Goal: Task Accomplishment & Management: Complete application form

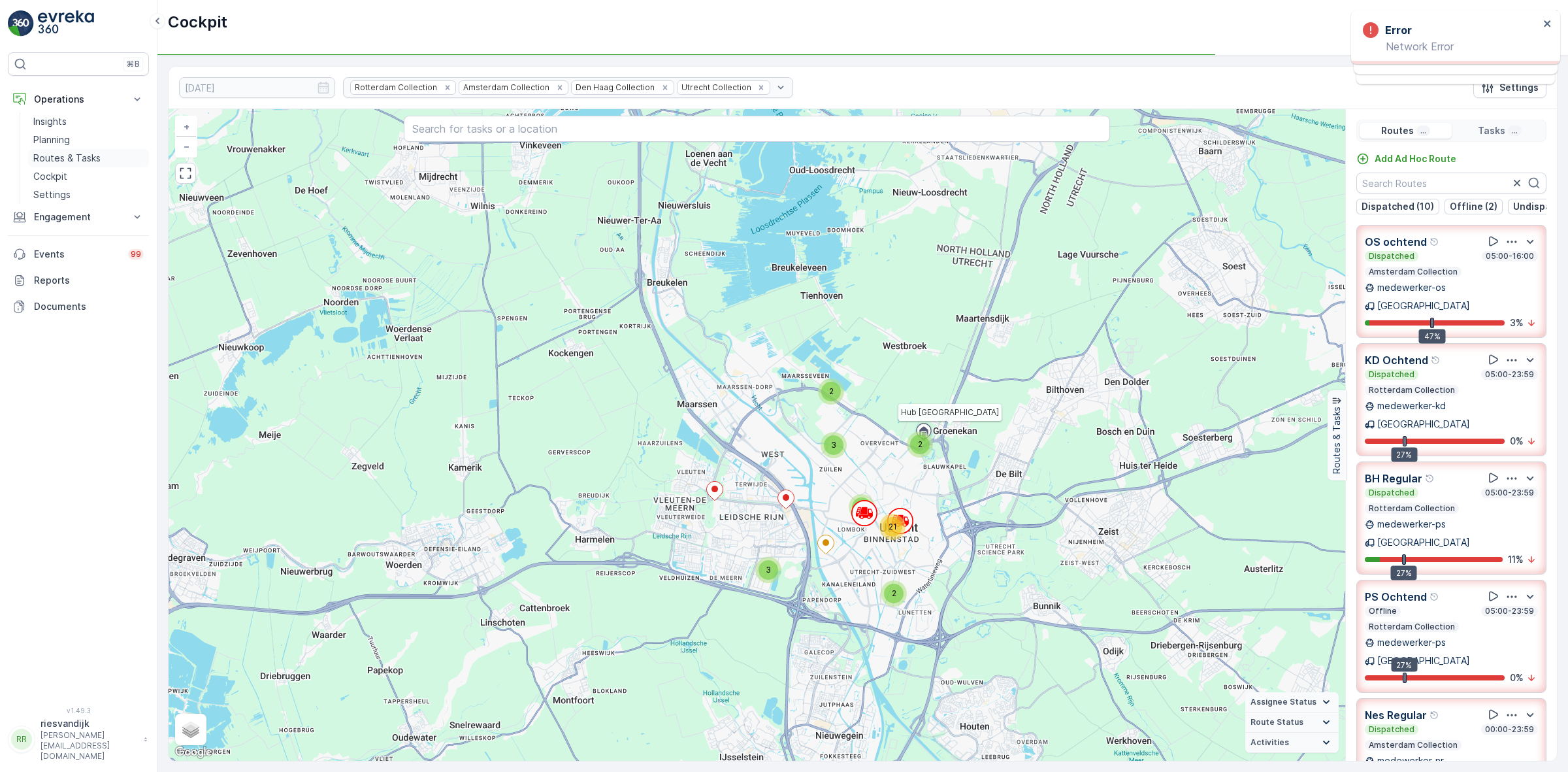
click at [65, 157] on p "Routes & Tasks" at bounding box center [67, 158] width 67 height 13
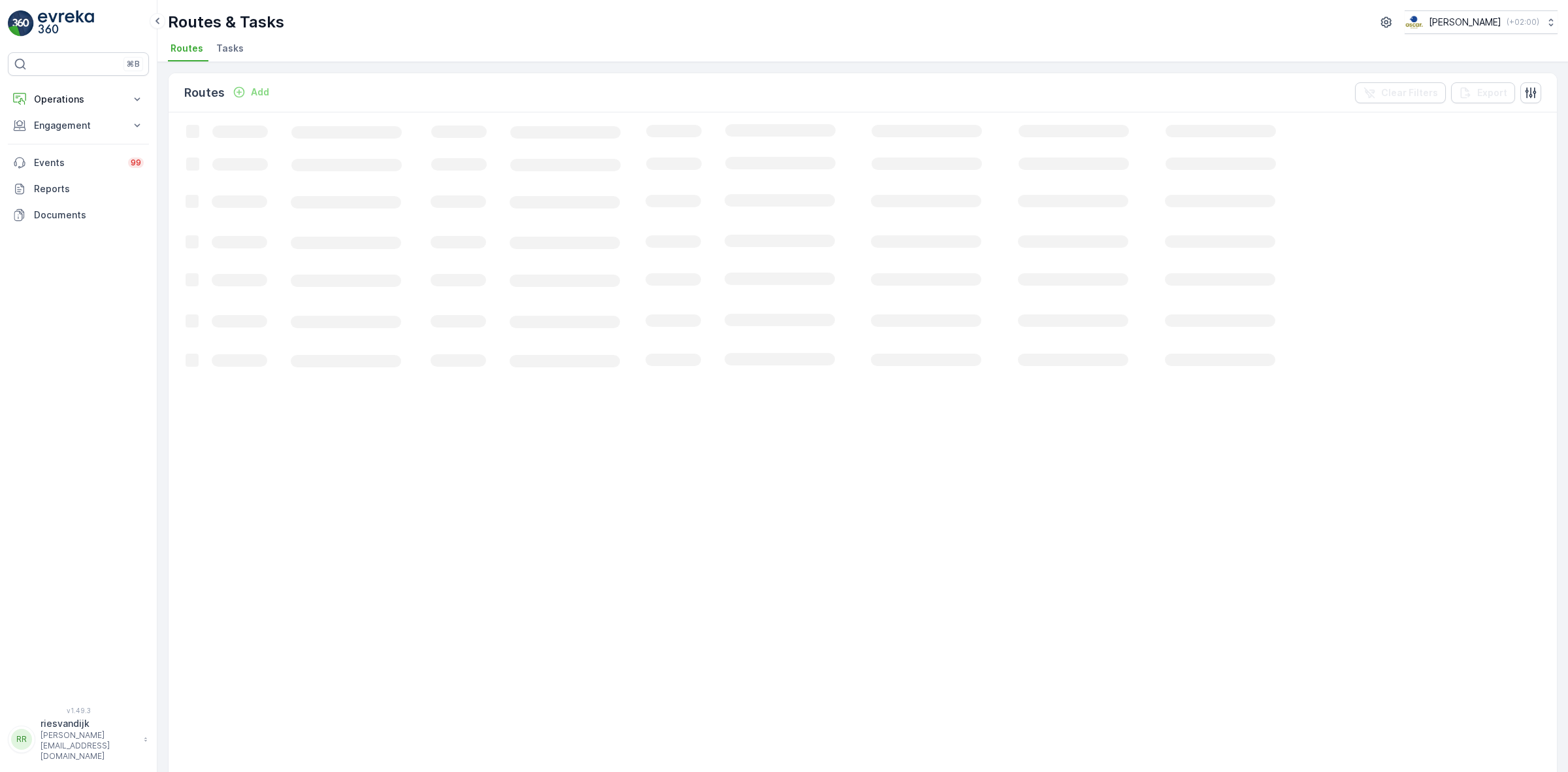
click at [229, 51] on span "Tasks" at bounding box center [230, 48] width 27 height 13
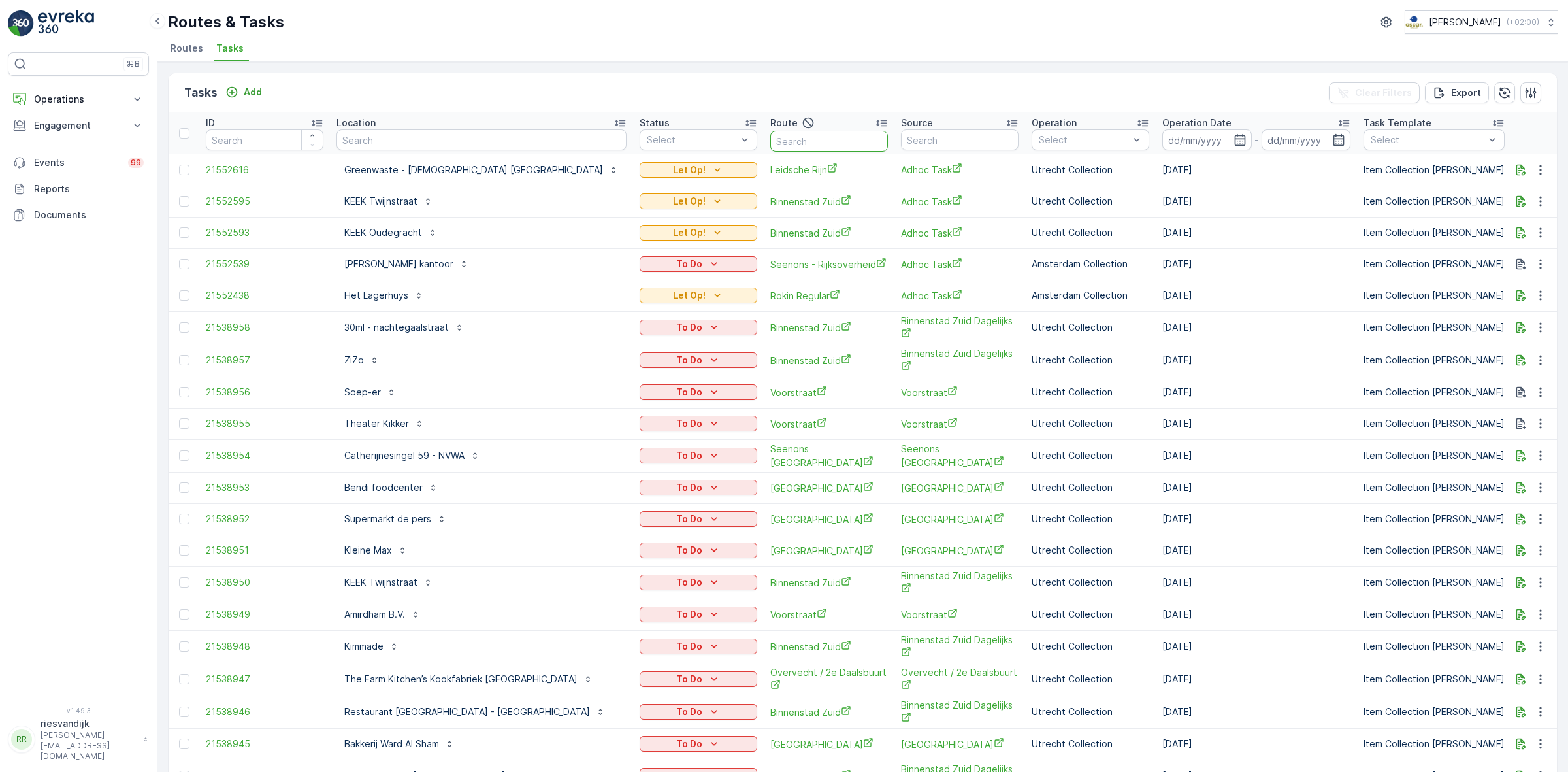
click at [790, 138] on input "text" at bounding box center [828, 141] width 117 height 21
type input "O"
type input "CS"
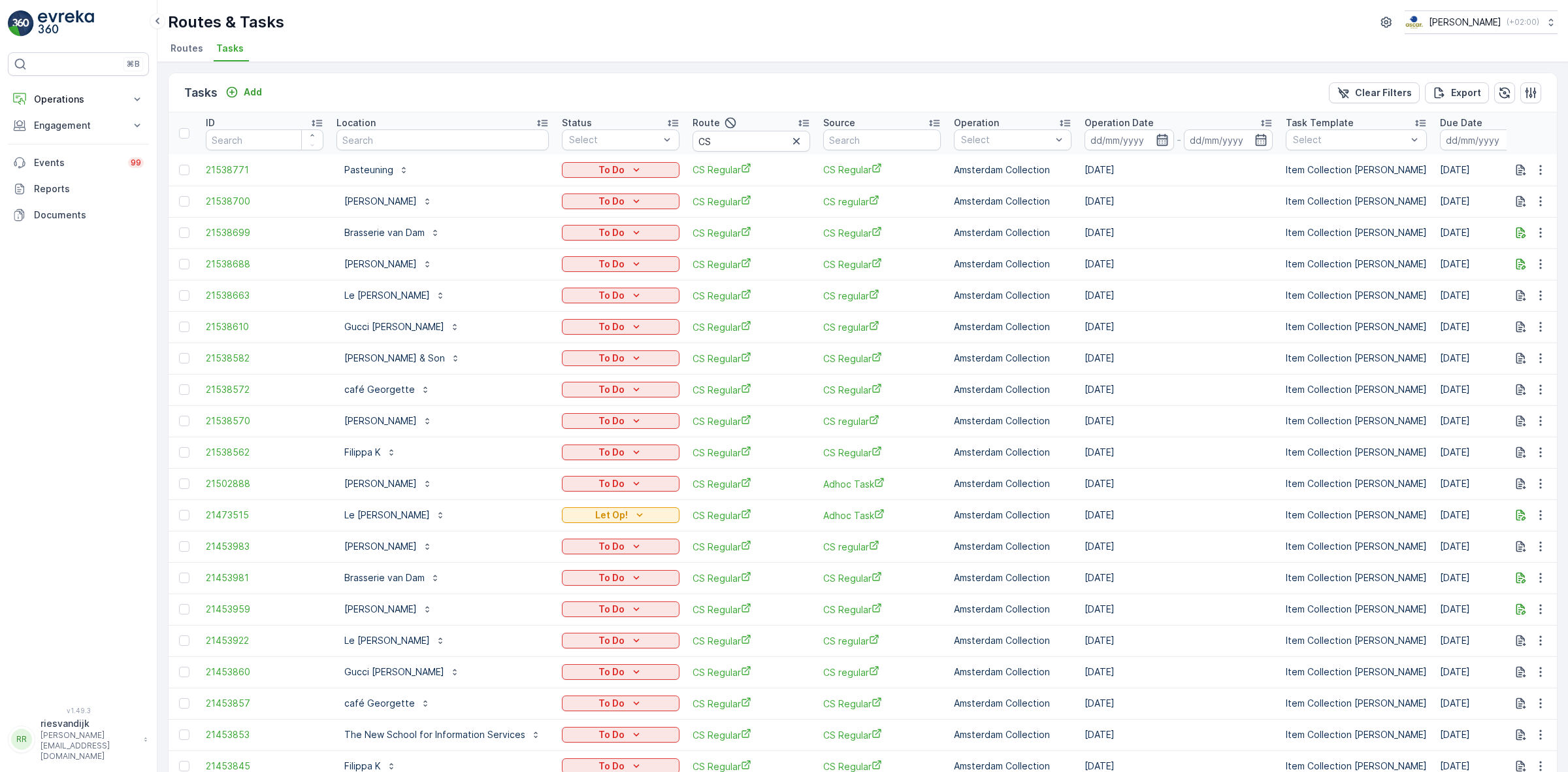
drag, startPoint x: 1160, startPoint y: 135, endPoint x: 1156, endPoint y: 141, distance: 7.2
click at [1160, 134] on icon "button" at bounding box center [1162, 139] width 13 height 13
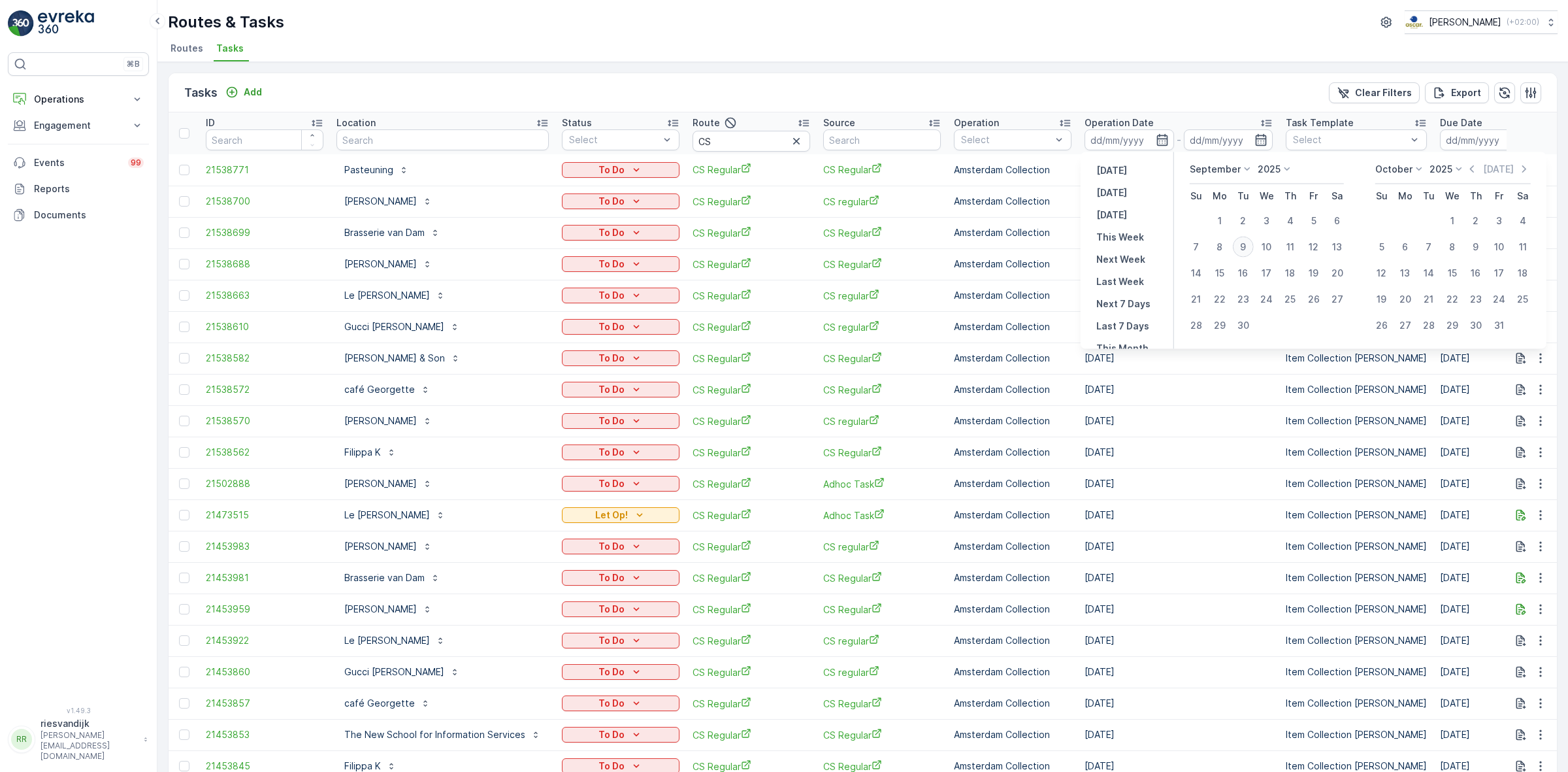
click at [1247, 245] on div "9" at bounding box center [1243, 247] width 21 height 21
type input "[DATE]"
click at [1247, 245] on div "9" at bounding box center [1243, 247] width 21 height 21
type input "[DATE]"
click at [1245, 245] on div "9" at bounding box center [1243, 247] width 21 height 21
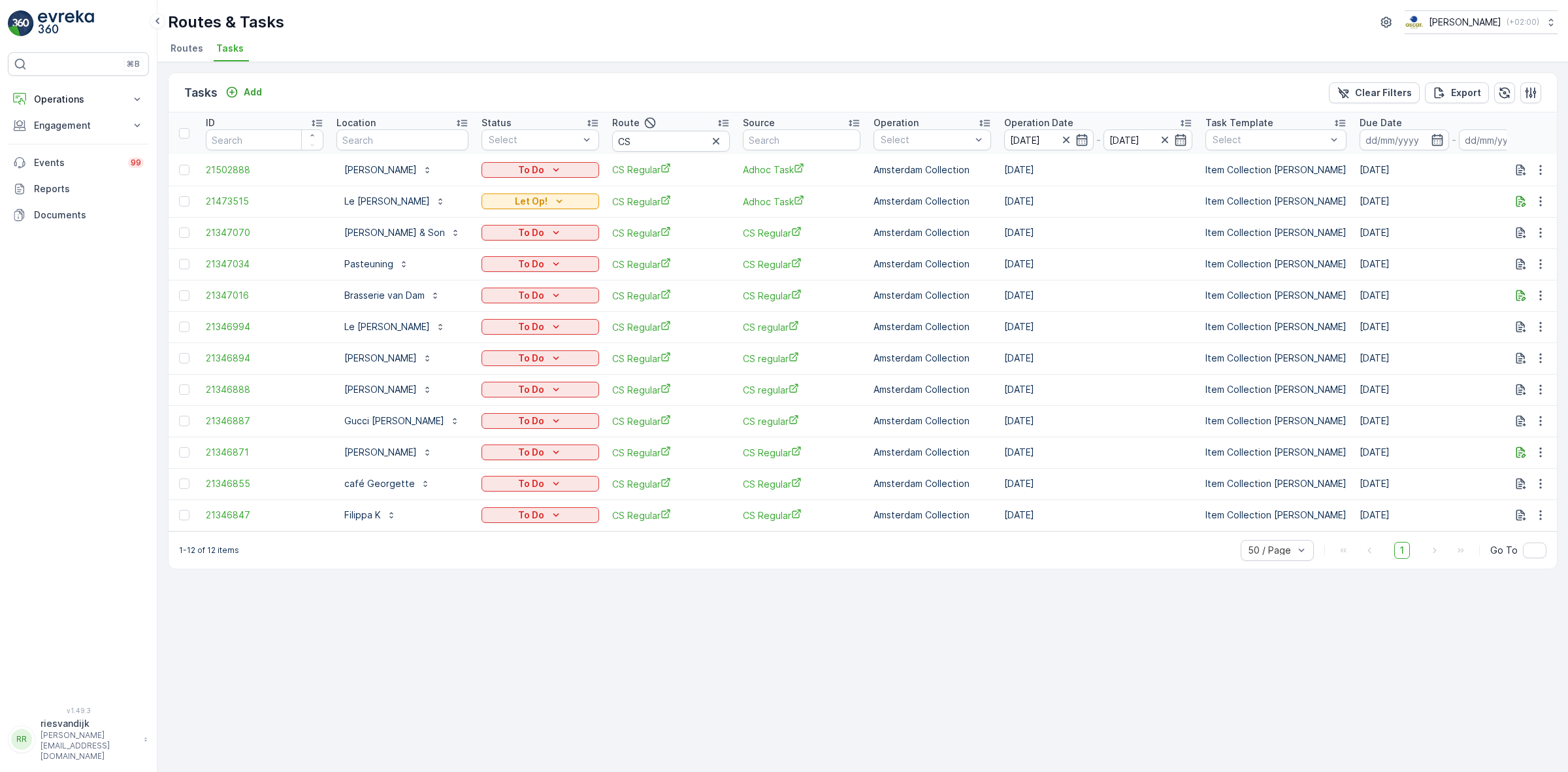
drag, startPoint x: 632, startPoint y: 77, endPoint x: 616, endPoint y: 64, distance: 20.6
click at [616, 61] on div "Routes & Tasks Oscar Circulair ( +02:00 ) Routes Tasks" at bounding box center [862, 31] width 1410 height 62
drag, startPoint x: 676, startPoint y: 82, endPoint x: 712, endPoint y: 34, distance: 60.0
click at [712, 36] on div "Routes & Tasks Oscar Circulair ( +02:00 ) Routes Tasks" at bounding box center [862, 31] width 1410 height 62
click at [630, 173] on span "CS Regular" at bounding box center [670, 170] width 117 height 14
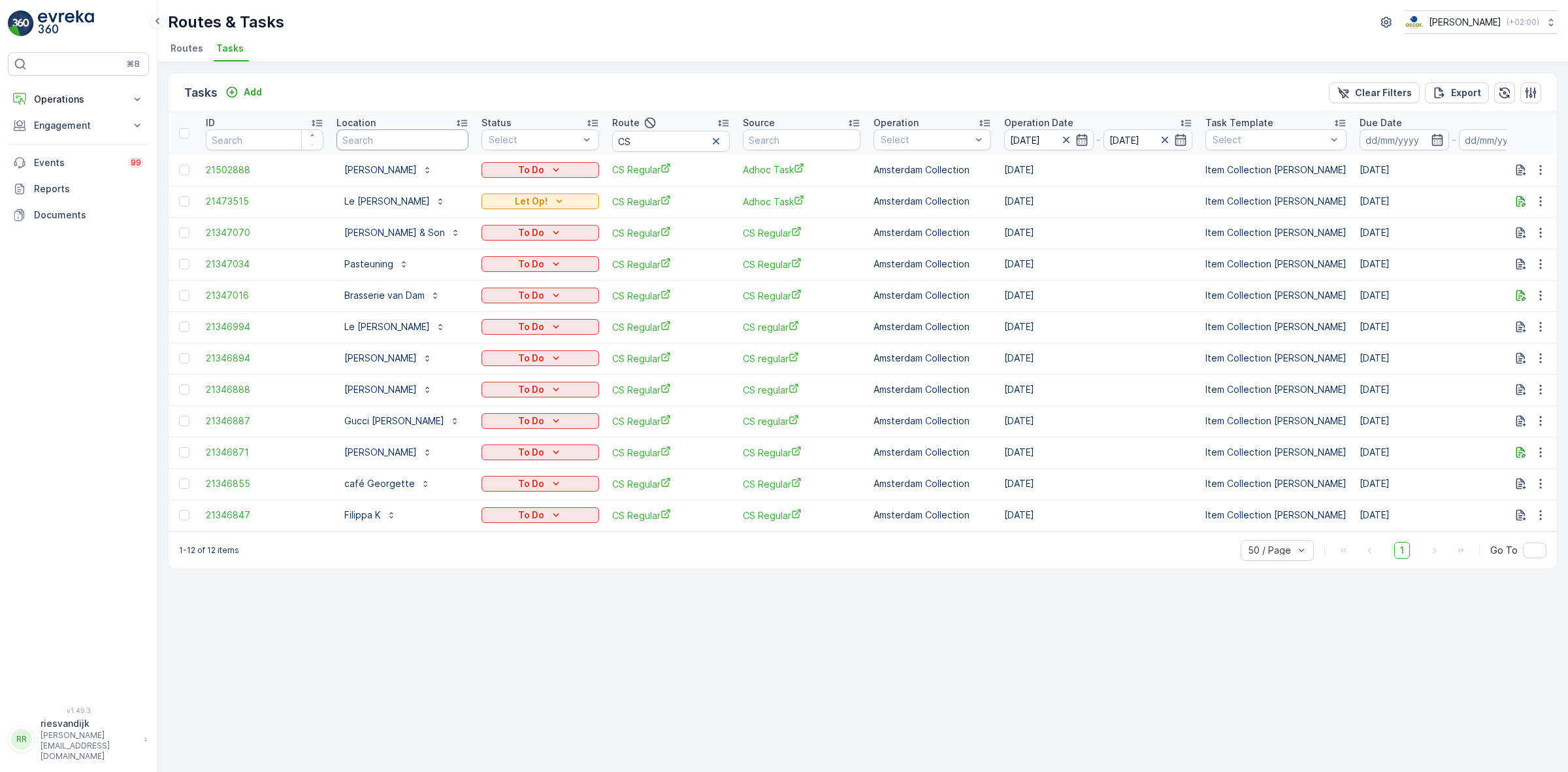
click at [402, 135] on input "text" at bounding box center [402, 140] width 132 height 21
click at [229, 51] on span "Tasks" at bounding box center [230, 48] width 27 height 13
click at [716, 141] on icon "button" at bounding box center [716, 141] width 13 height 13
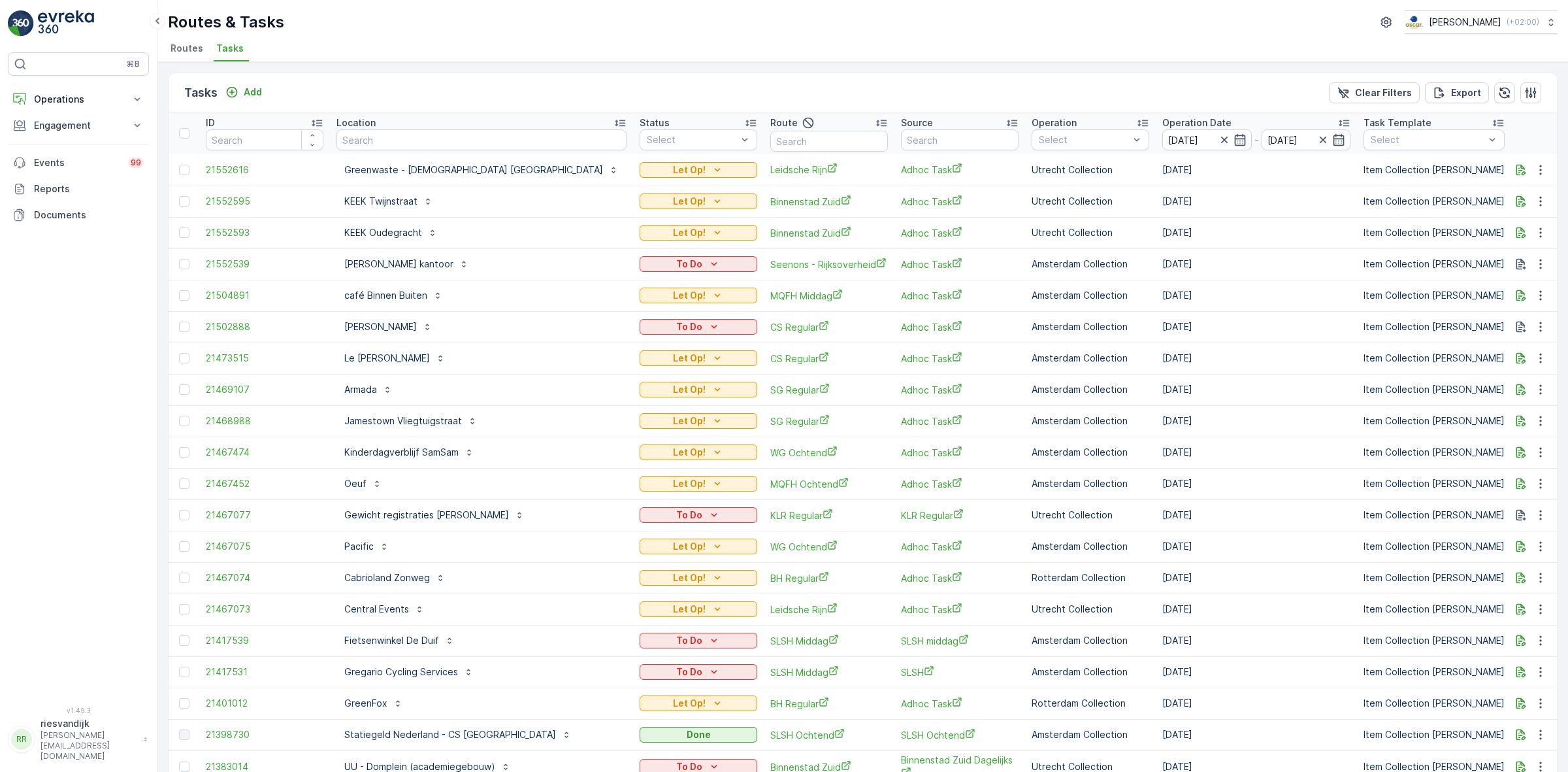
click at [386, 142] on input "text" at bounding box center [481, 140] width 290 height 21
type input "ij"
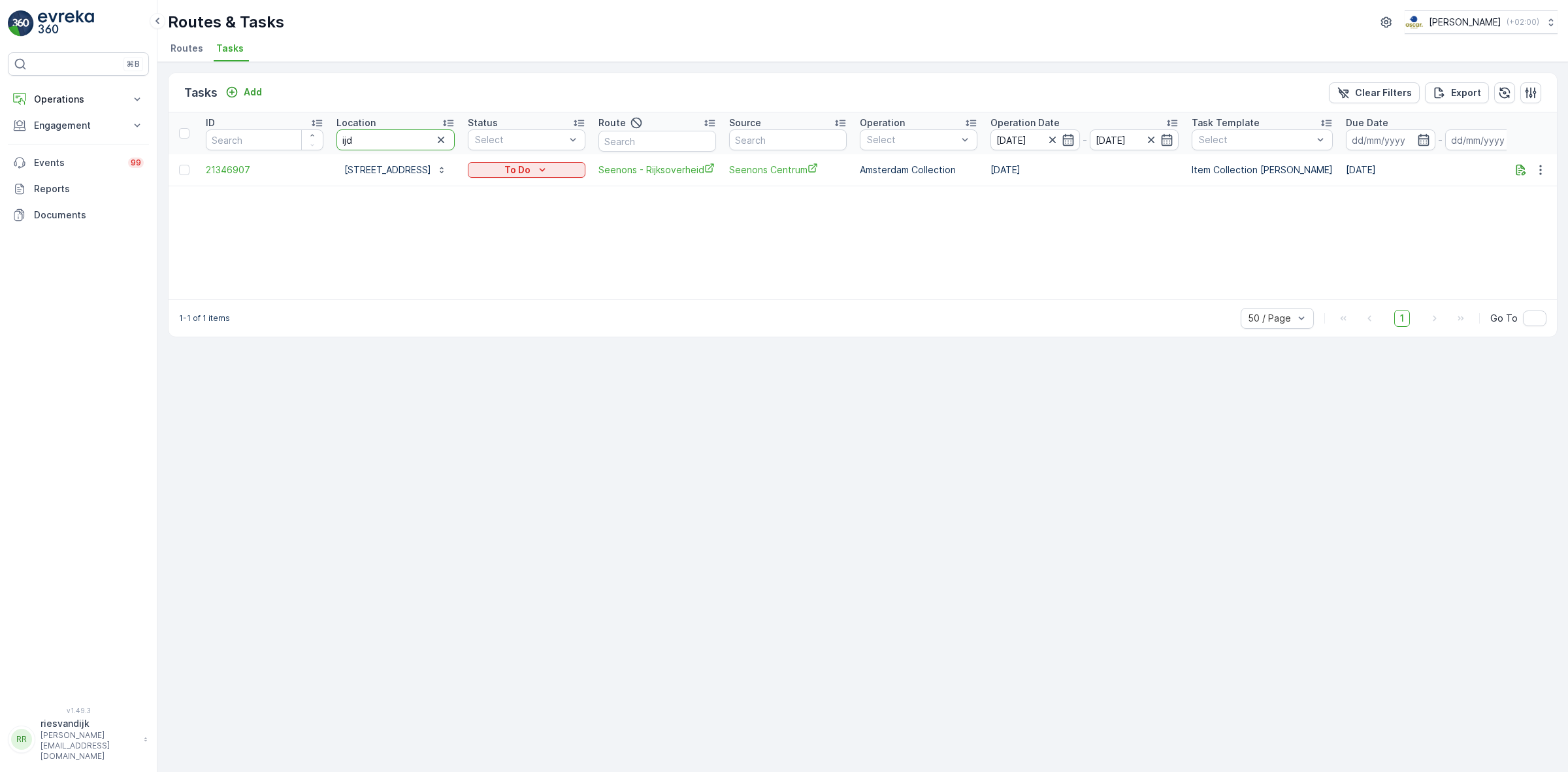
click at [418, 142] on input "ijd" at bounding box center [395, 140] width 118 height 21
click at [1059, 139] on icon "button" at bounding box center [1052, 139] width 13 height 13
click at [1061, 136] on input "[DATE]" at bounding box center [1035, 140] width 89 height 21
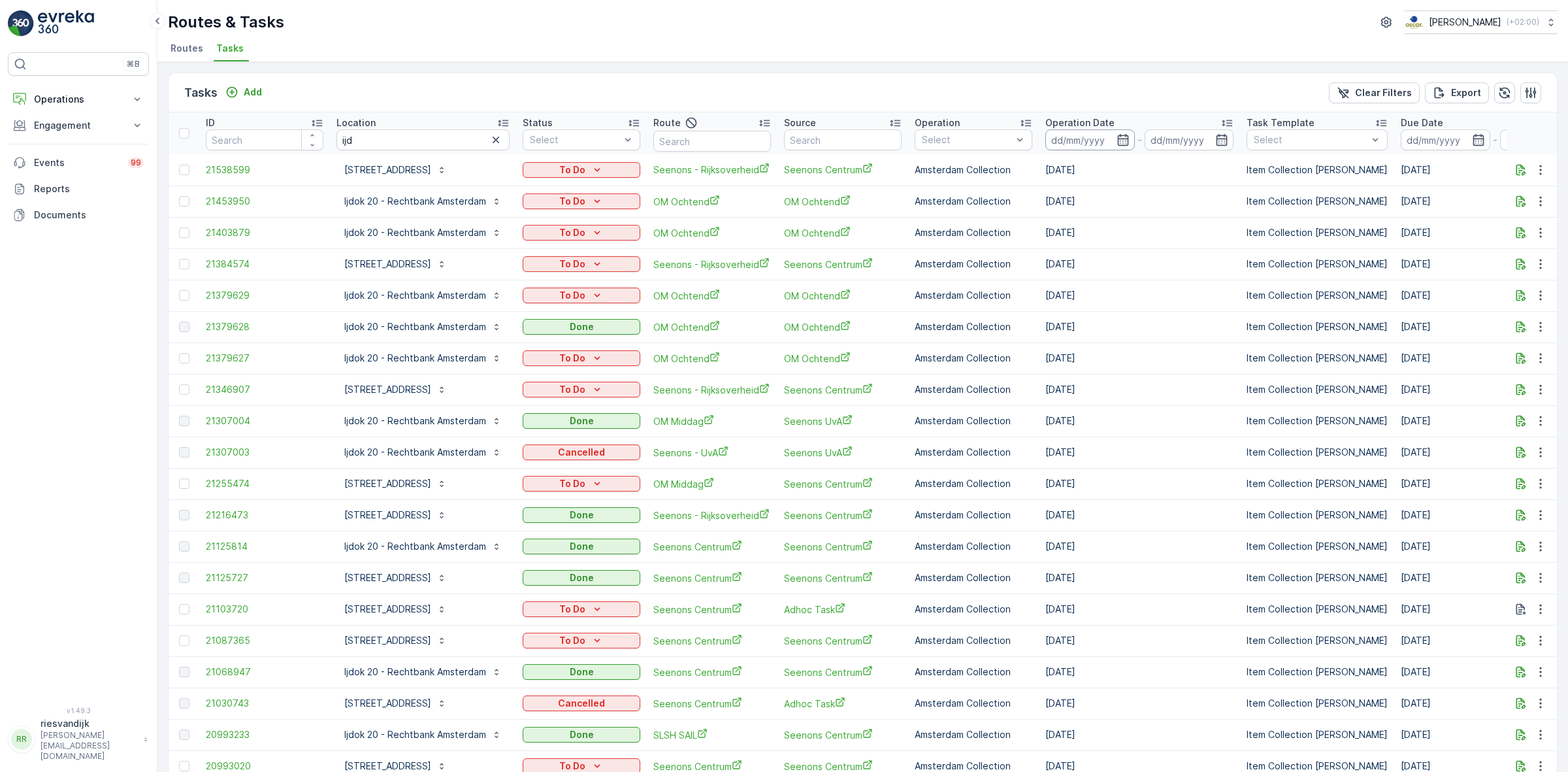
click at [1073, 135] on input at bounding box center [1090, 140] width 89 height 21
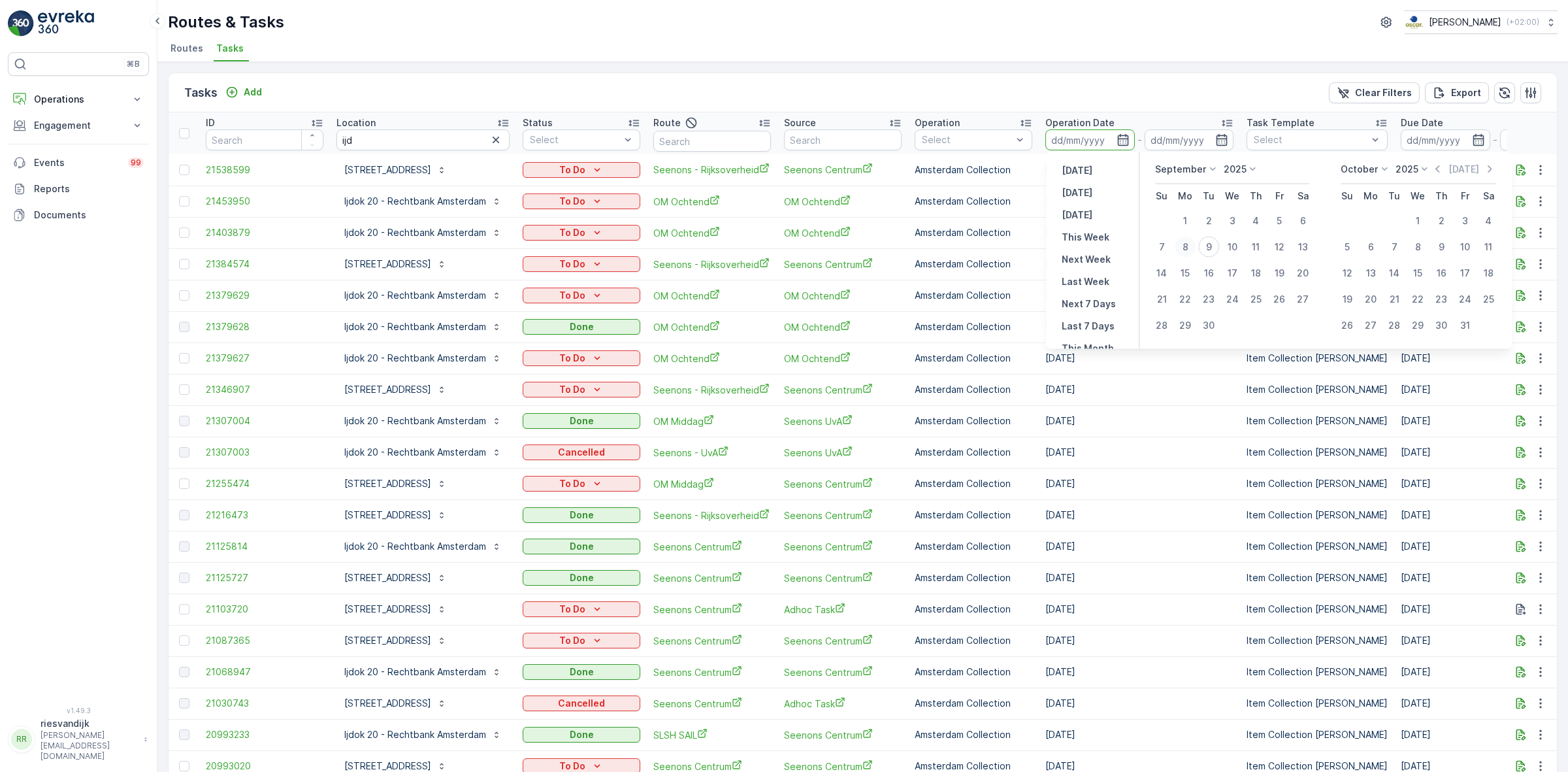
click at [1195, 244] on div "8" at bounding box center [1185, 247] width 21 height 21
type input "[DATE]"
click at [1195, 244] on div "8" at bounding box center [1185, 247] width 21 height 21
type input "[DATE]"
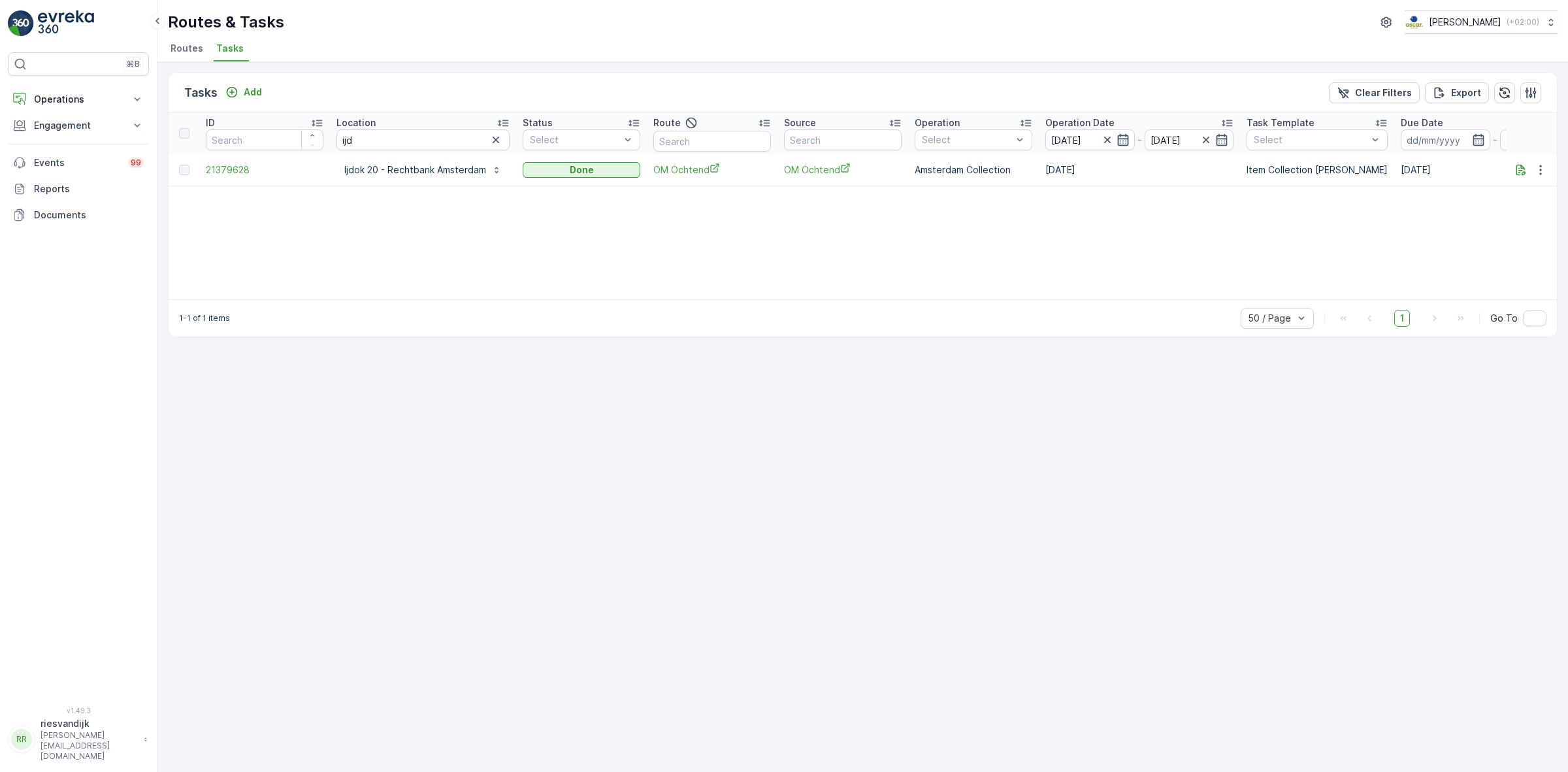
click at [1121, 142] on icon "button" at bounding box center [1122, 139] width 13 height 13
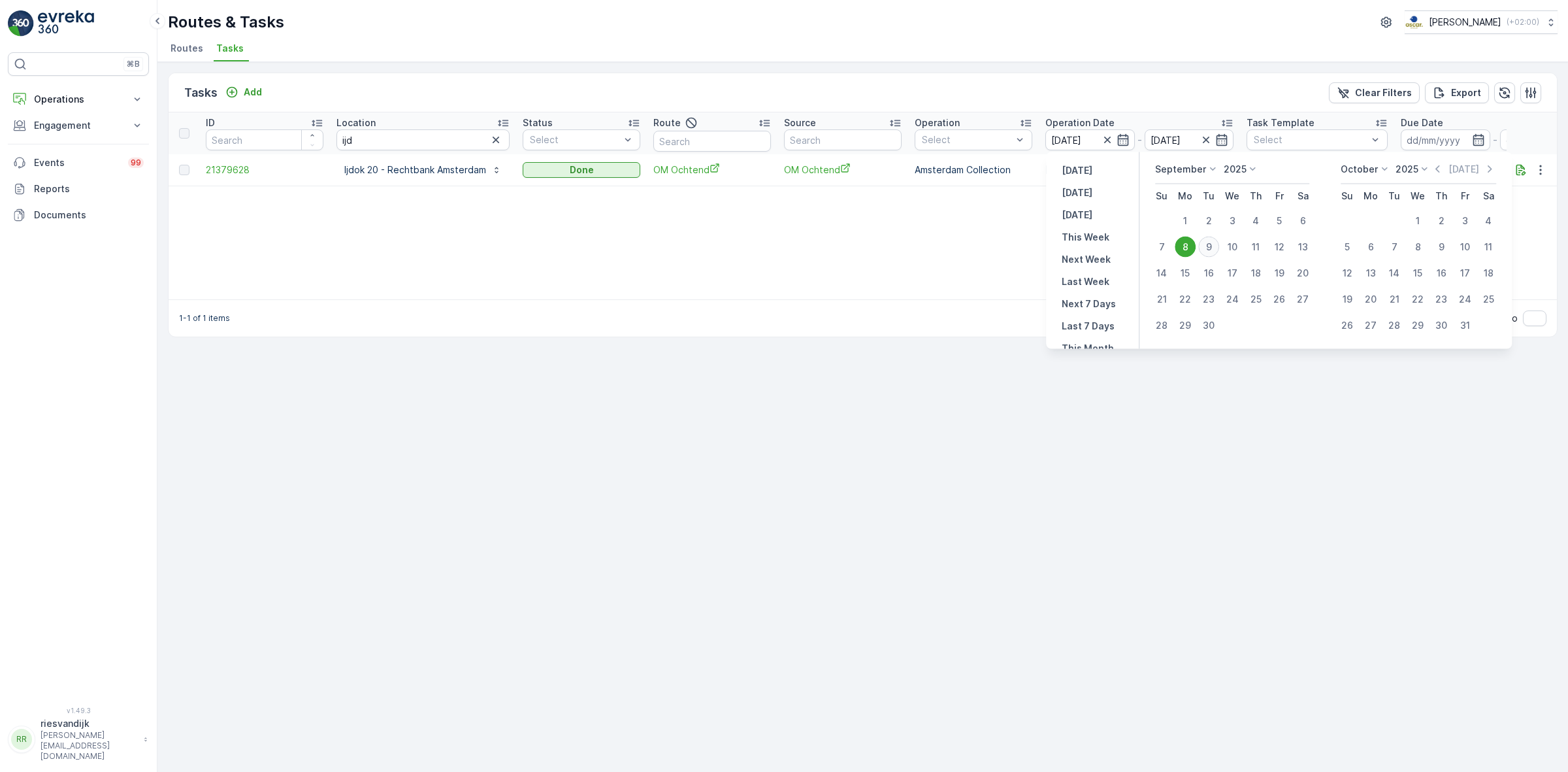
click at [1209, 245] on div "9" at bounding box center [1209, 247] width 21 height 21
type input "[DATE]"
click at [1209, 245] on div "ID Location ijd Status Select Route Source Operation Select Operation Date 08.0…" at bounding box center [862, 206] width 1388 height 187
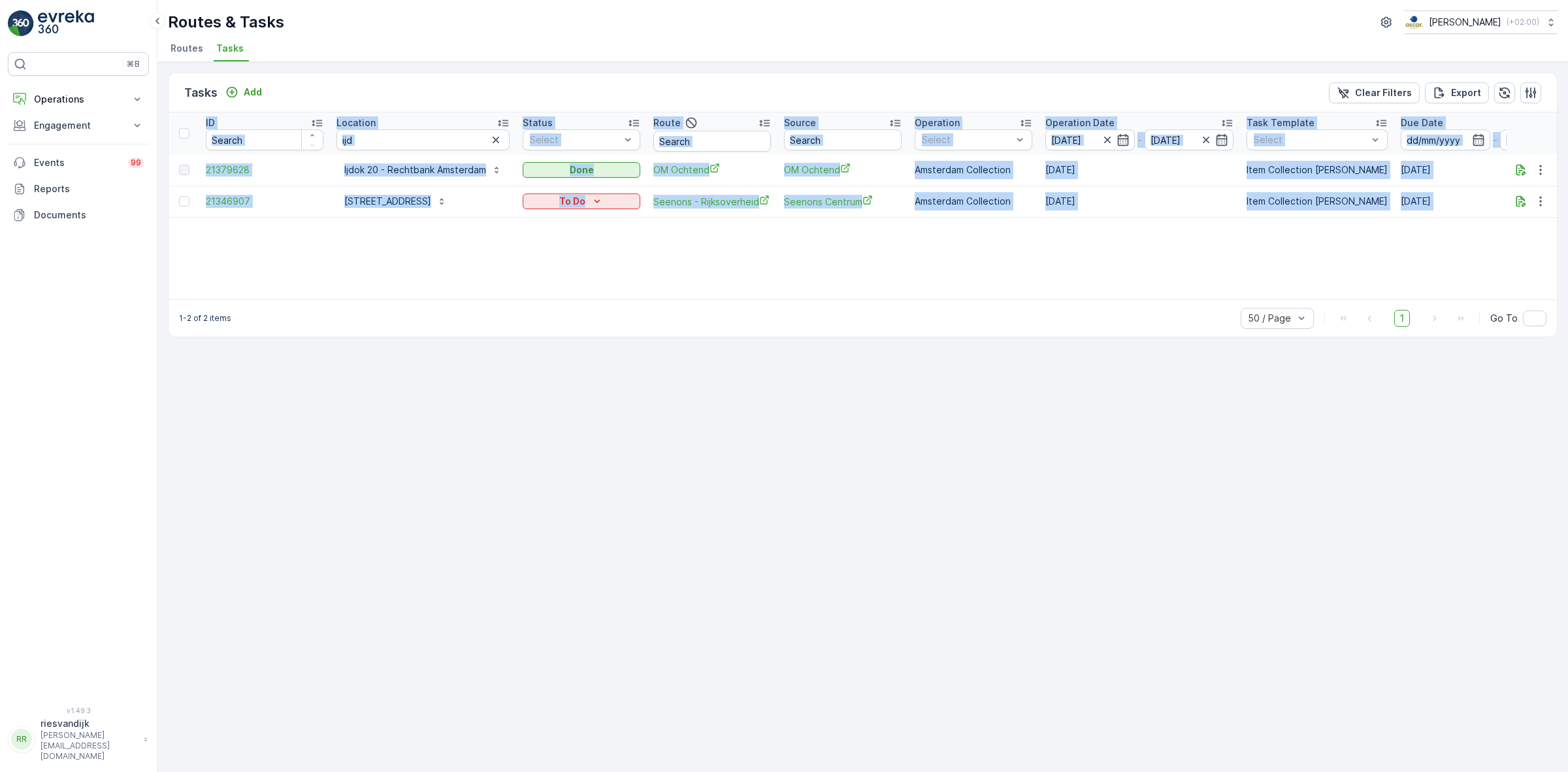
click at [641, 276] on div "ID Location ijd Status Select Route Source Operation Select Operation Date 08.0…" at bounding box center [862, 206] width 1388 height 187
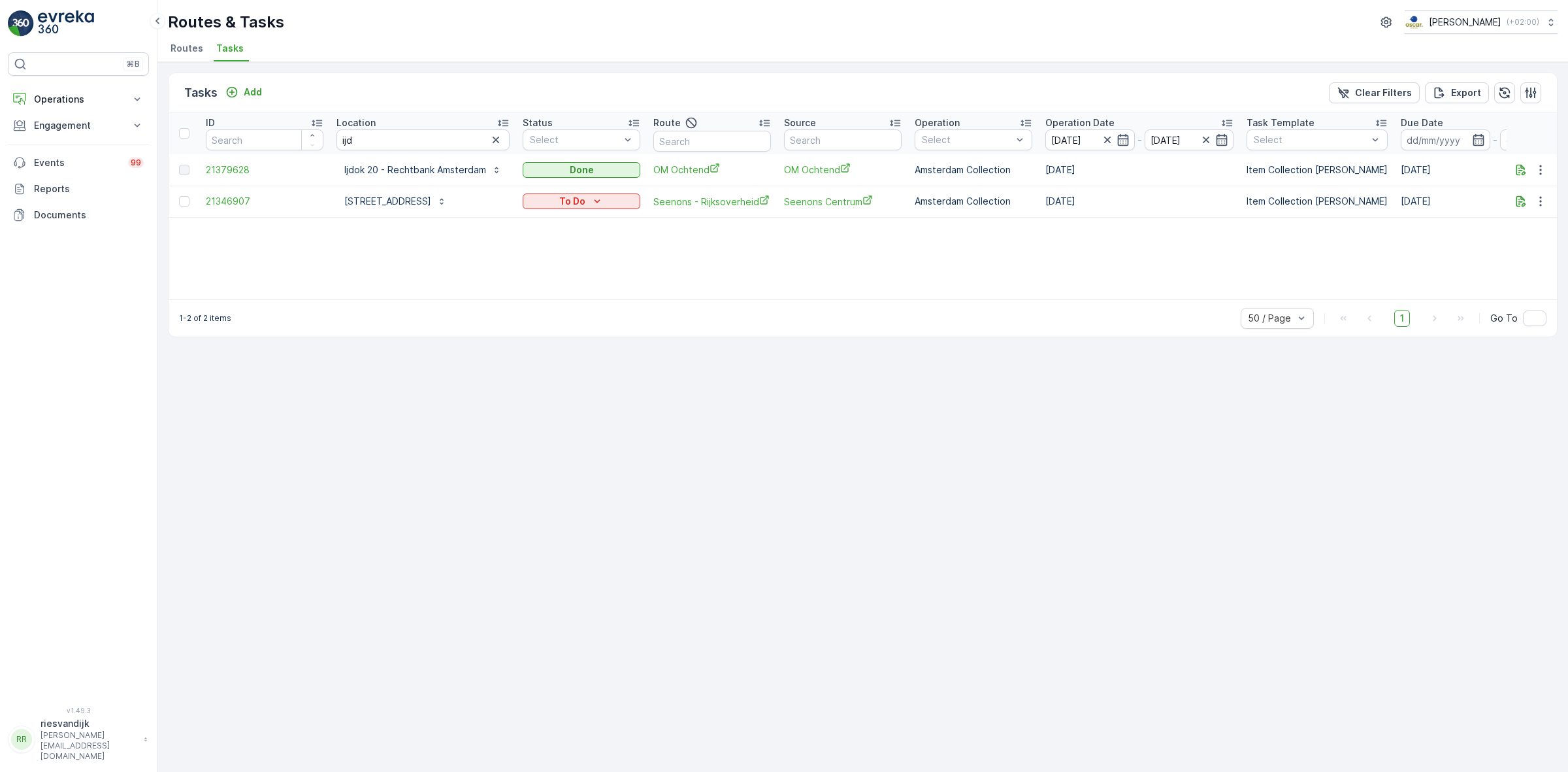
click at [387, 334] on div "1-2 of 2 items 50 / Page 1 Go To" at bounding box center [862, 317] width 1388 height 37
click at [1088, 136] on input "[DATE]" at bounding box center [1090, 140] width 89 height 21
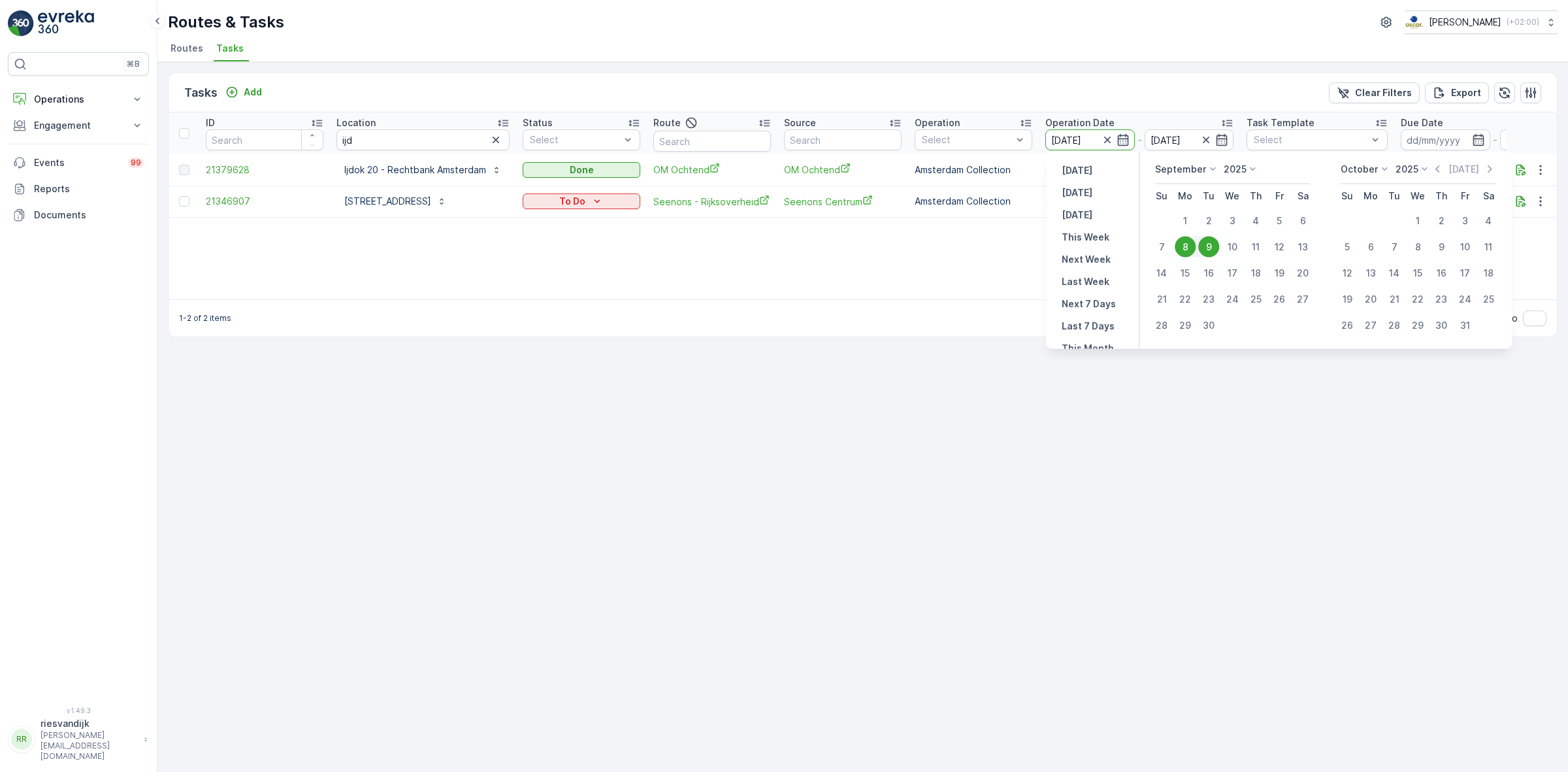
click at [1215, 238] on div "9" at bounding box center [1209, 247] width 21 height 21
type input "[DATE]"
click at [1179, 103] on div "Tasks Add Clear Filters Export" at bounding box center [862, 93] width 1388 height 39
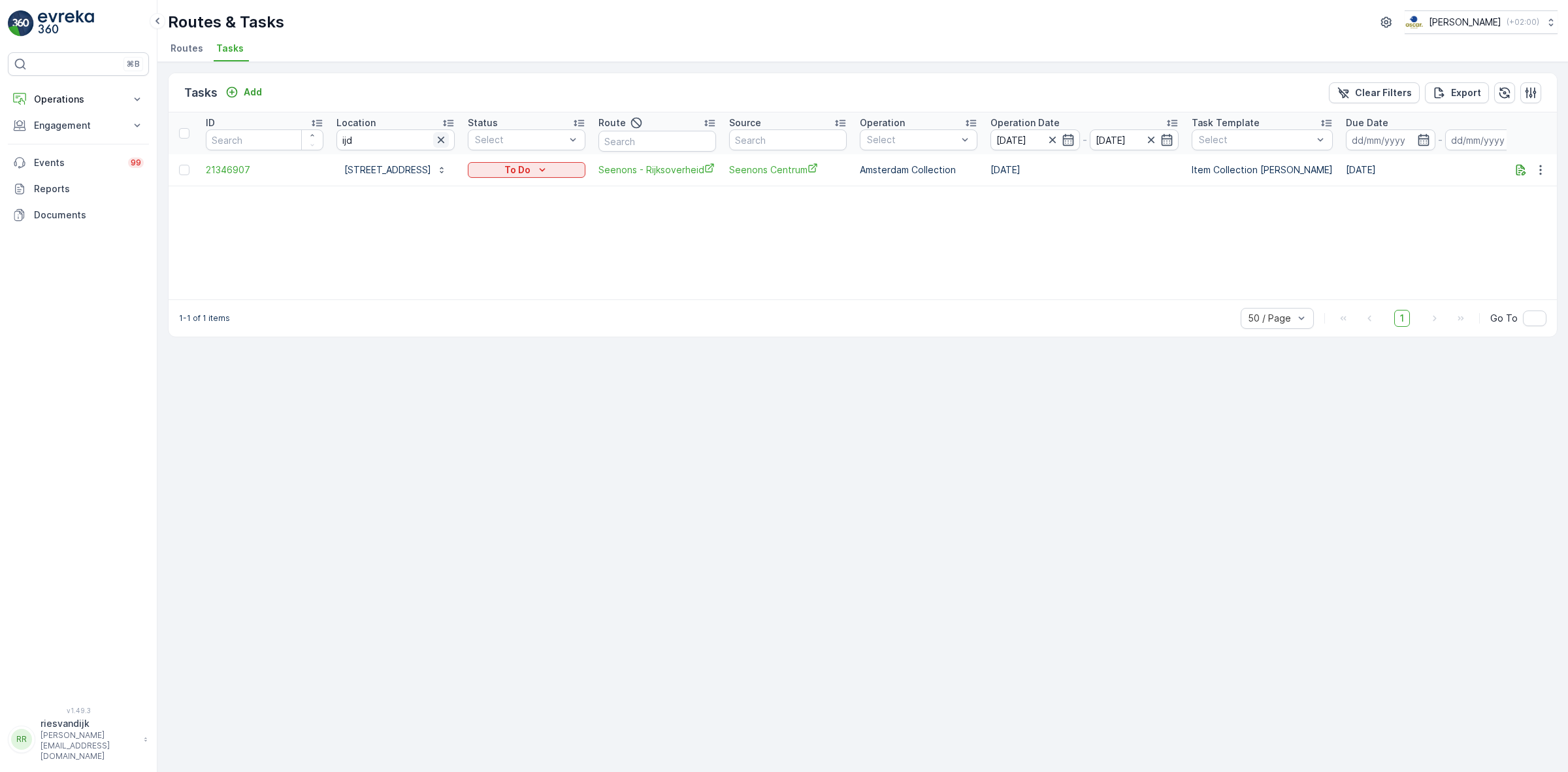
click at [444, 142] on icon "button" at bounding box center [442, 140] width 7 height 7
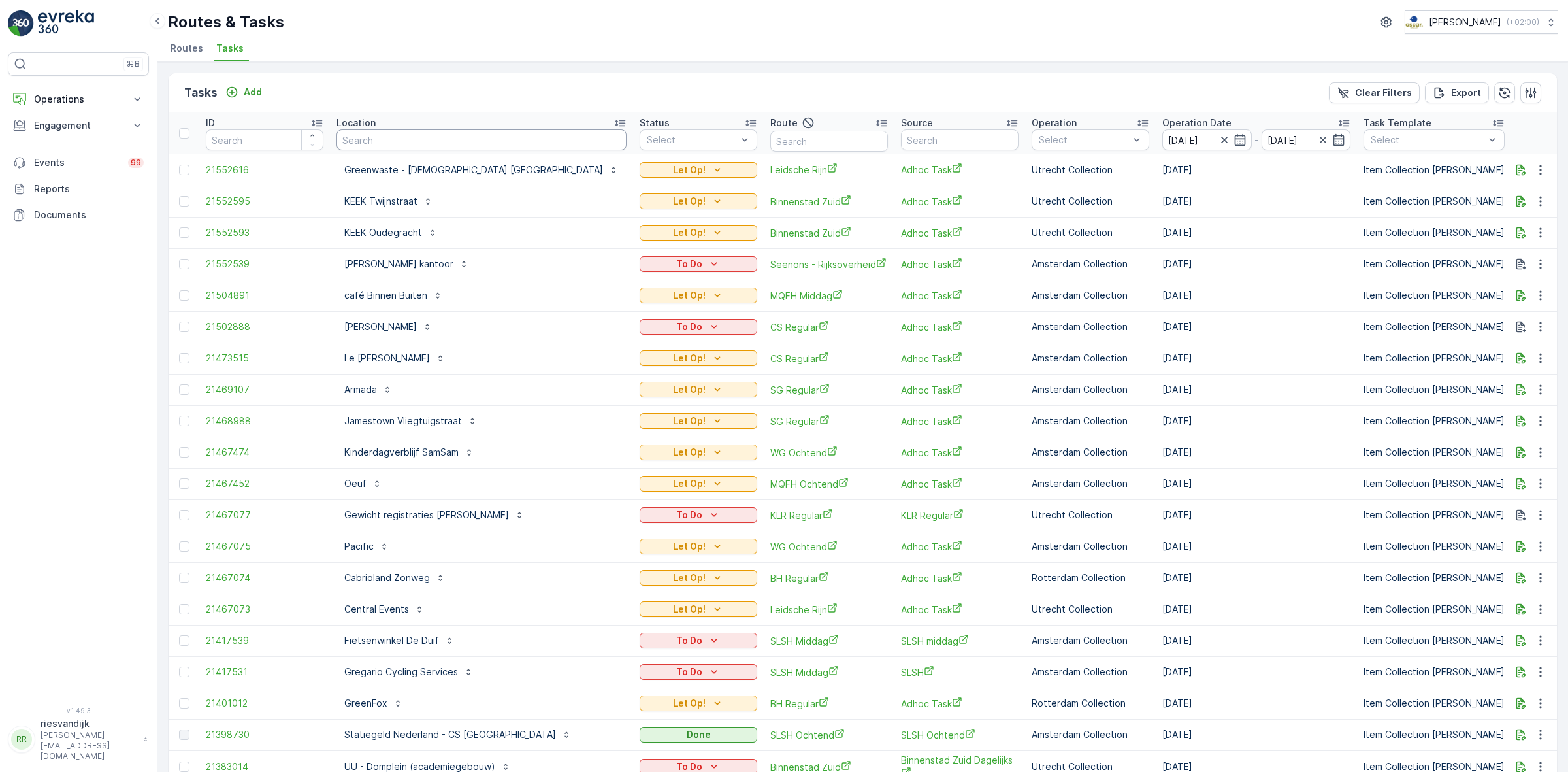
click at [402, 141] on input "text" at bounding box center [481, 140] width 290 height 21
click at [1162, 136] on input "[DATE]" at bounding box center [1207, 140] width 89 height 21
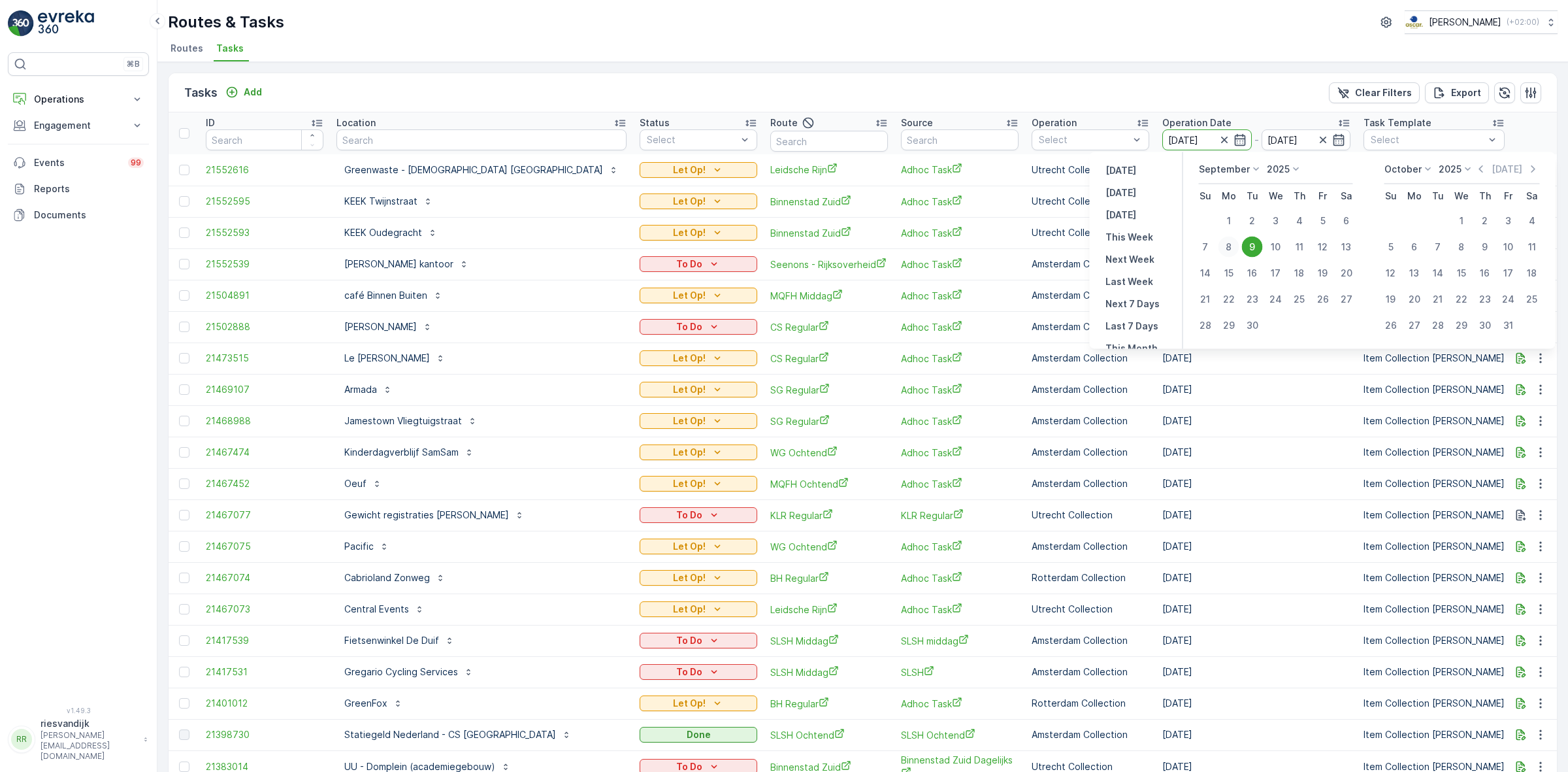
click at [1232, 244] on div "8" at bounding box center [1229, 247] width 21 height 21
type input "[DATE]"
click at [1232, 244] on div "8" at bounding box center [1229, 247] width 21 height 21
type input "[DATE]"
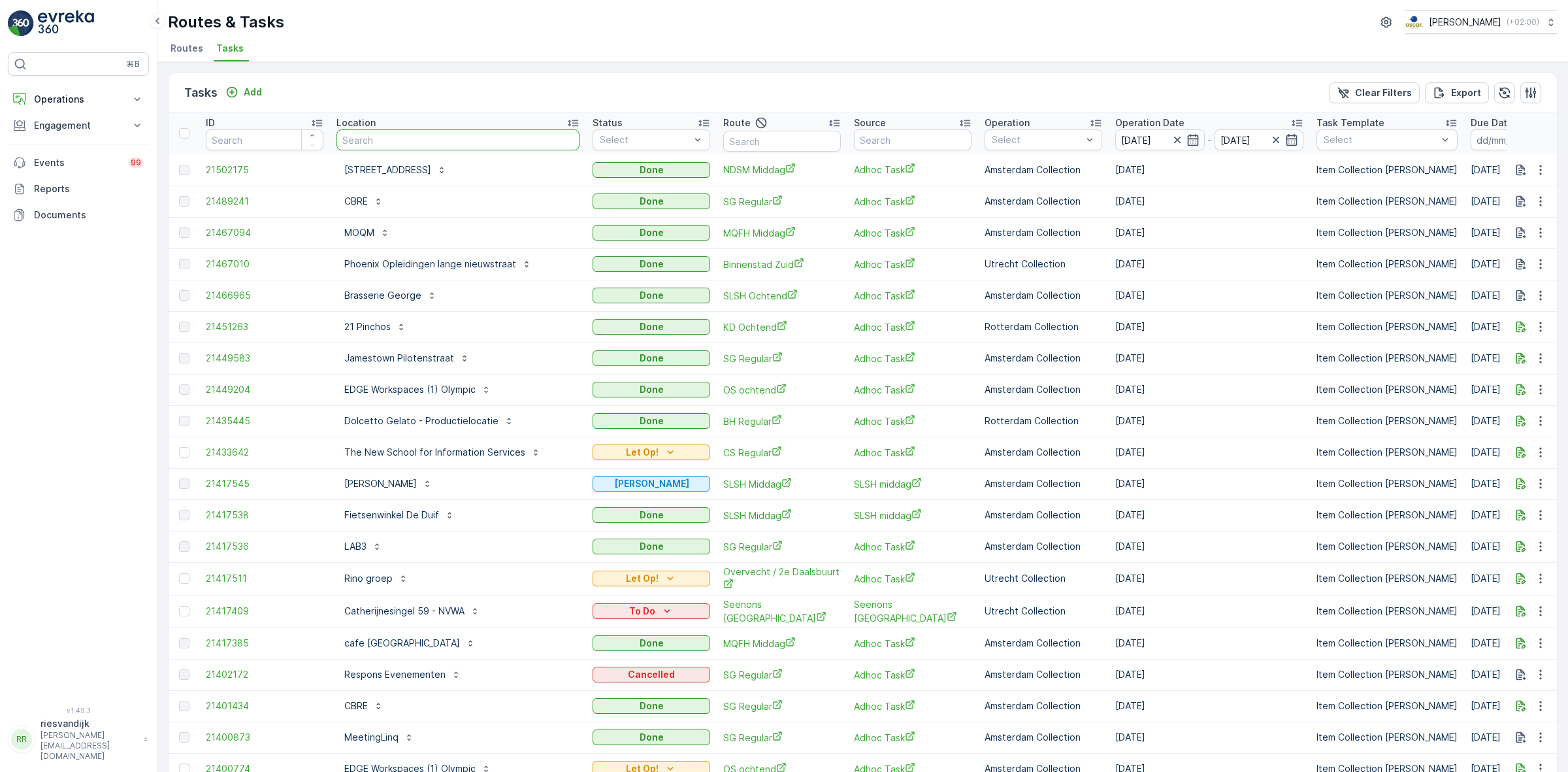
click at [423, 144] on input "text" at bounding box center [457, 140] width 243 height 21
click at [219, 54] on span "Tasks" at bounding box center [230, 48] width 27 height 13
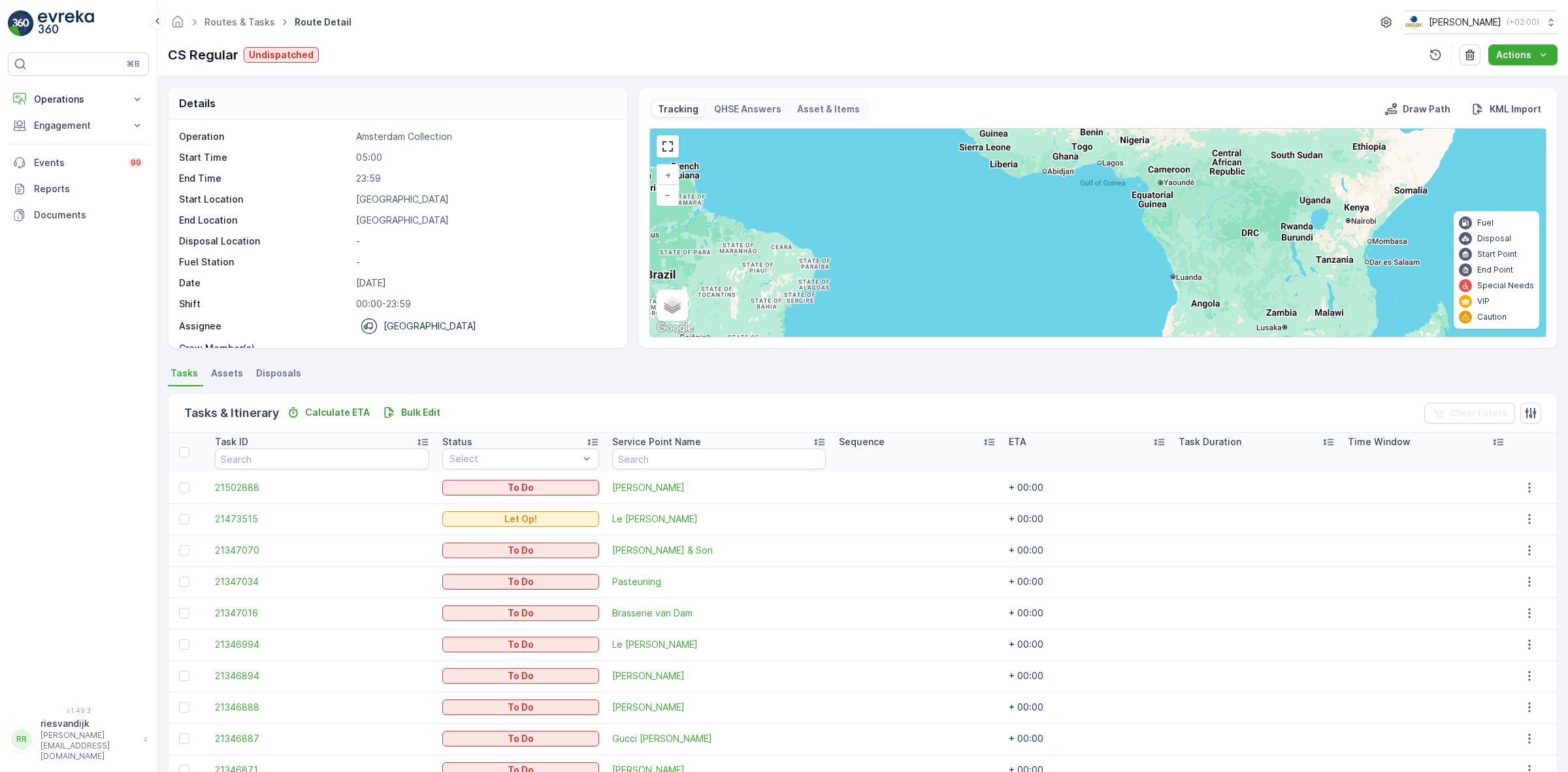
drag, startPoint x: 1065, startPoint y: 245, endPoint x: 1041, endPoint y: 339, distance: 97.0
click at [1041, 338] on div "Tracking QHSE Answers Asset & Items Draw Path KML Import 12 + − Satellite Roadm…" at bounding box center [1097, 217] width 919 height 262
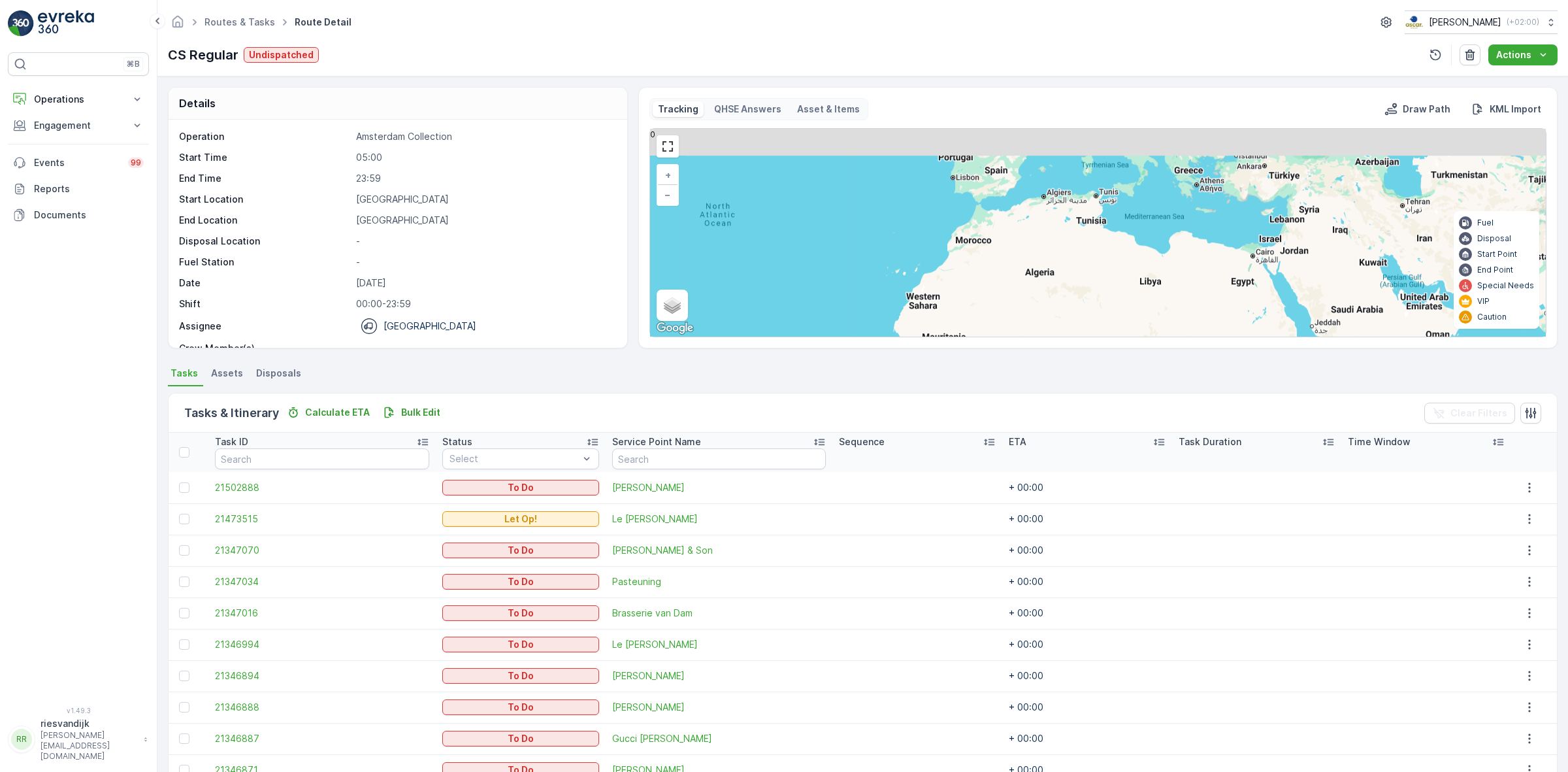
drag, startPoint x: 1020, startPoint y: 214, endPoint x: 1003, endPoint y: 350, distance: 137.1
click at [1003, 357] on div "Details Operation Amsterdam Collection Start Time 05:00 End Time 23:59 Start Lo…" at bounding box center [862, 424] width 1410 height 696
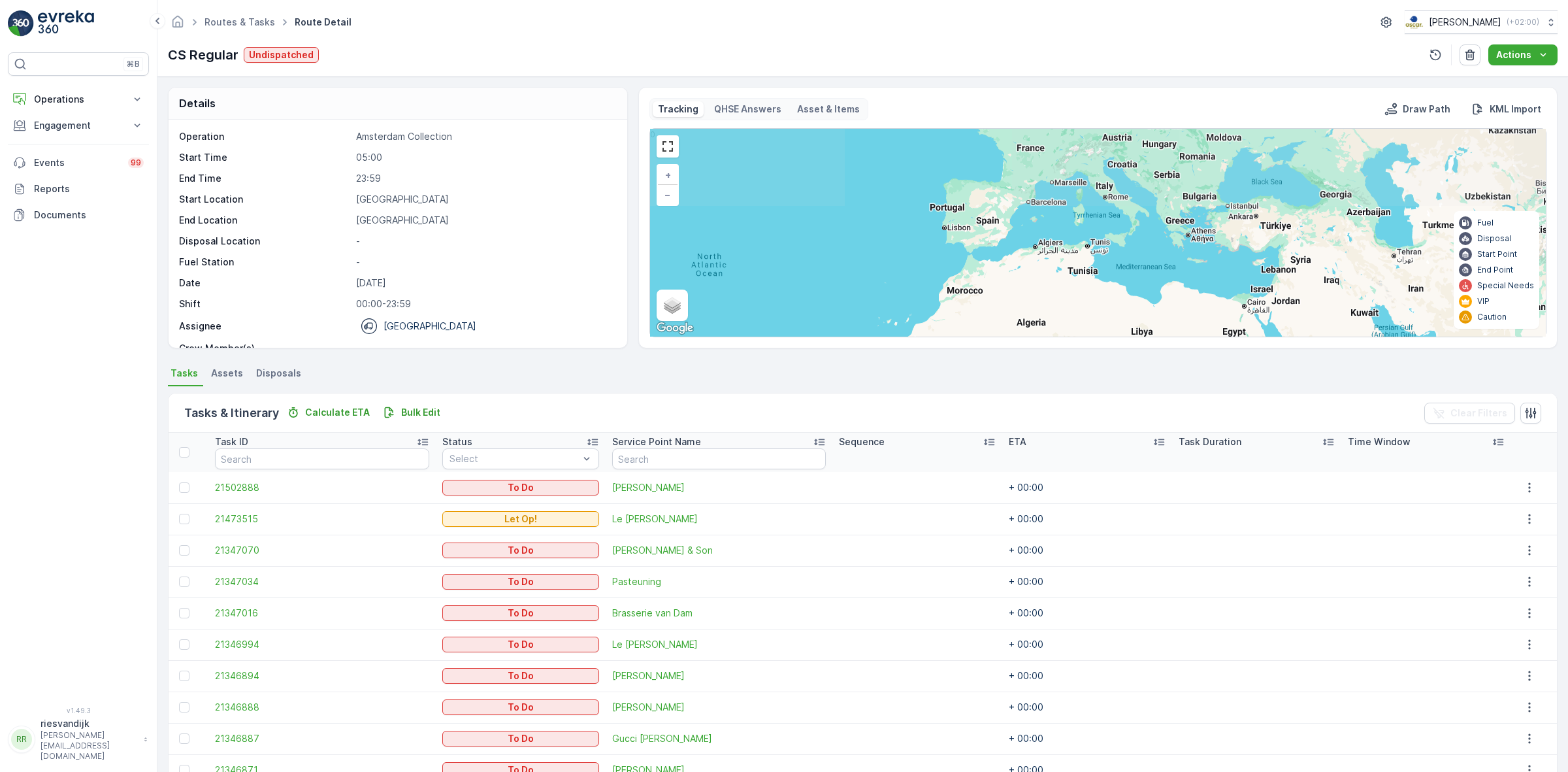
drag, startPoint x: 1017, startPoint y: 265, endPoint x: 1017, endPoint y: 334, distance: 69.0
click at [1017, 332] on div "12 + − Satellite Roadmap Terrain Hybrid Leaflet Keyboard shortcuts Map Data Map…" at bounding box center [1097, 232] width 896 height 208
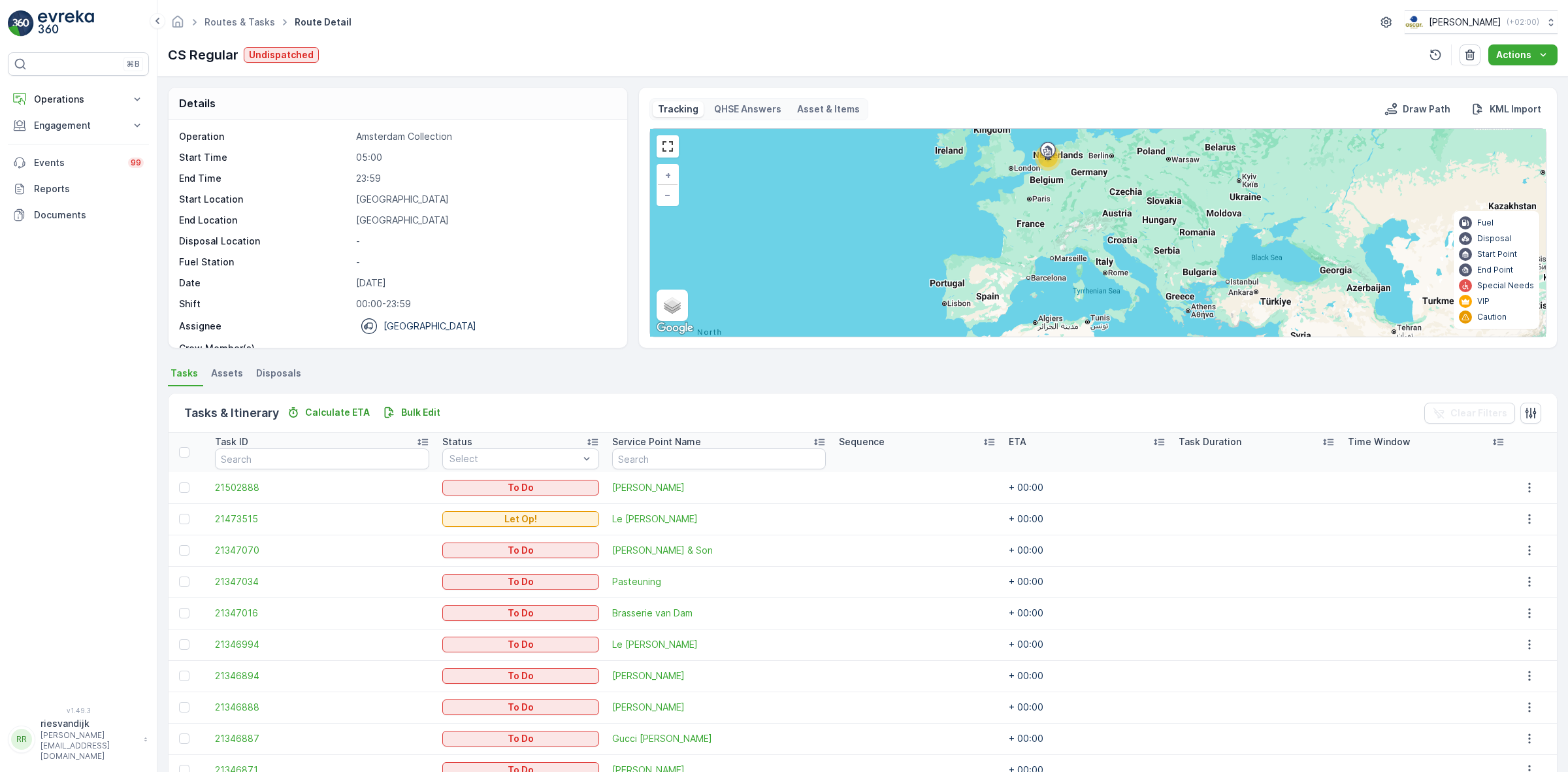
drag, startPoint x: 1017, startPoint y: 196, endPoint x: 994, endPoint y: 288, distance: 94.8
click at [993, 296] on div "12 + − Satellite Roadmap Terrain Hybrid Leaflet Keyboard shortcuts Map Data Map…" at bounding box center [1097, 232] width 896 height 208
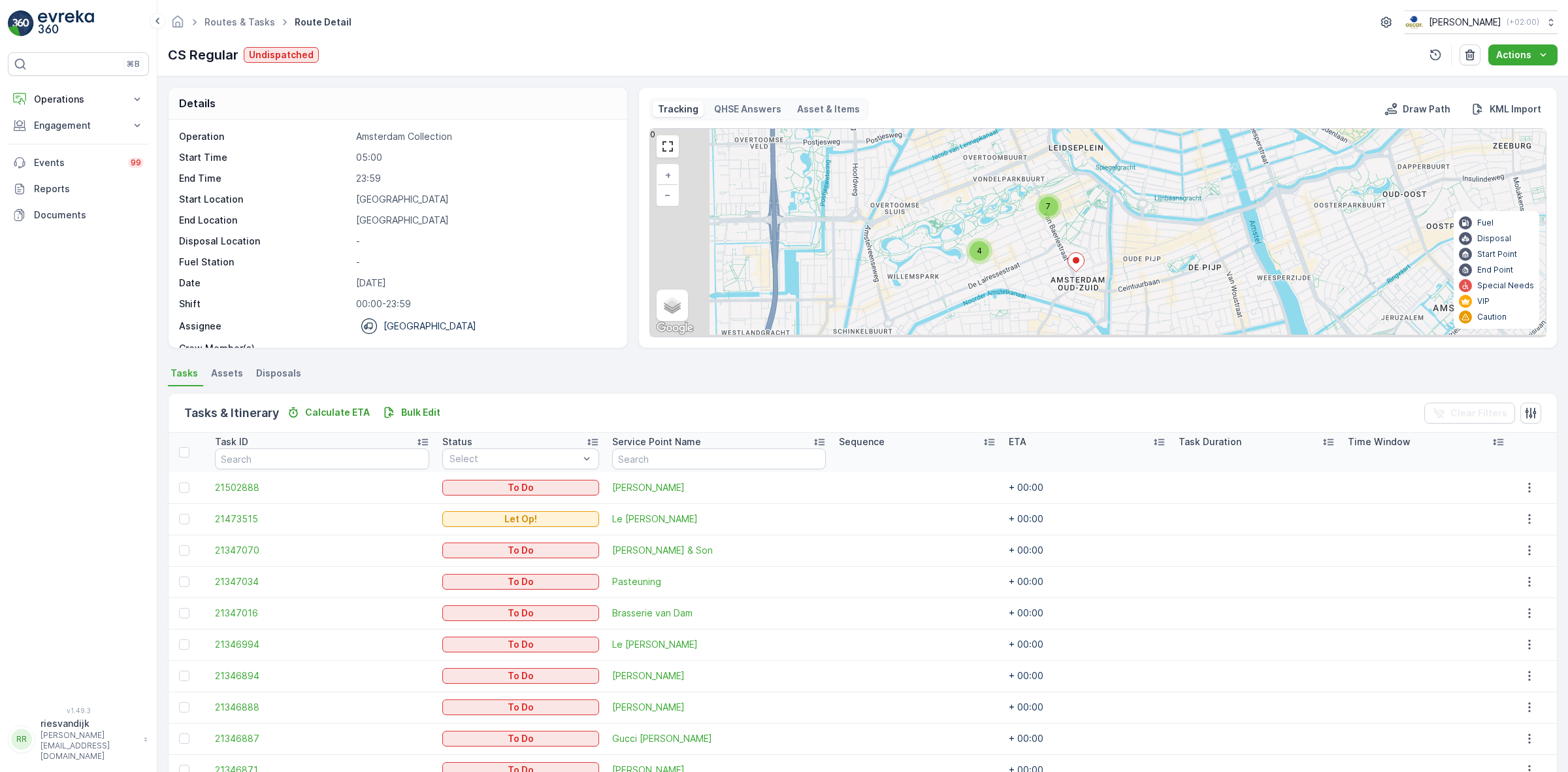
drag, startPoint x: 1040, startPoint y: 268, endPoint x: 1125, endPoint y: 187, distance: 117.4
click at [1125, 187] on div "4 7 + − Satellite Roadmap Terrain Hybrid Leaflet Keyboard shortcuts Map Data Ma…" at bounding box center [1097, 232] width 896 height 208
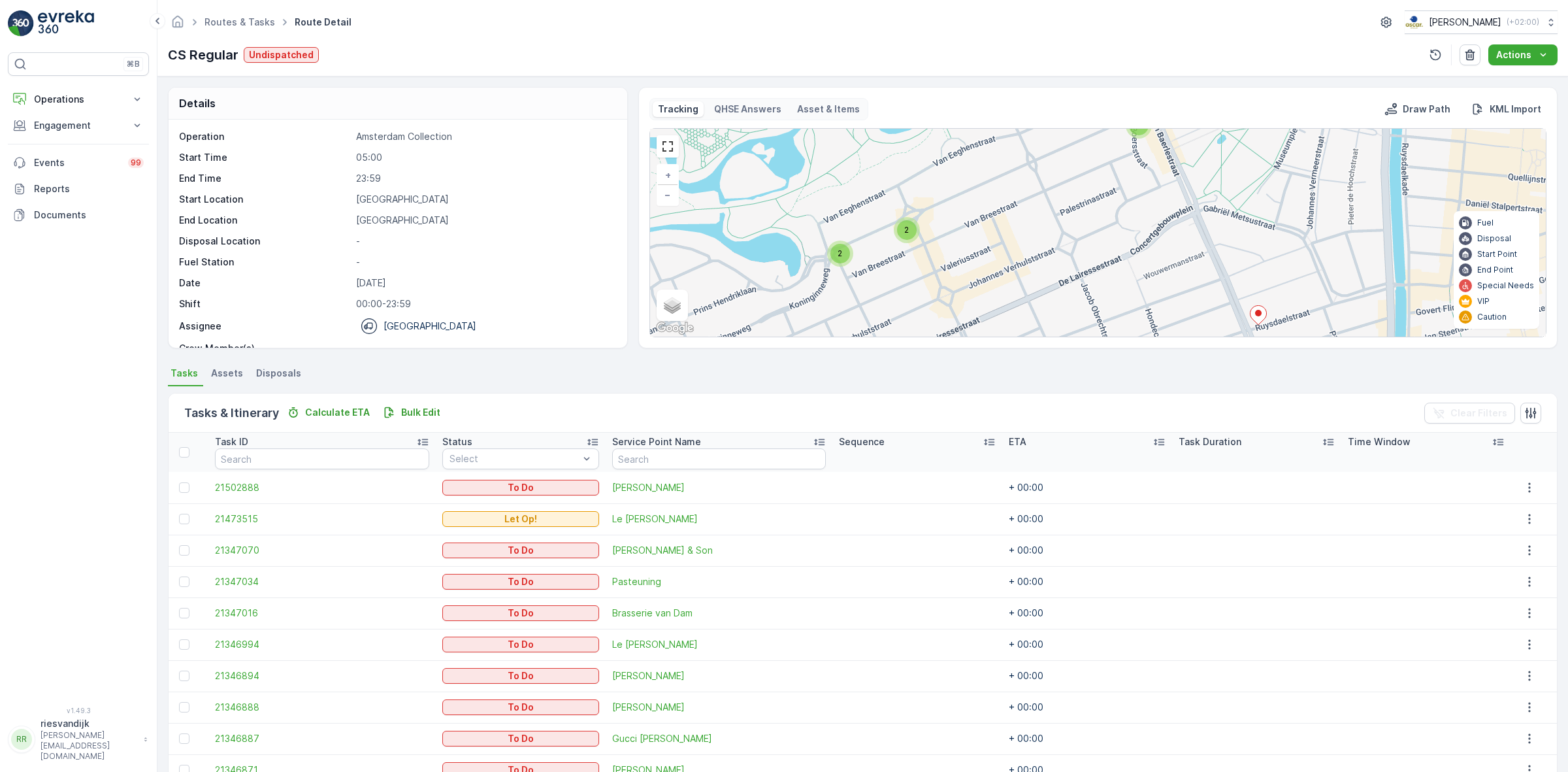
drag, startPoint x: 1047, startPoint y: 260, endPoint x: 1083, endPoint y: 246, distance: 38.6
click at [1083, 246] on div "2 2 2 2 + − Satellite Roadmap Terrain Hybrid Leaflet Keyboard shortcuts Map Dat…" at bounding box center [1097, 232] width 896 height 208
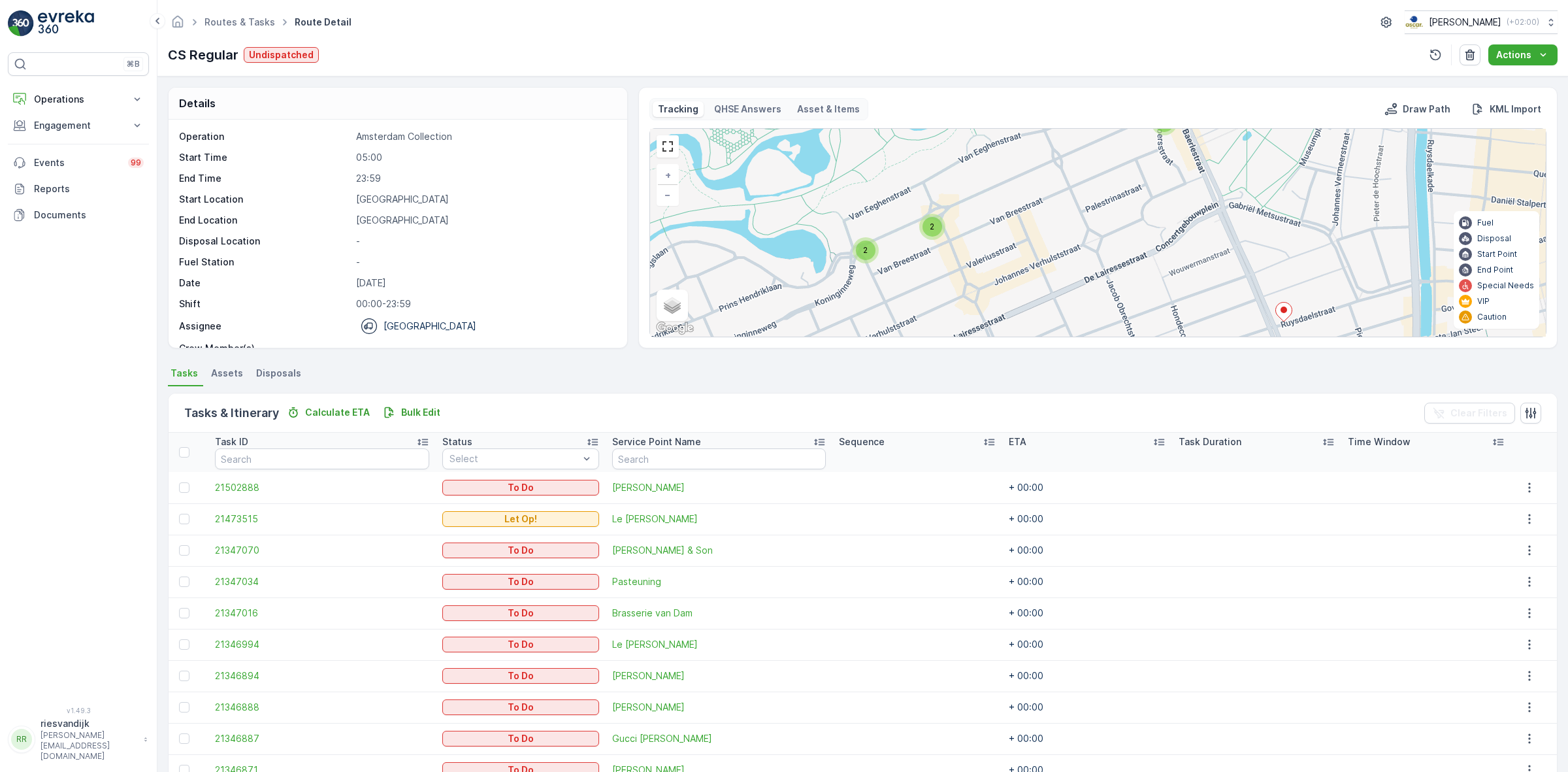
click at [863, 254] on span "2" at bounding box center [865, 250] width 4 height 9
click at [841, 247] on ellipse at bounding box center [843, 245] width 7 height 7
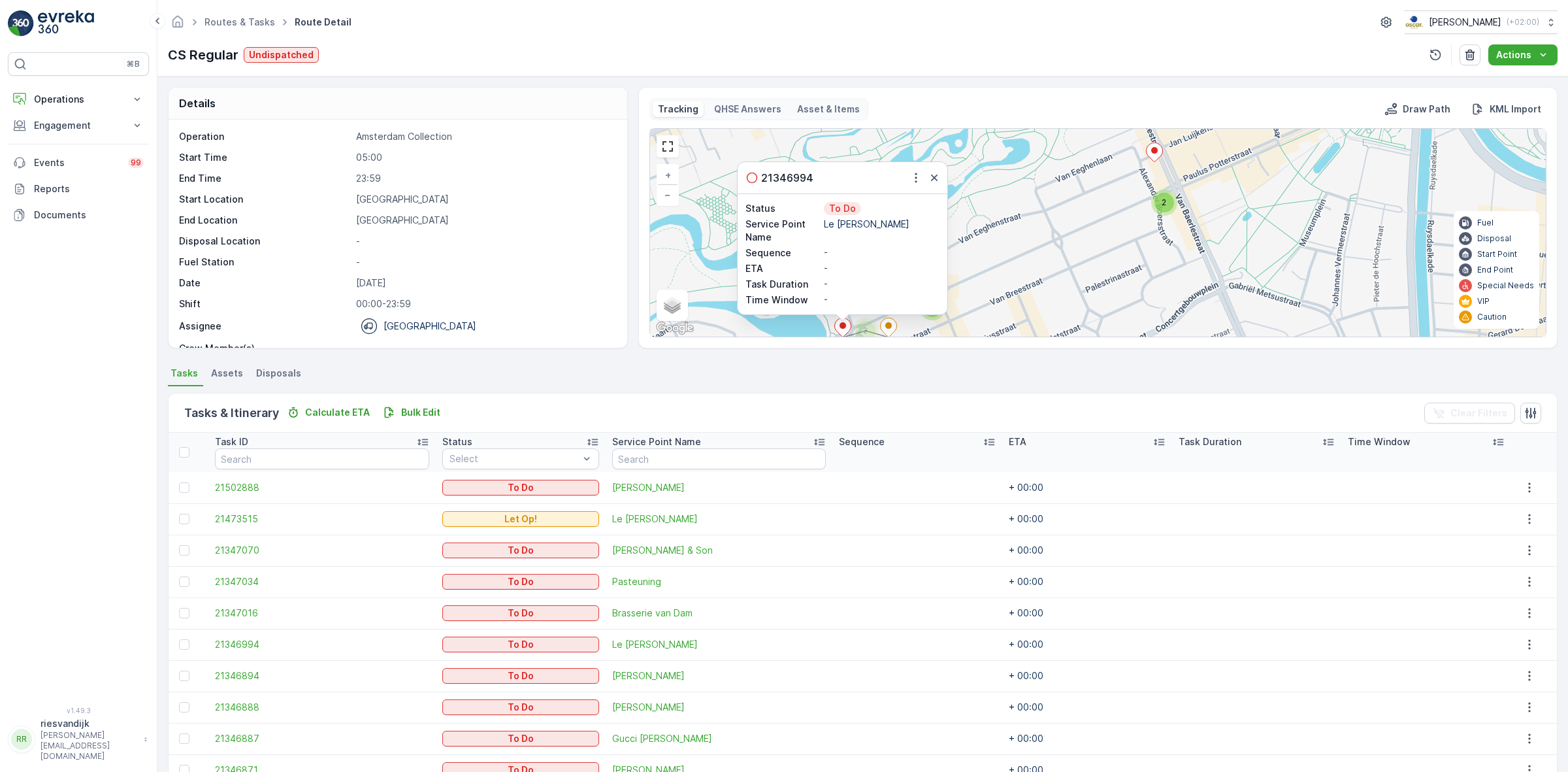
click at [984, 266] on div "2 2 2 2 21346994 Status To Do Service Point Name Le Petit George Sequence - ETA…" at bounding box center [1097, 232] width 896 height 208
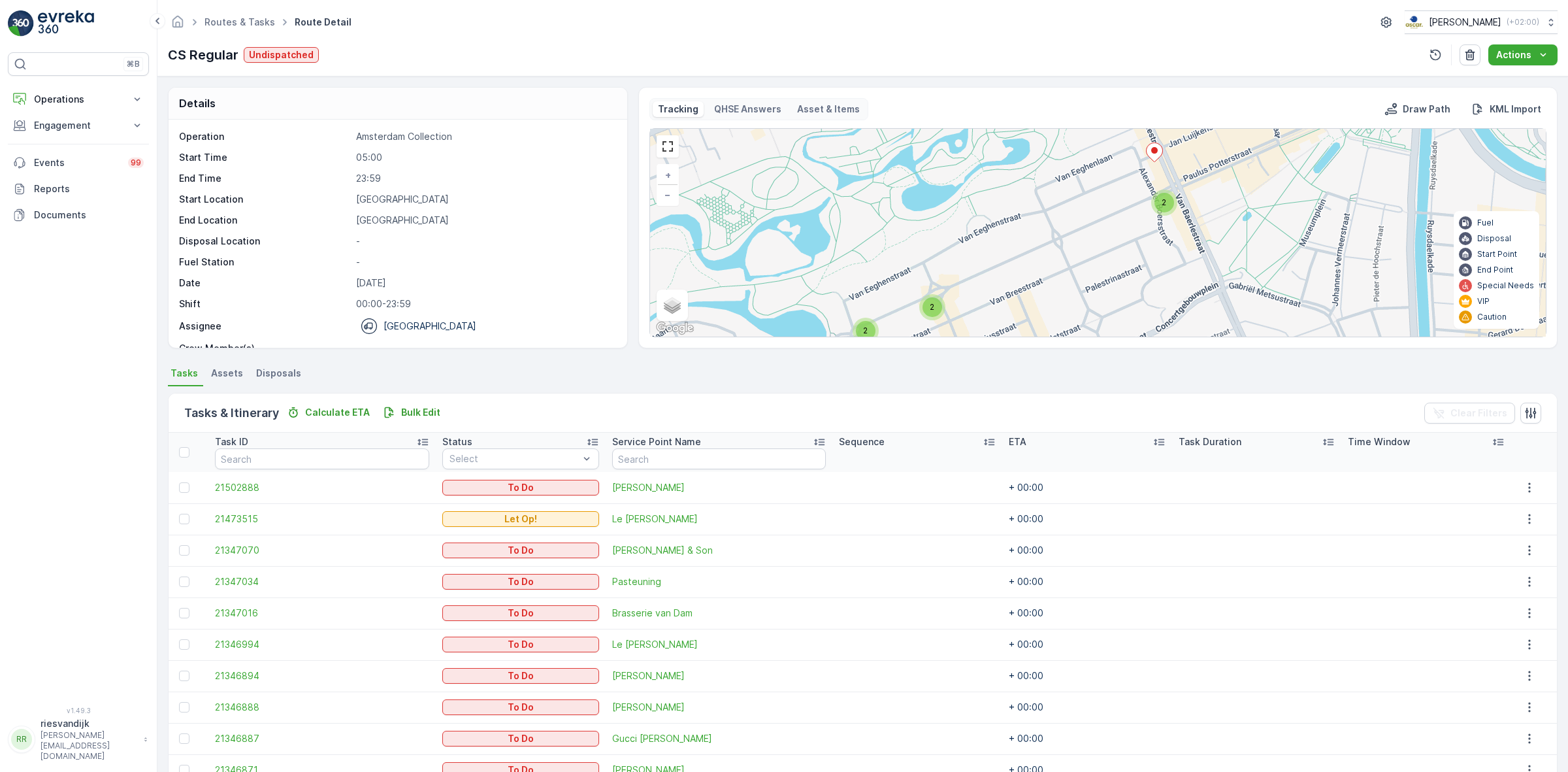
click at [931, 309] on span "2" at bounding box center [931, 306] width 4 height 9
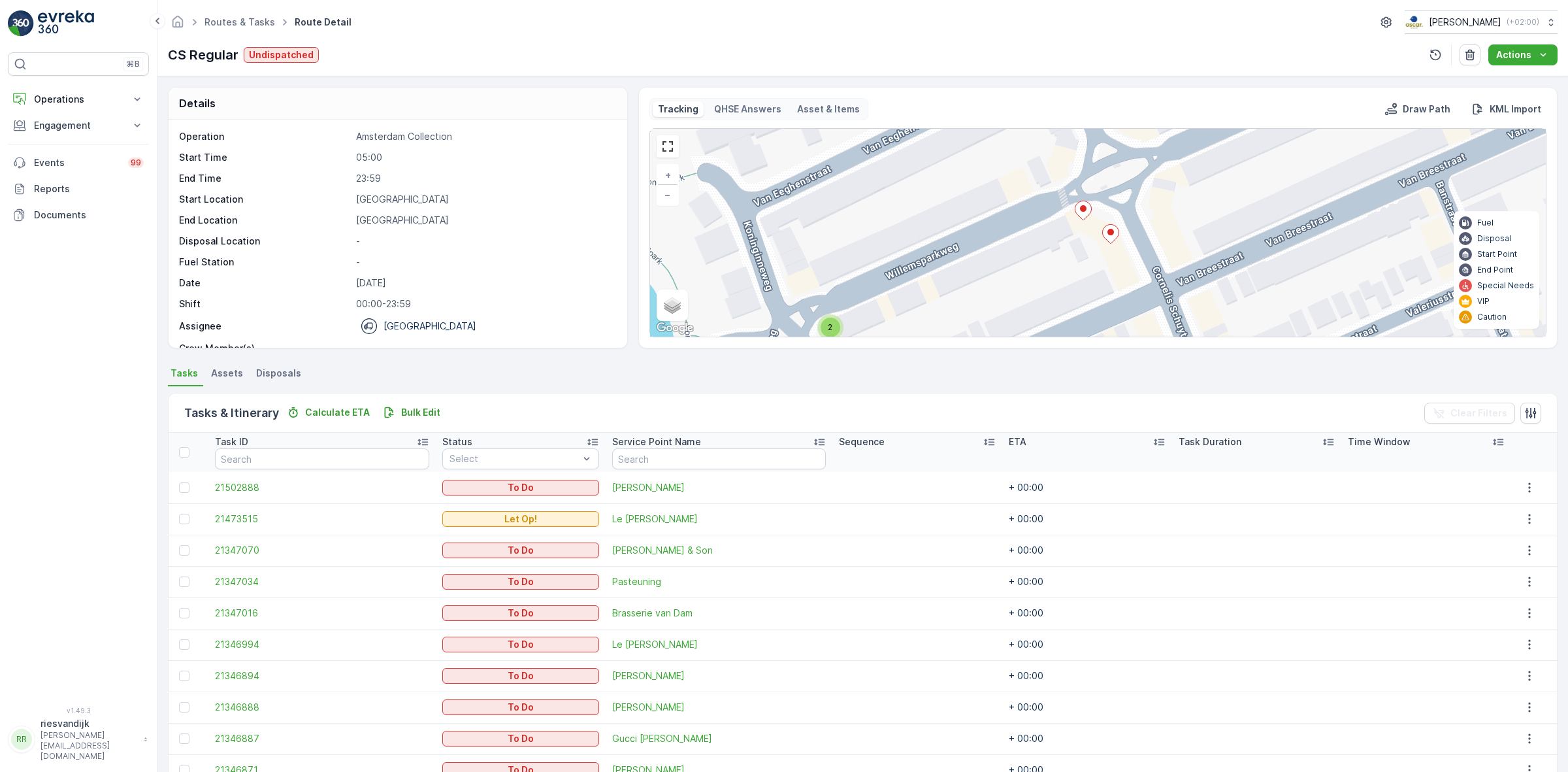
click at [1082, 212] on ellipse at bounding box center [1084, 208] width 7 height 7
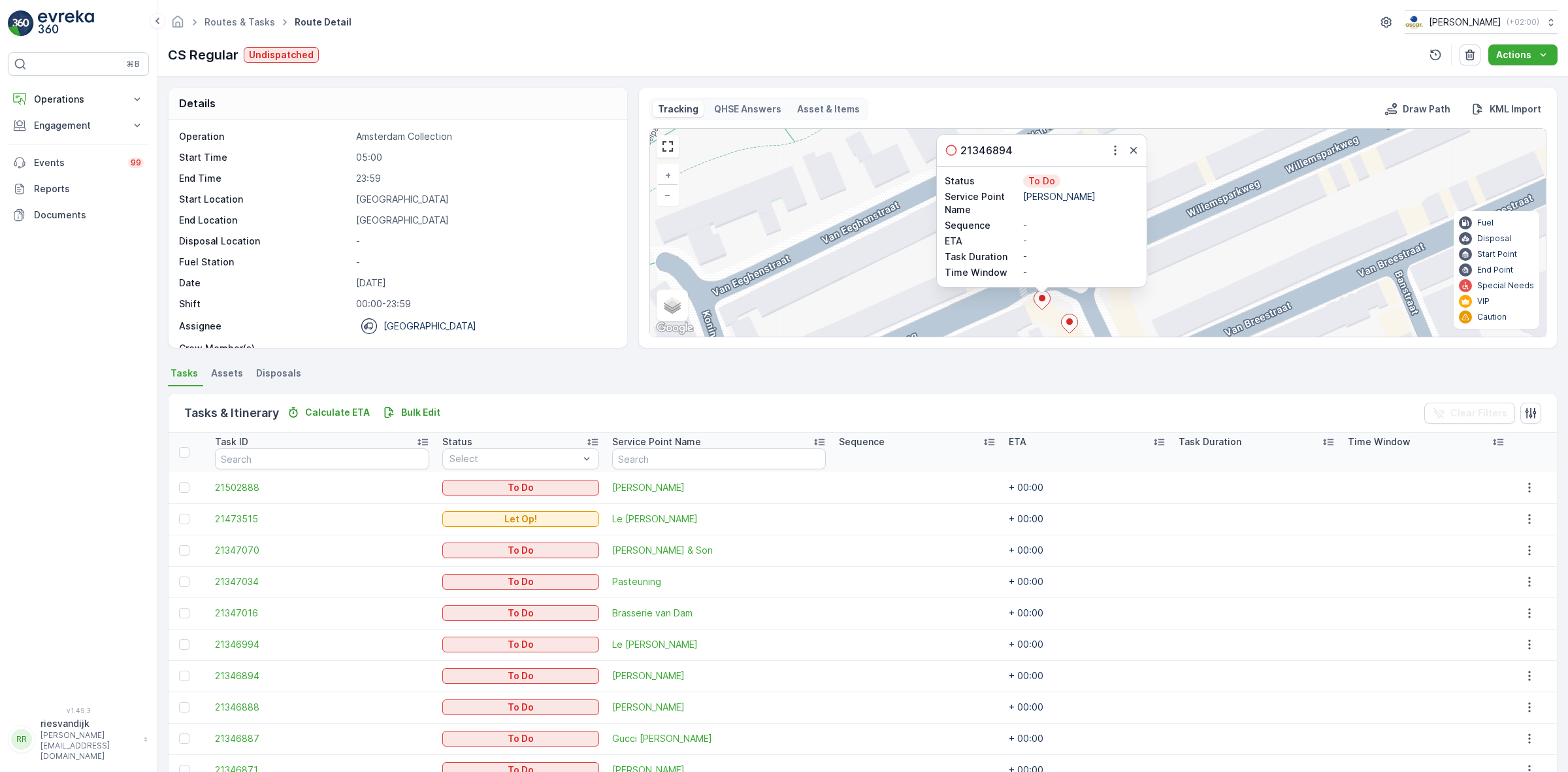
drag, startPoint x: 1223, startPoint y: 220, endPoint x: 1178, endPoint y: 208, distance: 46.6
click at [1193, 196] on div "2 21346894 Status To Do Service Point Name Batoni Khinkali Sequence - ETA - Tas…" at bounding box center [1097, 232] width 896 height 208
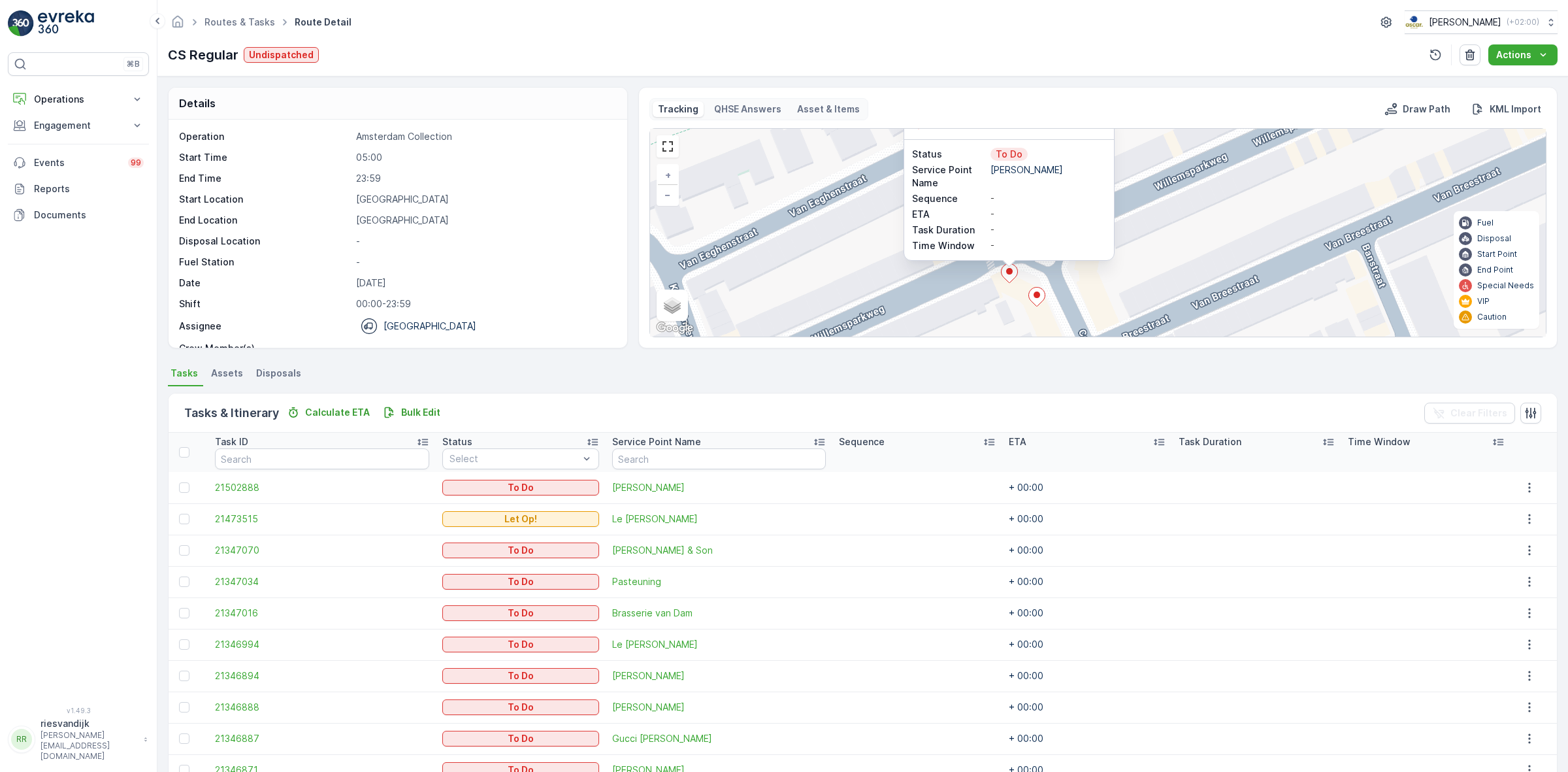
click at [1033, 298] on ellipse at bounding box center [1036, 295] width 7 height 7
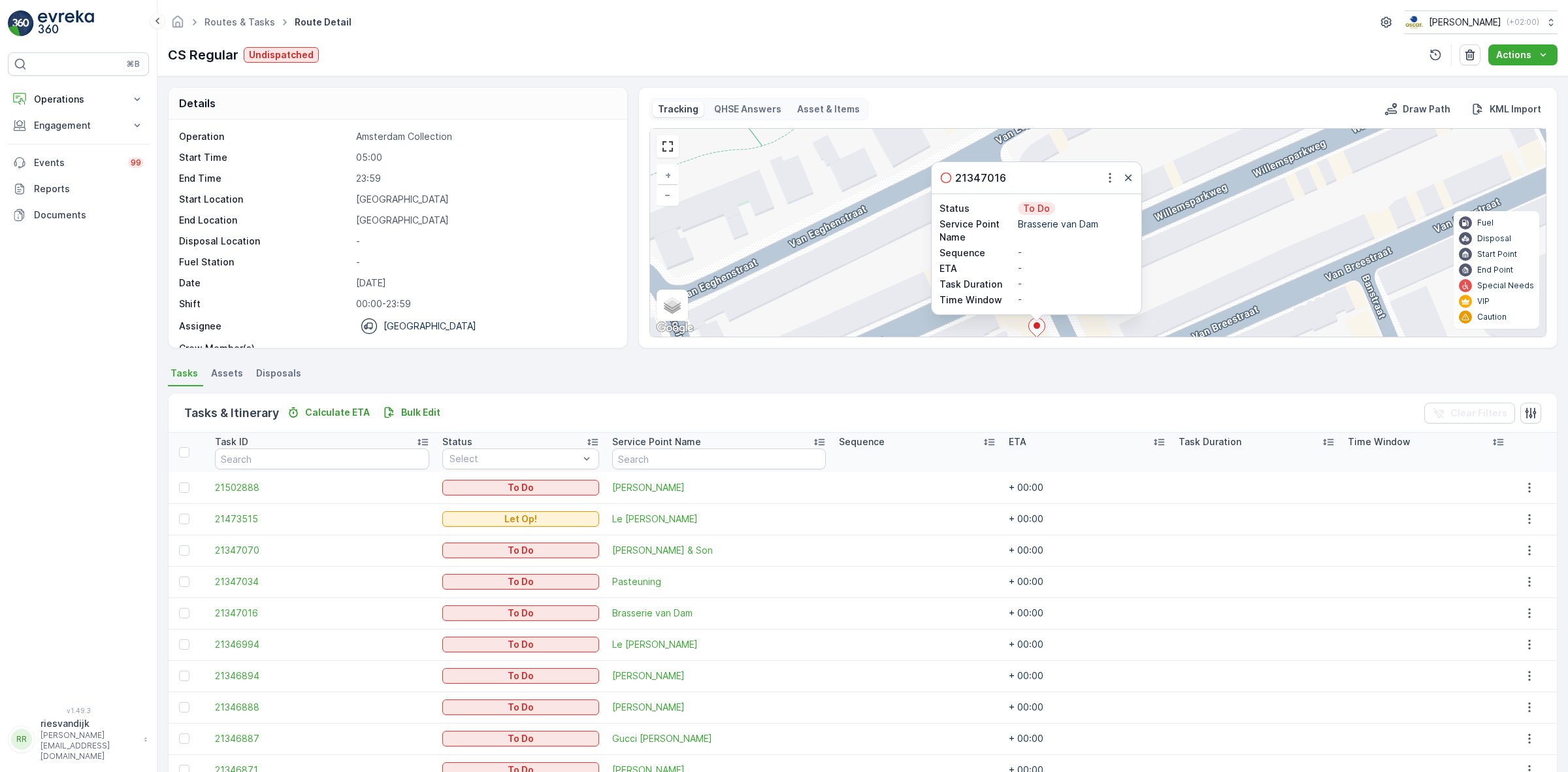
click at [1214, 246] on div "2 21347016 Status To Do Service Point Name Brasserie van Dam Sequence - ETA - T…" at bounding box center [1097, 232] width 896 height 208
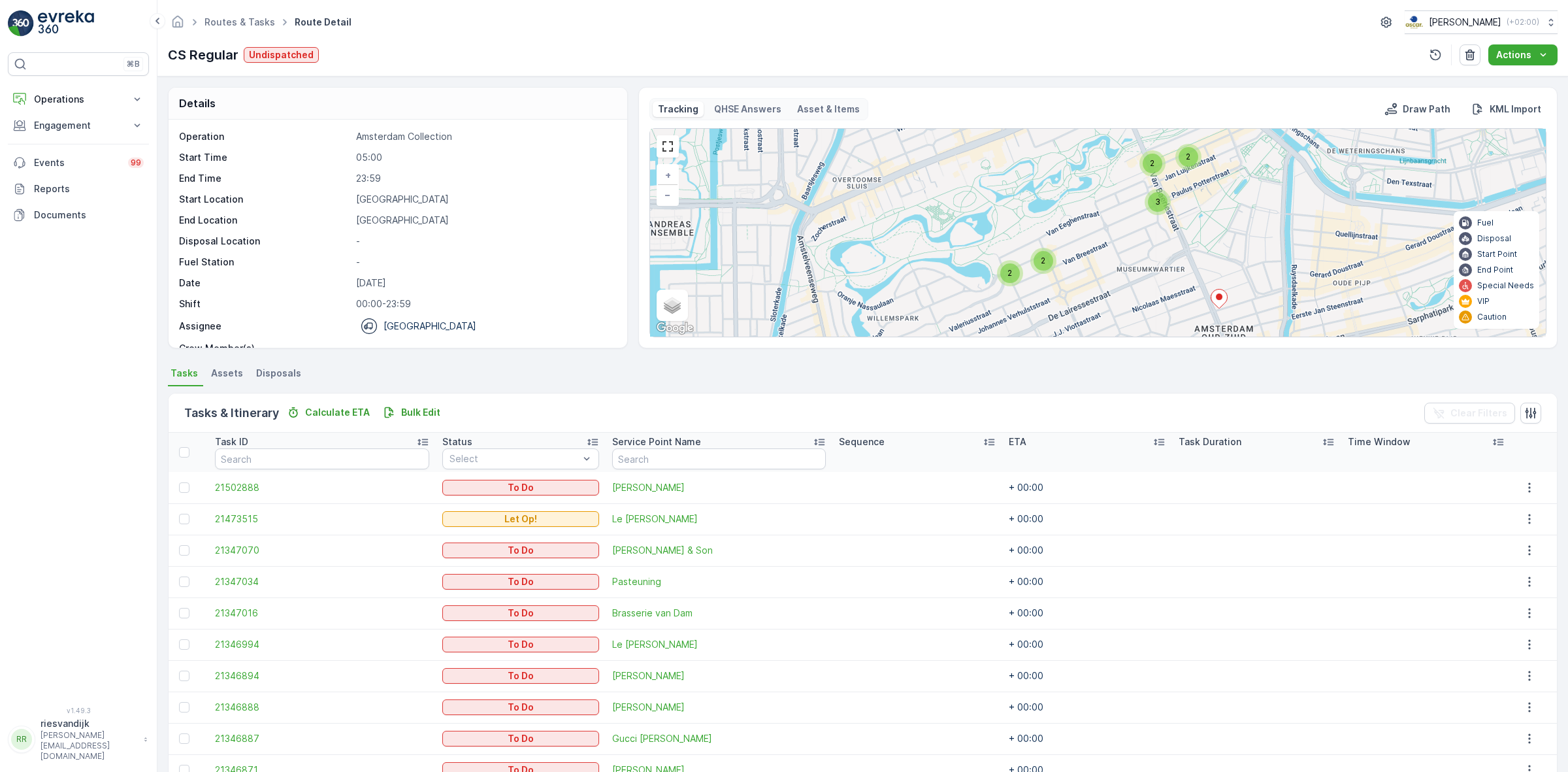
drag, startPoint x: 1162, startPoint y: 209, endPoint x: 1111, endPoint y: 263, distance: 74.3
click at [1112, 266] on div "2 2 2 3 2 + − Satellite Roadmap Terrain Hybrid Leaflet Keyboard shortcuts Map D…" at bounding box center [1097, 232] width 896 height 208
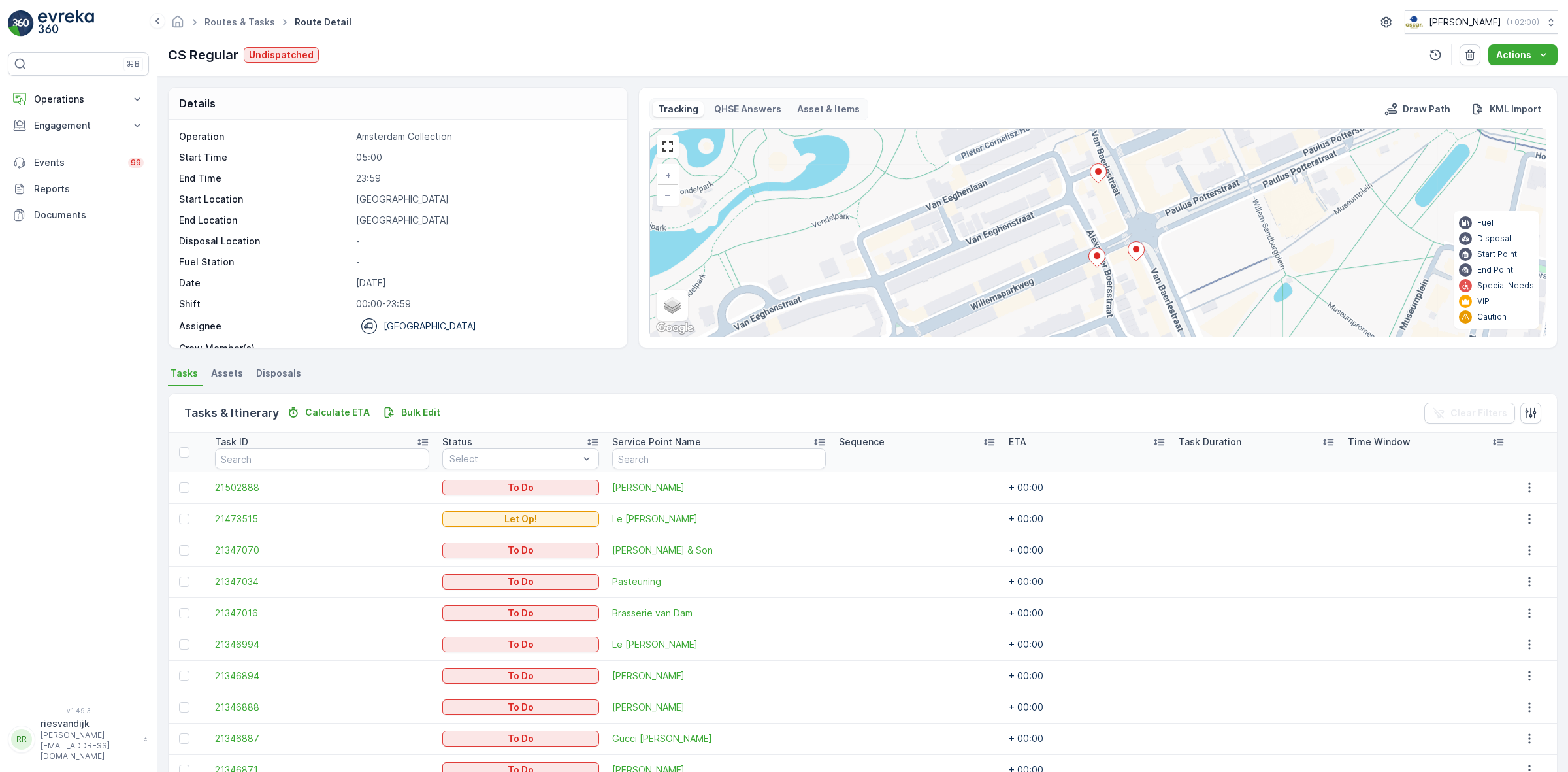
click at [1098, 259] on icon at bounding box center [1096, 258] width 16 height 19
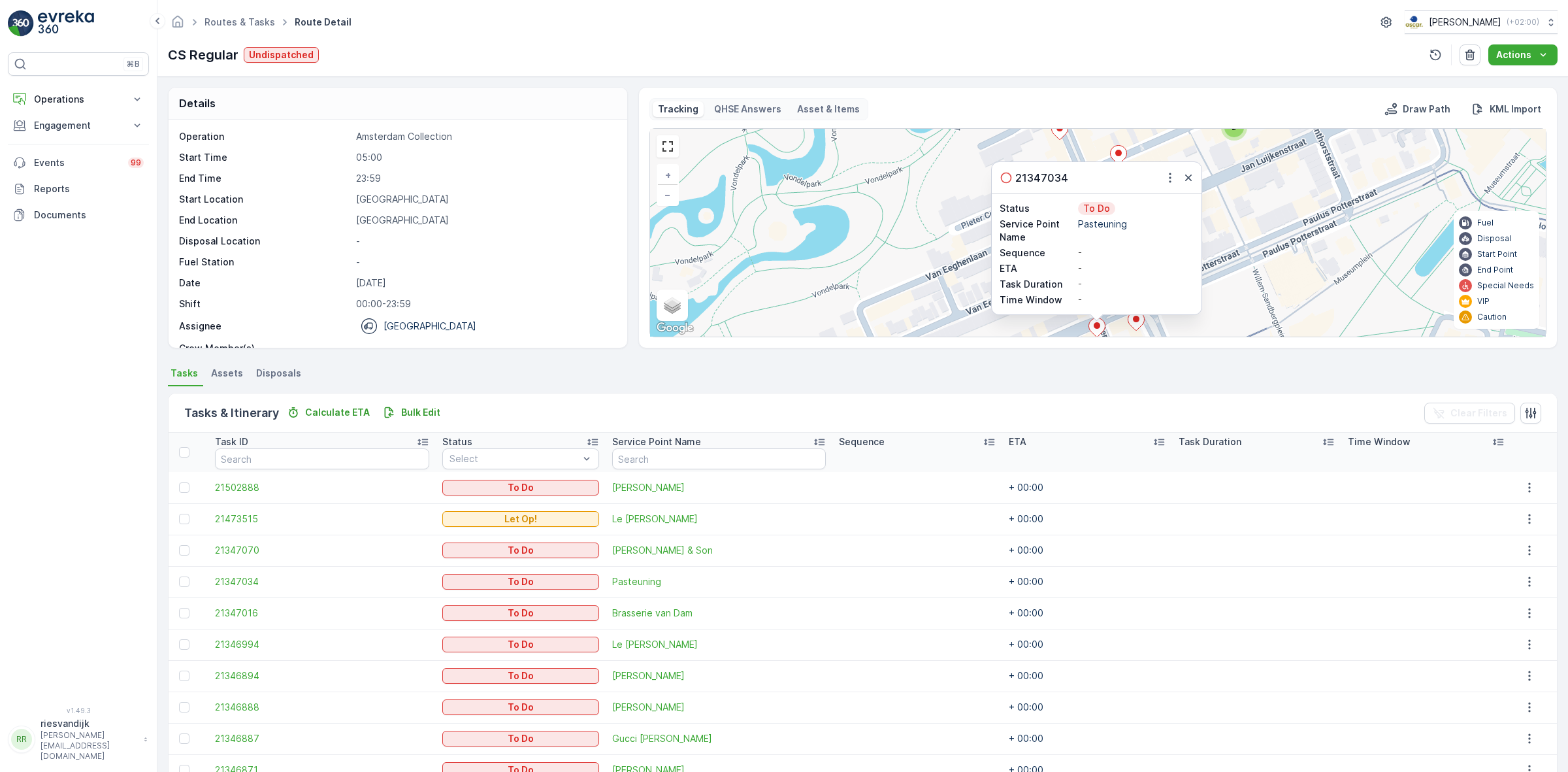
click at [1131, 322] on icon at bounding box center [1135, 321] width 16 height 19
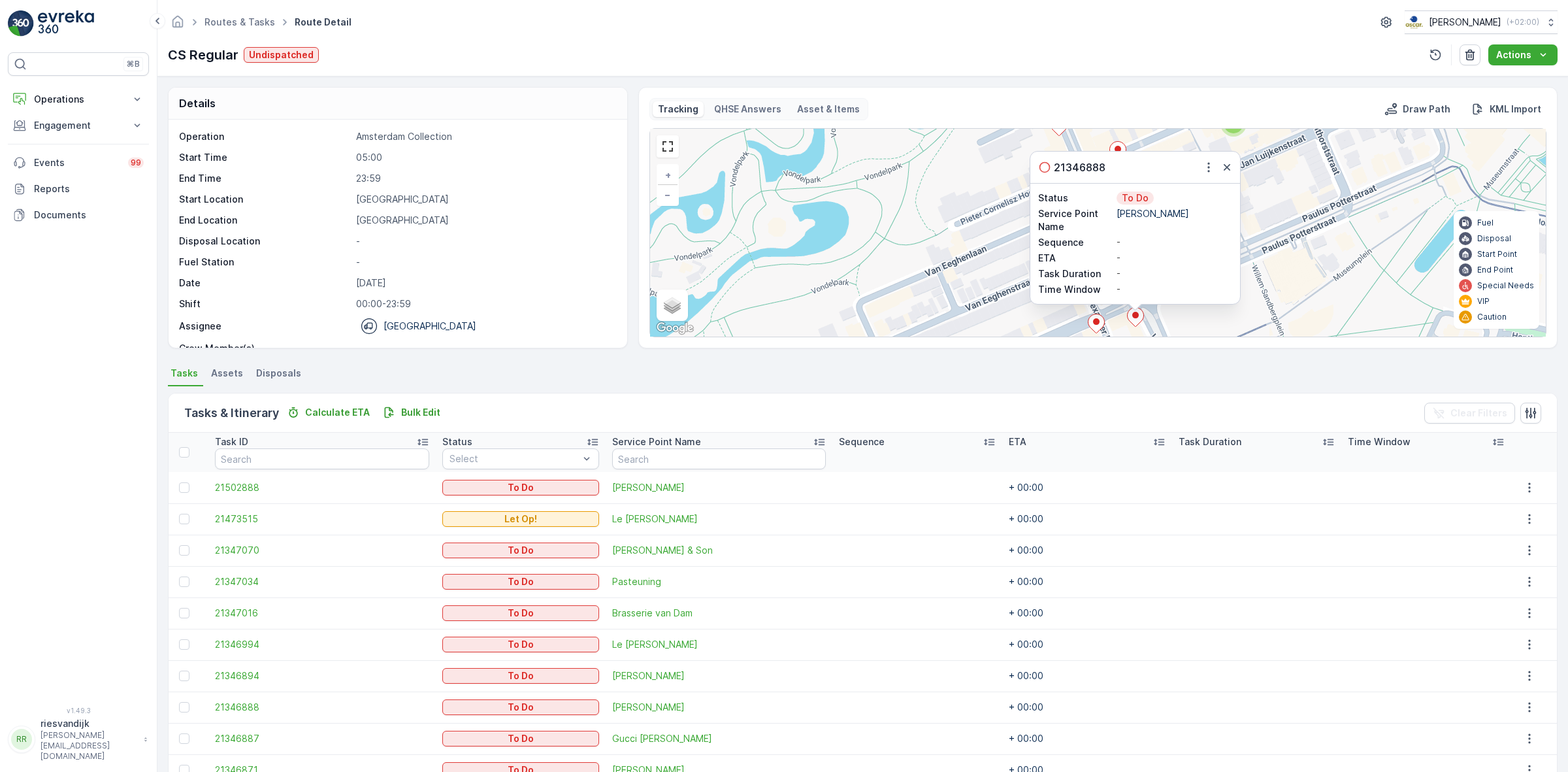
drag, startPoint x: 1341, startPoint y: 268, endPoint x: 1308, endPoint y: 240, distance: 43.3
click at [1335, 219] on div "2 2 2 21346888 Status To Do Service Point Name Floris van Bommel Sequence - ETA…" at bounding box center [1097, 232] width 896 height 208
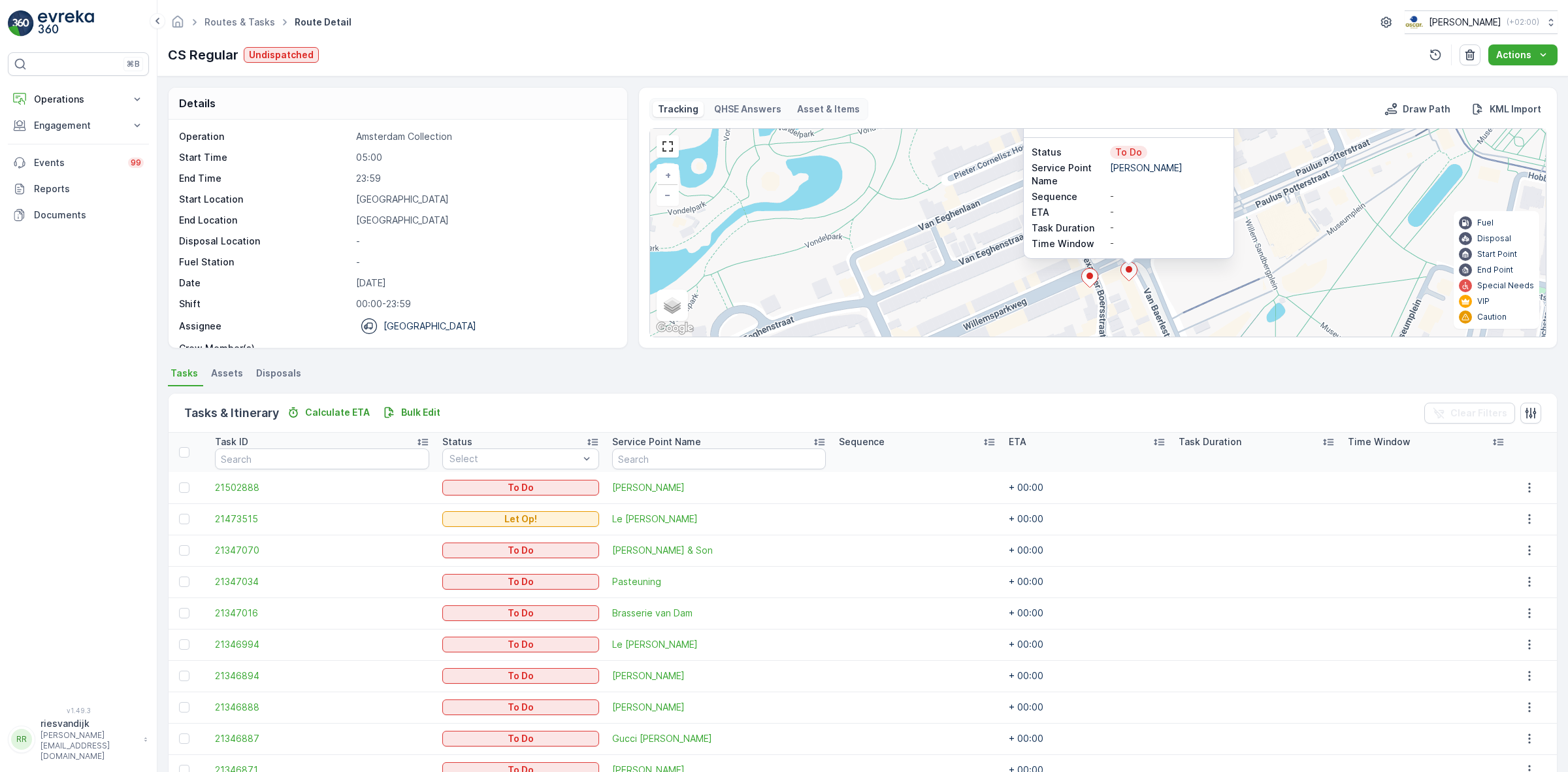
click at [1241, 275] on div "2 2 2 21346888 Status To Do Service Point Name Floris van Bommel Sequence - ETA…" at bounding box center [1097, 232] width 896 height 208
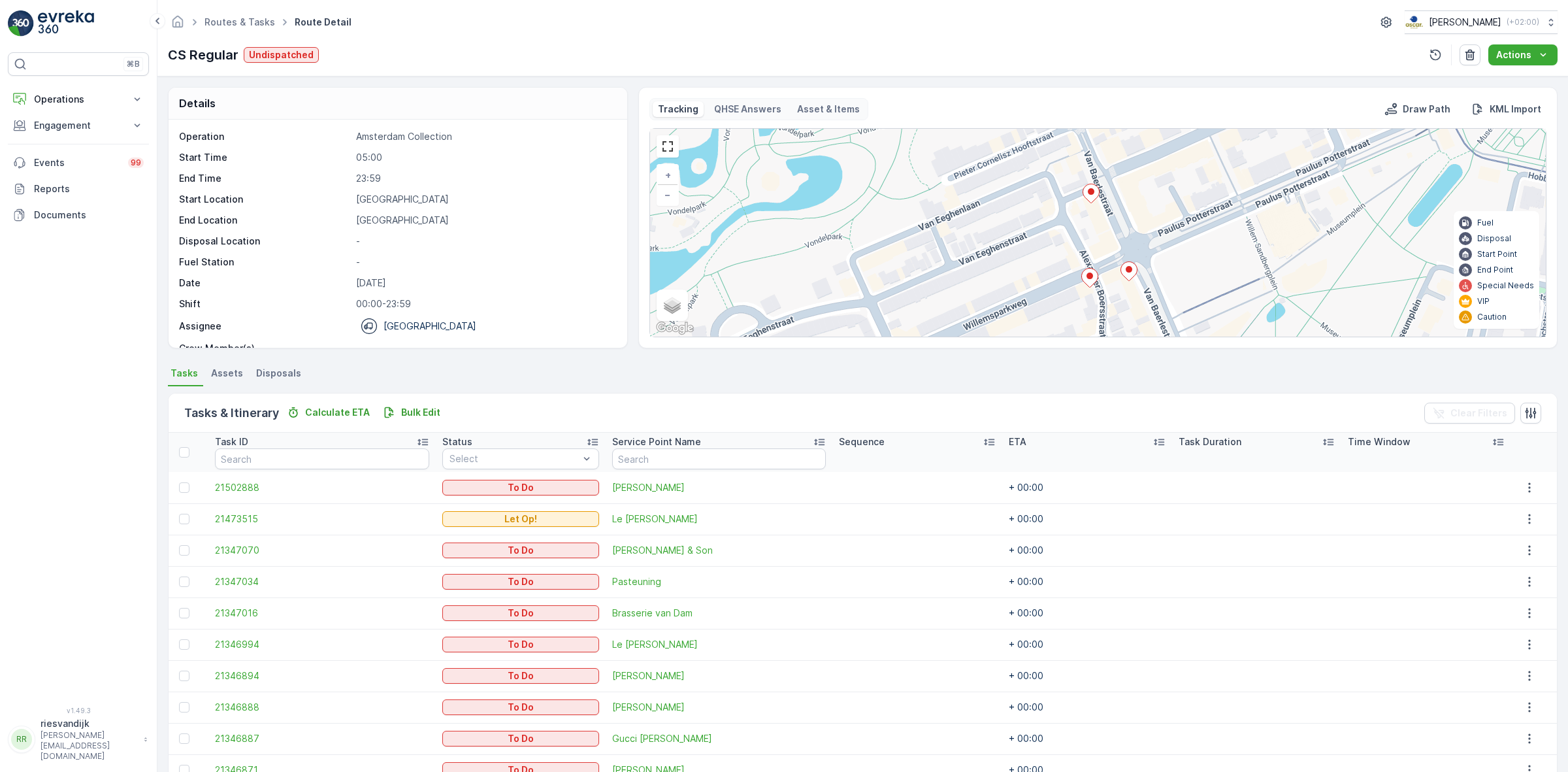
click at [1084, 281] on icon at bounding box center [1089, 278] width 16 height 19
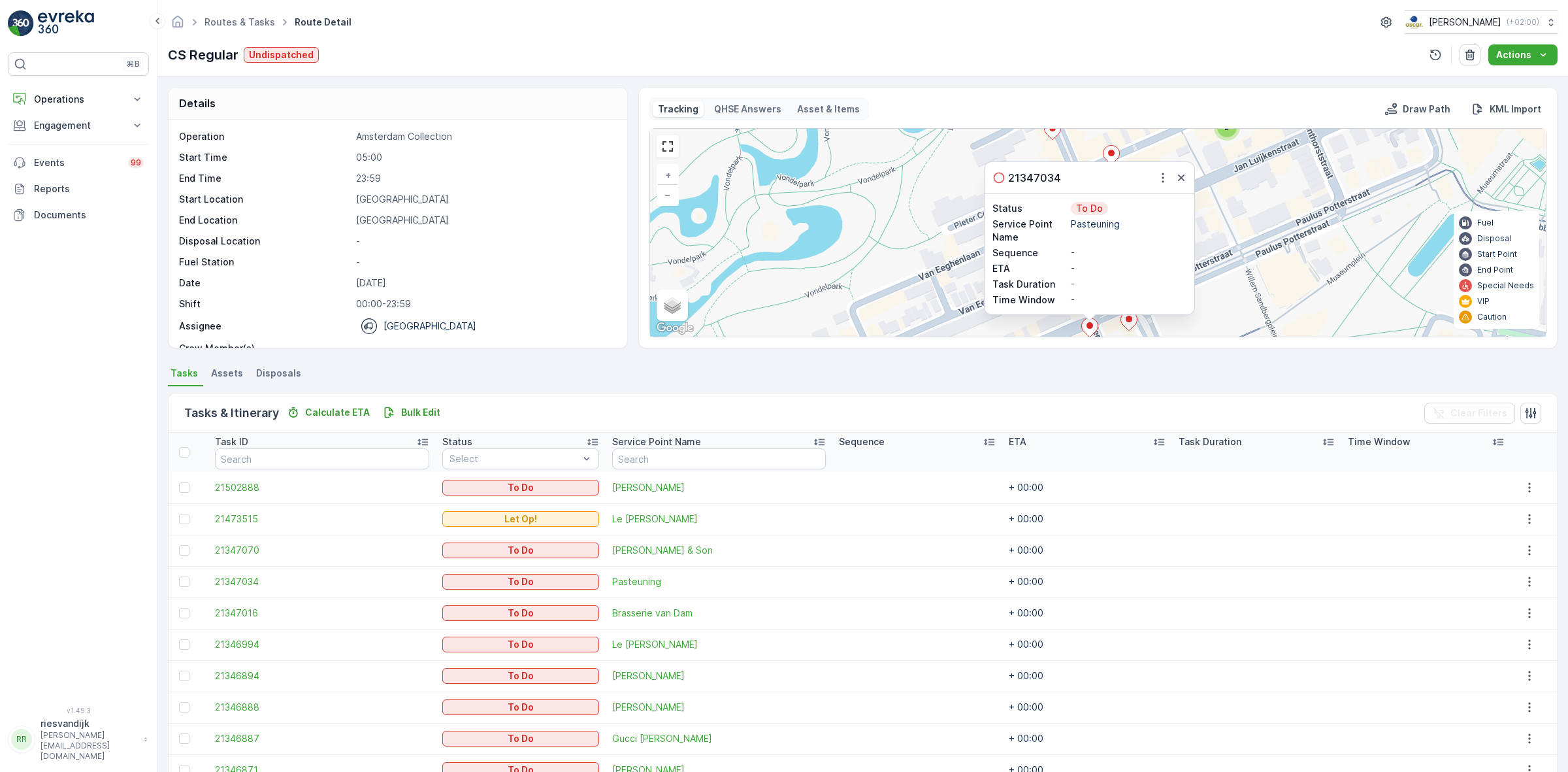
click at [1276, 290] on div "2 2 2 21347034 Status To Do Service Point Name Pasteuning Sequence - ETA - Task…" at bounding box center [1097, 232] width 896 height 208
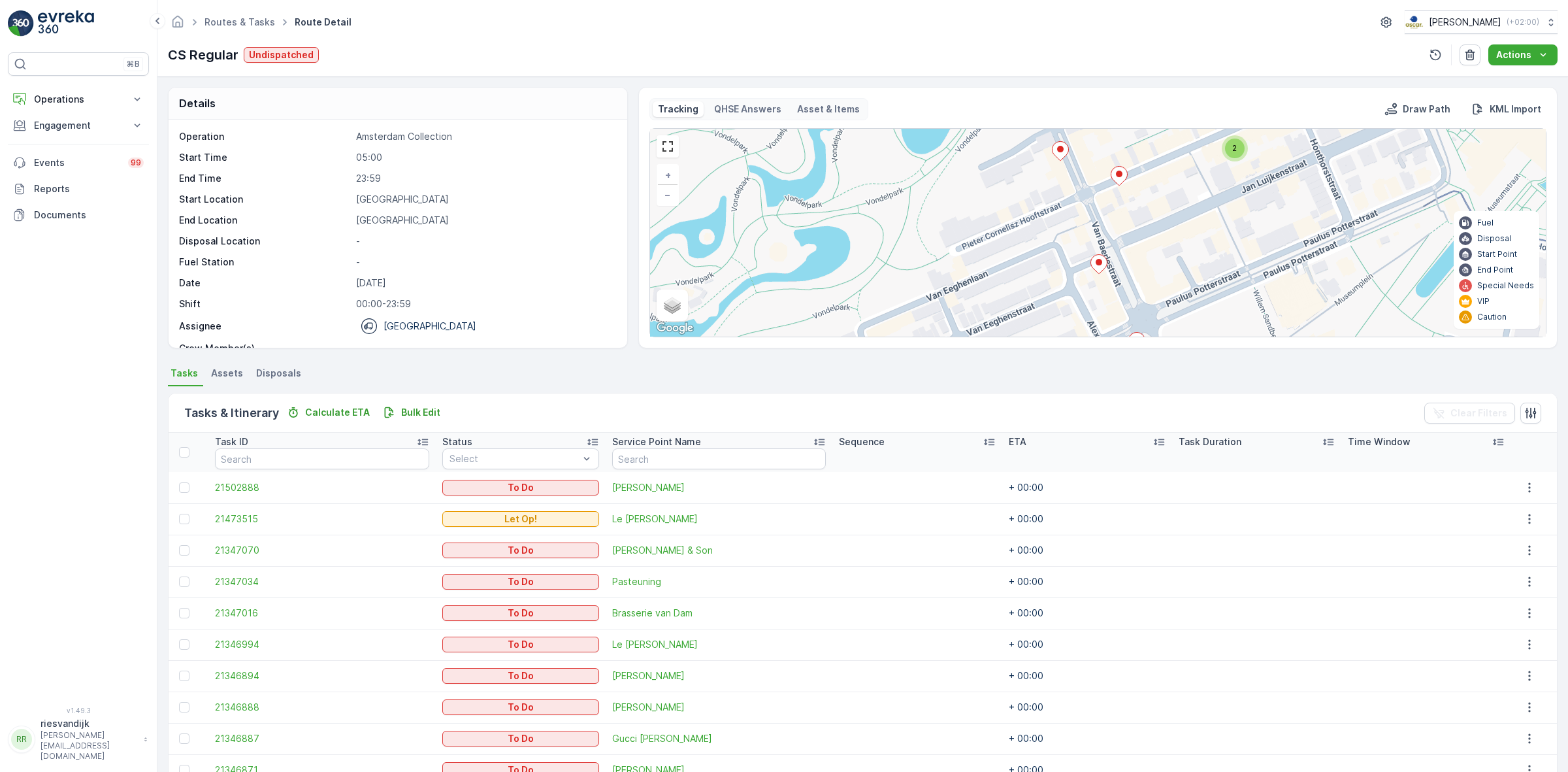
drag, startPoint x: 1163, startPoint y: 242, endPoint x: 1178, endPoint y: 292, distance: 52.2
click at [1178, 292] on div "2 2 2 + − Satellite Roadmap Terrain Hybrid Leaflet Keyboard shortcuts Map Data …" at bounding box center [1097, 232] width 896 height 208
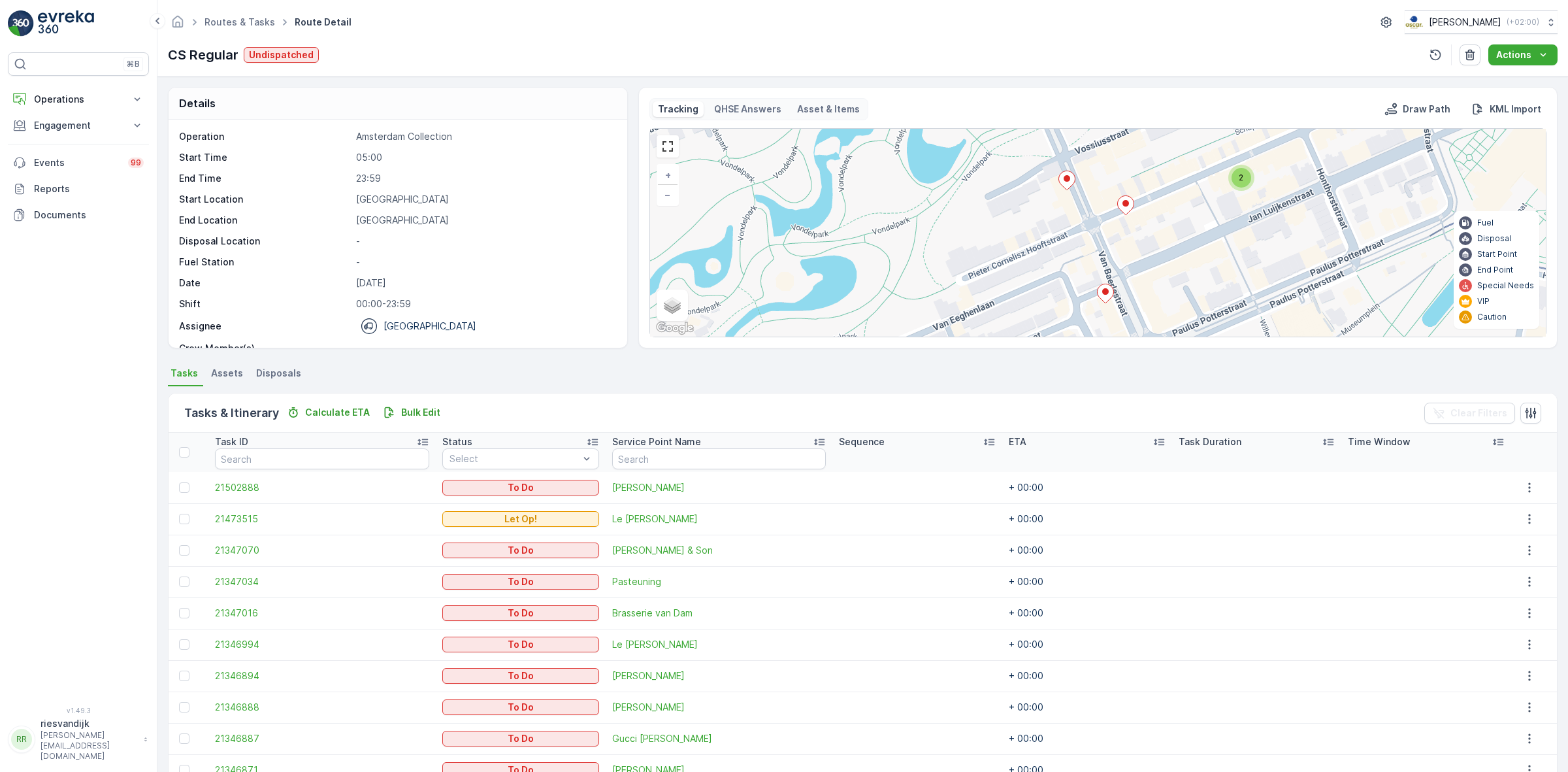
click at [1122, 207] on ellipse at bounding box center [1126, 203] width 7 height 7
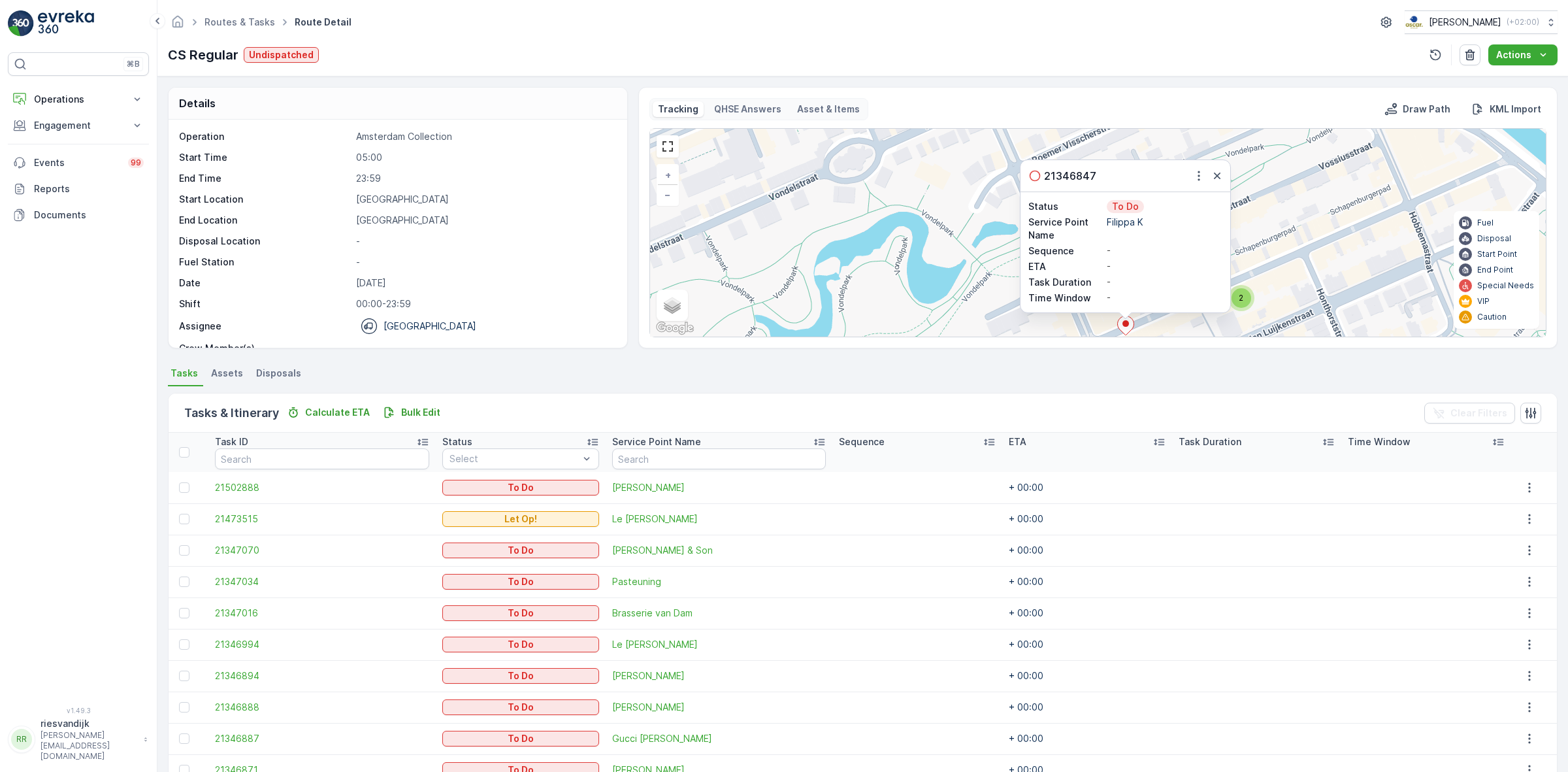
drag, startPoint x: 1289, startPoint y: 256, endPoint x: 1253, endPoint y: 199, distance: 67.4
click at [1253, 199] on div "2 2 2 21346847 Status To Do Service Point Name Filippa K Sequence - ETA - Task …" at bounding box center [1097, 232] width 896 height 208
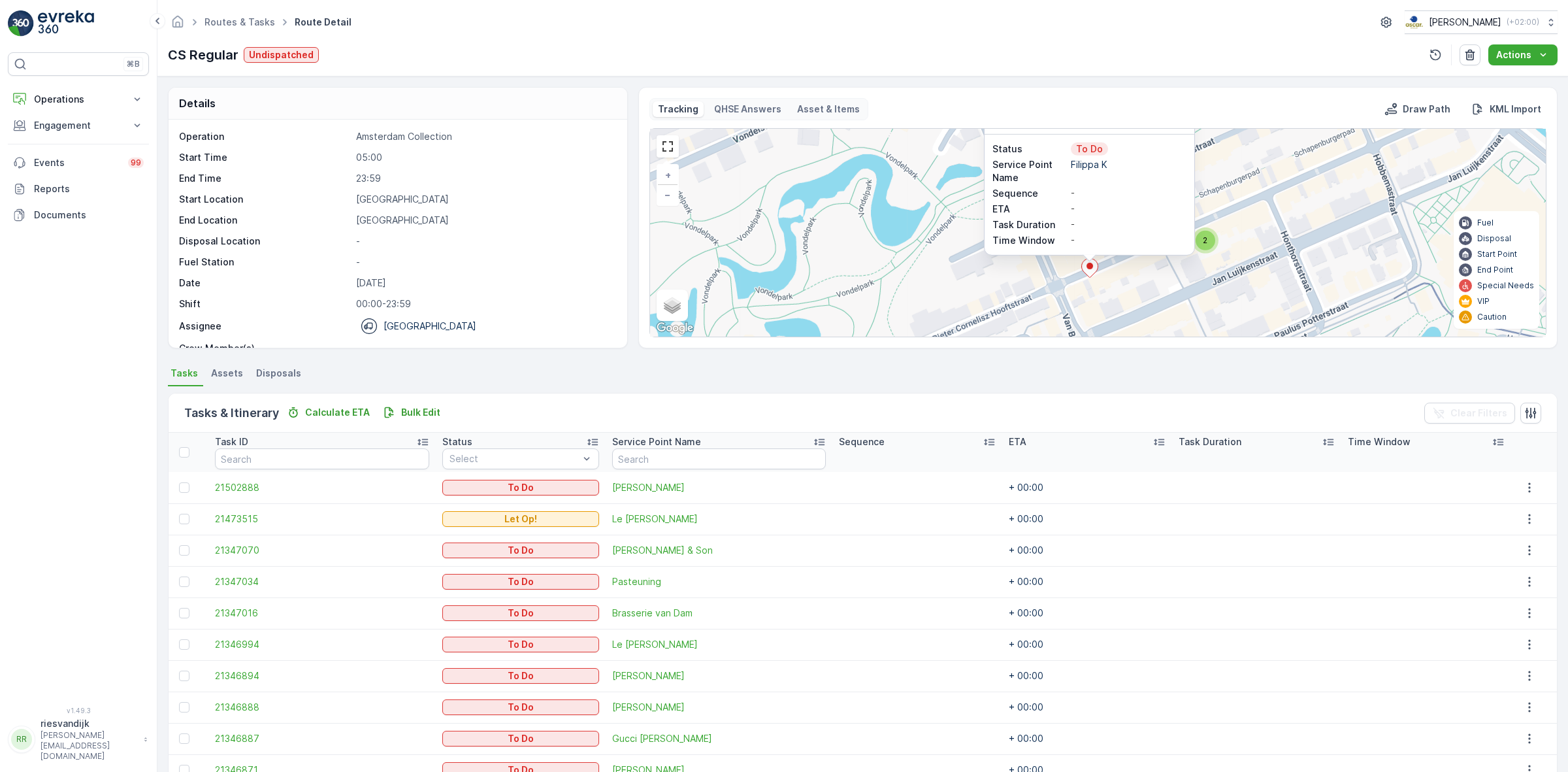
click at [1203, 244] on span "2" at bounding box center [1205, 239] width 4 height 9
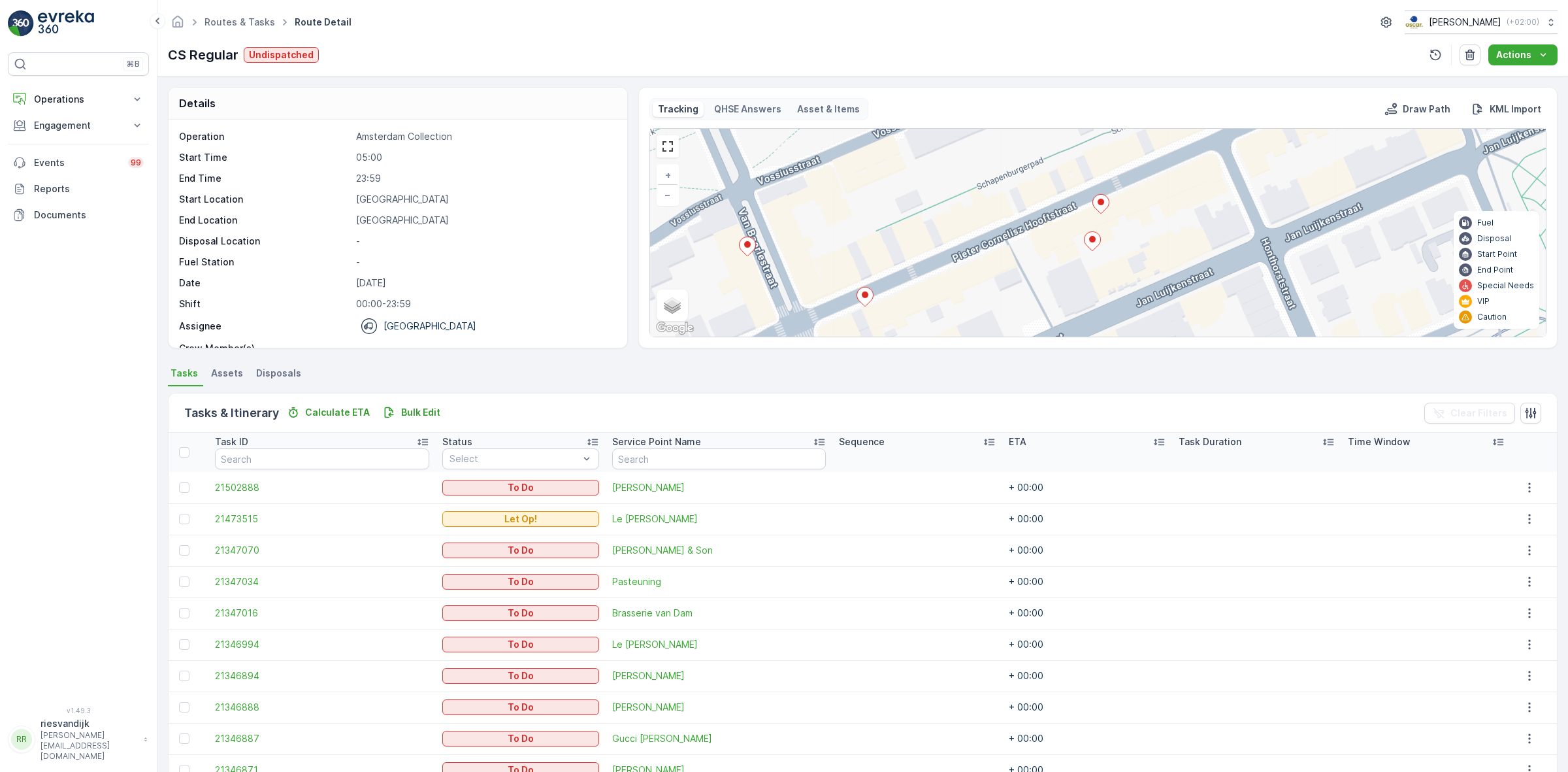
click at [1099, 208] on icon at bounding box center [1100, 203] width 16 height 19
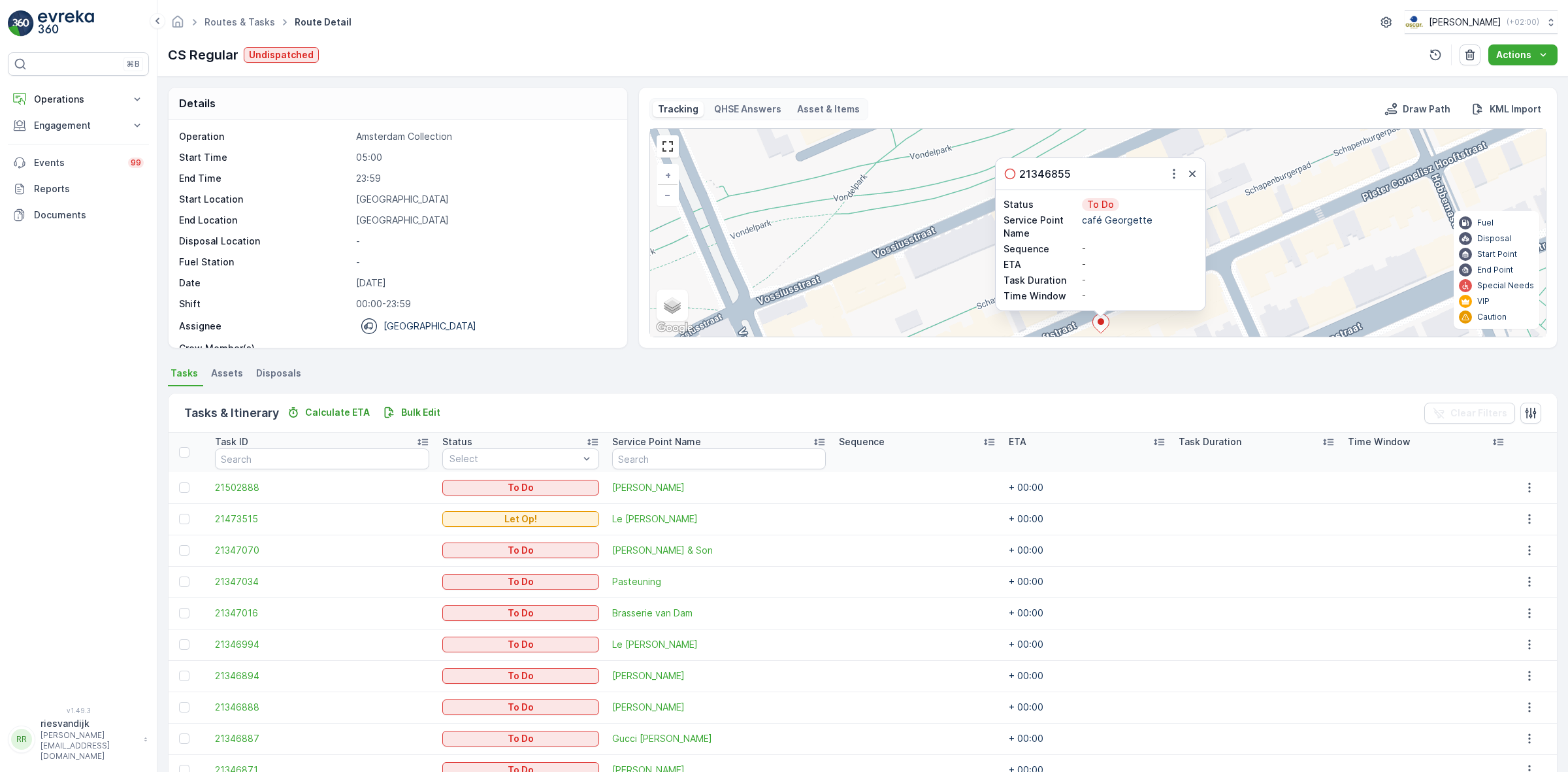
drag, startPoint x: 954, startPoint y: 280, endPoint x: 1030, endPoint y: 158, distance: 143.7
click at [1030, 158] on div "2 21346855 Status To Do Service Point Name café Georgette Sequence - ETA - Task…" at bounding box center [1097, 232] width 896 height 208
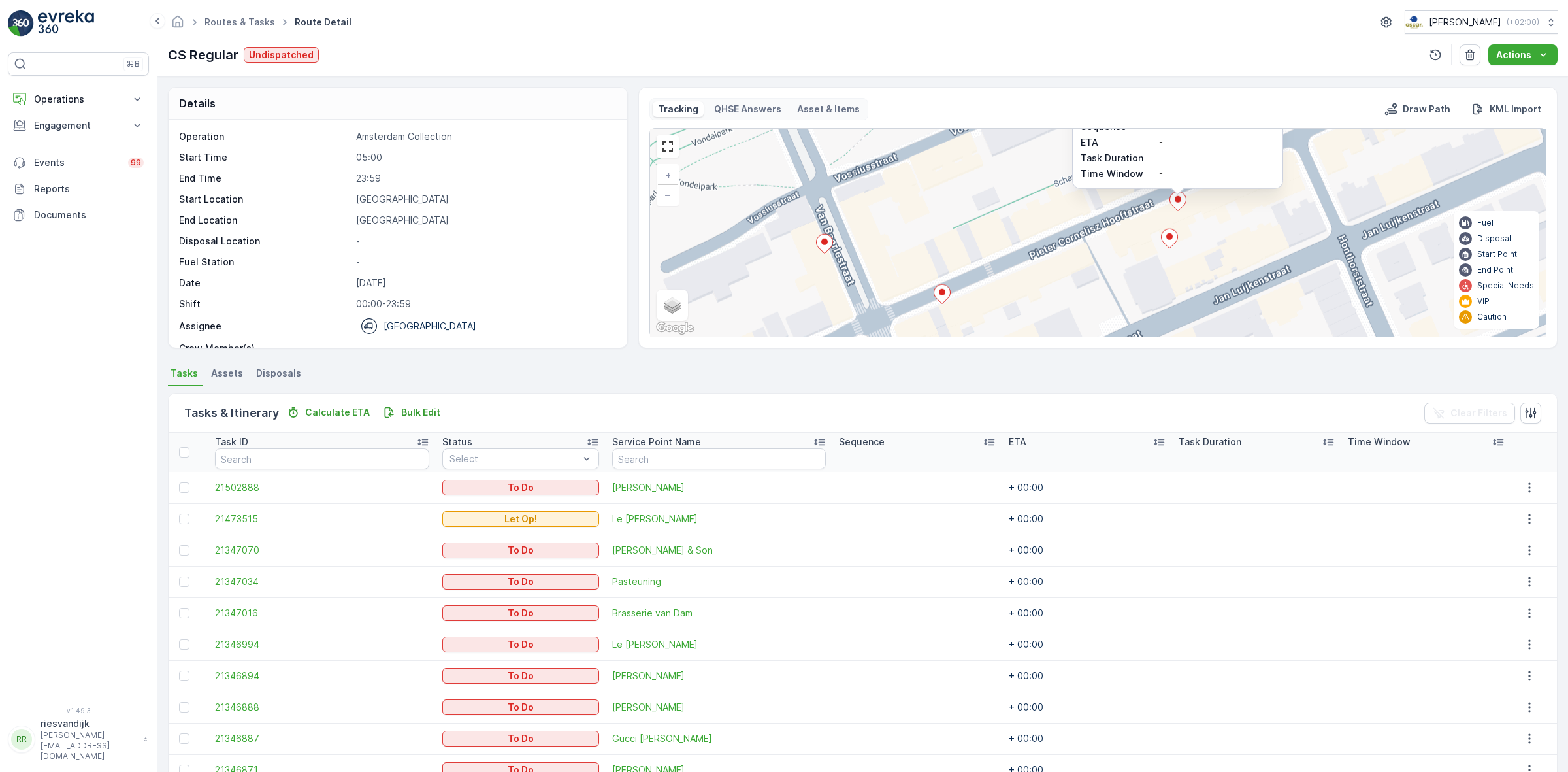
click at [948, 302] on icon at bounding box center [942, 293] width 17 height 20
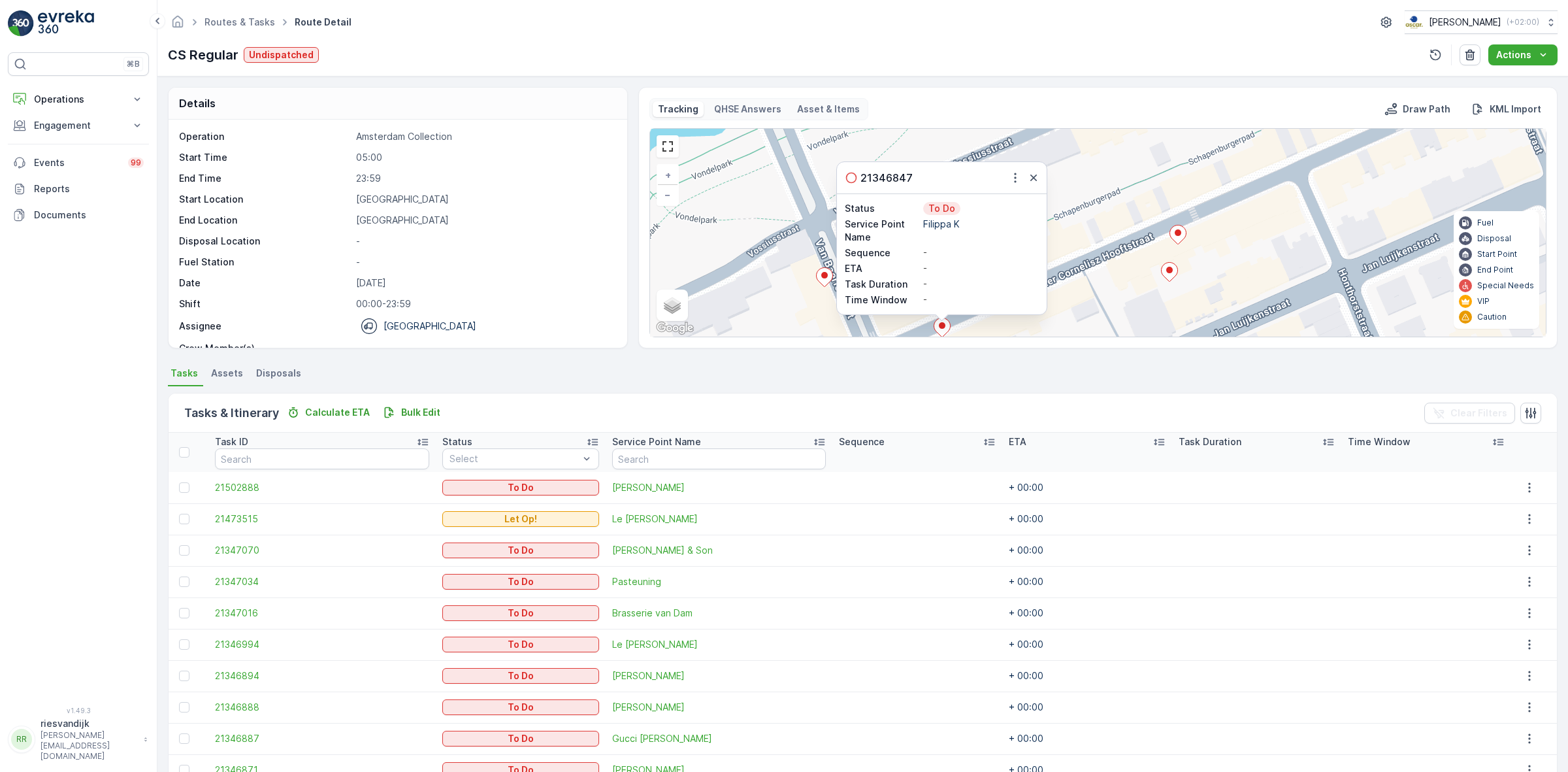
click at [827, 281] on icon at bounding box center [824, 277] width 16 height 19
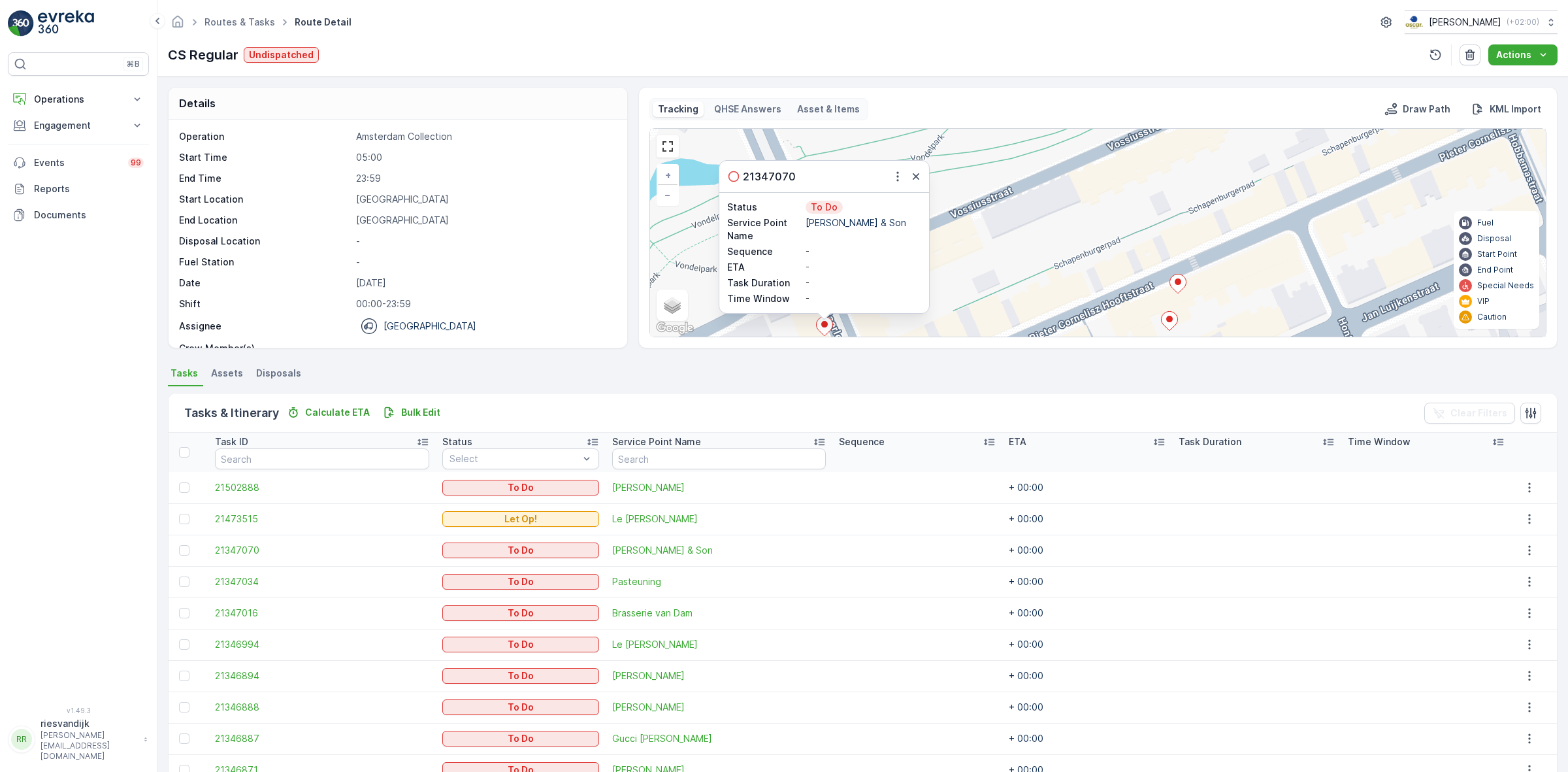
drag, startPoint x: 1040, startPoint y: 177, endPoint x: 1036, endPoint y: 164, distance: 13.6
click at [1037, 169] on div "2 21347070 Status To Do Service Point Name Carl Hansen & Son Sequence - ETA - T…" at bounding box center [1097, 232] width 896 height 208
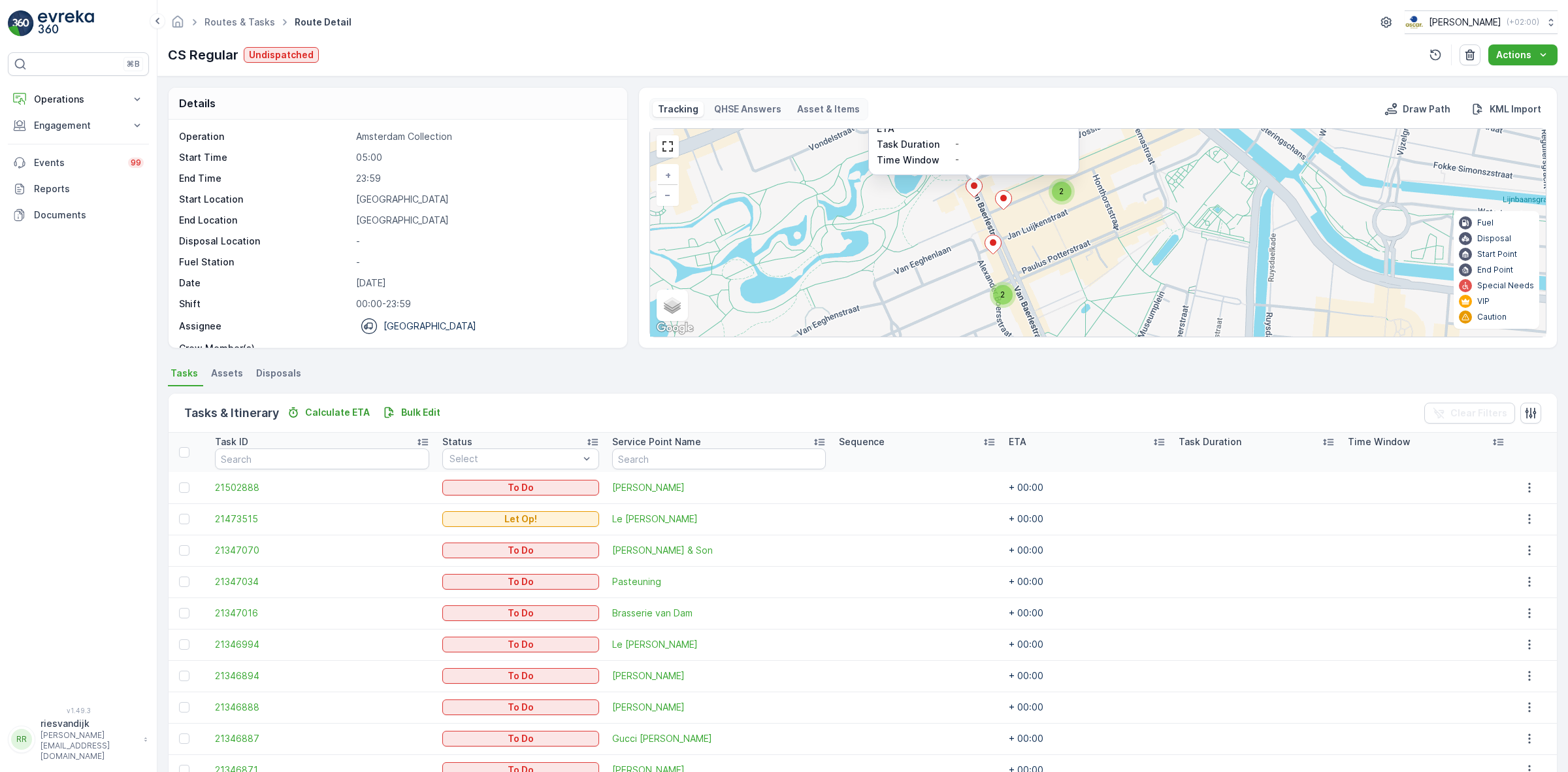
click at [989, 251] on icon at bounding box center [992, 244] width 16 height 19
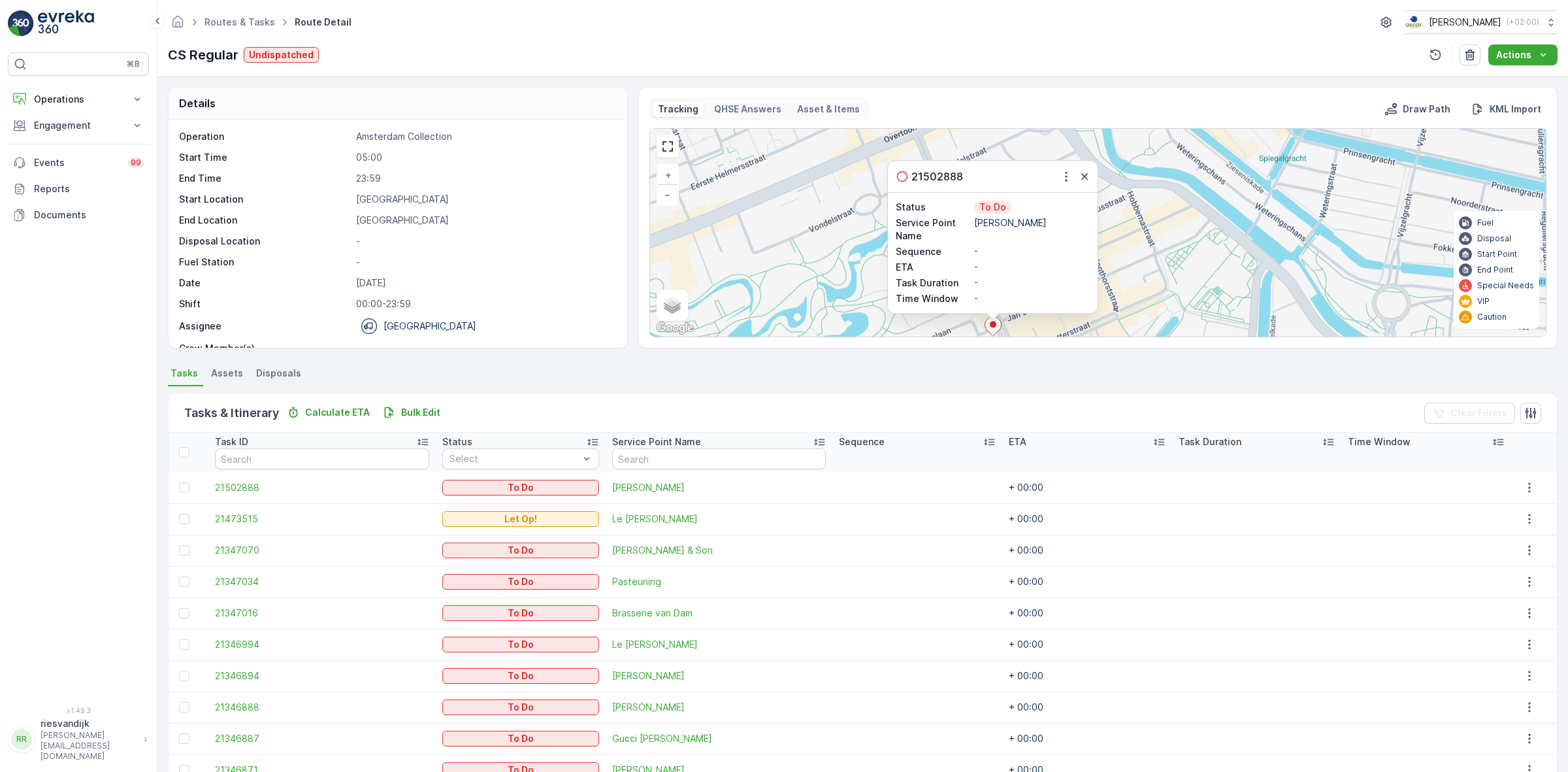
drag, startPoint x: 1138, startPoint y: 279, endPoint x: 1117, endPoint y: 202, distance: 79.8
click at [1117, 202] on div "2 2 2 2 21502888 Status To Do Service Point Name Marie-Stella-Maris Sequence - …" at bounding box center [1097, 232] width 896 height 208
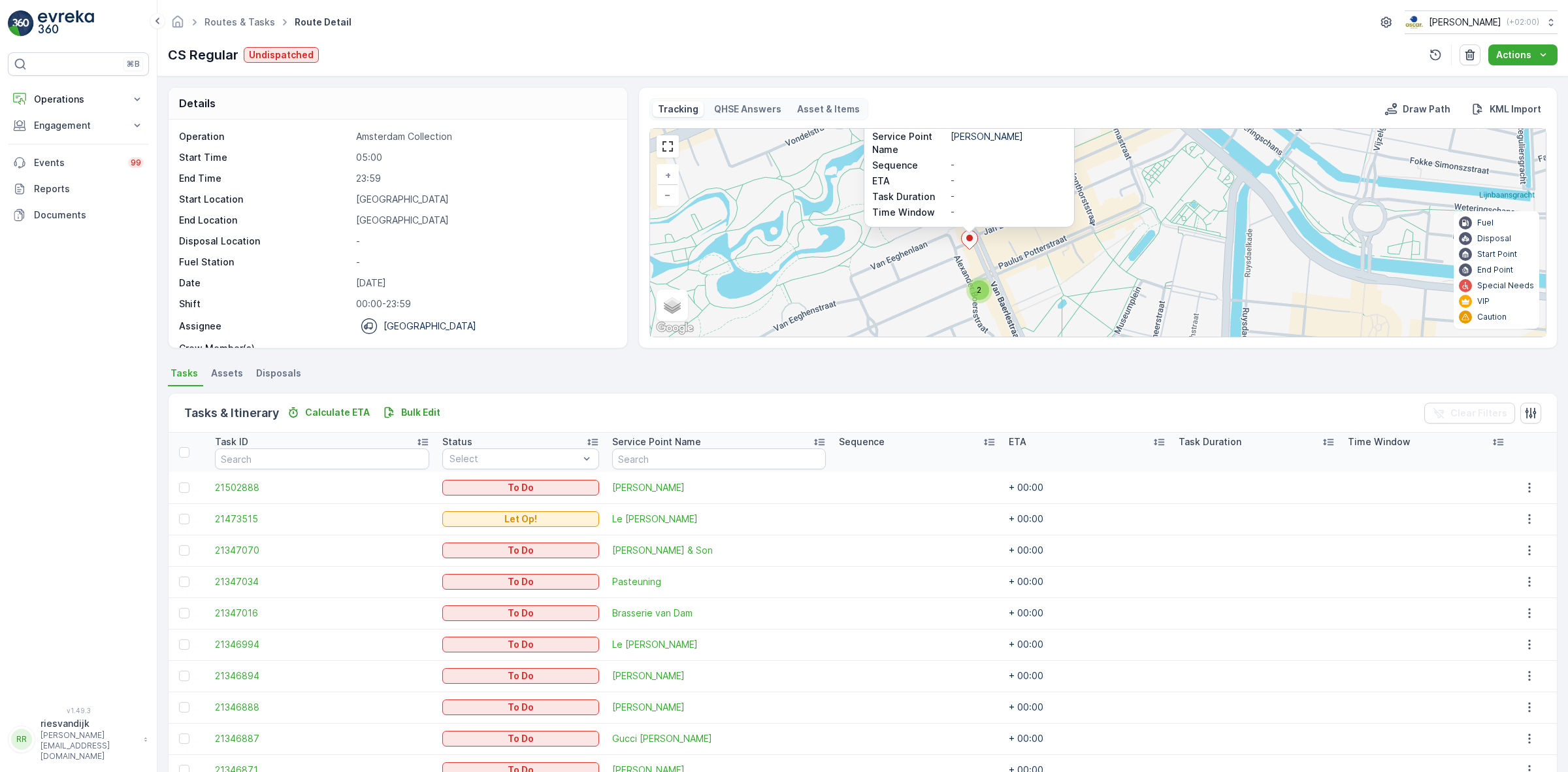
drag, startPoint x: 1049, startPoint y: 303, endPoint x: 1024, endPoint y: 256, distance: 53.2
click at [1024, 256] on div "2 2 2 2 21502888 Status To Do Service Point Name Marie-Stella-Maris Sequence - …" at bounding box center [1097, 232] width 896 height 208
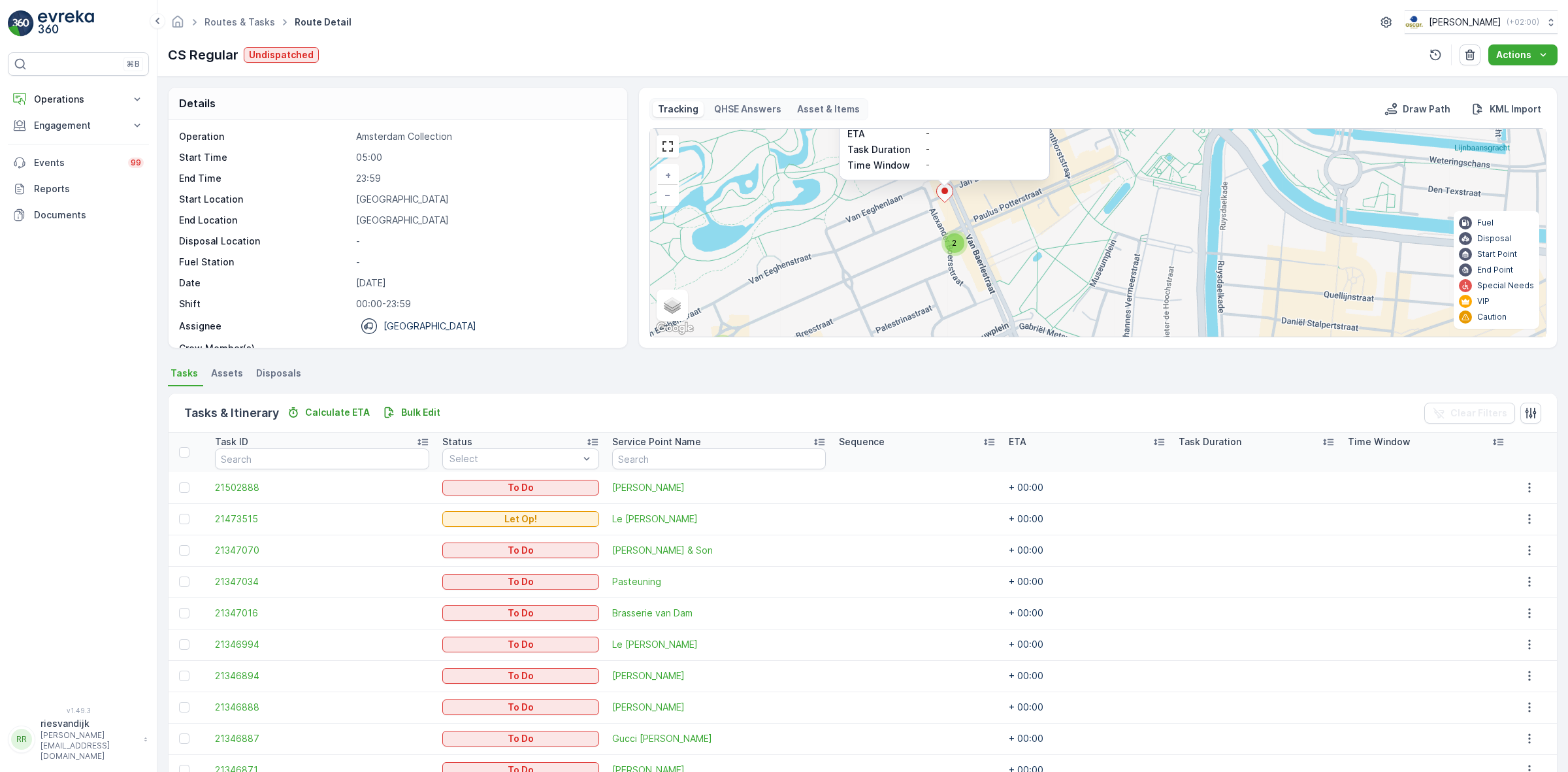
click at [948, 242] on div "2" at bounding box center [954, 243] width 20 height 20
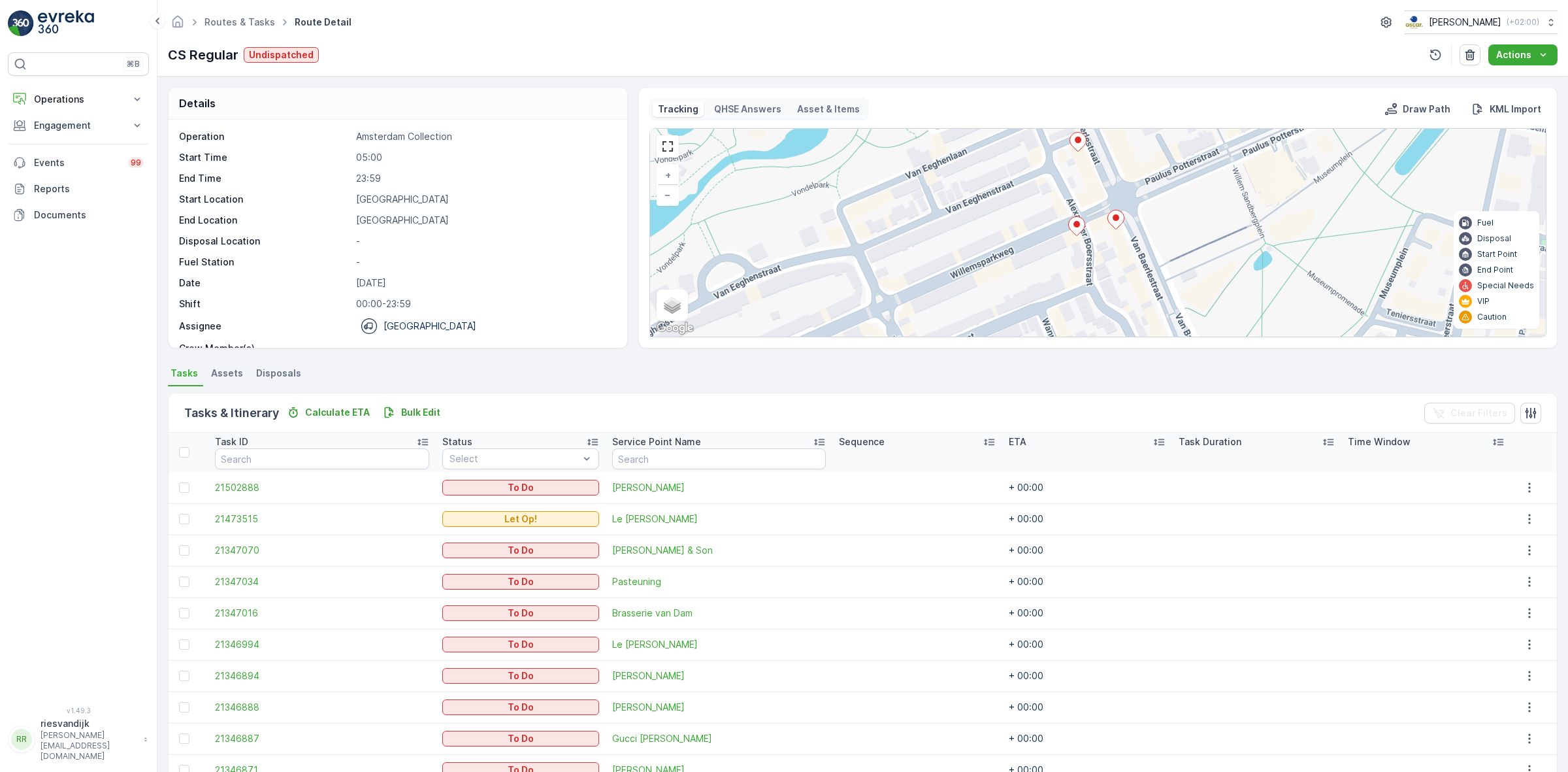
click at [1119, 223] on icon at bounding box center [1115, 220] width 16 height 19
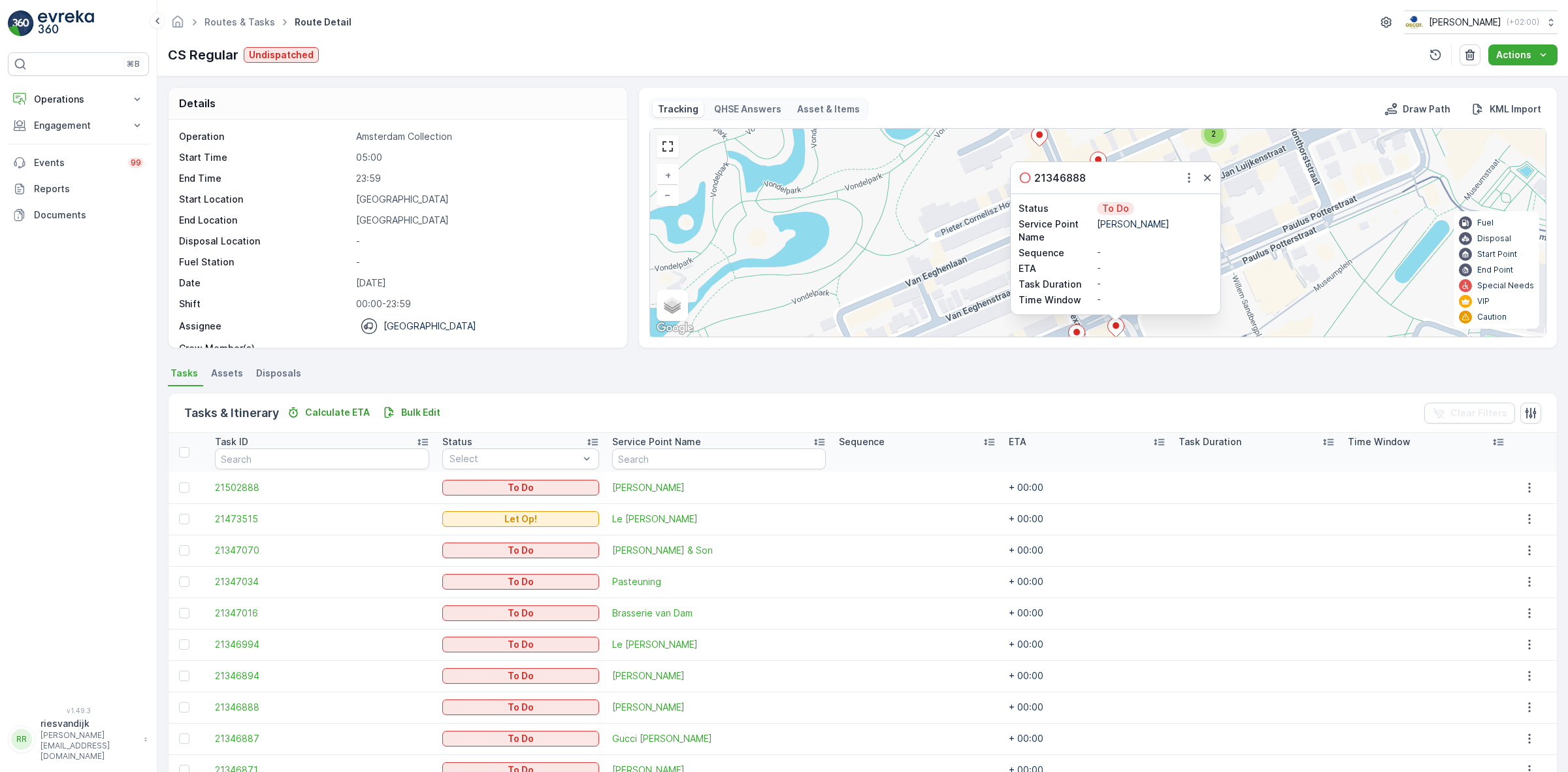
click at [1274, 276] on div "2 2 2 21346888 Status To Do Service Point Name Floris van Bommel Sequence - ETA…" at bounding box center [1097, 232] width 896 height 208
click at [1259, 266] on div "2 2 2 21346888 Status To Do Service Point Name Floris van Bommel Sequence - ETA…" at bounding box center [1097, 232] width 896 height 208
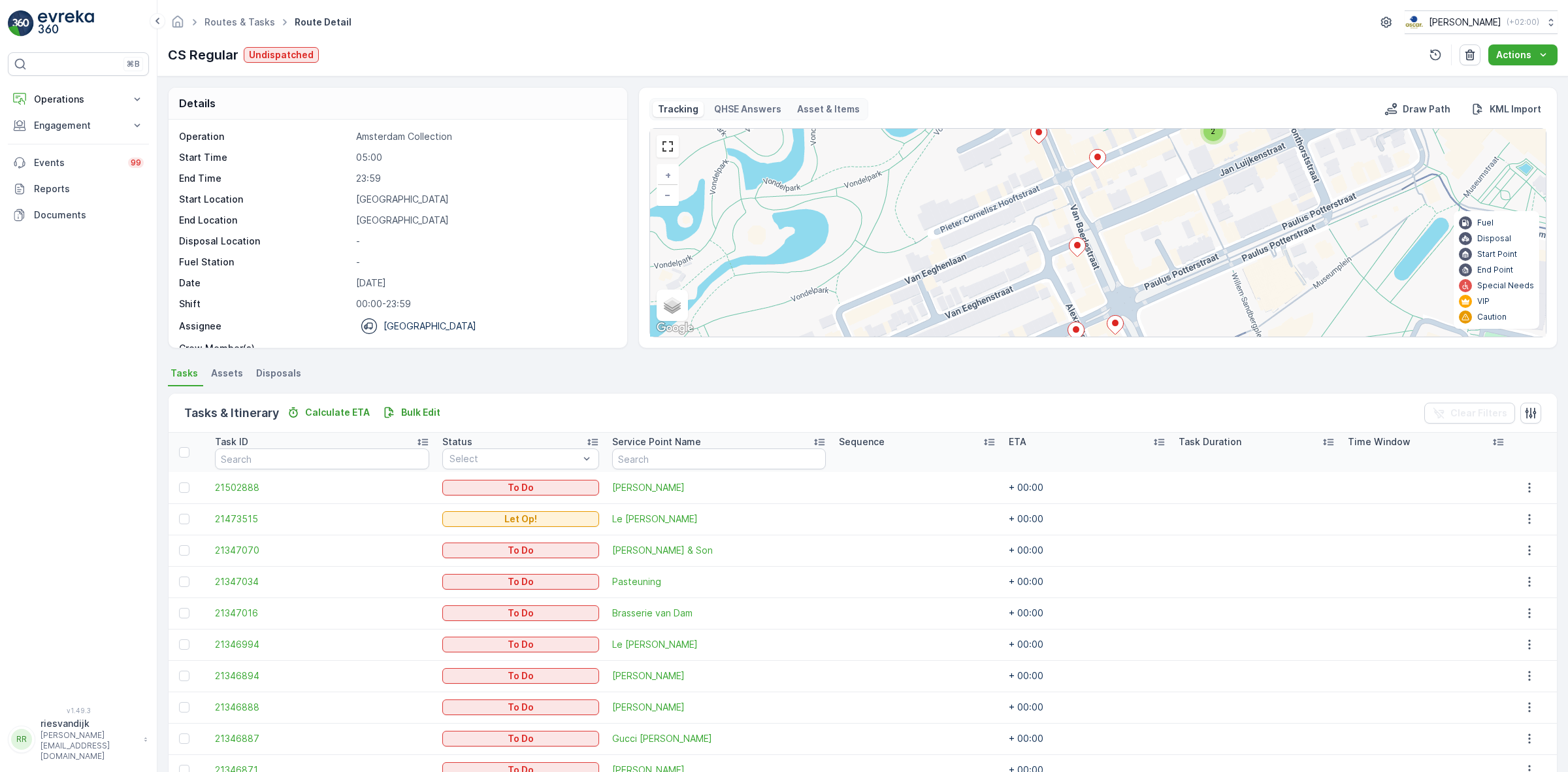
click at [1075, 251] on icon at bounding box center [1077, 247] width 16 height 19
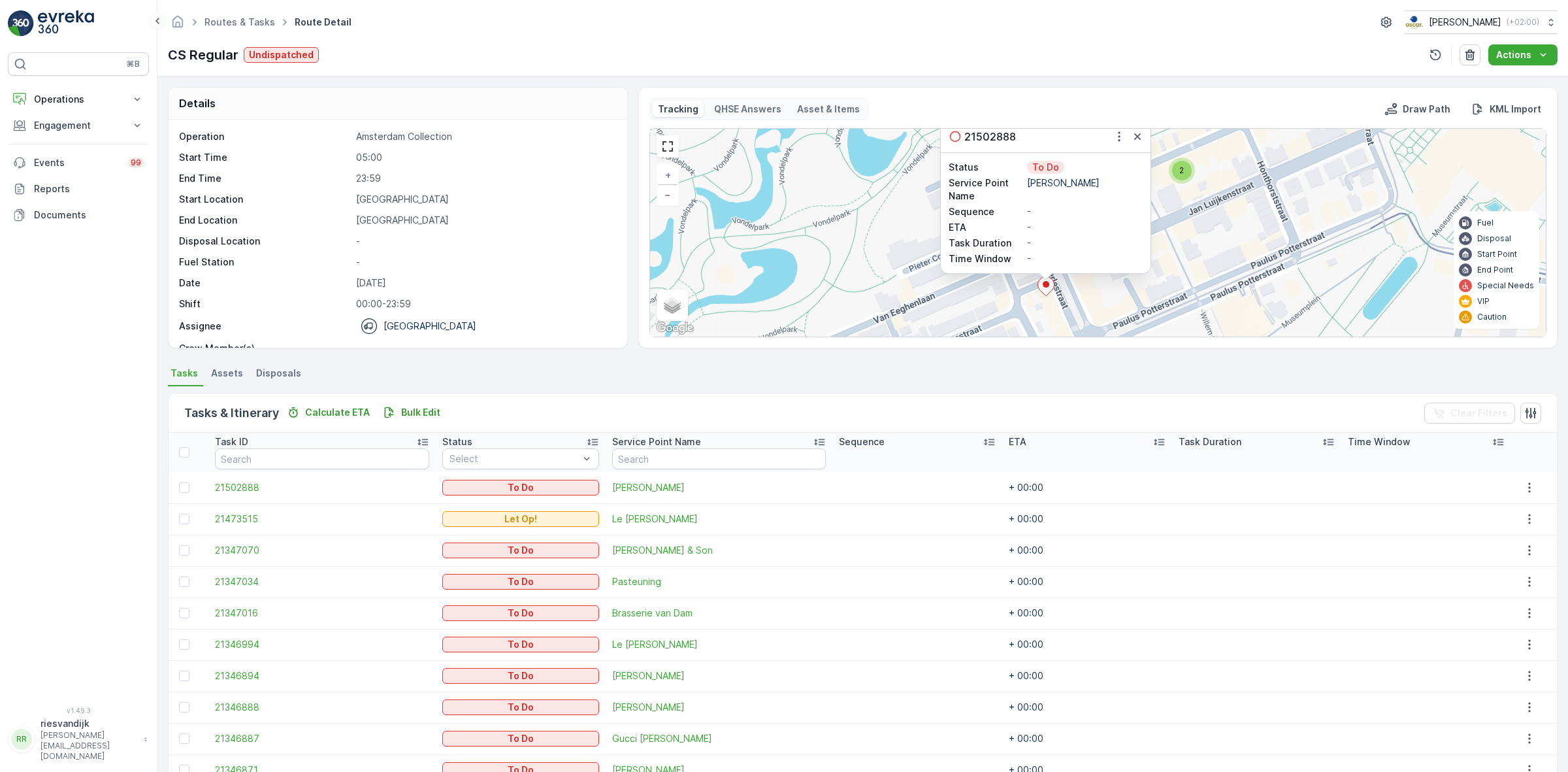
drag, startPoint x: 1251, startPoint y: 274, endPoint x: 1201, endPoint y: 210, distance: 81.2
click at [1215, 226] on div "2 2 2 21502888 Status To Do Service Point Name Marie-Stella-Maris Sequence - ET…" at bounding box center [1097, 232] width 896 height 208
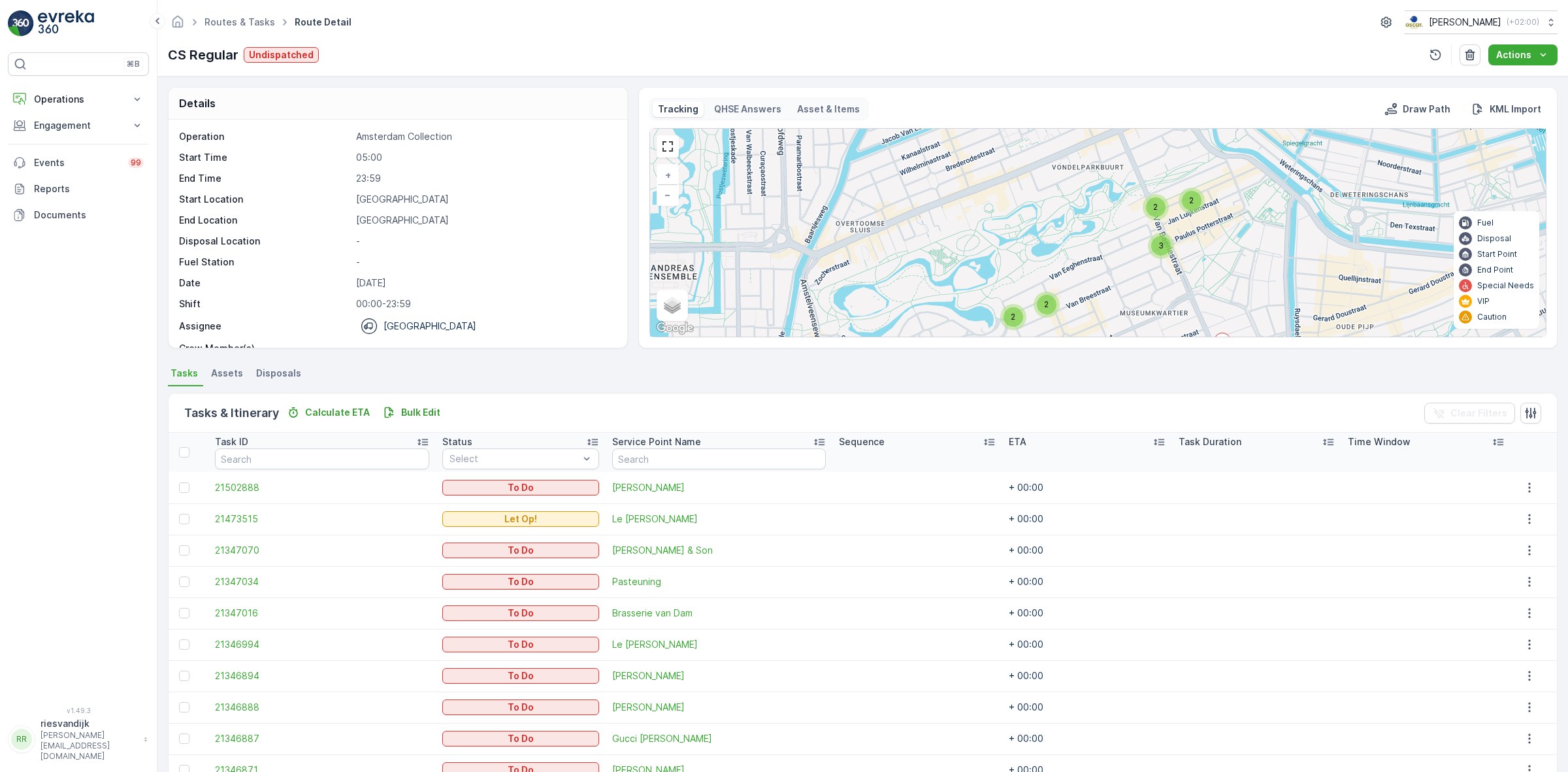
drag, startPoint x: 1209, startPoint y: 250, endPoint x: 1173, endPoint y: 214, distance: 50.9
click at [1173, 214] on div "2 2 2 3 2 21502888 Status To Do Service Point Name Marie-Stella-Maris Sequence …" at bounding box center [1097, 232] width 896 height 208
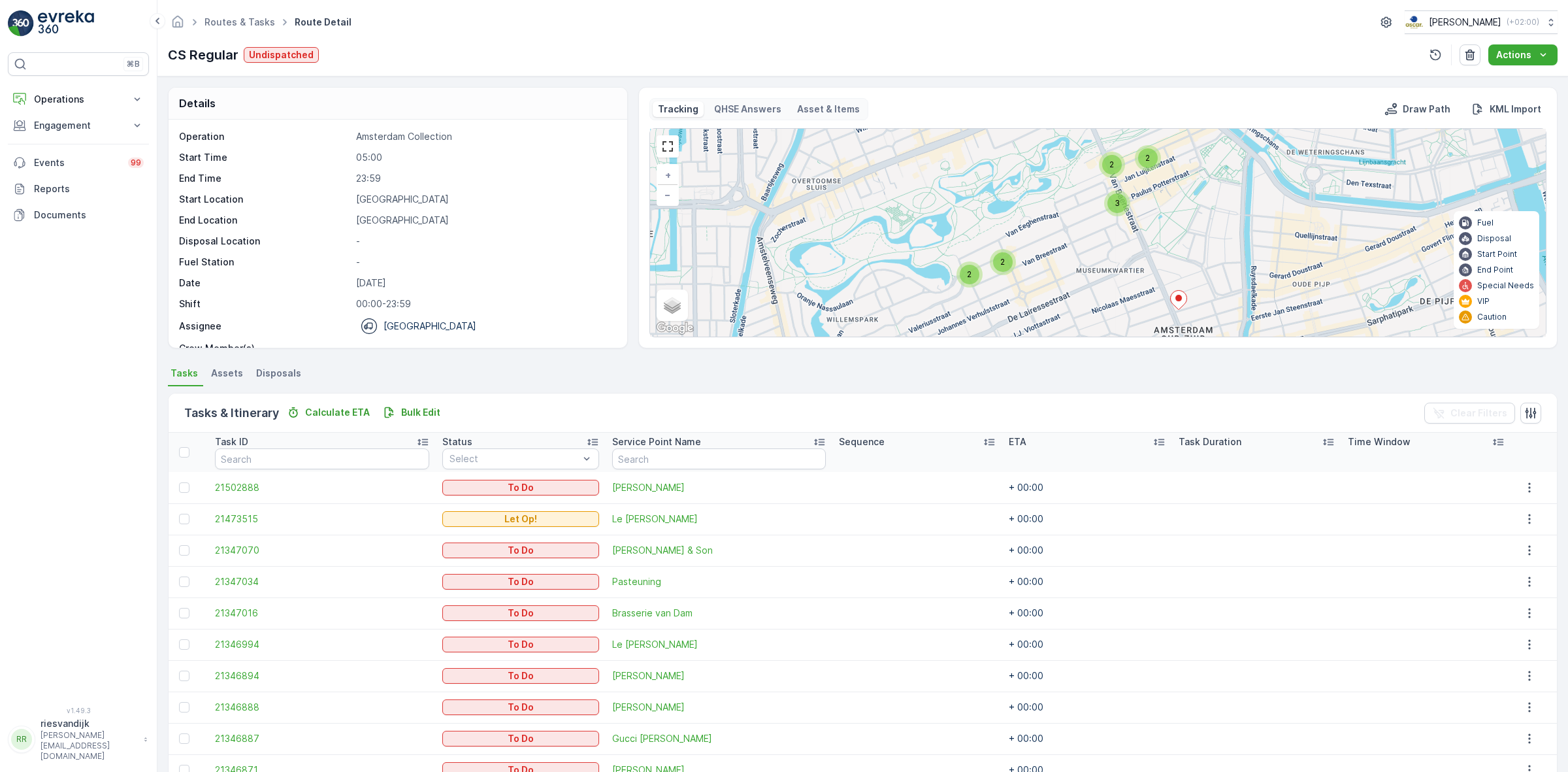
click at [1181, 299] on icon at bounding box center [1178, 299] width 16 height 19
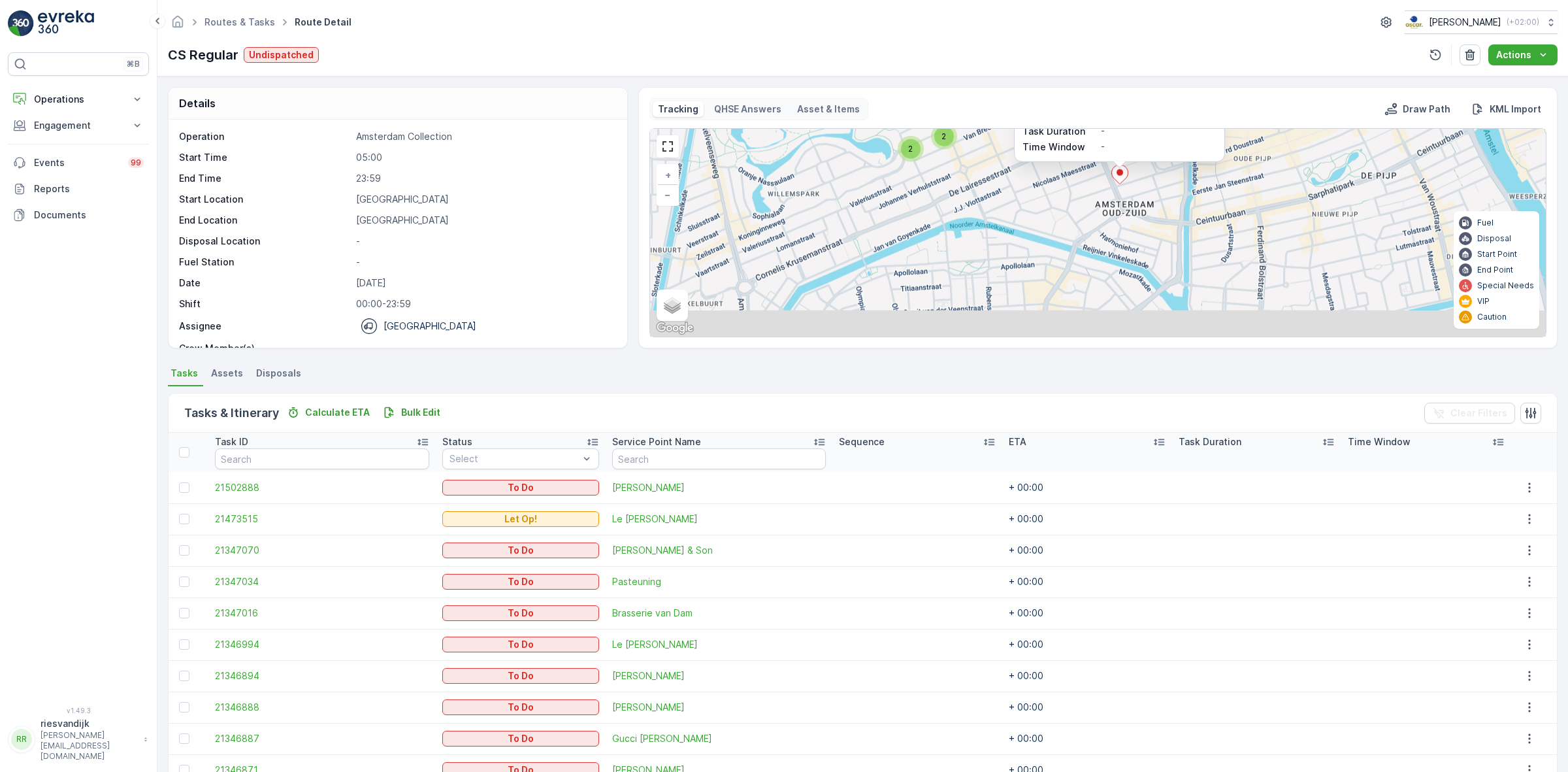
drag, startPoint x: 1312, startPoint y: 292, endPoint x: 1253, endPoint y: 139, distance: 164.0
click at [1253, 139] on div "2 2 2 3 2 21346871 Status To Do Service Point Name Arnold Cornelis Sequence - E…" at bounding box center [1097, 232] width 896 height 208
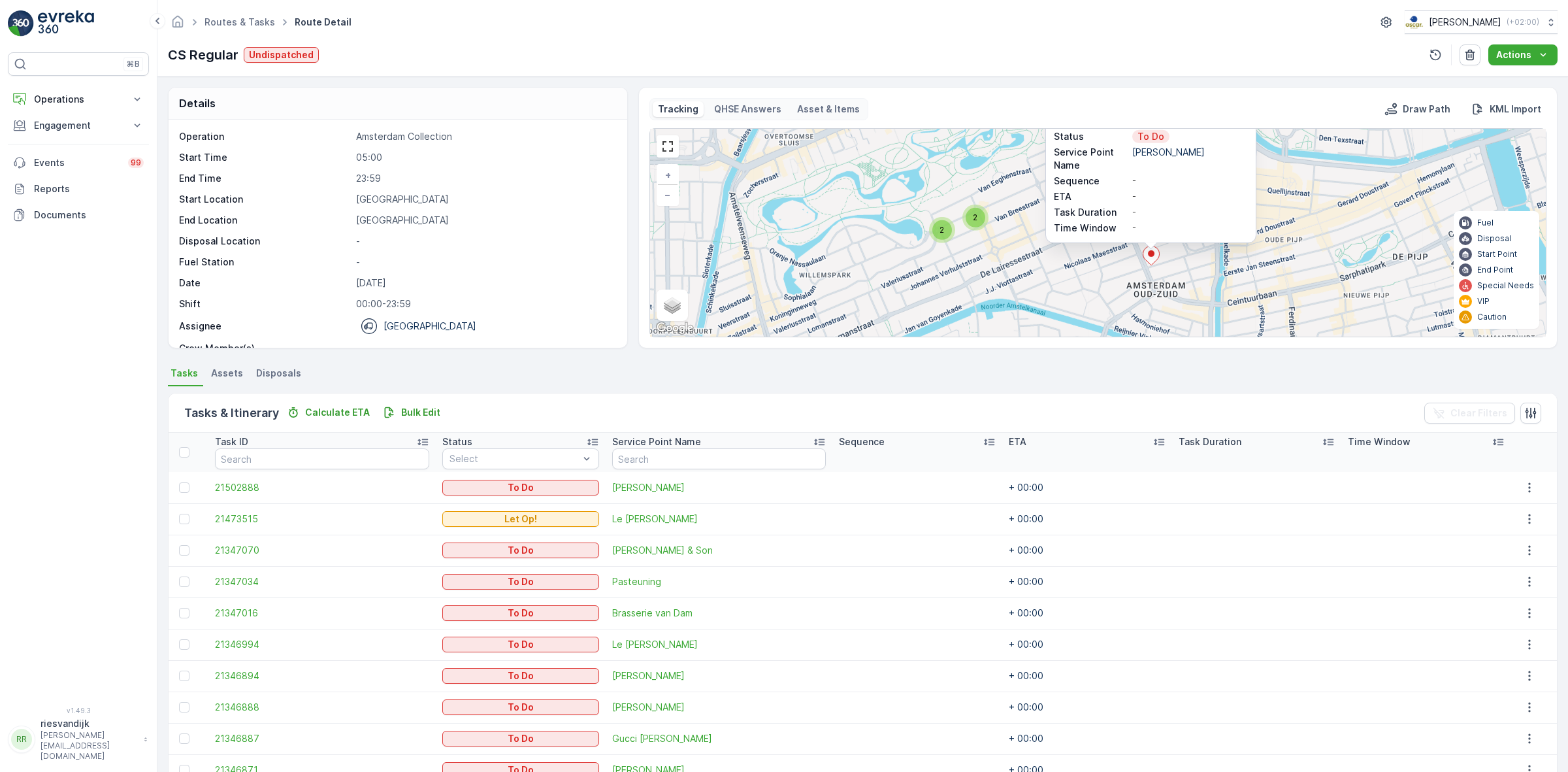
drag, startPoint x: 1063, startPoint y: 206, endPoint x: 1053, endPoint y: 262, distance: 56.9
click at [1095, 287] on div "2 2 2 3 2 21346871 Status To Do Service Point Name Arnold Cornelis Sequence - E…" at bounding box center [1097, 232] width 896 height 208
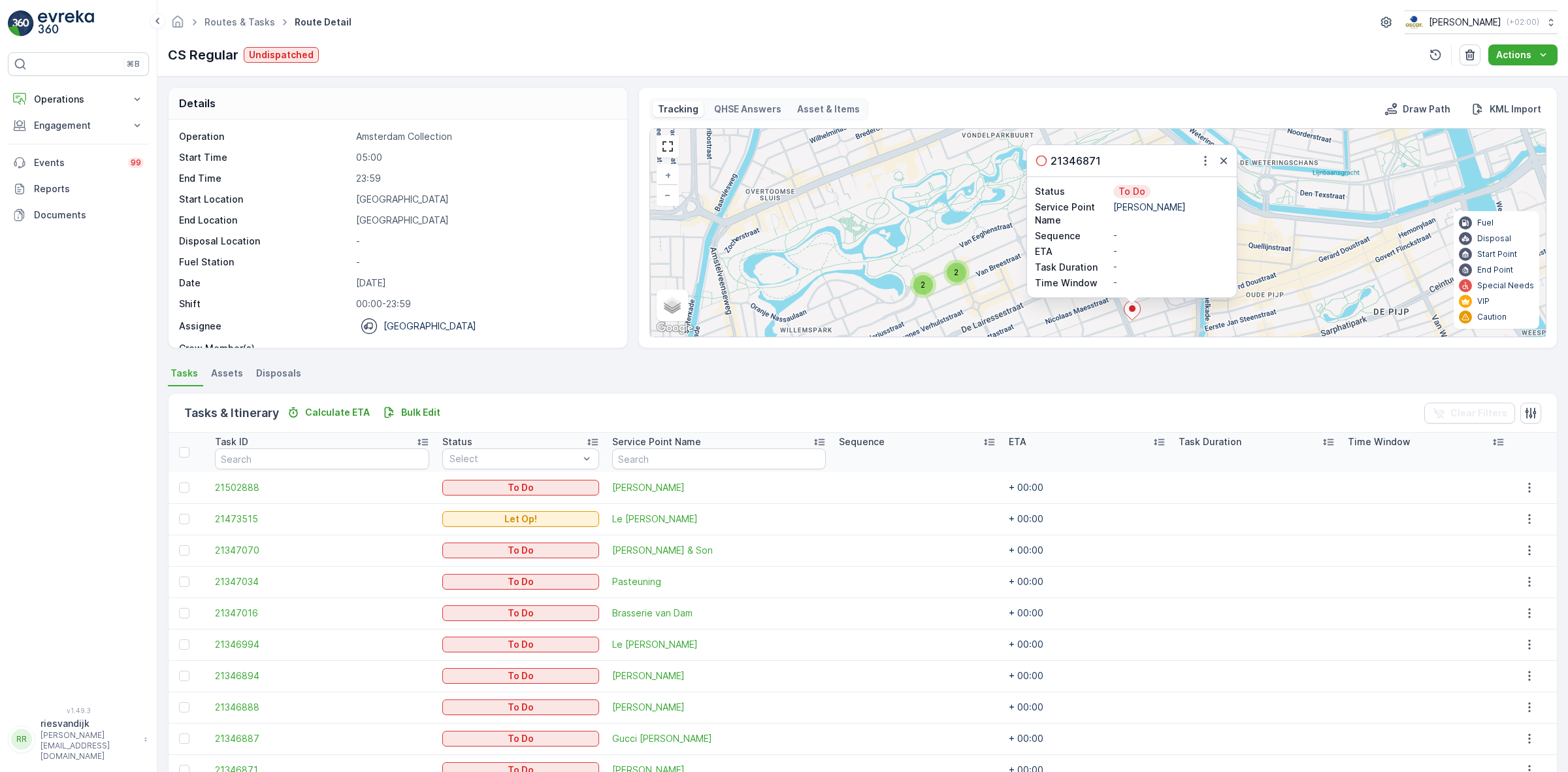
drag, startPoint x: 988, startPoint y: 240, endPoint x: 983, endPoint y: 250, distance: 11.2
click at [983, 250] on div "2 2 2 3 2 21346871 Status To Do Service Point Name Arnold Cornelis Sequence - E…" at bounding box center [1097, 232] width 896 height 208
click at [970, 235] on div "2 2 2 3 2 21346871 Status To Do Service Point Name Arnold Cornelis Sequence - E…" at bounding box center [1097, 232] width 896 height 208
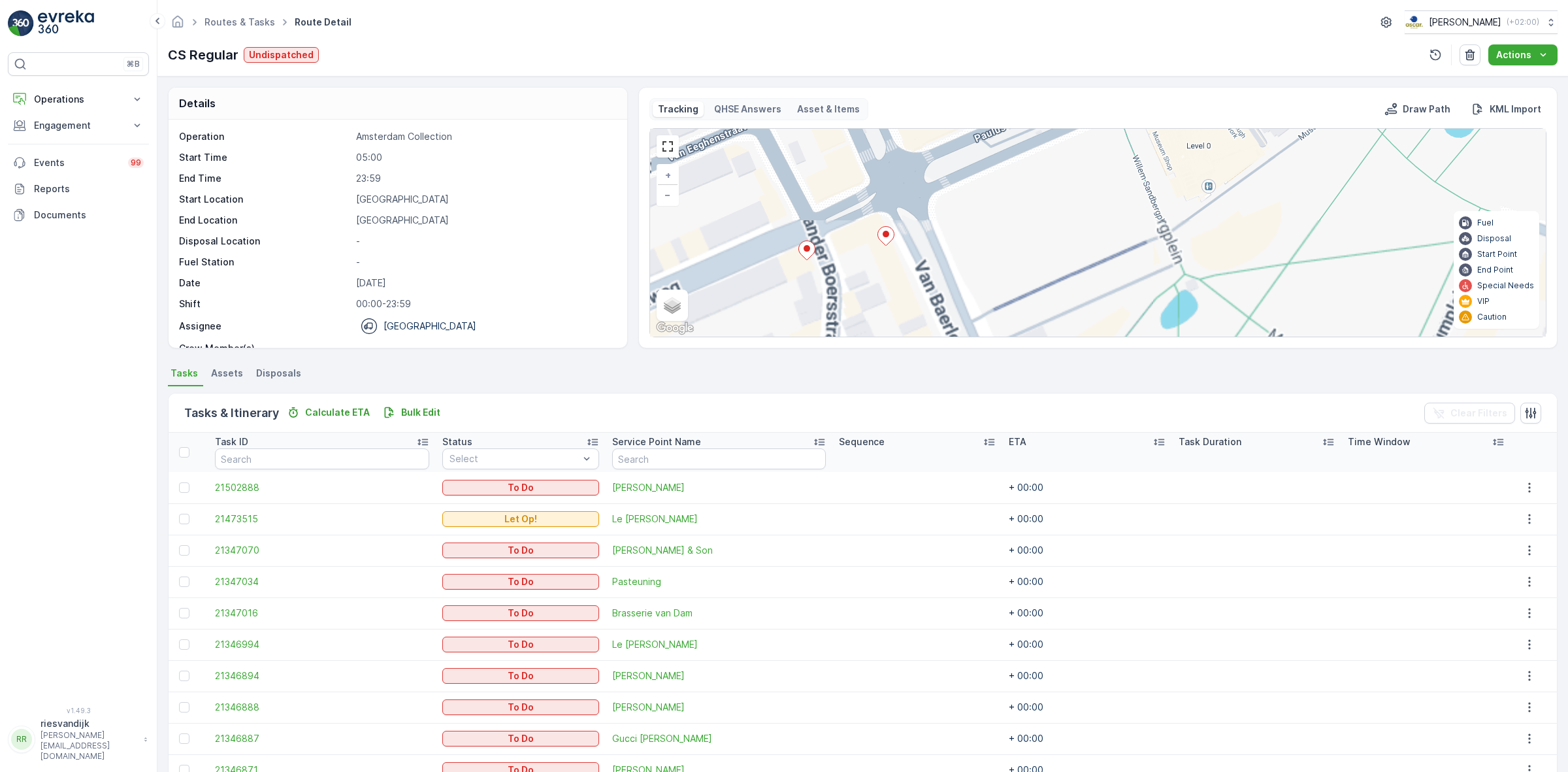
drag, startPoint x: 1077, startPoint y: 286, endPoint x: 1090, endPoint y: 238, distance: 49.7
click at [1137, 350] on div "Details Operation Amsterdam Collection Start Time 05:00 End Time 23:59 Start Lo…" at bounding box center [862, 424] width 1410 height 696
drag, startPoint x: 1090, startPoint y: 229, endPoint x: 1173, endPoint y: 356, distance: 151.7
click at [1168, 353] on div "Details Operation Amsterdam Collection Start Time 05:00 End Time 23:59 Start Lo…" at bounding box center [862, 424] width 1410 height 696
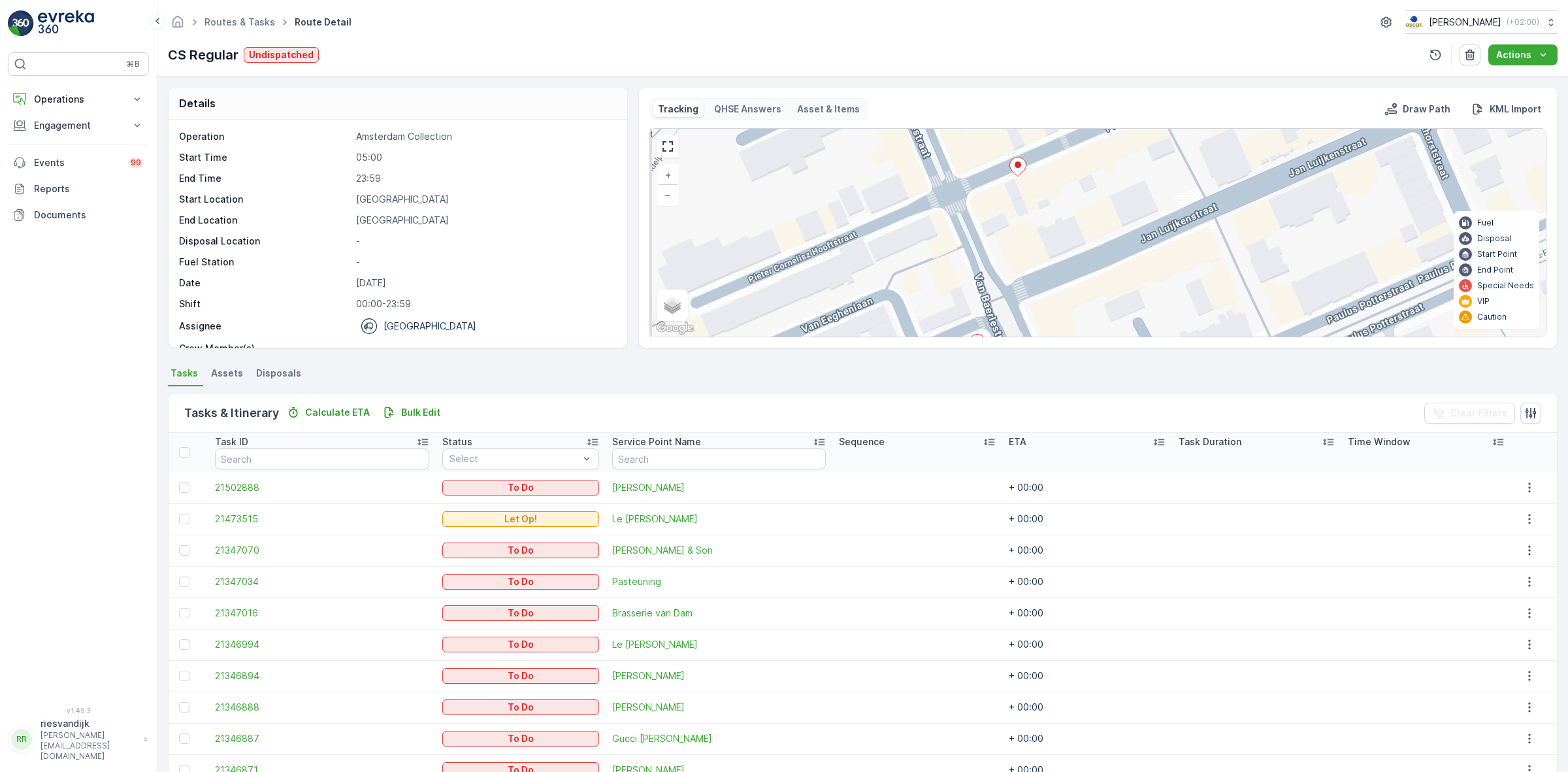
drag, startPoint x: 1064, startPoint y: 270, endPoint x: 1050, endPoint y: 311, distance: 43.3
click at [1050, 294] on div "2 + − Satellite Roadmap Terrain Hybrid Leaflet Keyboard shortcuts Map Data Map …" at bounding box center [1097, 232] width 896 height 208
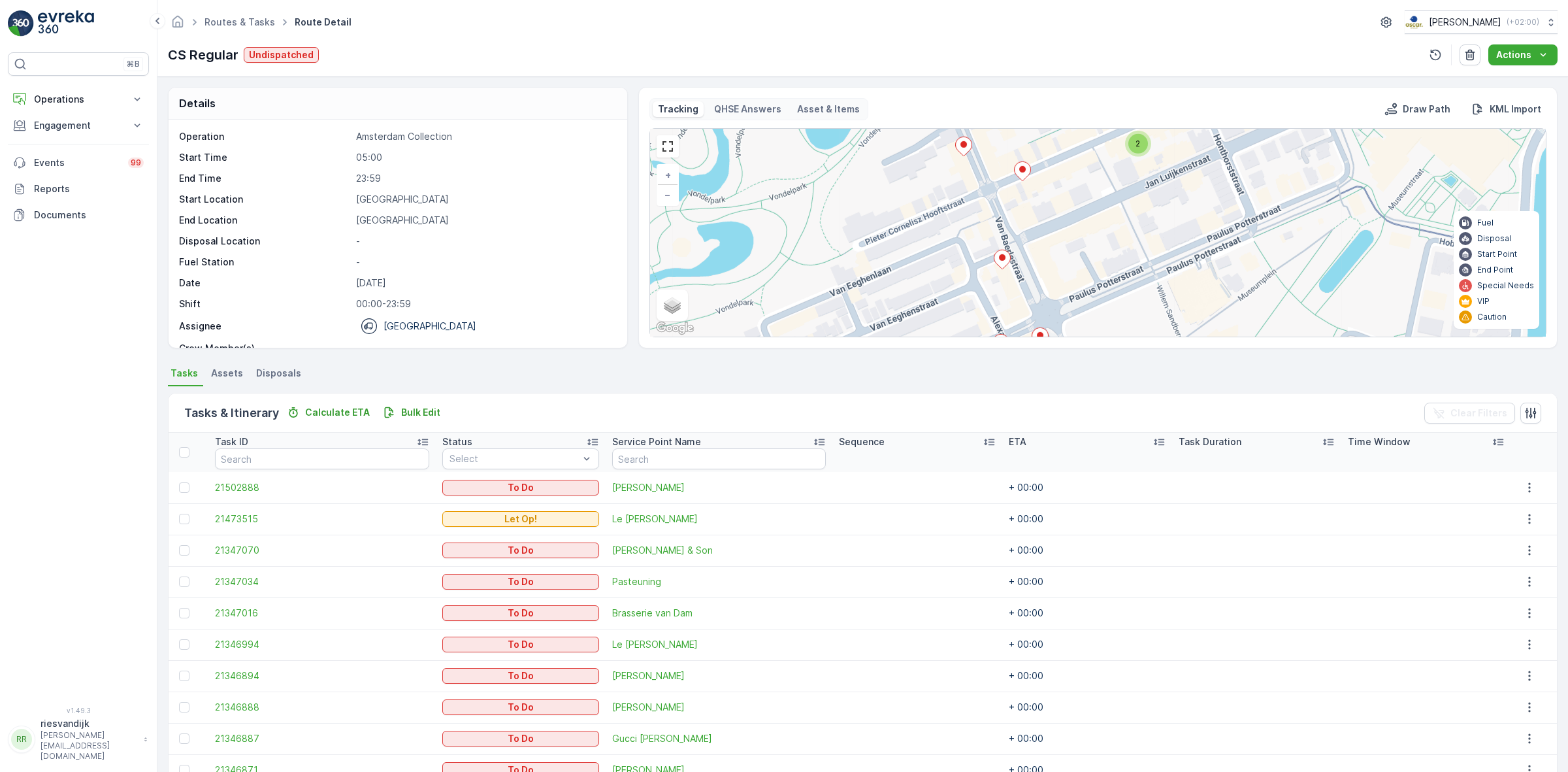
drag, startPoint x: 1138, startPoint y: 273, endPoint x: 1114, endPoint y: 167, distance: 108.7
click at [1118, 191] on div "2 2 2 + − Satellite Roadmap Terrain Hybrid Leaflet Keyboard shortcuts Map Data …" at bounding box center [1097, 232] width 896 height 208
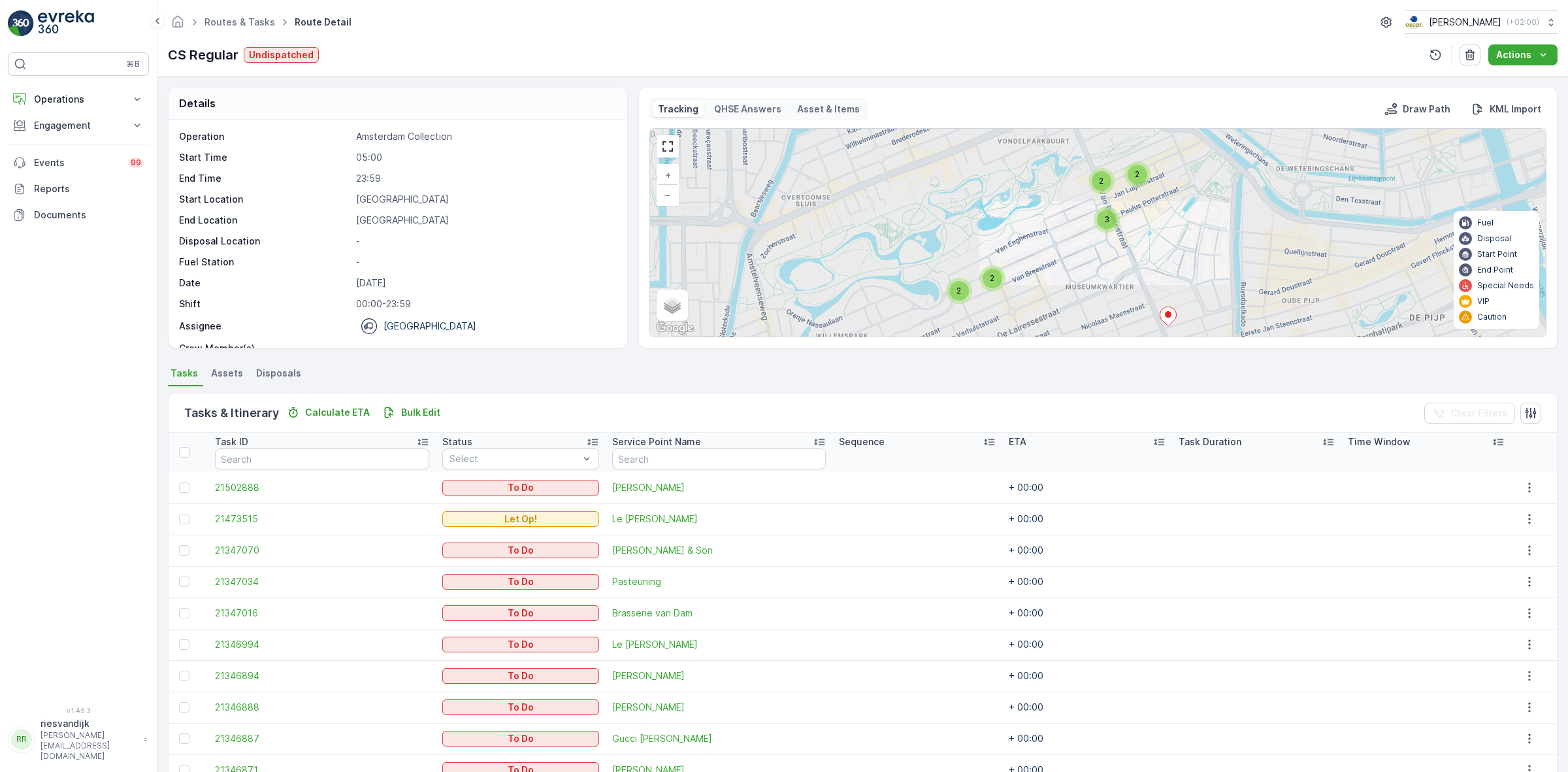
drag, startPoint x: 1149, startPoint y: 250, endPoint x: 1195, endPoint y: 188, distance: 77.2
click at [1194, 175] on div "2 2 2 2 2 2 3 2 + − Satellite Roadmap Terrain Hybrid Leaflet Keyboard shortcuts…" at bounding box center [1097, 232] width 896 height 208
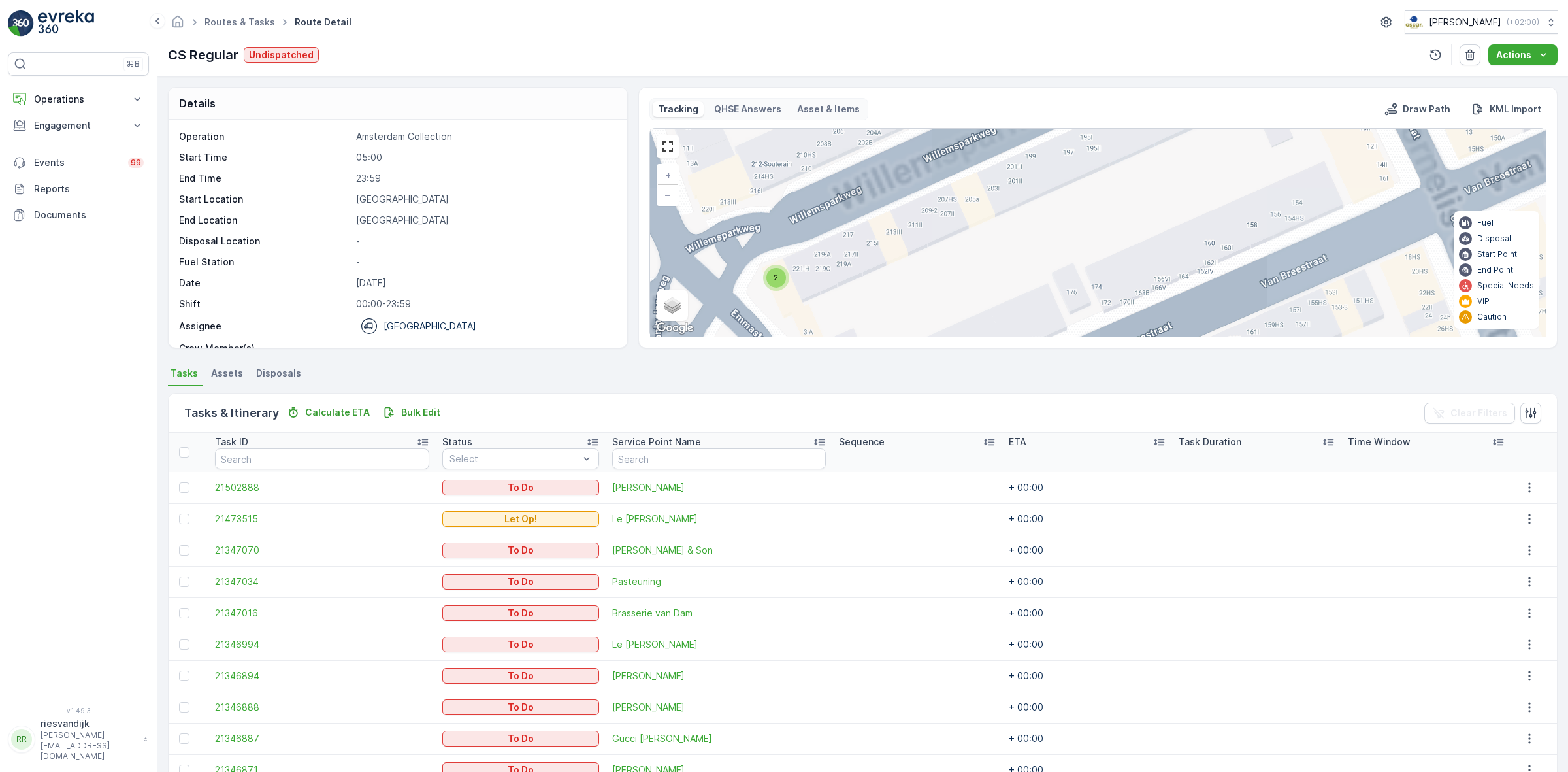
drag, startPoint x: 896, startPoint y: 250, endPoint x: 1012, endPoint y: 208, distance: 123.4
click at [1006, 208] on div "2 + − Satellite Roadmap Terrain Hybrid Leaflet Keyboard shortcuts Map Data Map …" at bounding box center [1097, 232] width 896 height 208
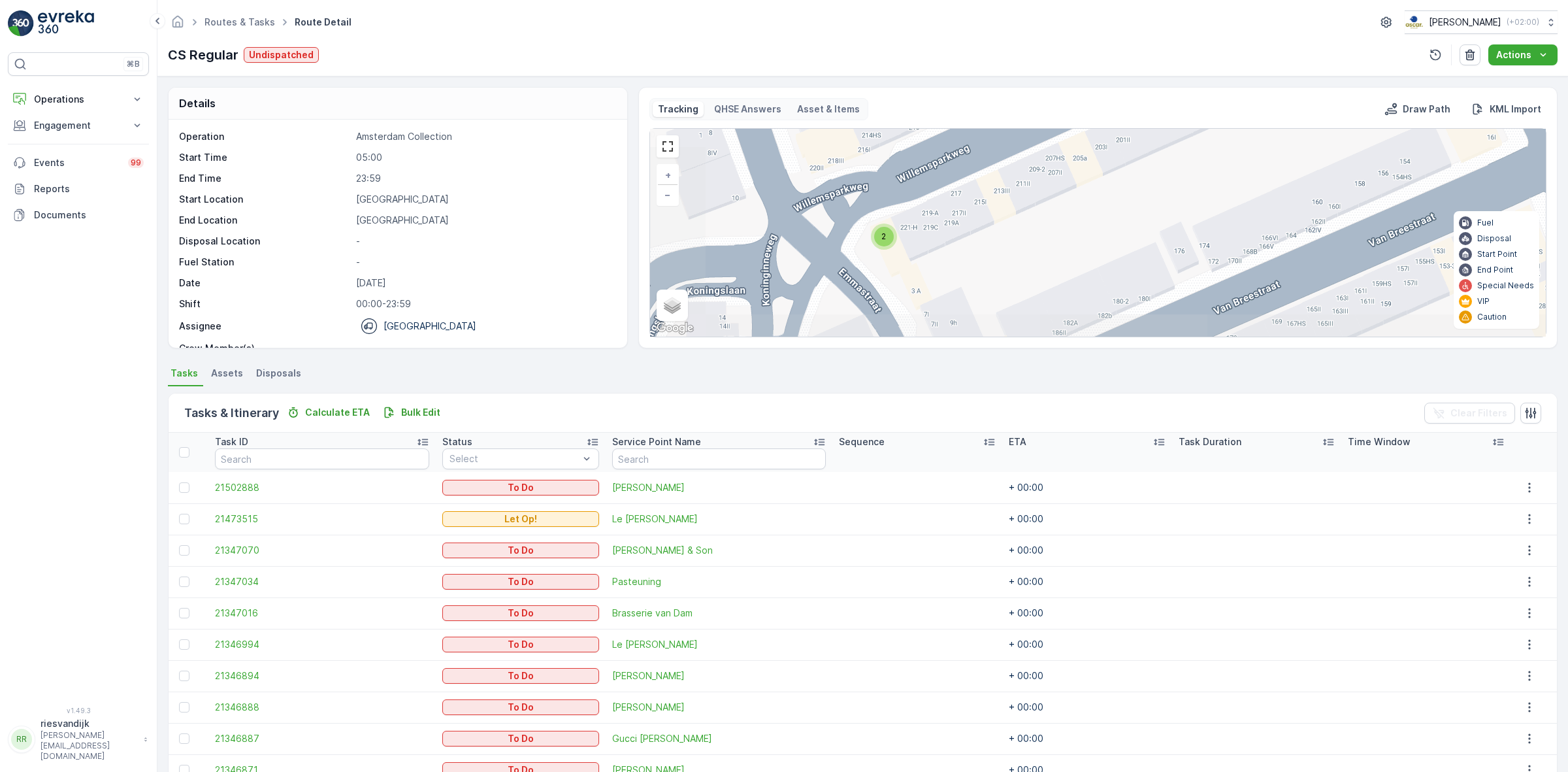
click at [880, 239] on div "2" at bounding box center [884, 236] width 20 height 20
click at [902, 233] on icon at bounding box center [906, 233] width 16 height 19
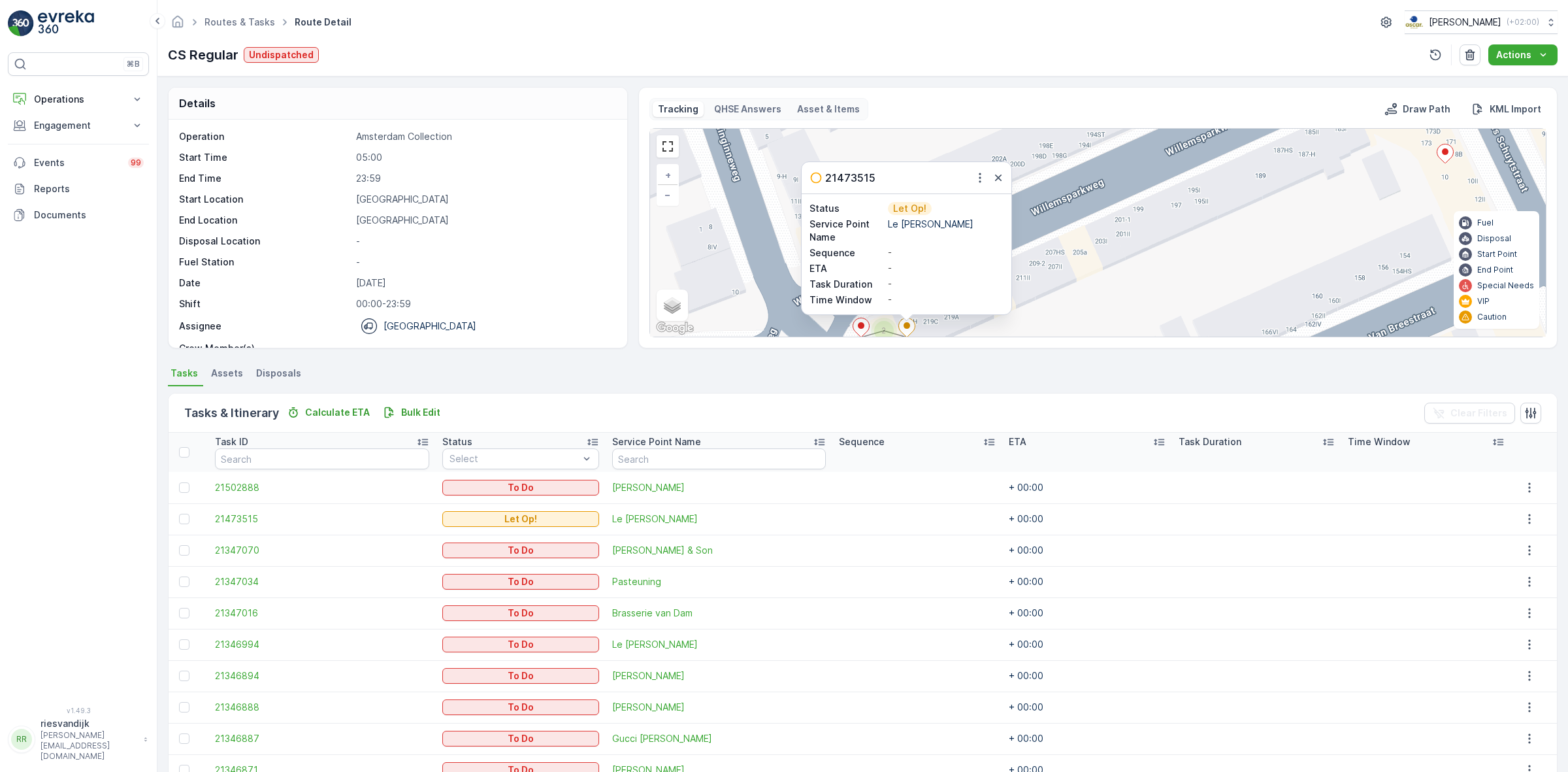
click at [837, 178] on p "21473515" at bounding box center [850, 178] width 51 height 15
click at [978, 180] on icon "button" at bounding box center [979, 178] width 2 height 9
click at [982, 200] on span "See More Details" at bounding box center [957, 197] width 75 height 13
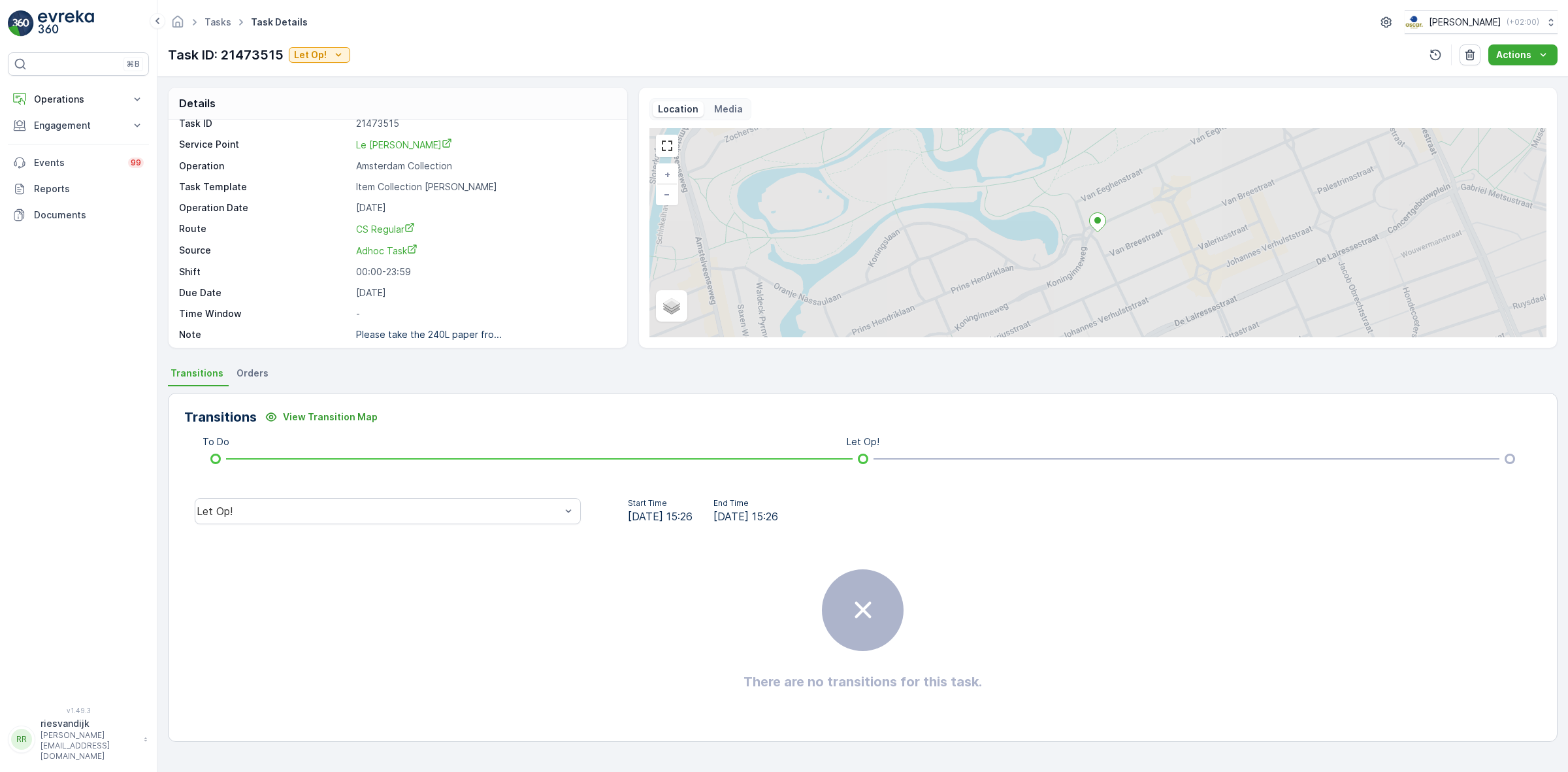
scroll to position [17, 0]
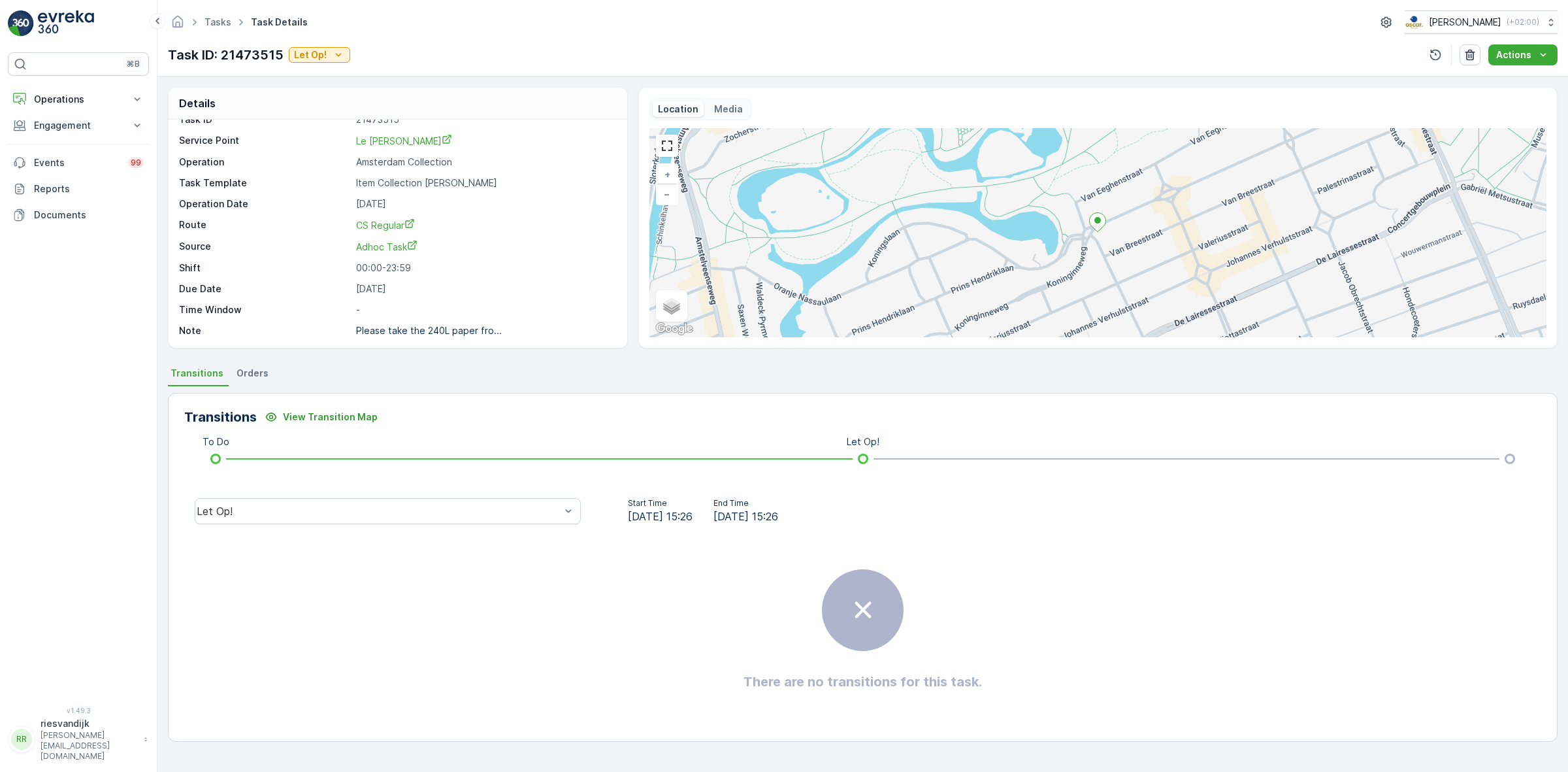
drag, startPoint x: 446, startPoint y: 321, endPoint x: 452, endPoint y: 331, distance: 11.7
click at [448, 323] on div "Task ID 21473515 Service Point Le Petit George Operation Amsterdam Collection T…" at bounding box center [396, 225] width 435 height 224
click at [454, 335] on p "Please take the 240L paper fro..." at bounding box center [429, 330] width 146 height 11
click at [96, 97] on p "Operations" at bounding box center [79, 99] width 89 height 13
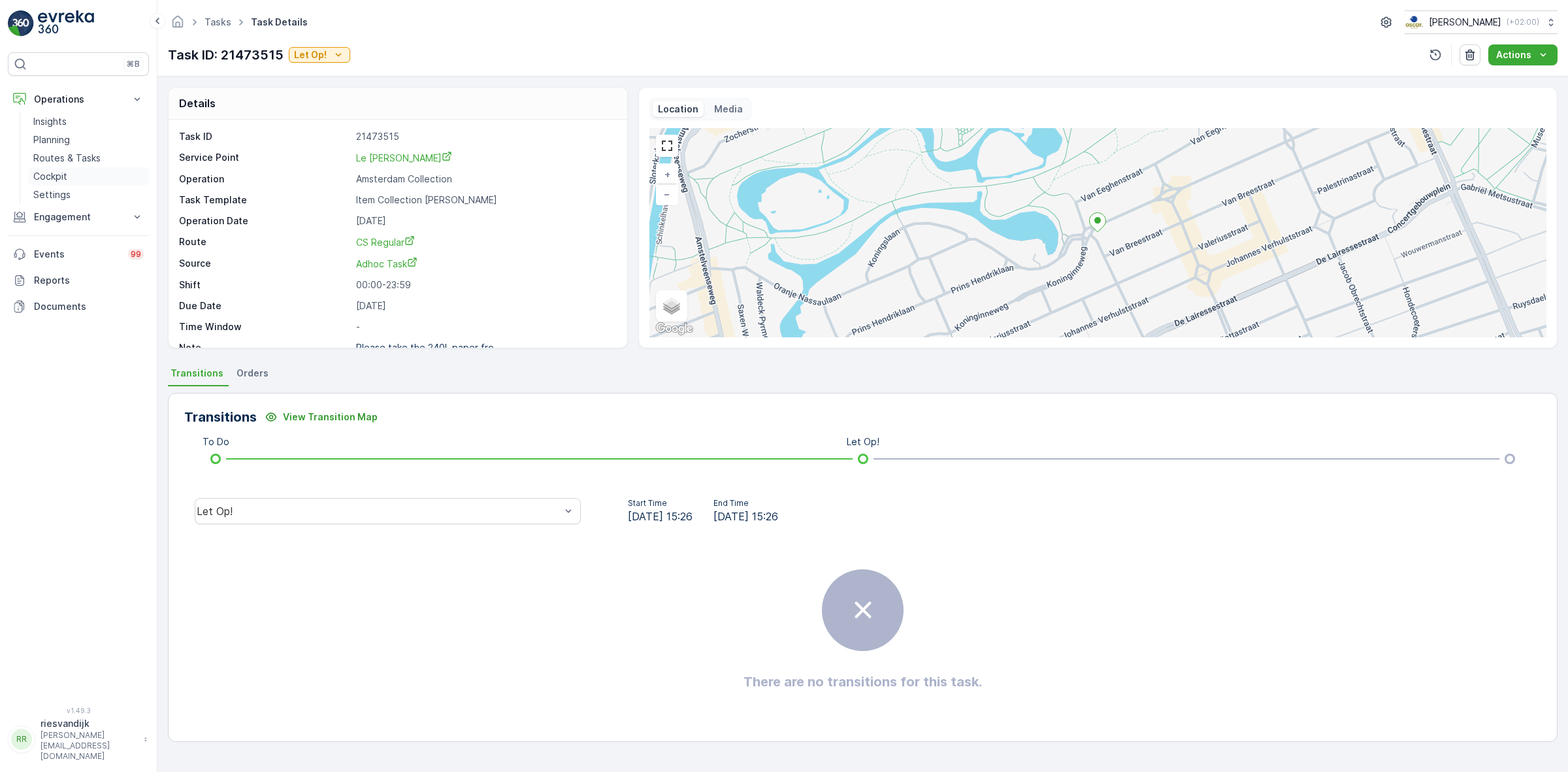
click at [82, 169] on link "Cockpit" at bounding box center [88, 176] width 121 height 18
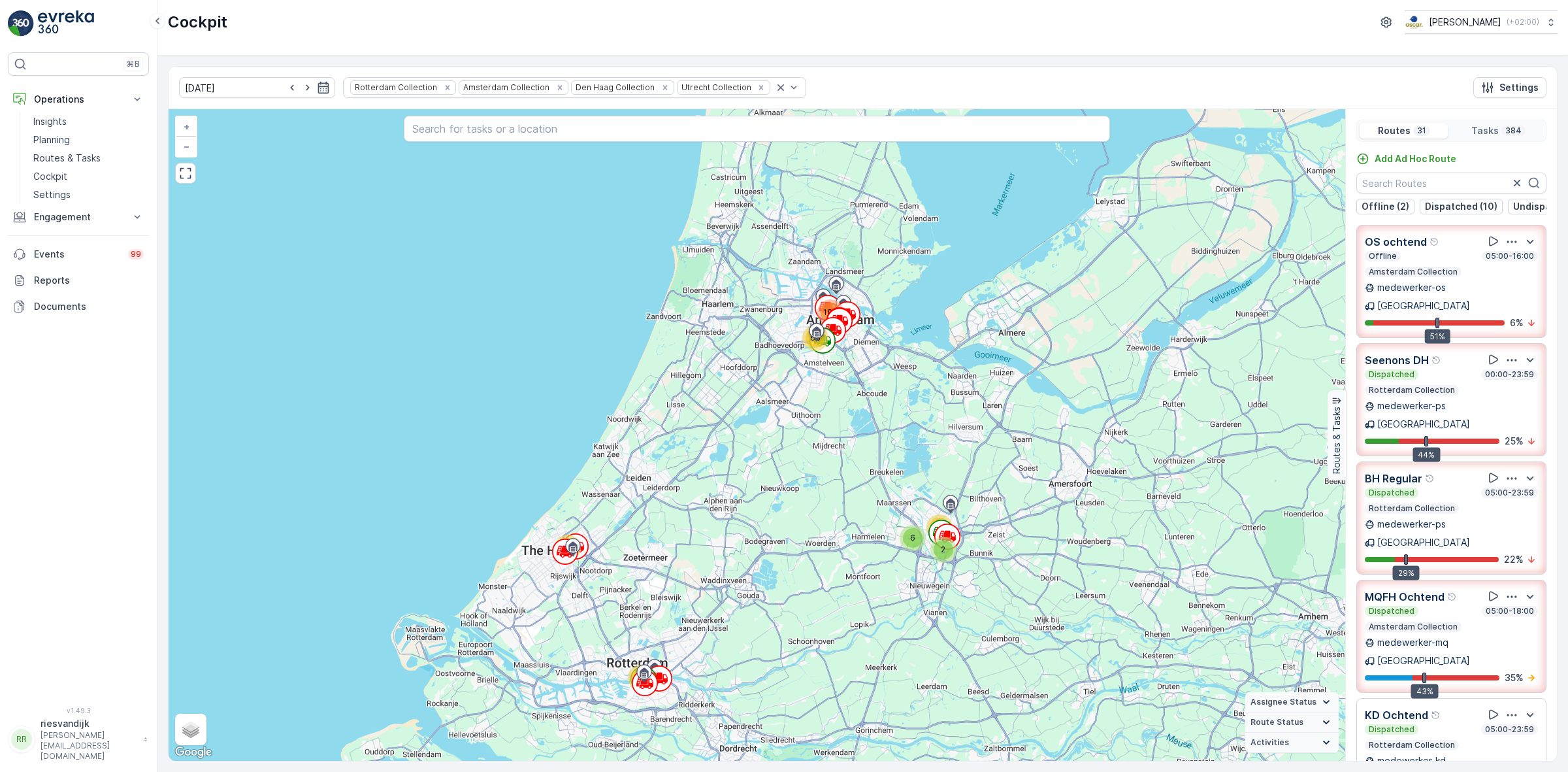
drag, startPoint x: 831, startPoint y: 364, endPoint x: 826, endPoint y: 383, distance: 19.6
click at [826, 383] on div "6 2 33 63 183 30 67 + − Satellite Roadmap Terrain Hybrid Leaflet Keyboard short…" at bounding box center [757, 435] width 1176 height 652
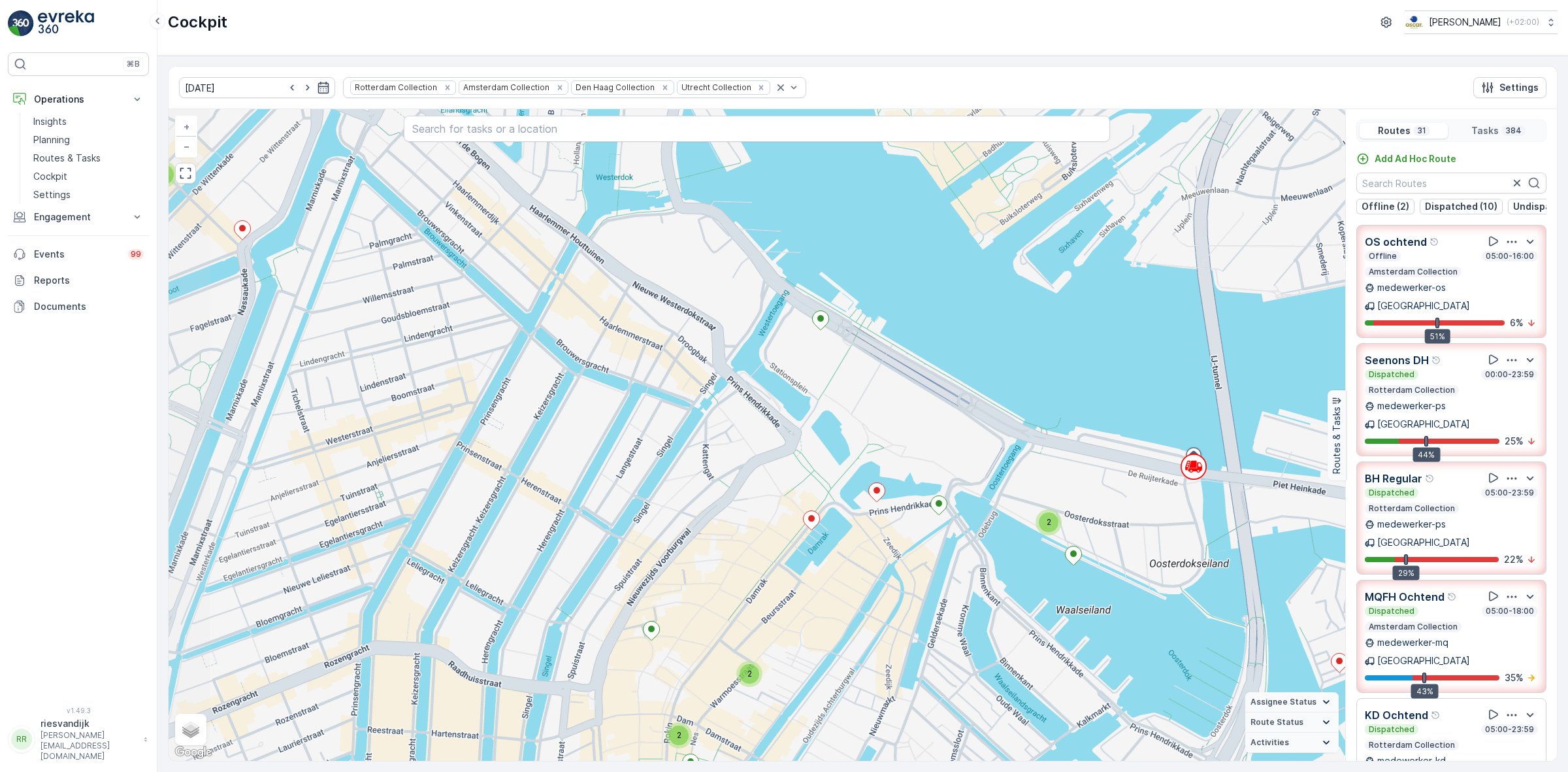
drag, startPoint x: 784, startPoint y: 348, endPoint x: 893, endPoint y: 361, distance: 109.8
click at [893, 361] on div "2 2 2 2 2 3 2 2 2 3 5 2 2 2 3 2 2 7 10 2 2 4 2 2 2 2 2 2 3 2 2 3 3 5 4 2 2 2 5 …" at bounding box center [757, 435] width 1176 height 652
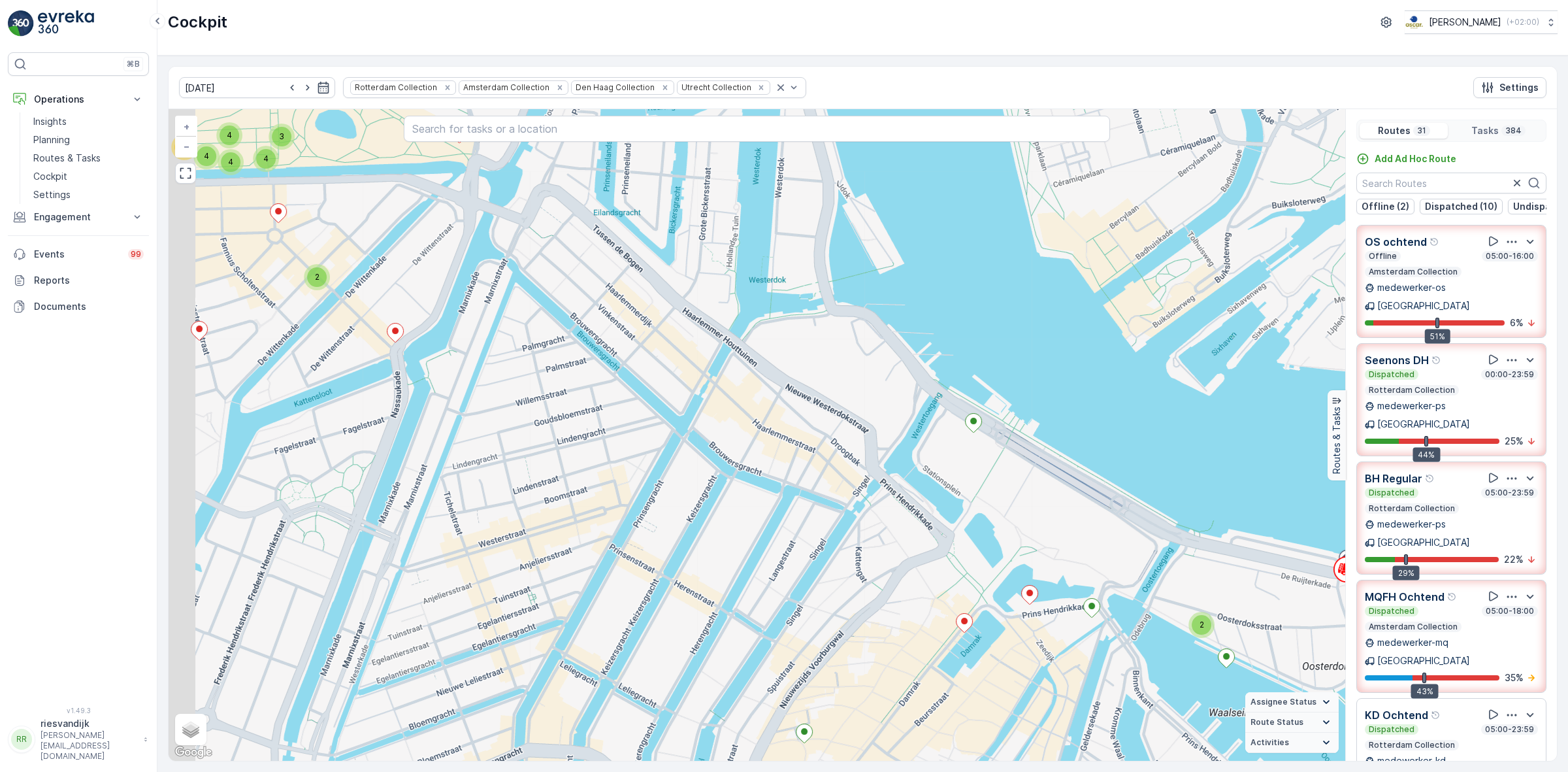
drag, startPoint x: 658, startPoint y: 363, endPoint x: 752, endPoint y: 445, distance: 124.7
click at [806, 465] on div "2 2 2 2 2 3 2 2 2 3 5 2 2 2 3 2 2 7 10 2 2 4 2 2 2 2 2 2 3 2 2 3 3 5 4 2 2 2 5 …" at bounding box center [757, 435] width 1176 height 652
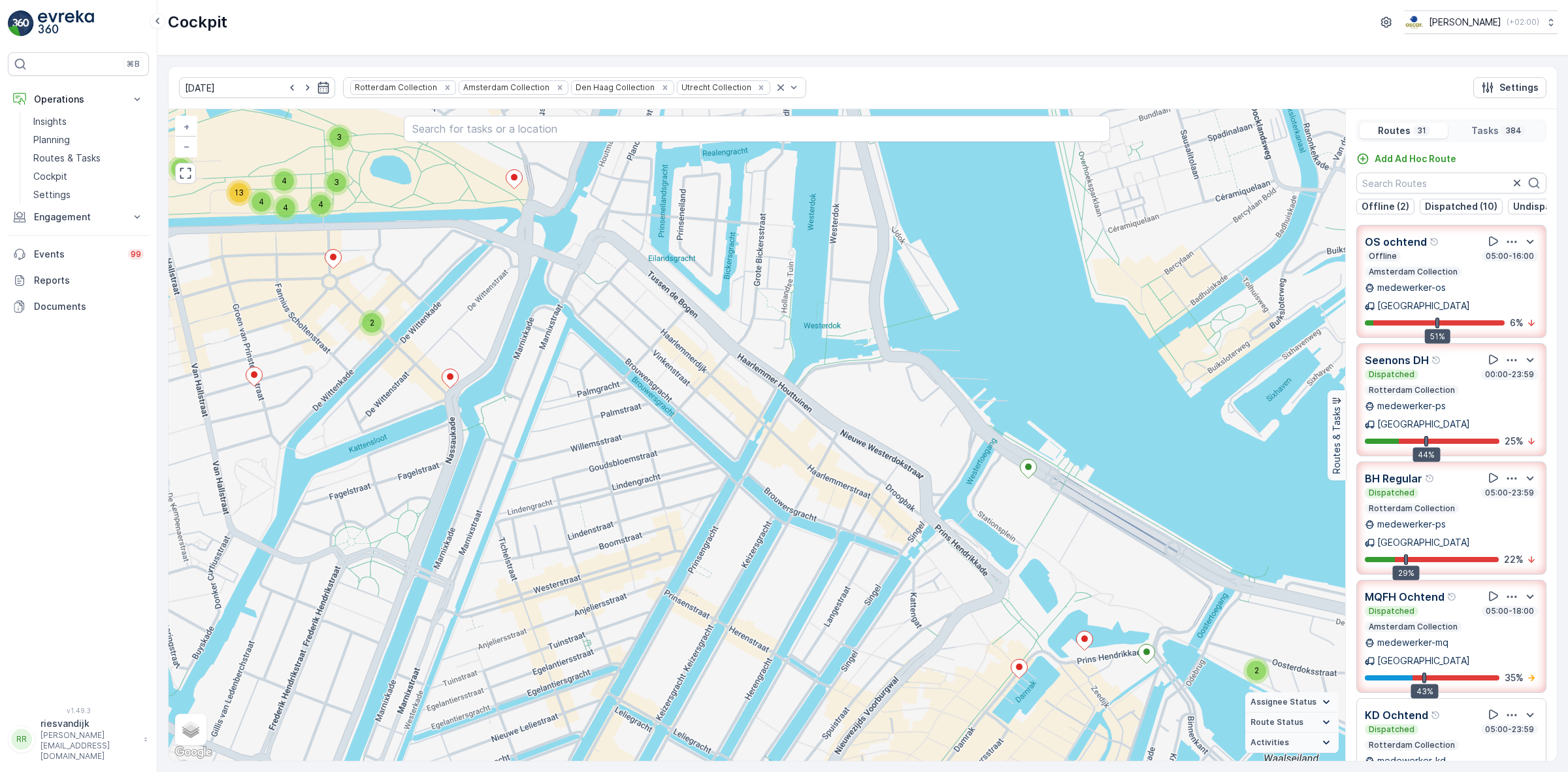
drag, startPoint x: 671, startPoint y: 404, endPoint x: 710, endPoint y: 430, distance: 46.9
click at [729, 449] on div "2 2 2 2 2 3 2 2 2 3 5 2 2 2 3 2 2 7 10 2 2 4 2 2 2 2 2 2 3 2 2 3 3 5 4 2 2 2 5 …" at bounding box center [757, 435] width 1176 height 652
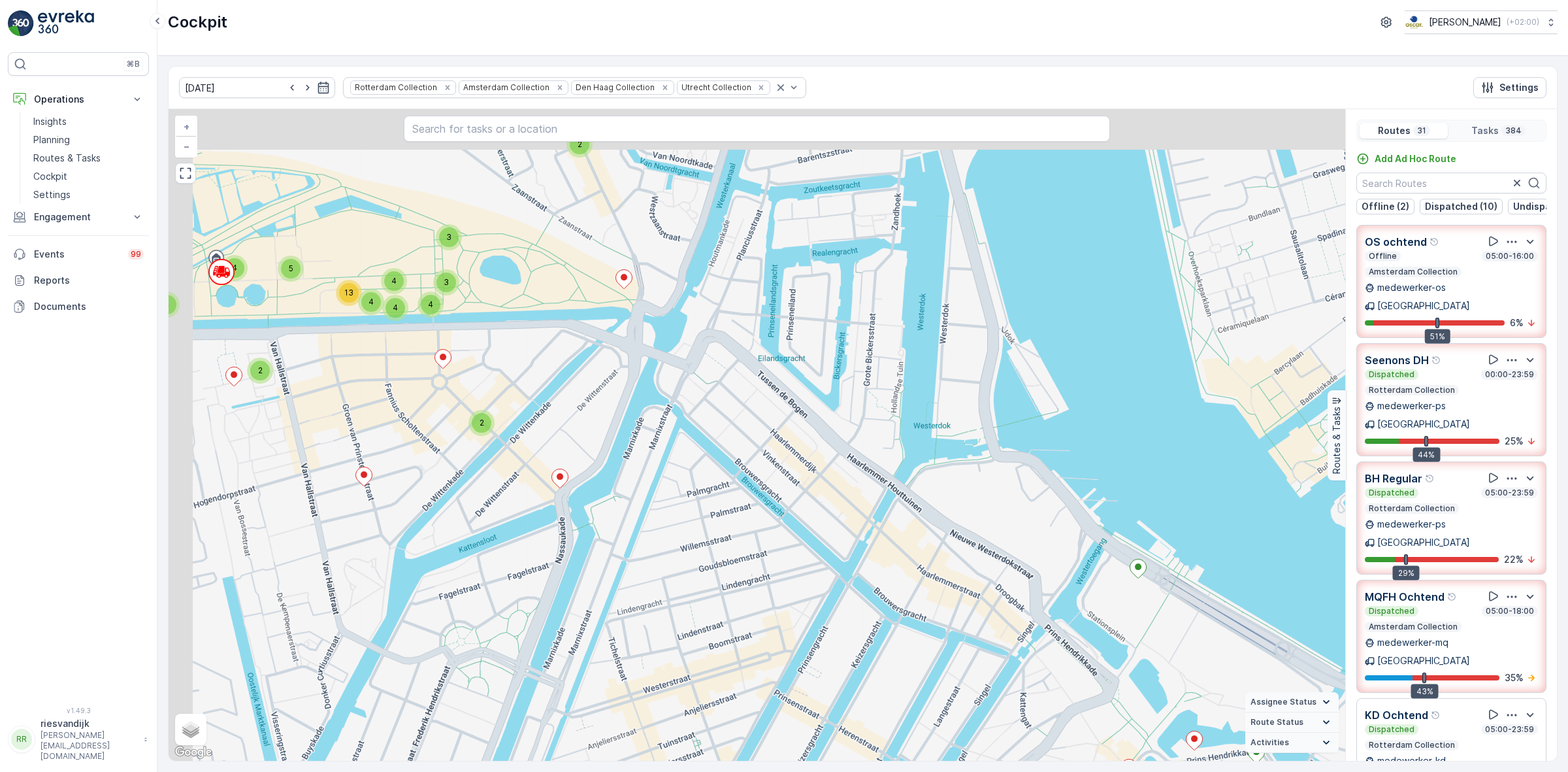
drag, startPoint x: 572, startPoint y: 352, endPoint x: 637, endPoint y: 407, distance: 85.1
click at [637, 407] on div "2 2 2 2 2 3 2 2 2 3 5 2 2 2 3 2 2 7 10 2 2 4 2 2 2 2 2 2 3 2 2 3 3 5 4 2 2 2 5 …" at bounding box center [757, 435] width 1176 height 652
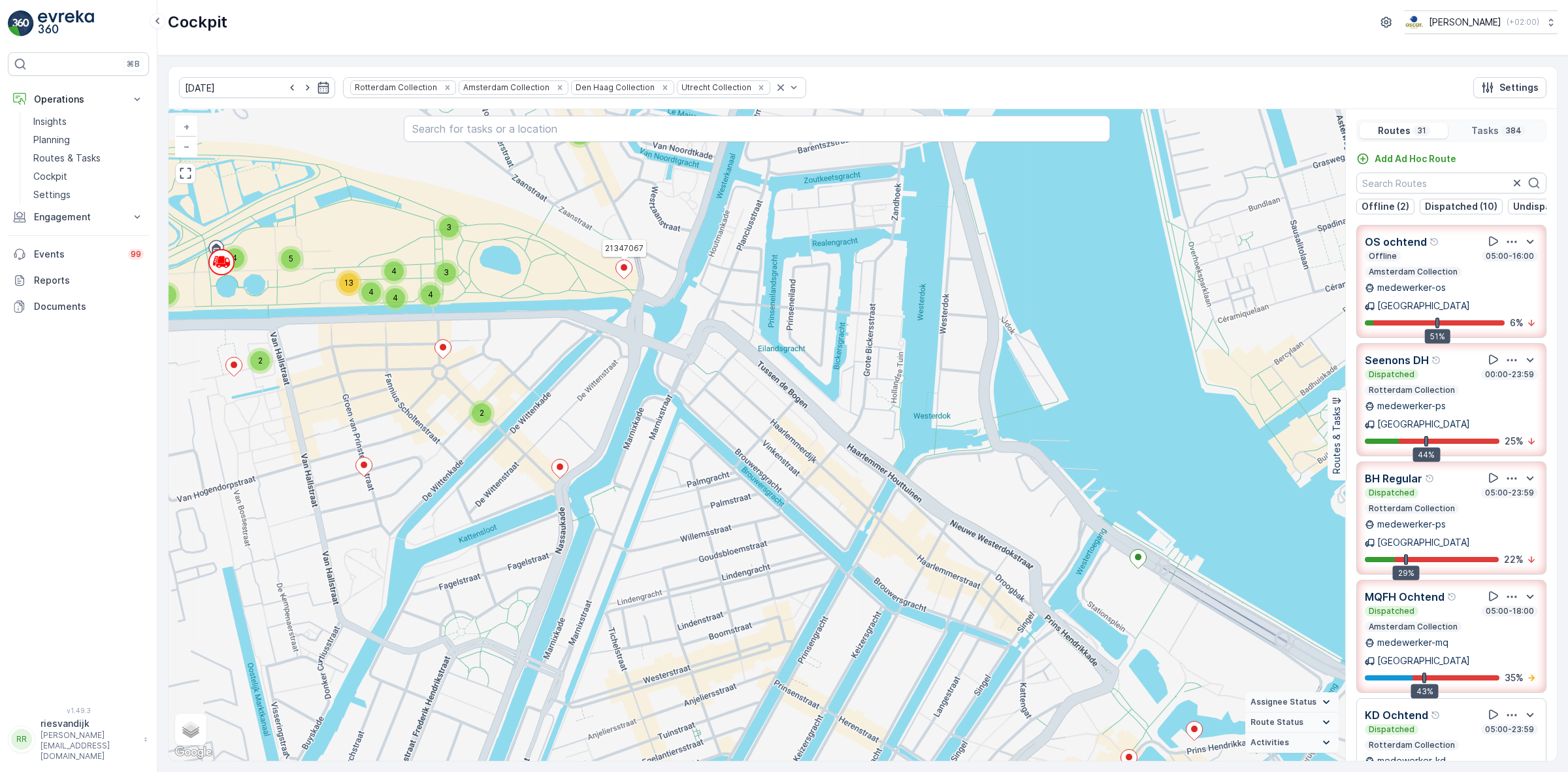
click at [624, 268] on ellipse at bounding box center [624, 268] width 7 height 7
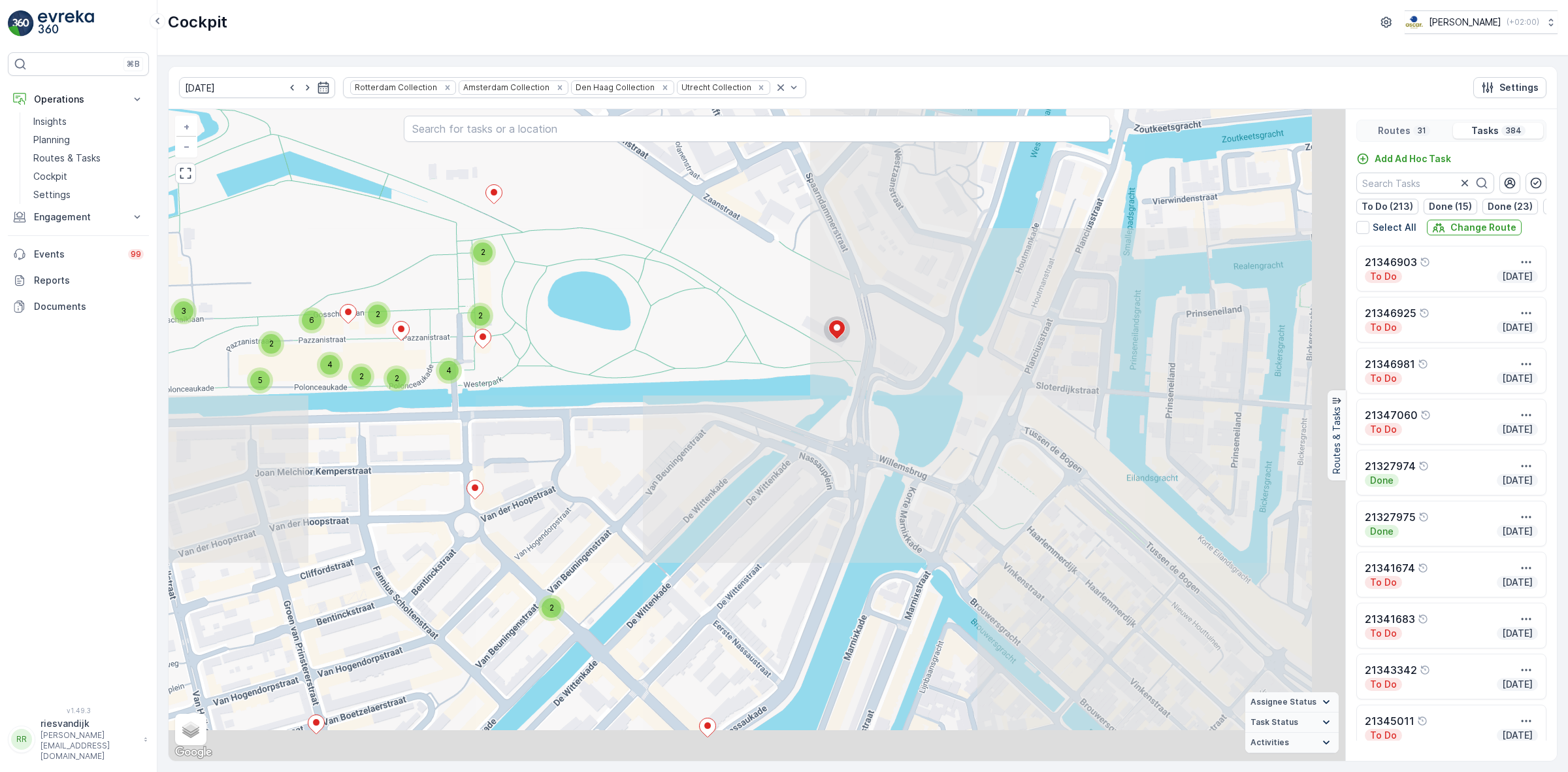
drag, startPoint x: 984, startPoint y: 413, endPoint x: 838, endPoint y: 350, distance: 159.0
click at [838, 350] on div "2 2 2 2 2 2 2 5 2 2 2 2 2 4 2 10 2 2 2 2 2 2 2 2 2 3 3 2 2 2 2 4 4 2 3 2 3 2 2 …" at bounding box center [757, 435] width 1176 height 652
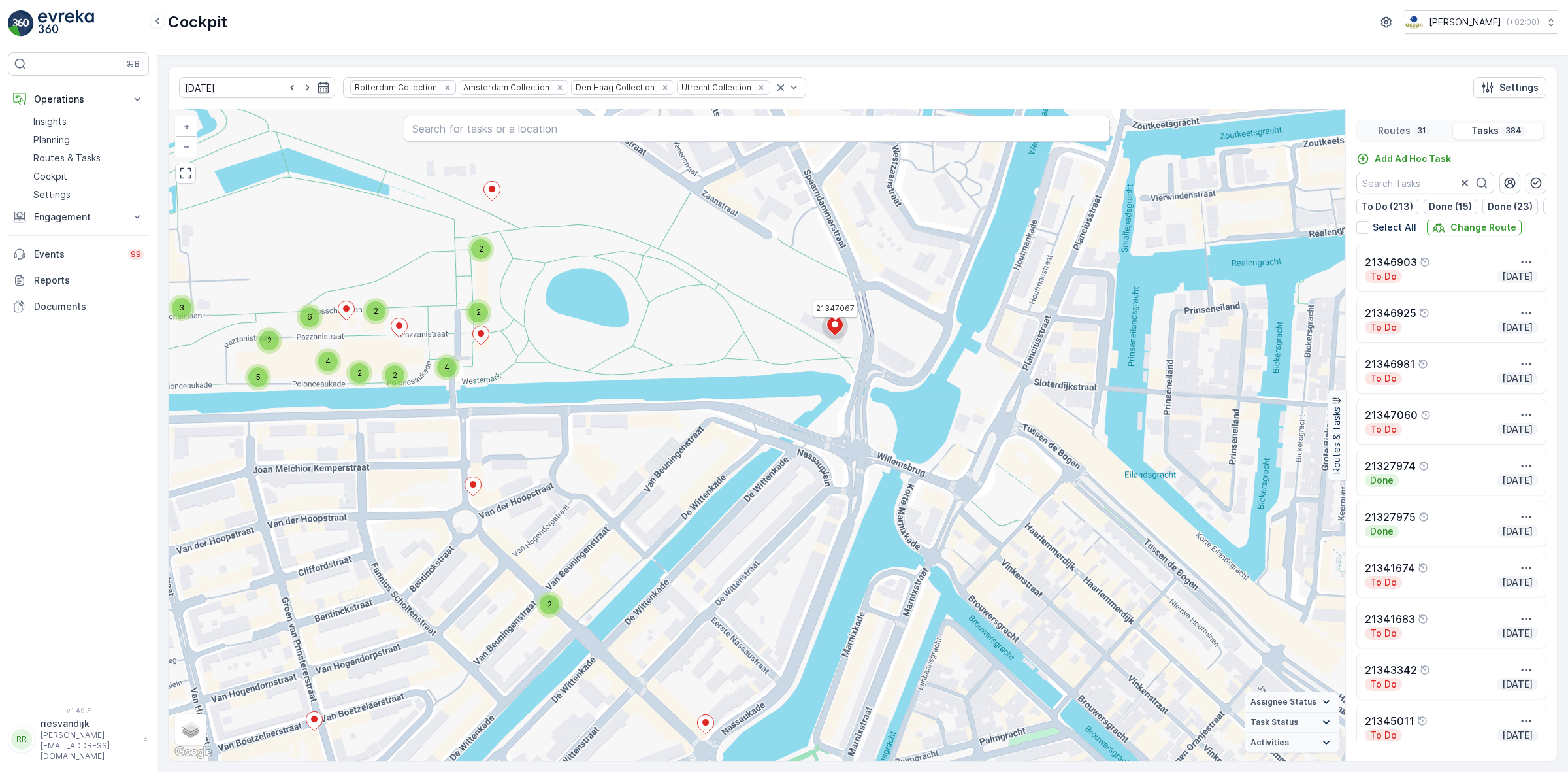
drag, startPoint x: 868, startPoint y: 416, endPoint x: 682, endPoint y: 311, distance: 213.6
click at [716, 334] on div "2 2 2 2 2 2 2 5 2 2 2 2 2 4 2 10 2 2 2 2 2 2 2 2 2 3 3 2 2 2 2 4 4 2 3 2 3 2 2 …" at bounding box center [757, 435] width 1176 height 652
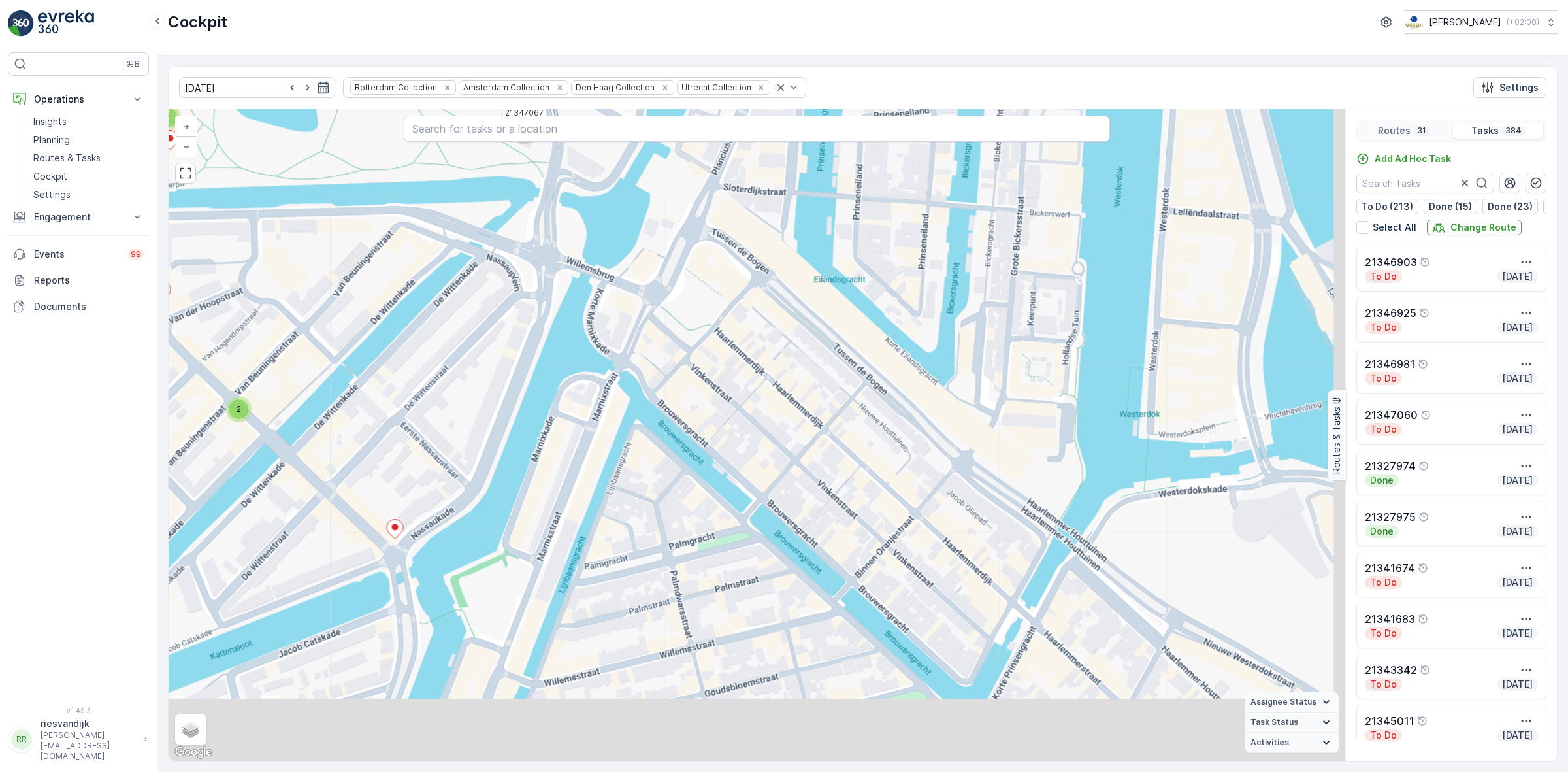
drag, startPoint x: 722, startPoint y: 357, endPoint x: 577, endPoint y: 314, distance: 151.2
click at [613, 321] on div "2 2 2 2 2 2 2 5 2 2 2 2 2 4 2 10 2 2 2 2 2 2 2 2 2 3 3 2 2 2 2 4 4 2 3 2 3 2 2 …" at bounding box center [757, 435] width 1176 height 652
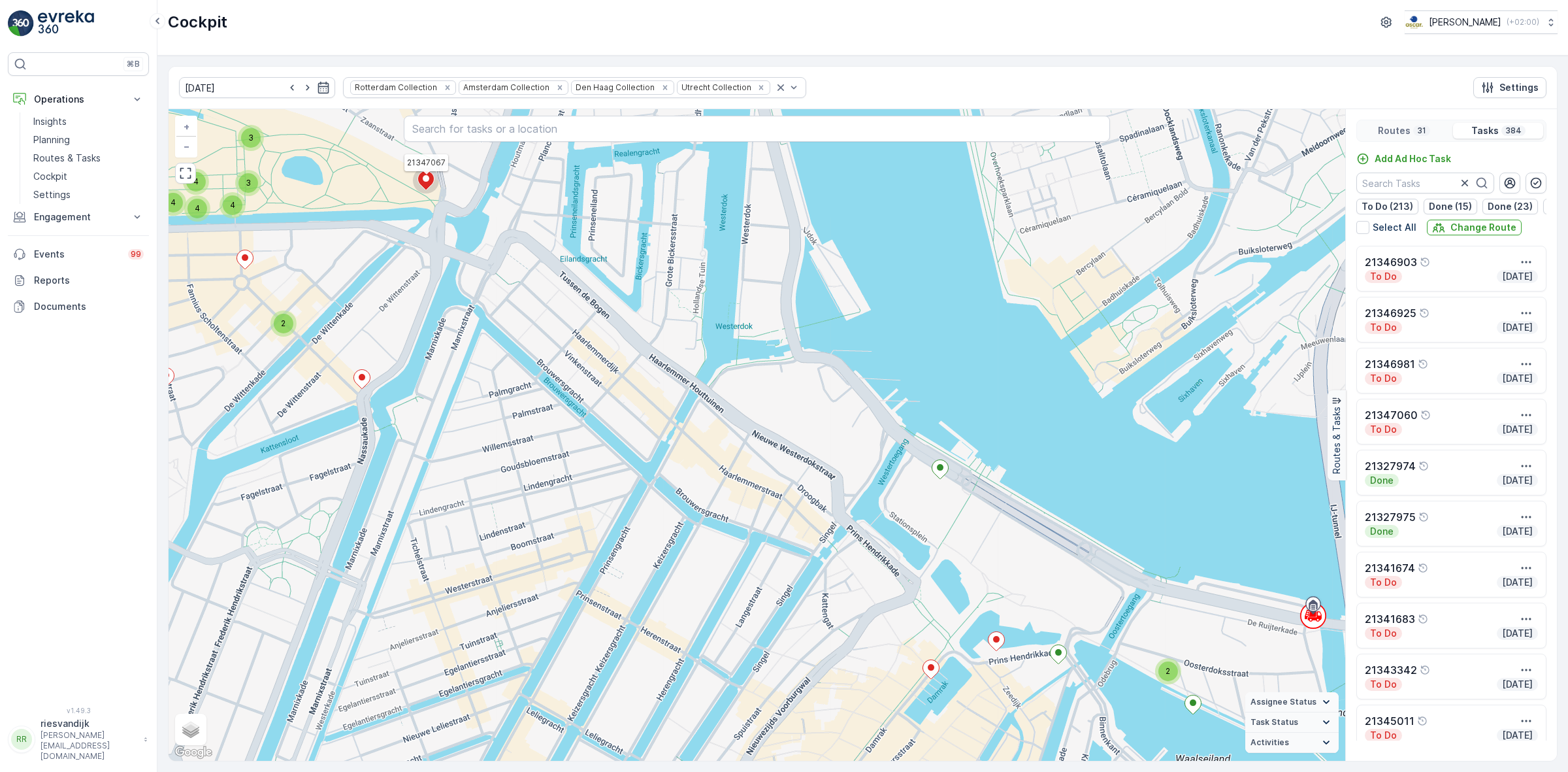
drag, startPoint x: 837, startPoint y: 383, endPoint x: 690, endPoint y: 366, distance: 148.0
click at [690, 366] on div "2 2 2 2 2 3 2 2 2 3 5 2 2 2 3 2 2 7 10 2 2 4 2 2 2 2 2 2 3 2 2 3 3 5 4 2 2 2 5 …" at bounding box center [757, 435] width 1176 height 652
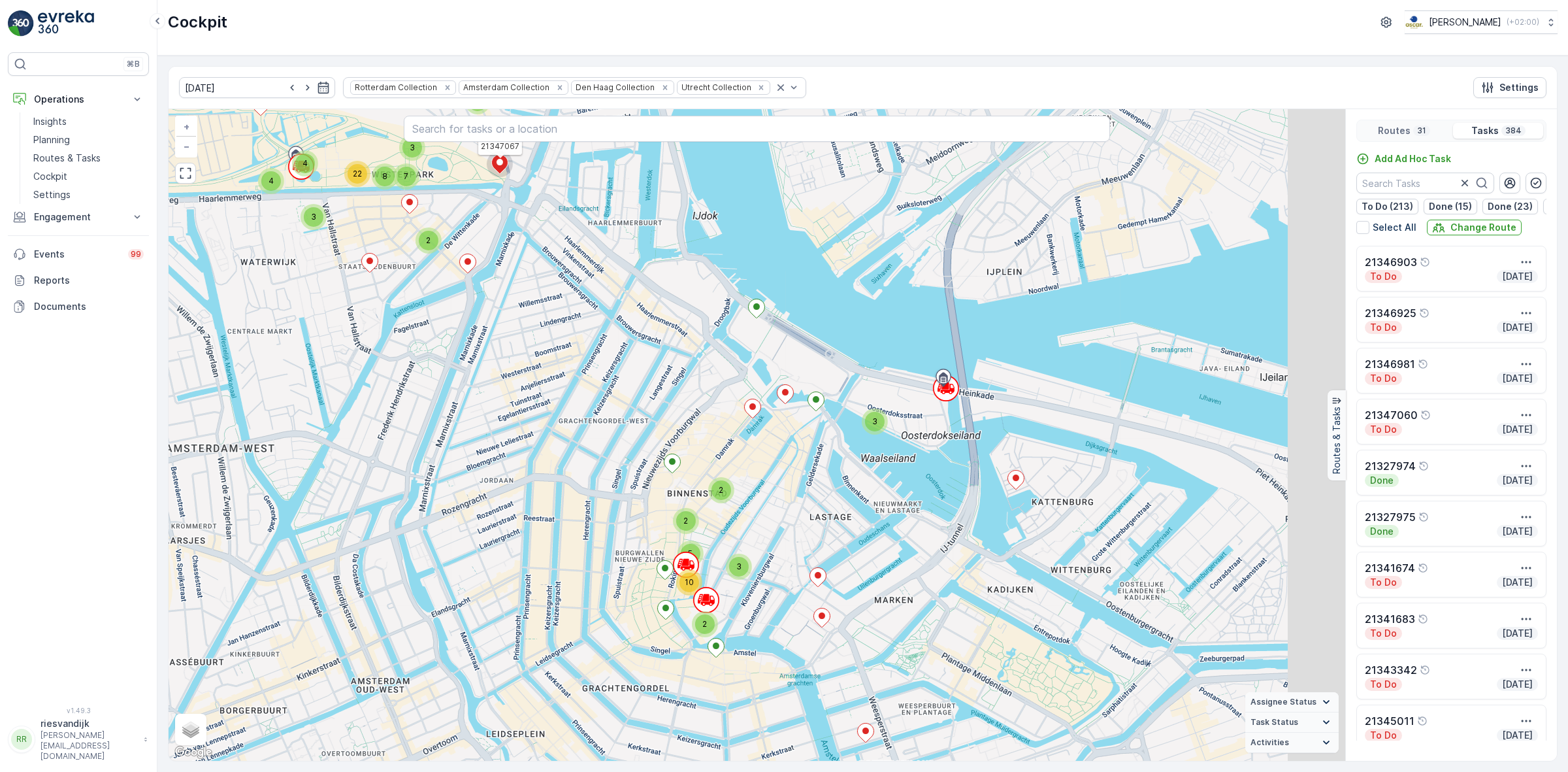
drag, startPoint x: 856, startPoint y: 399, endPoint x: 821, endPoint y: 350, distance: 60.2
click at [821, 350] on div "2 2 2 2 2 2 2 5 2 2 2 4 2 5 5 2 3 7 20 8 3 2 2 2 2 2 2 3 4 3 3 3 3 2 5 10 4 2 4…" at bounding box center [757, 435] width 1176 height 652
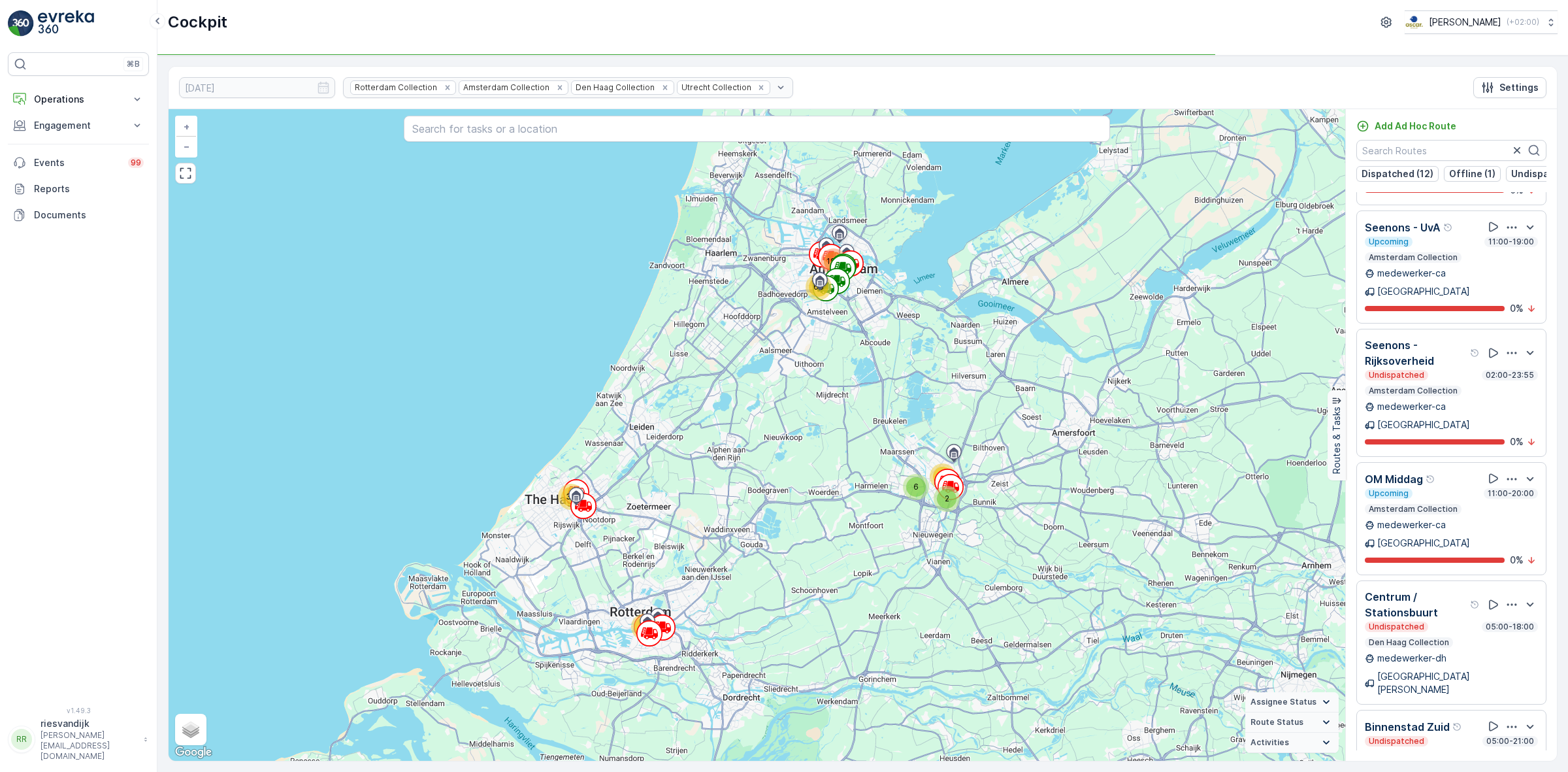
scroll to position [174, 0]
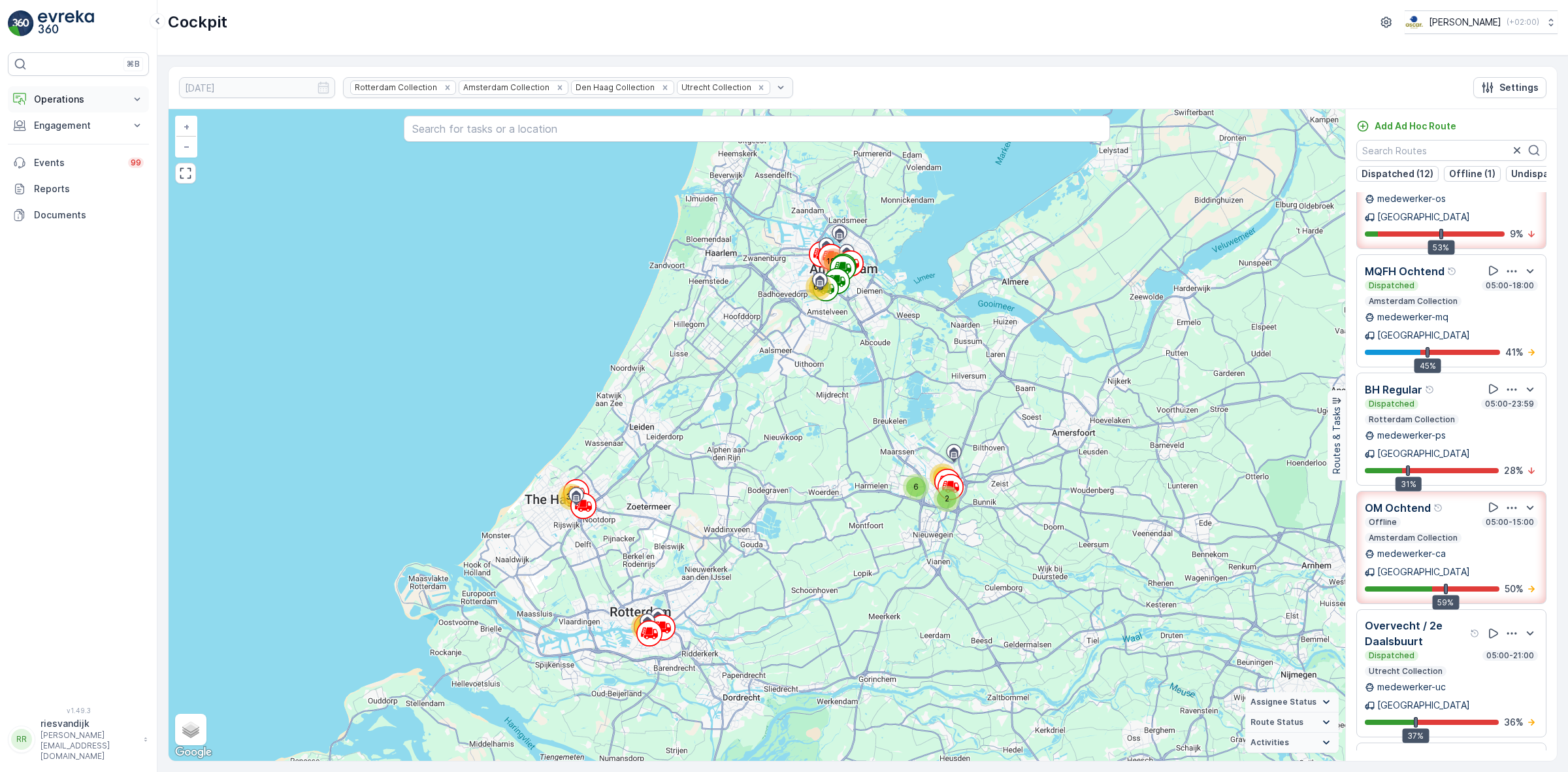
click at [65, 103] on p "Operations" at bounding box center [79, 99] width 89 height 13
click at [82, 178] on link "Cockpit" at bounding box center [88, 176] width 121 height 18
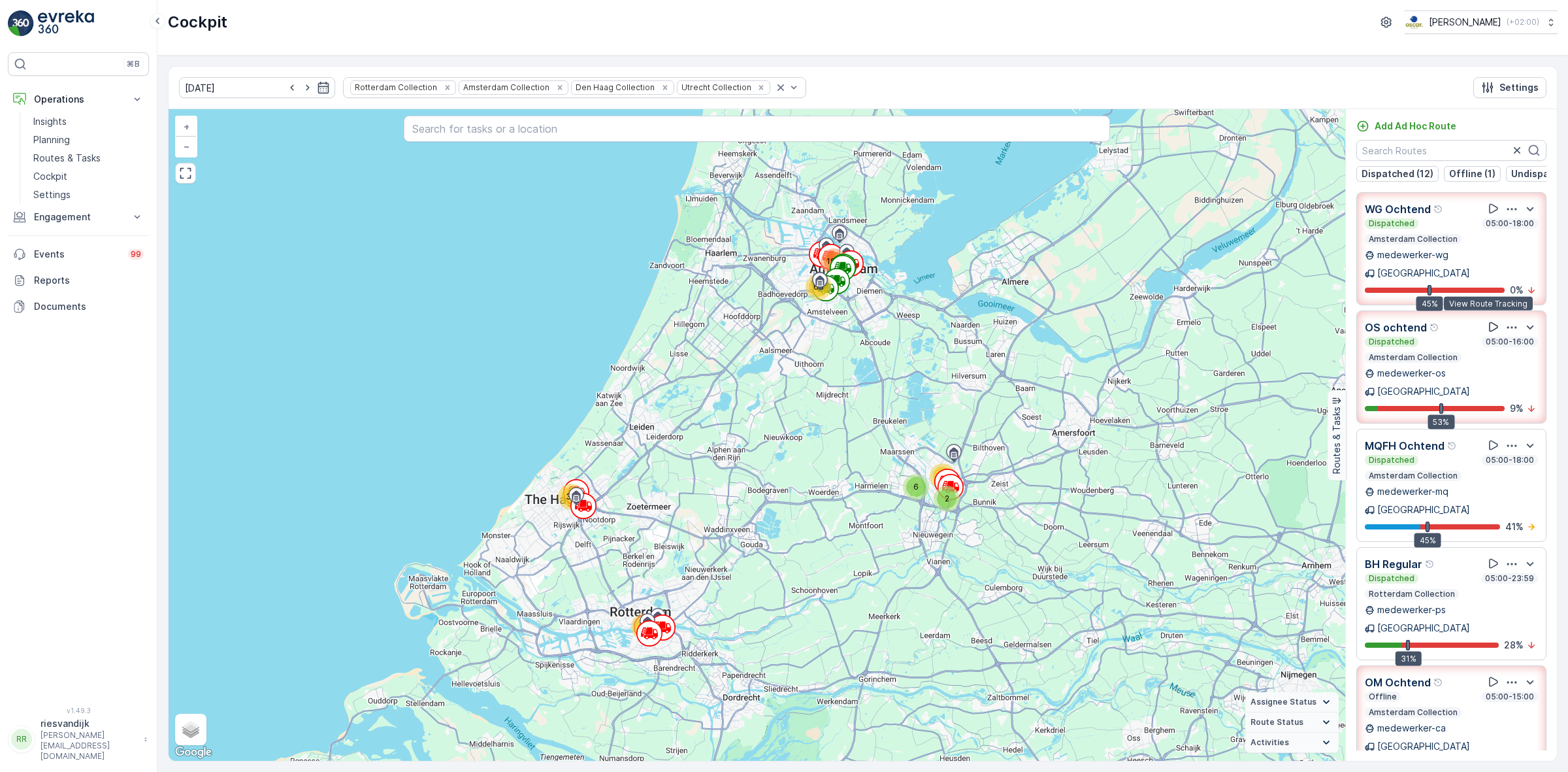
click at [1489, 323] on icon at bounding box center [1493, 327] width 9 height 9
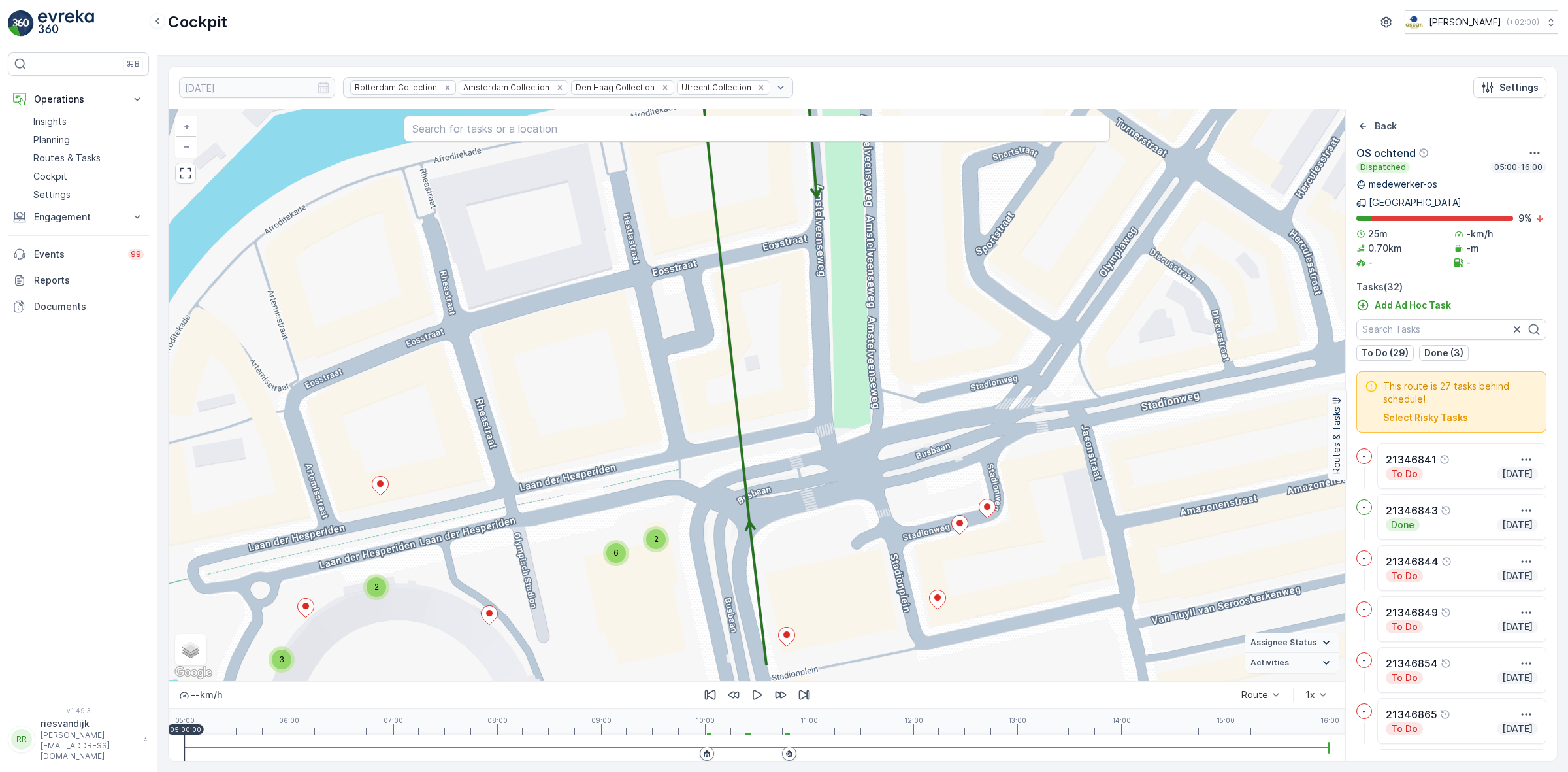
drag, startPoint x: 832, startPoint y: 421, endPoint x: 858, endPoint y: 320, distance: 104.3
click at [858, 322] on div "3 2 2 6 + − Satellite Roadmap Terrain Hybrid Leaflet Keyboard shortcuts Map Dat…" at bounding box center [757, 395] width 1176 height 572
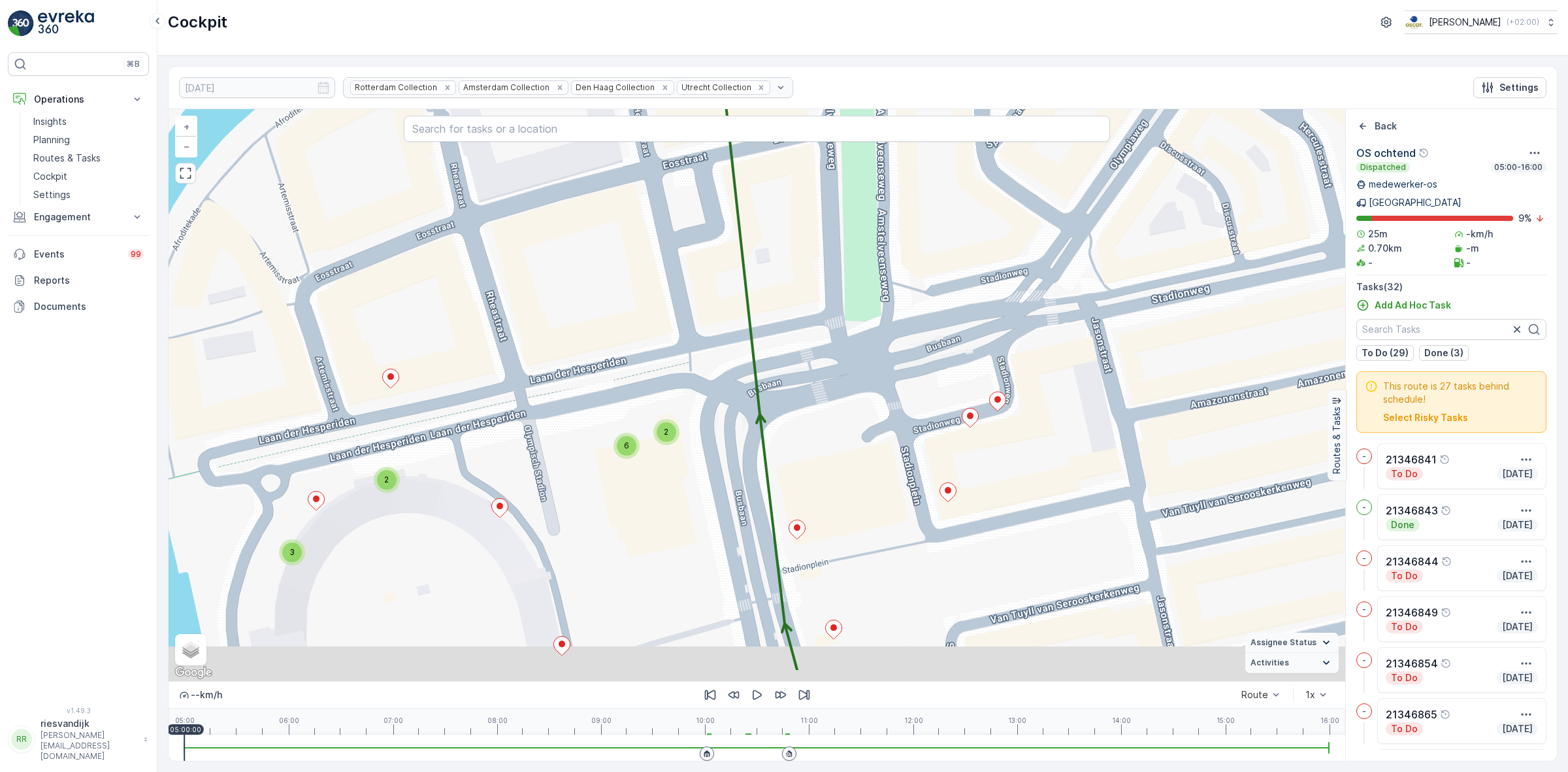
drag, startPoint x: 904, startPoint y: 466, endPoint x: 900, endPoint y: 377, distance: 89.1
click at [900, 395] on div "3 2 2 6 + − Satellite Roadmap Terrain Hybrid Leaflet Keyboard shortcuts Map Dat…" at bounding box center [757, 395] width 1176 height 572
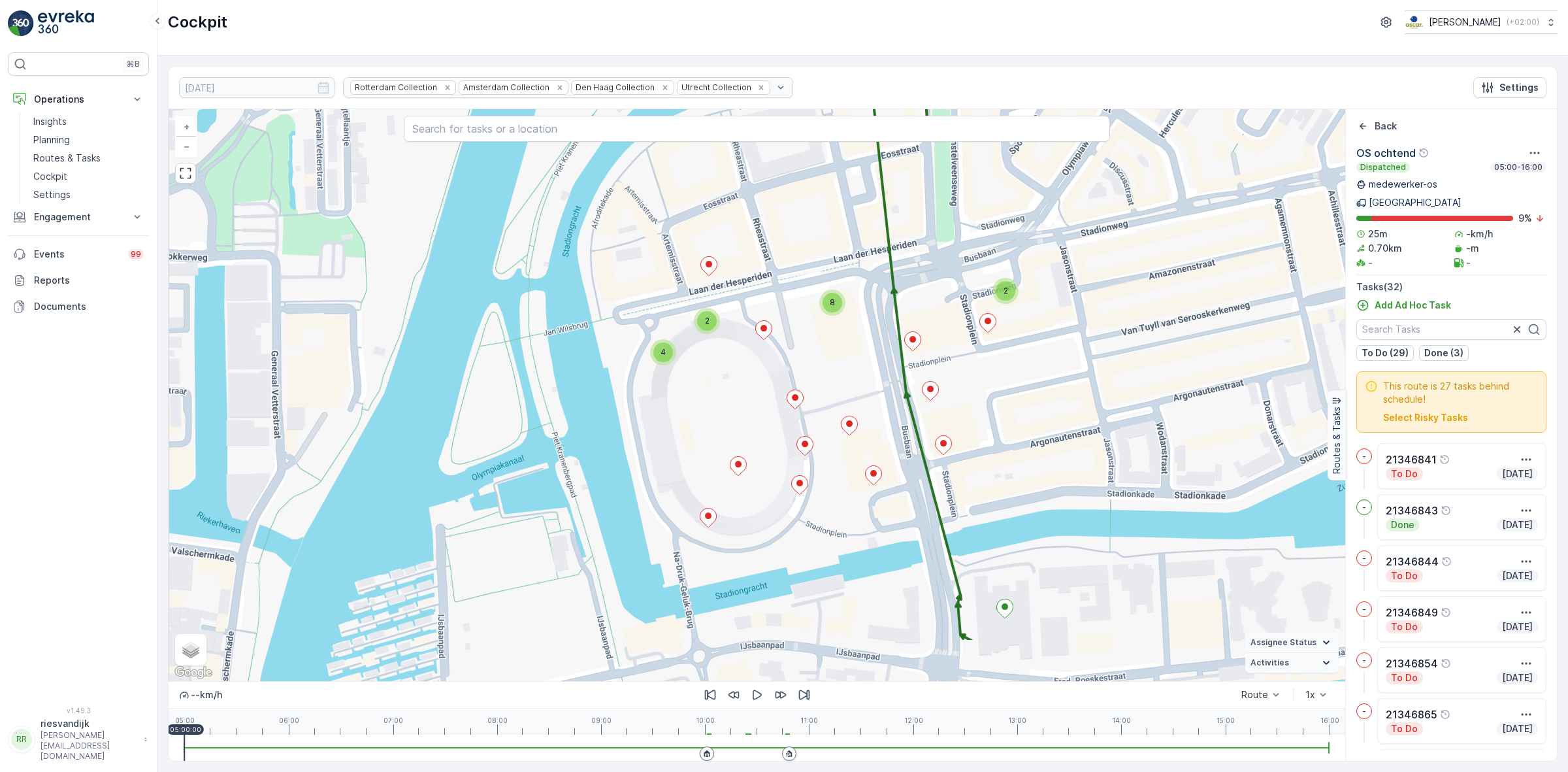
drag, startPoint x: 988, startPoint y: 366, endPoint x: 1010, endPoint y: 327, distance: 44.8
click at [1006, 335] on div "4 2 8 2 + − Satellite Roadmap Terrain Hybrid Leaflet Keyboard shortcuts Map Dat…" at bounding box center [757, 395] width 1176 height 572
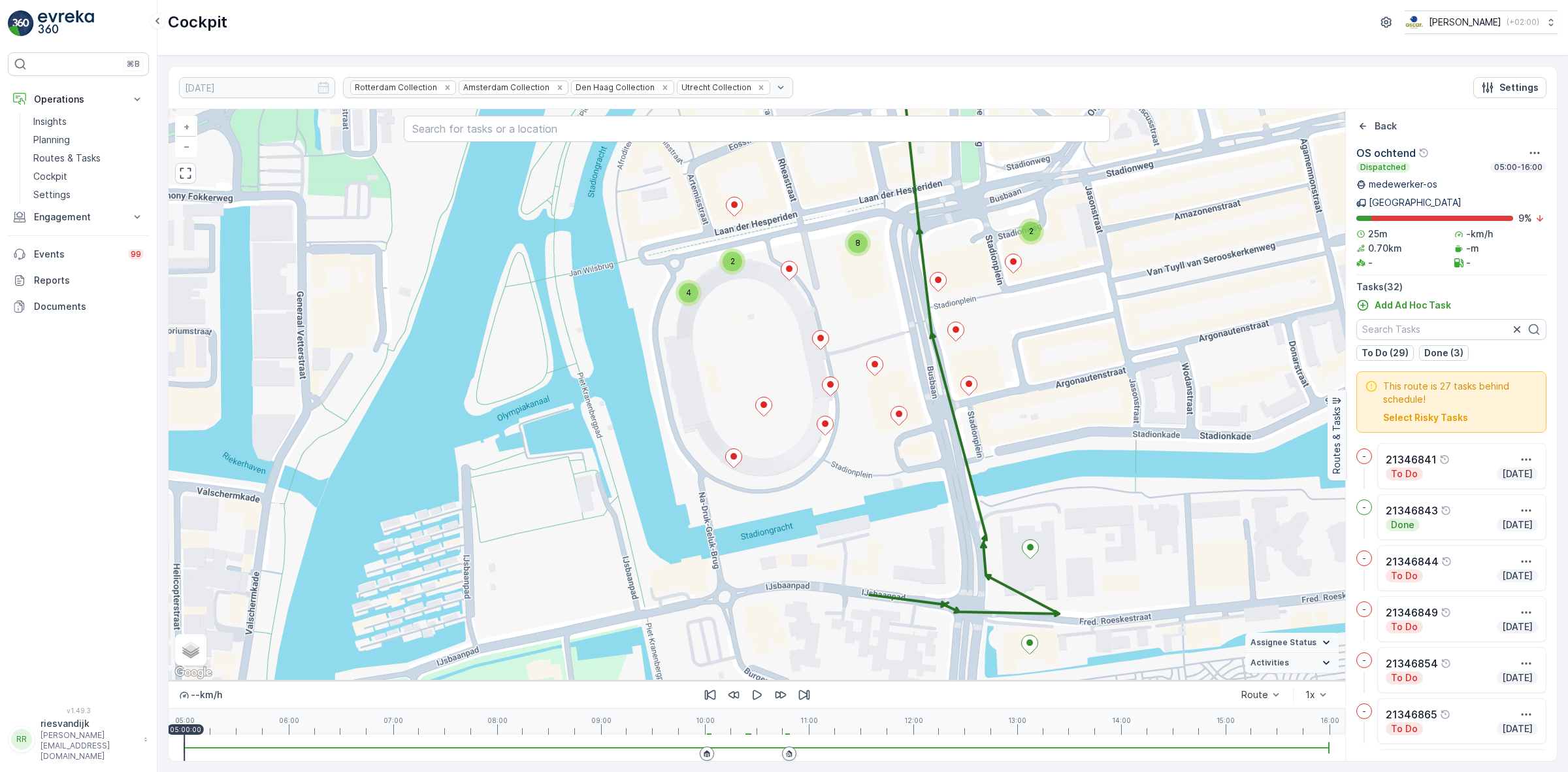
drag, startPoint x: 1023, startPoint y: 438, endPoint x: 1050, endPoint y: 331, distance: 110.4
click at [1050, 321] on div "4 2 8 2 + − Satellite Roadmap Terrain Hybrid Leaflet Keyboard shortcuts Map Dat…" at bounding box center [757, 395] width 1176 height 572
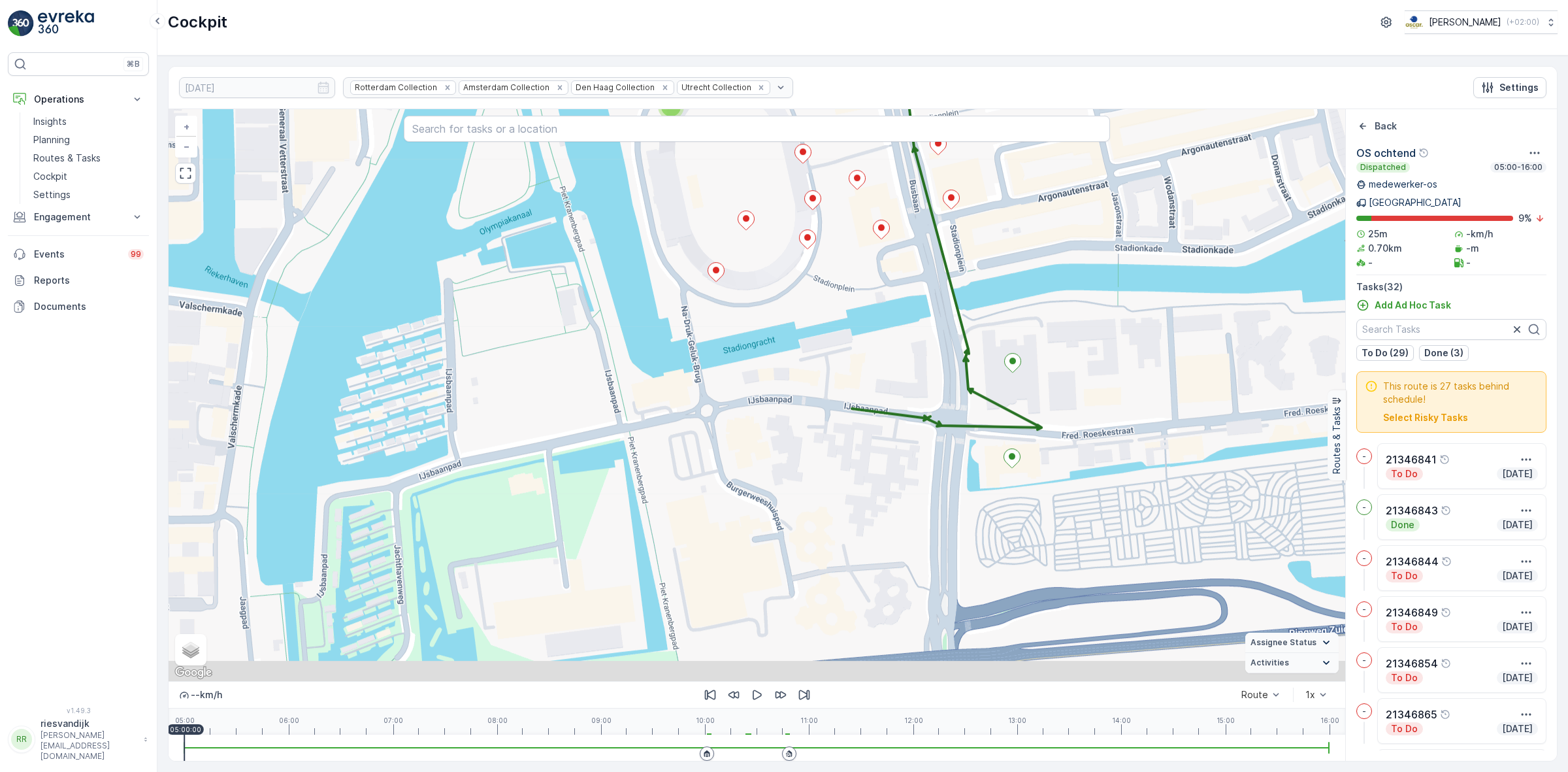
drag, startPoint x: 1052, startPoint y: 419, endPoint x: 995, endPoint y: 329, distance: 106.5
click at [1004, 319] on div "4 2 8 2 + − Satellite Roadmap Terrain Hybrid Leaflet Keyboard shortcuts Map Dat…" at bounding box center [757, 395] width 1176 height 572
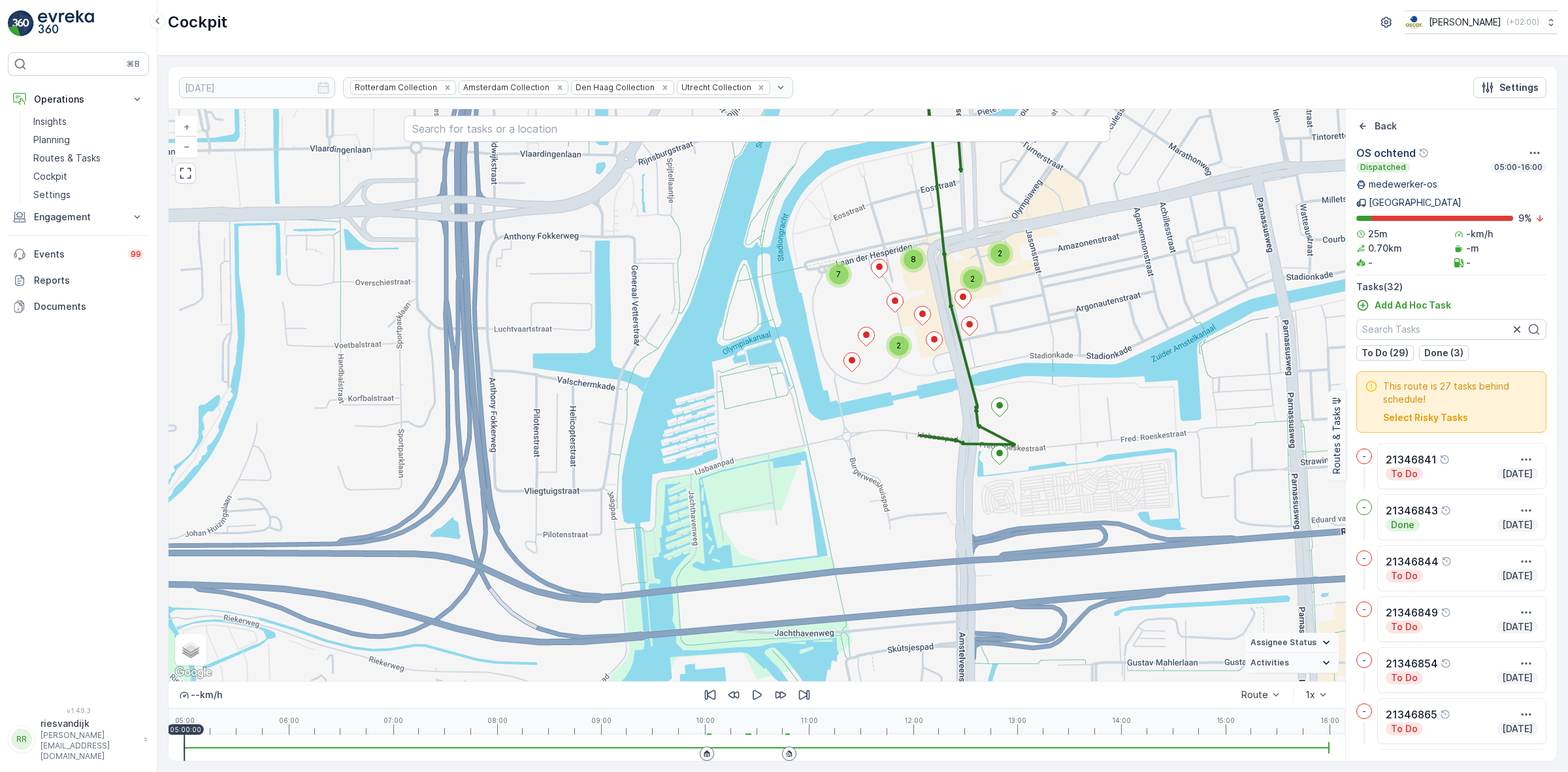
drag, startPoint x: 994, startPoint y: 442, endPoint x: 964, endPoint y: 485, distance: 52.4
click at [964, 485] on div "2 7 8 2 2 + − Satellite Roadmap Terrain Hybrid Leaflet Keyboard shortcuts Map D…" at bounding box center [757, 395] width 1176 height 572
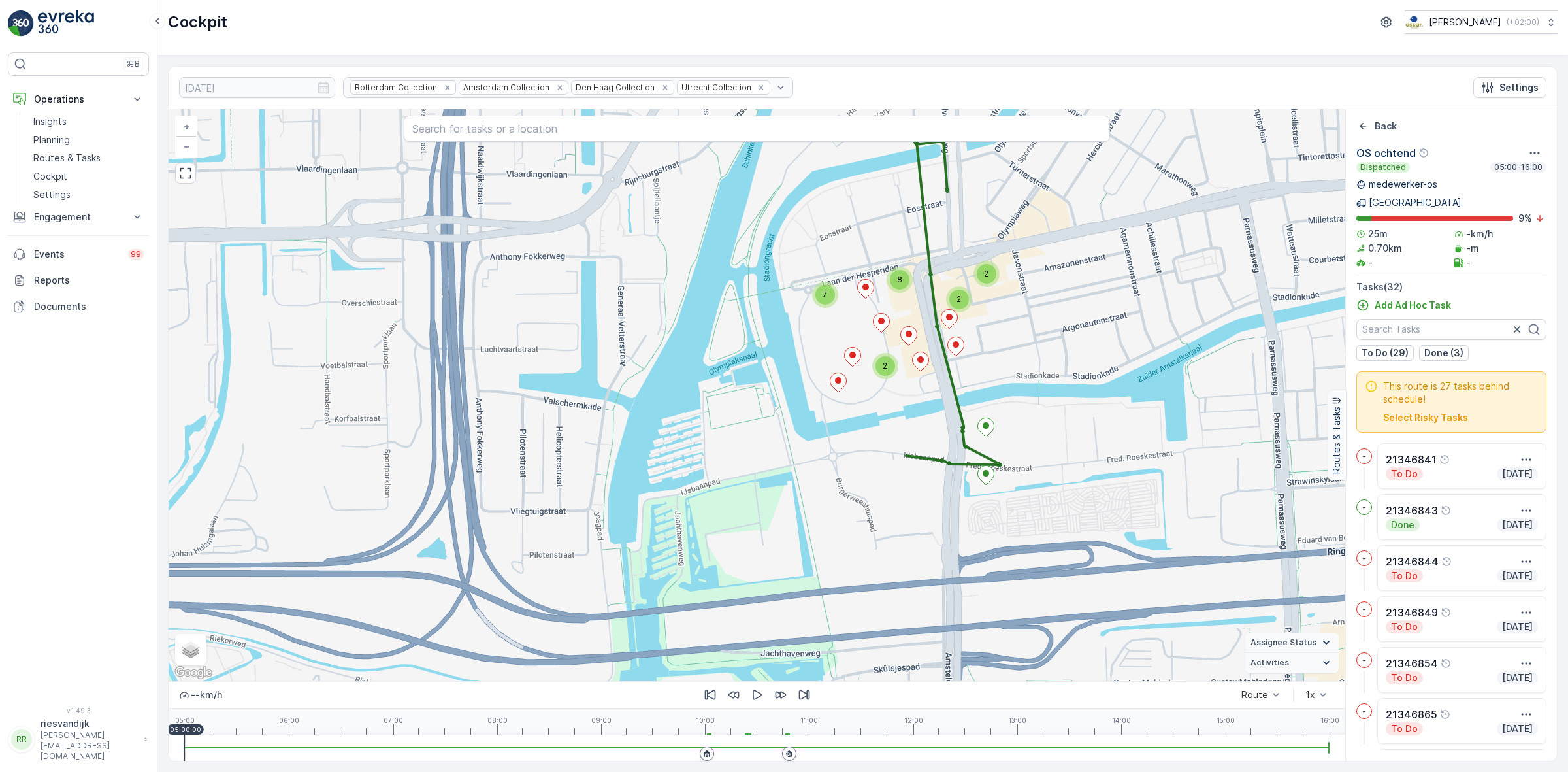
drag, startPoint x: 962, startPoint y: 488, endPoint x: 946, endPoint y: 523, distance: 38.5
click at [946, 523] on div "2 7 8 2 2 + − Satellite Roadmap Terrain Hybrid Leaflet Keyboard shortcuts Map D…" at bounding box center [757, 395] width 1176 height 572
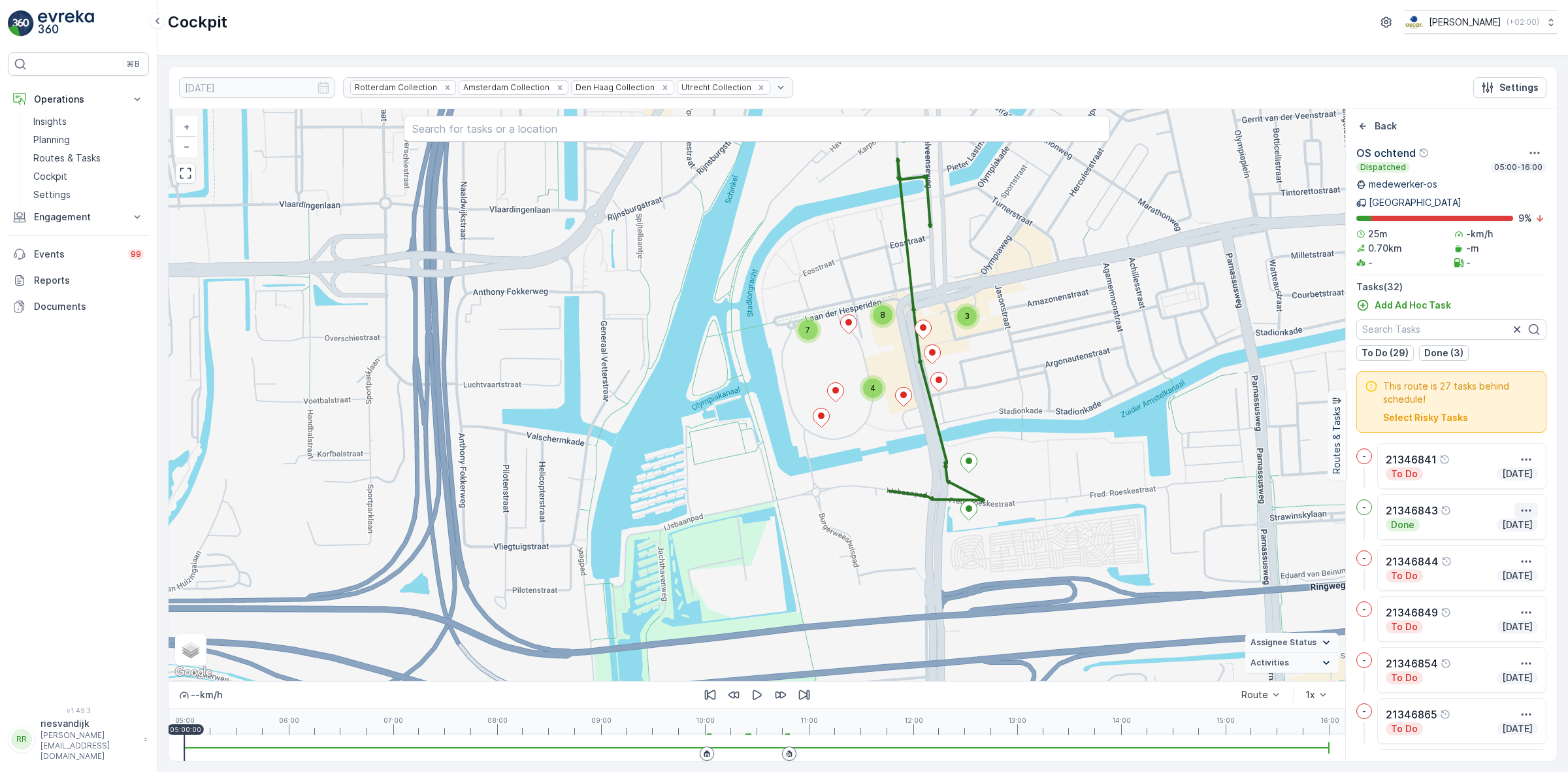
click at [1529, 504] on icon "button" at bounding box center [1525, 510] width 13 height 13
click at [1521, 523] on span "See More Details" at bounding box center [1503, 529] width 75 height 13
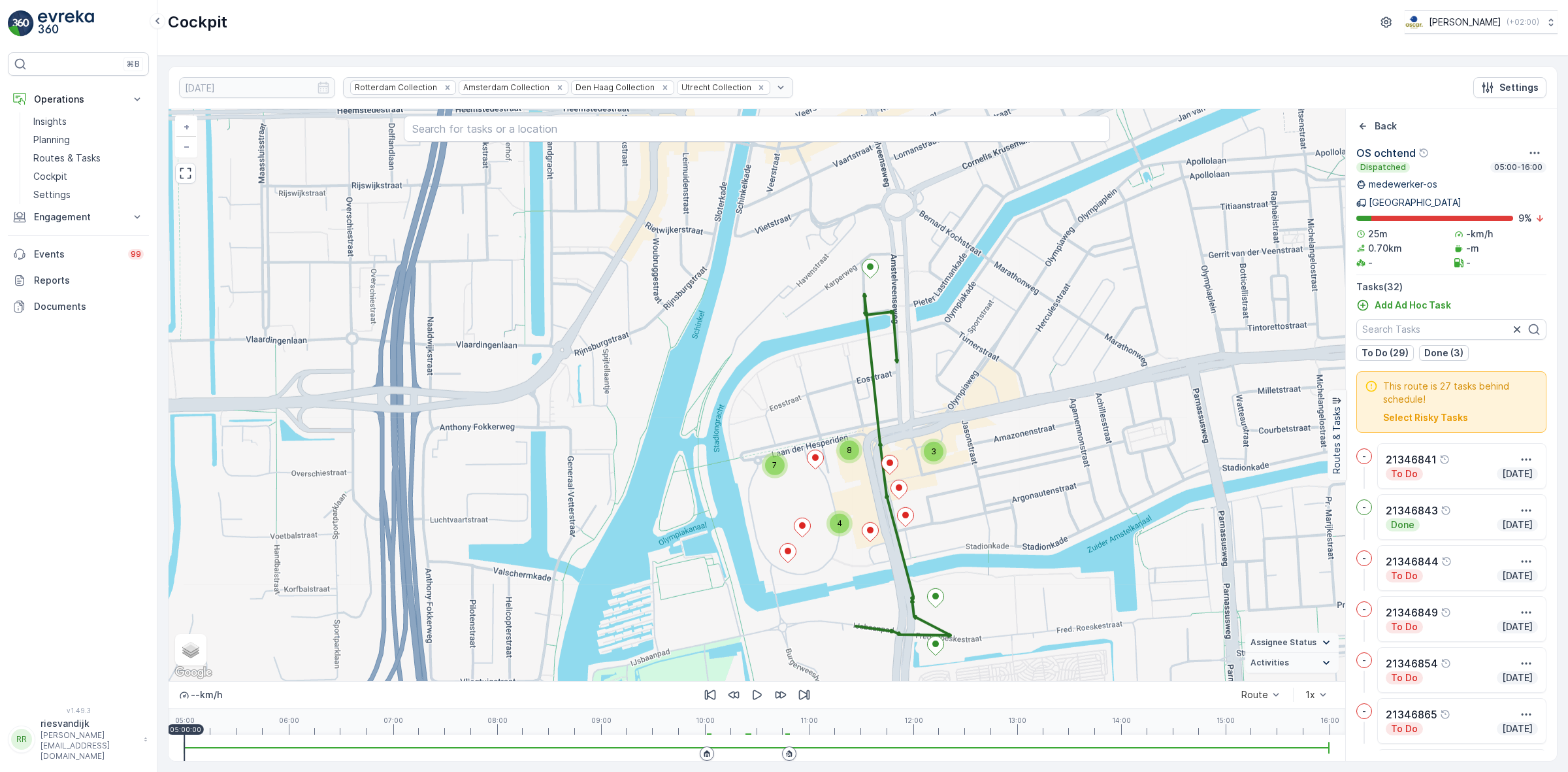
drag, startPoint x: 1102, startPoint y: 417, endPoint x: 1076, endPoint y: 540, distance: 125.7
click at [1069, 542] on div "3 8 7 4 + − Satellite Roadmap Terrain Hybrid Leaflet Keyboard shortcuts Map Dat…" at bounding box center [757, 395] width 1176 height 572
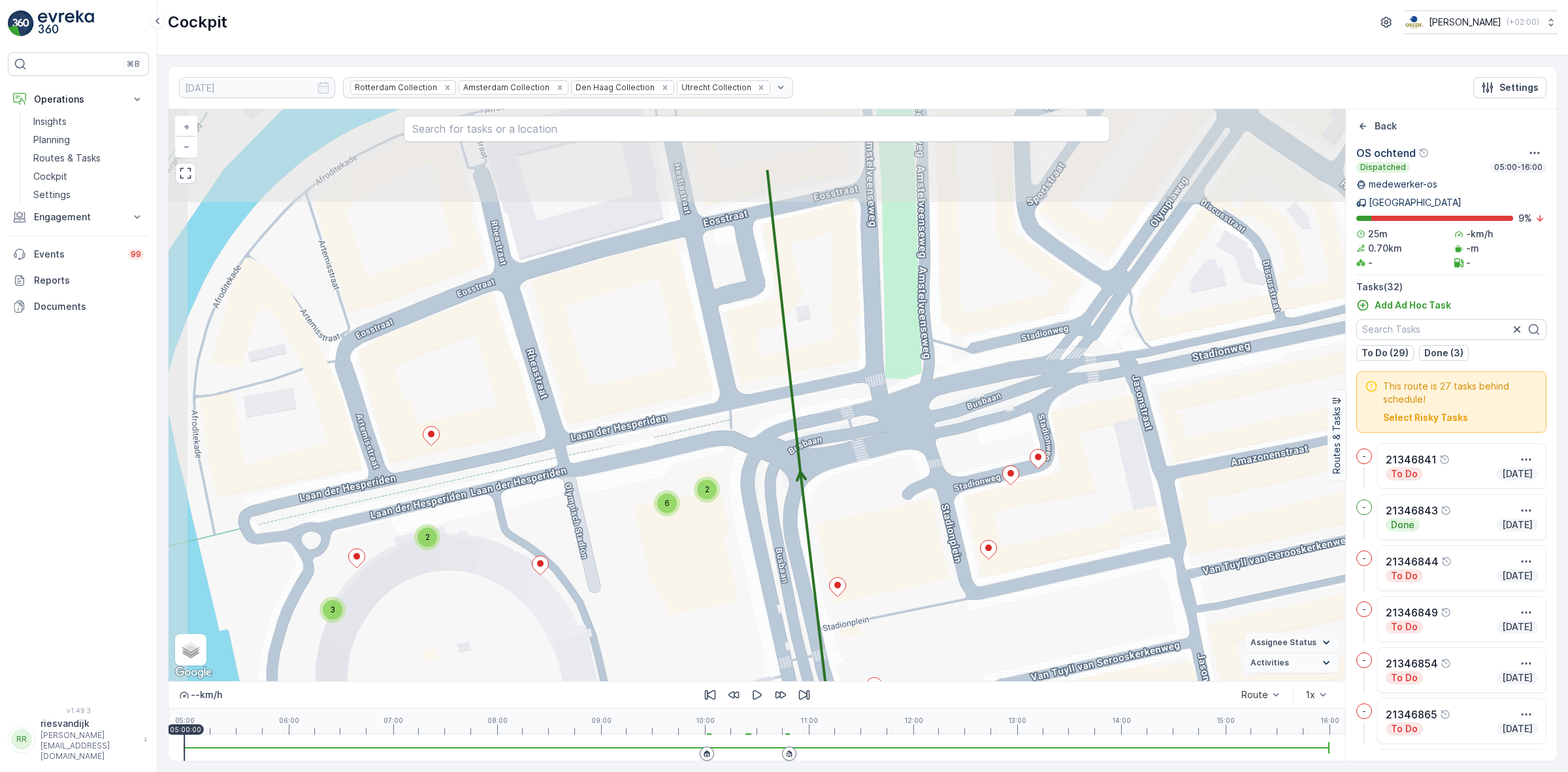
drag, startPoint x: 1117, startPoint y: 403, endPoint x: 1157, endPoint y: 501, distance: 105.8
click at [1157, 504] on div "2 3 2 6 + − Satellite Roadmap Terrain Hybrid Leaflet Keyboard shortcuts Map Dat…" at bounding box center [757, 395] width 1176 height 572
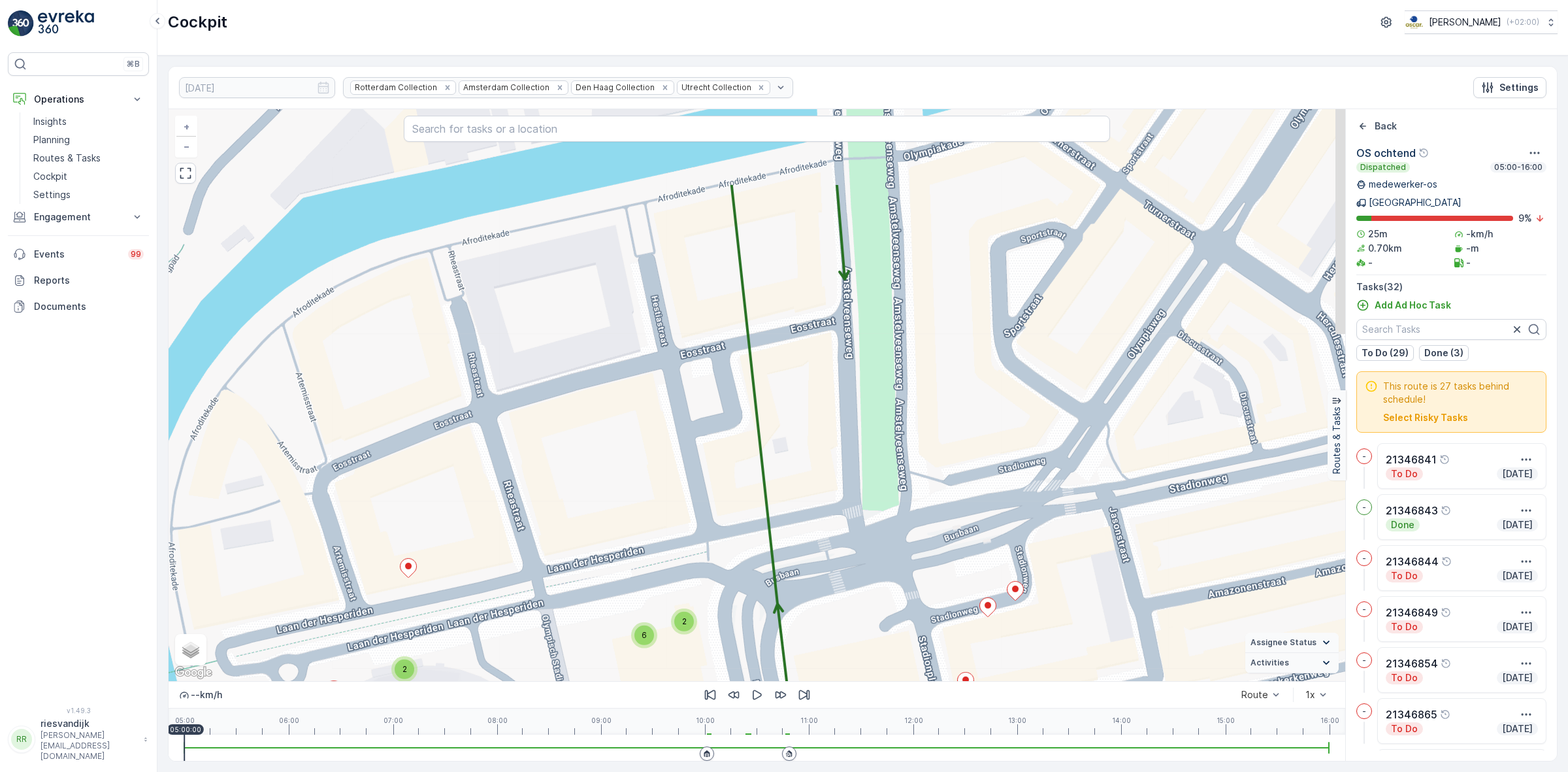
drag, startPoint x: 1113, startPoint y: 486, endPoint x: 1077, endPoint y: 533, distance: 59.2
click at [1079, 534] on div "2 3 2 6 + − Satellite Roadmap Terrain Hybrid Leaflet Keyboard shortcuts Map Dat…" at bounding box center [757, 395] width 1176 height 572
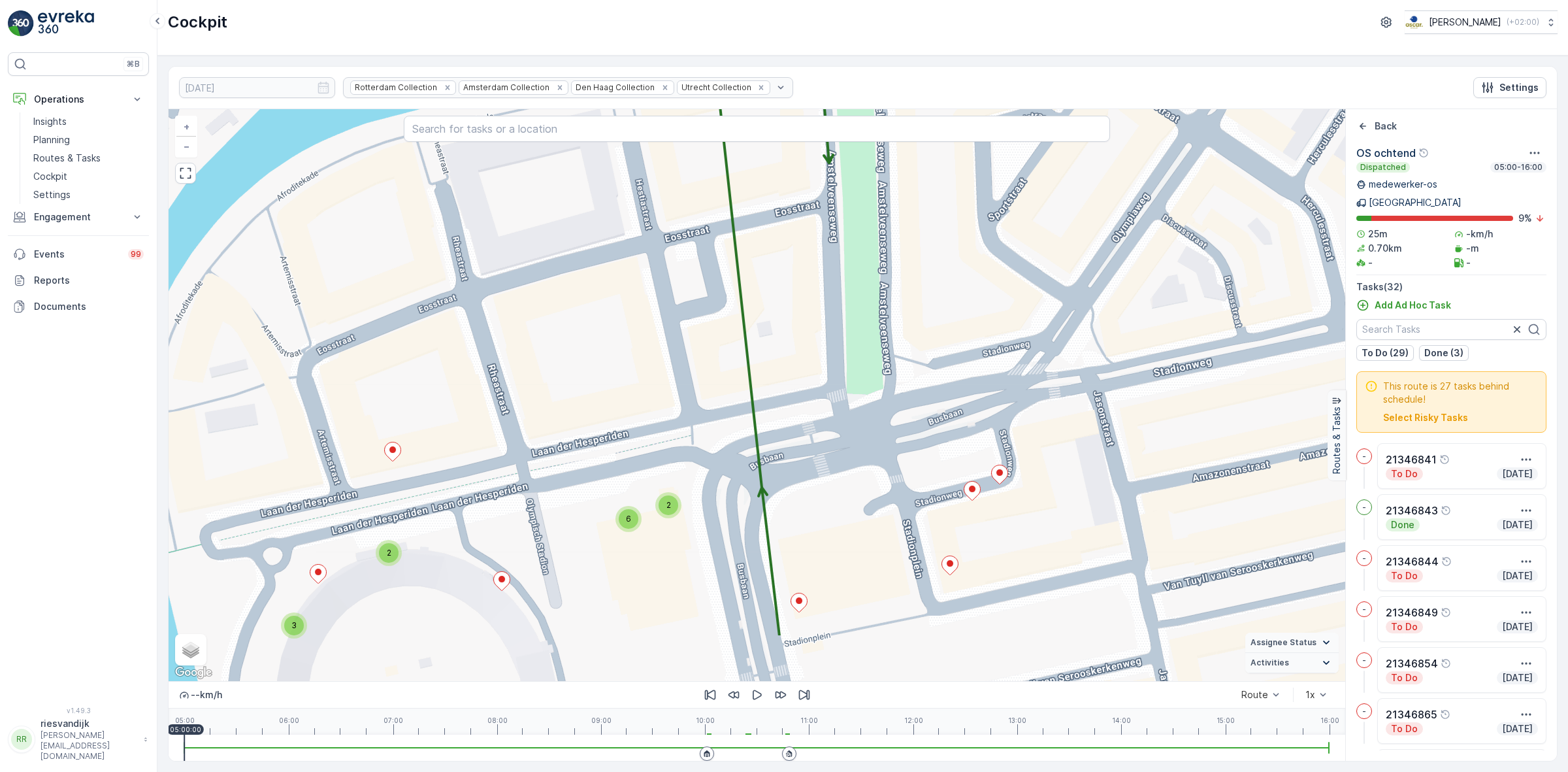
drag, startPoint x: 1066, startPoint y: 481, endPoint x: 1049, endPoint y: 367, distance: 115.3
click at [1049, 367] on div "2 3 2 6 + − Satellite Roadmap Terrain Hybrid Leaflet Keyboard shortcuts Map Dat…" at bounding box center [757, 395] width 1176 height 572
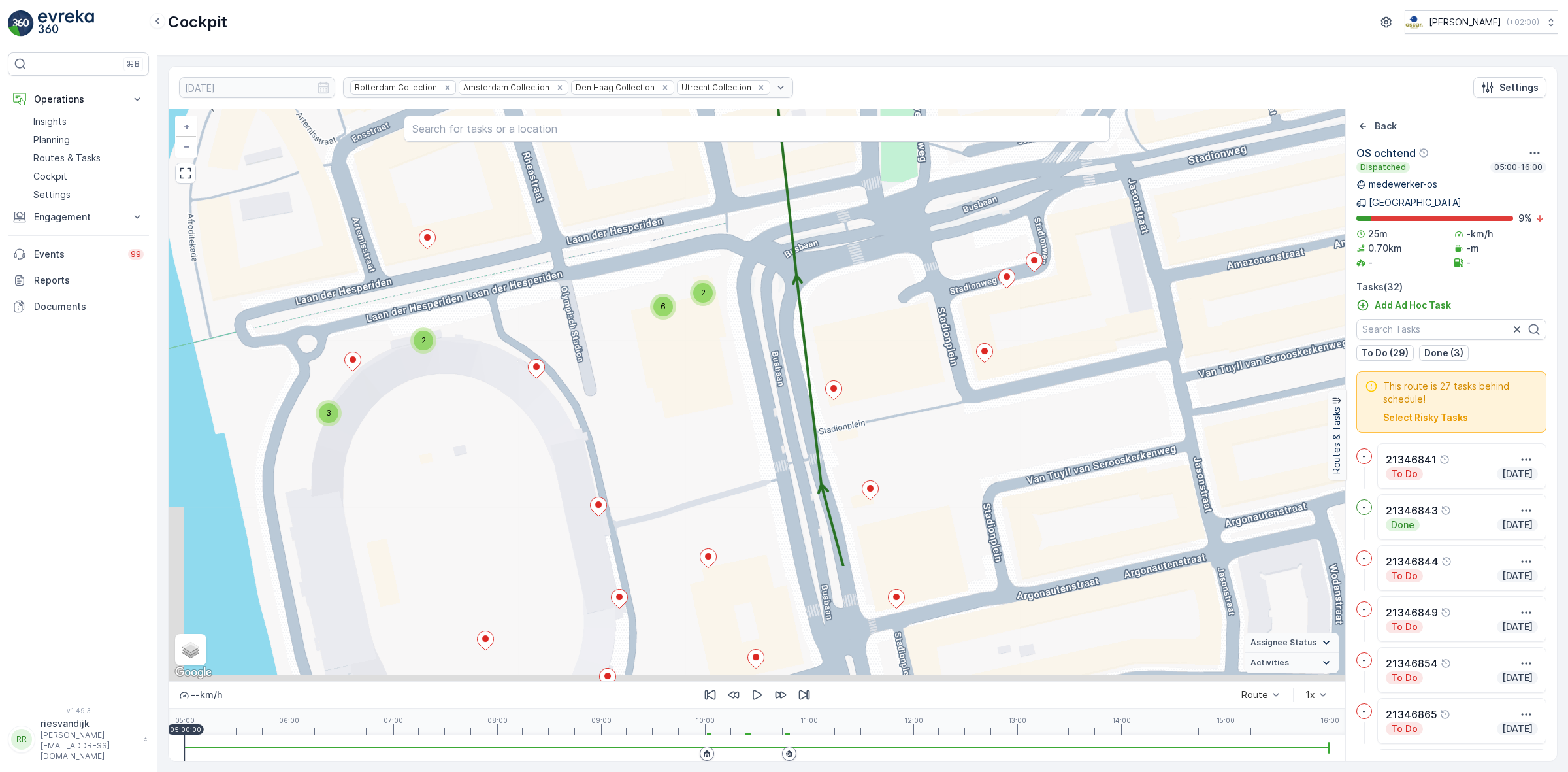
drag, startPoint x: 982, startPoint y: 507, endPoint x: 1034, endPoint y: 340, distance: 174.9
click at [1028, 347] on div "2 3 2 6 + − Satellite Roadmap Terrain Hybrid Leaflet Keyboard shortcuts Map Dat…" at bounding box center [757, 395] width 1176 height 572
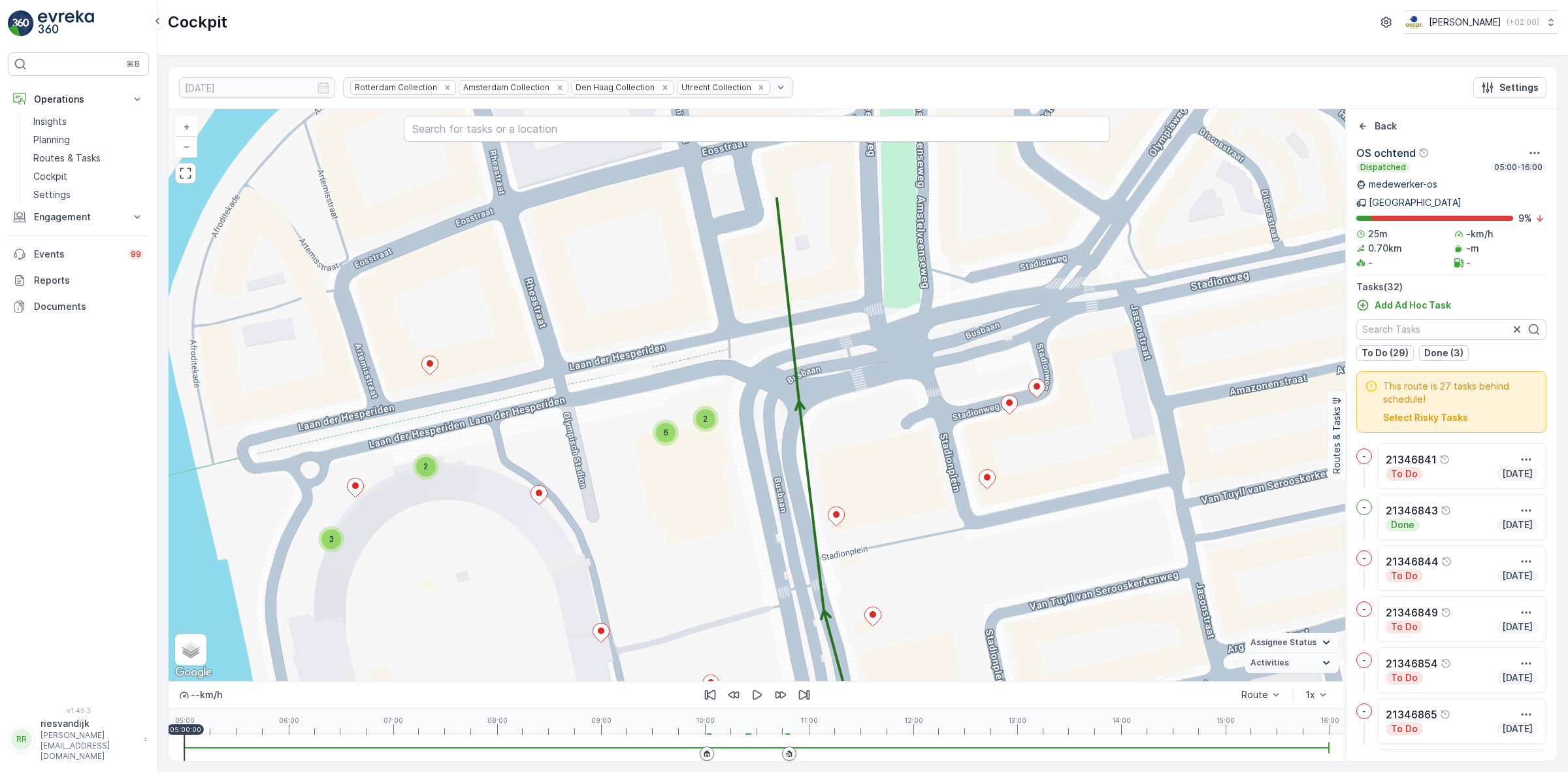
drag, startPoint x: 837, startPoint y: 384, endPoint x: 819, endPoint y: 545, distance: 162.0
click at [819, 545] on div "2 3 2 6 + − Satellite Roadmap Terrain Hybrid Leaflet Keyboard shortcuts Map Dat…" at bounding box center [757, 395] width 1176 height 572
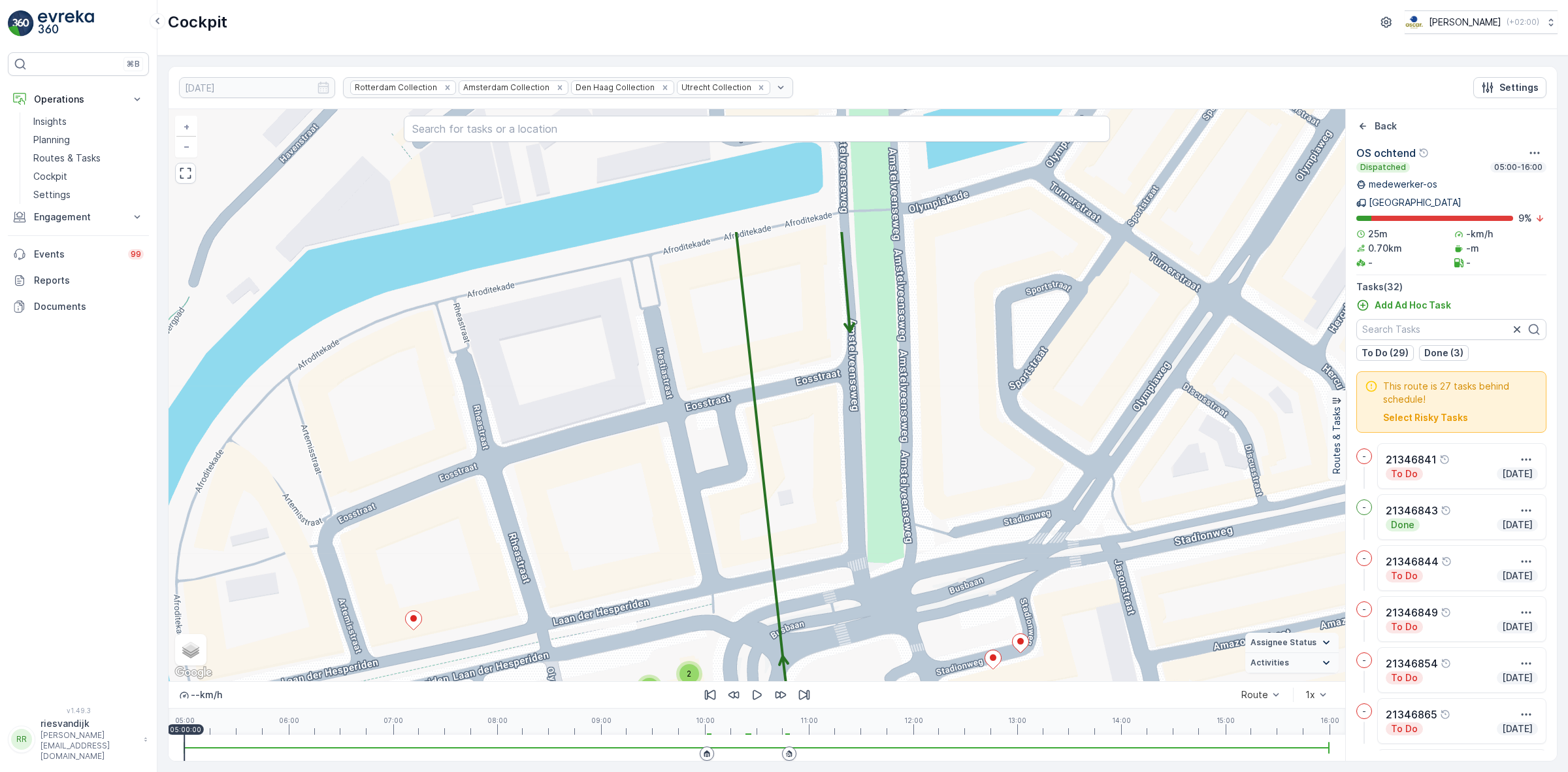
drag, startPoint x: 831, startPoint y: 377, endPoint x: 827, endPoint y: 558, distance: 181.0
click at [827, 558] on div "2 3 2 6 + − Satellite Roadmap Terrain Hybrid Leaflet Keyboard shortcuts Map Dat…" at bounding box center [757, 395] width 1176 height 572
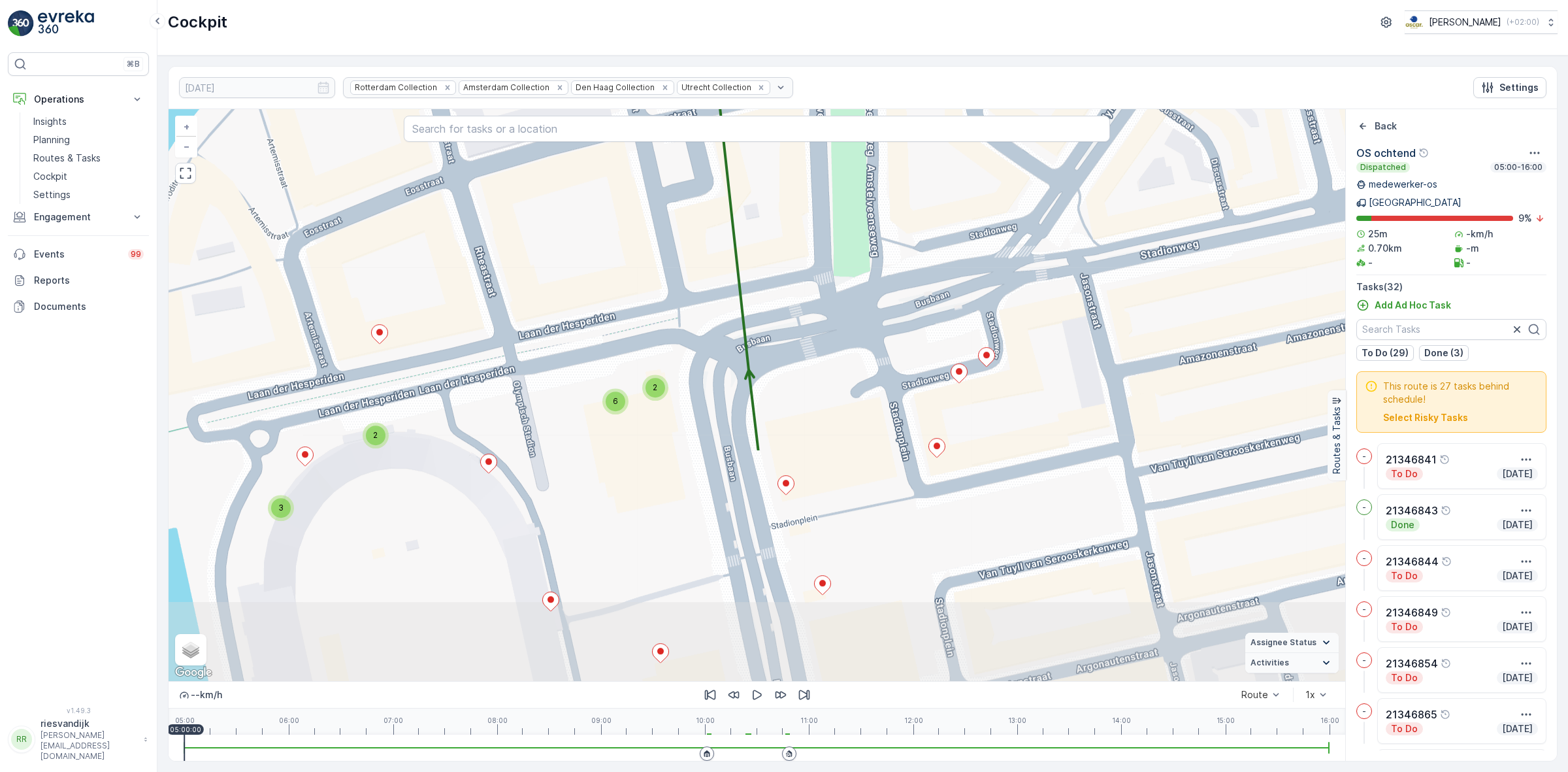
drag, startPoint x: 840, startPoint y: 453, endPoint x: 803, endPoint y: 155, distance: 300.3
click at [803, 155] on div "2 3 2 6 + − Satellite Roadmap Terrain Hybrid Leaflet Keyboard shortcuts Map Dat…" at bounding box center [757, 395] width 1176 height 572
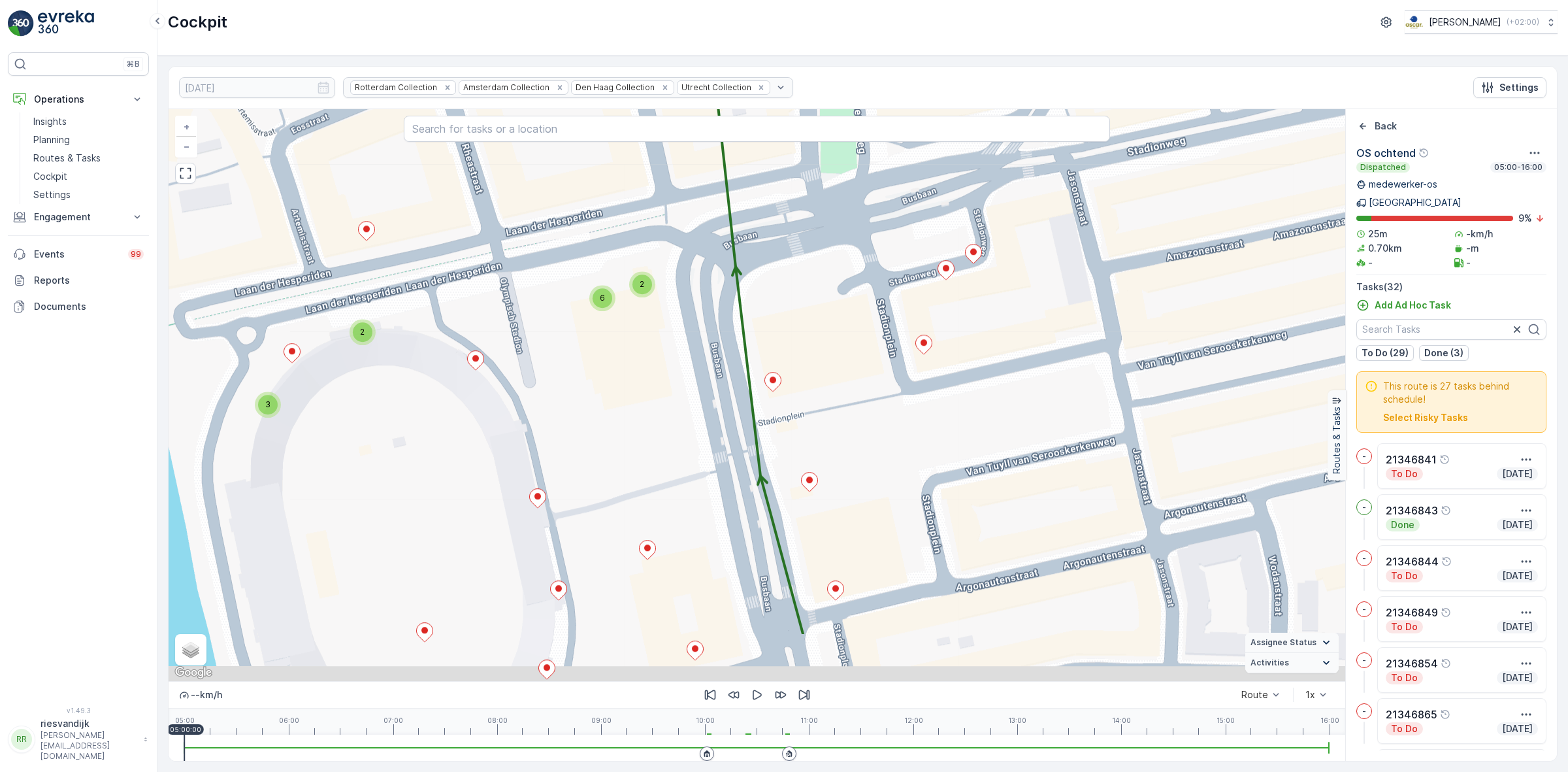
drag, startPoint x: 886, startPoint y: 413, endPoint x: 877, endPoint y: 361, distance: 52.8
click at [874, 358] on div "2 3 2 6 + − Satellite Roadmap Terrain Hybrid Leaflet Keyboard shortcuts Map Dat…" at bounding box center [757, 395] width 1176 height 572
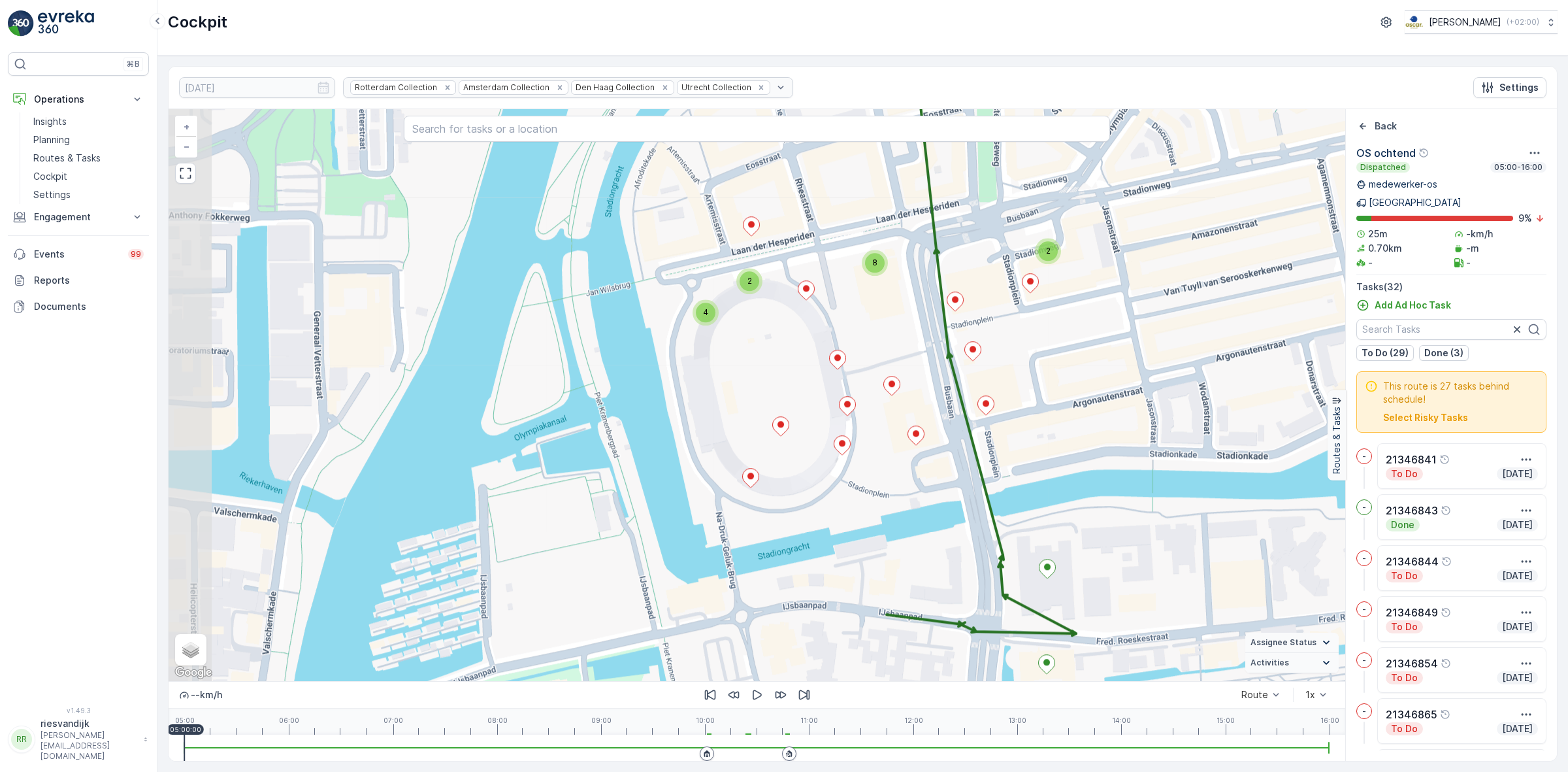
drag, startPoint x: 910, startPoint y: 363, endPoint x: 1008, endPoint y: 320, distance: 107.0
click at [1008, 320] on div "2 4 8 2 + − Satellite Roadmap Terrain Hybrid Leaflet Keyboard shortcuts Map Dat…" at bounding box center [757, 395] width 1176 height 572
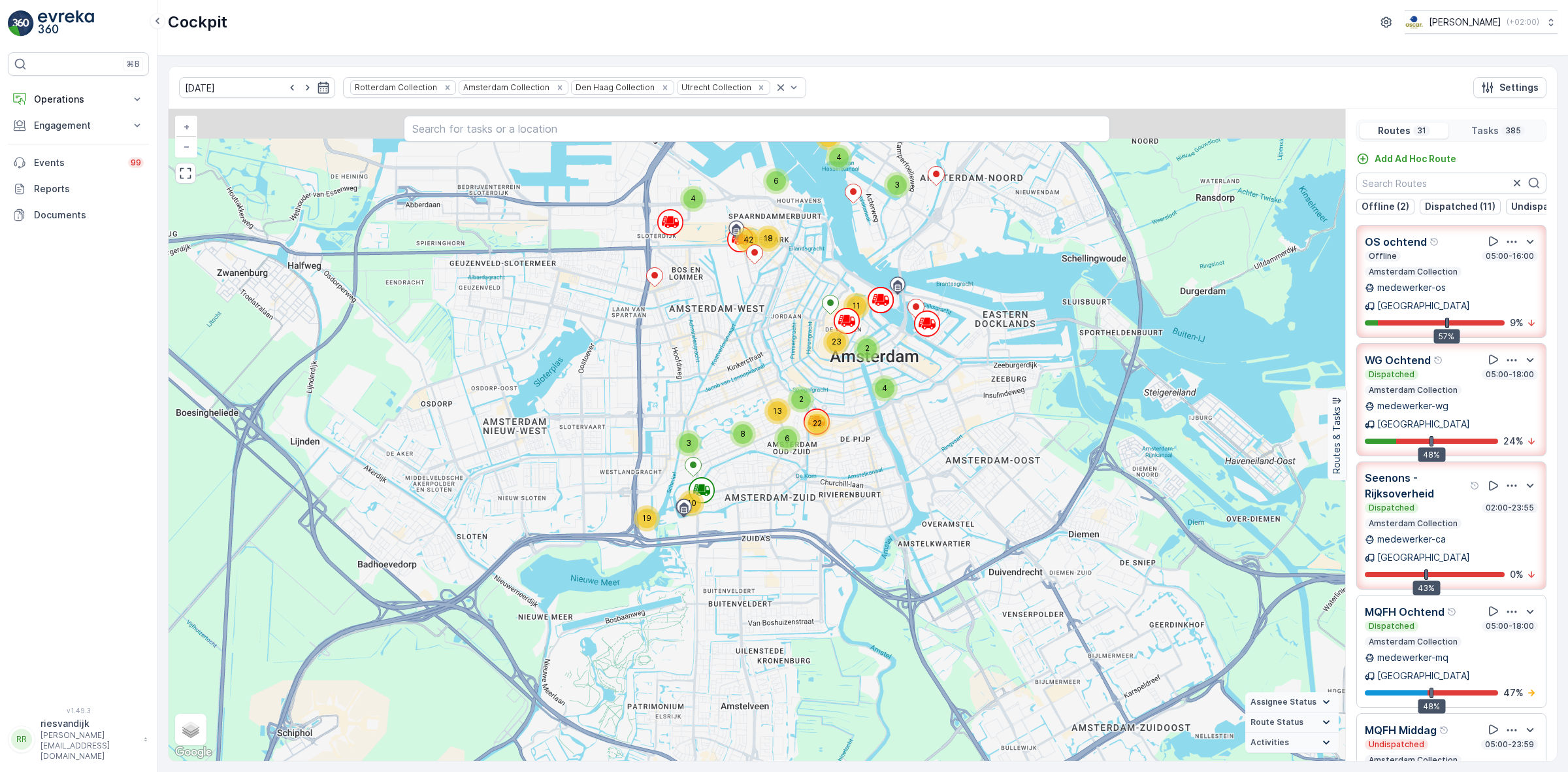
drag, startPoint x: 905, startPoint y: 308, endPoint x: 1024, endPoint y: 412, distance: 158.0
click at [913, 417] on div "2 2 4 5 3 2 11 2 2 3 19 40 11 6 3 4 10 4 8 2 23 2 6 22 13 4 18 42 13 2 7 4 3 6 …" at bounding box center [757, 435] width 1176 height 652
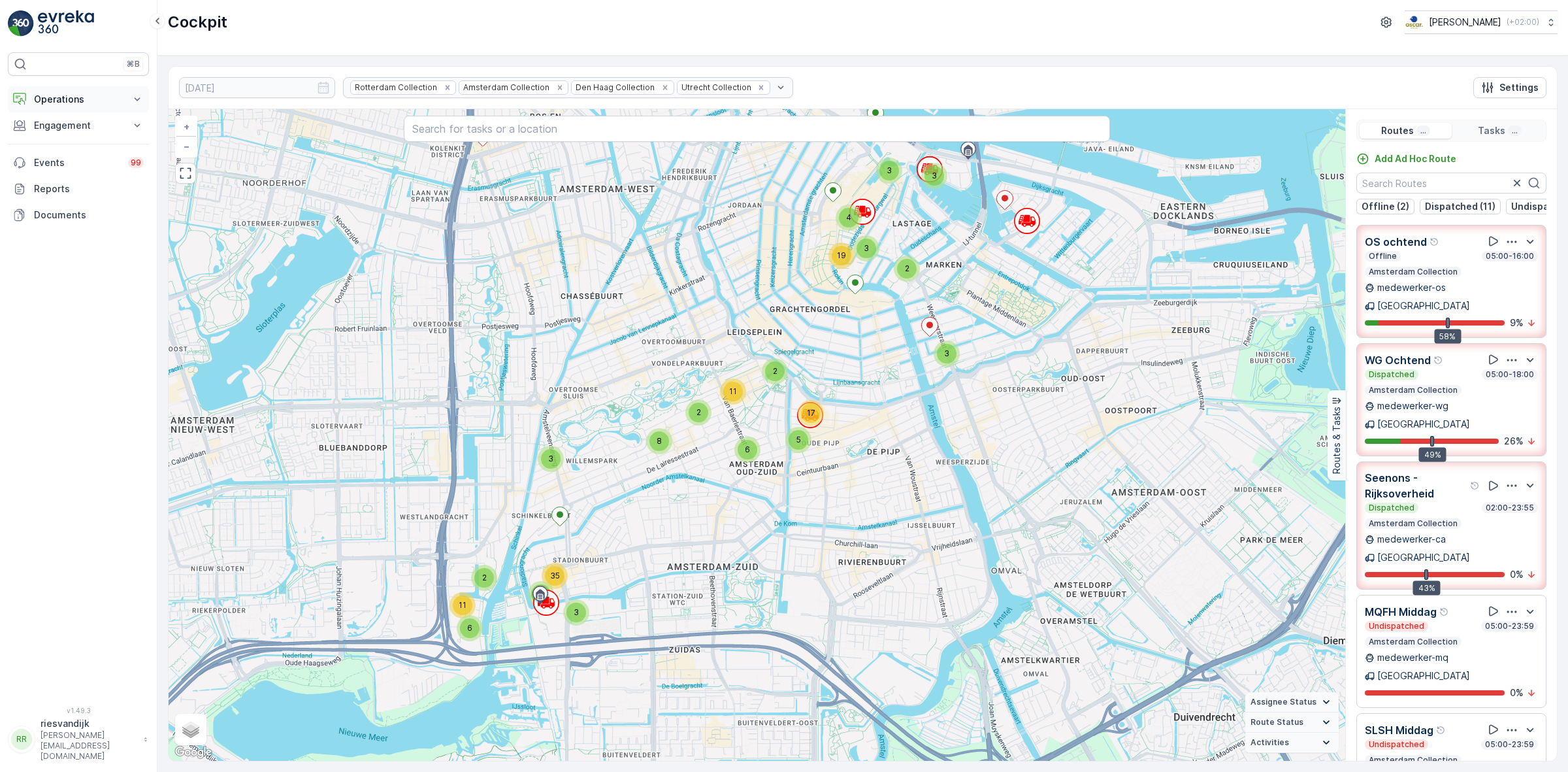
drag, startPoint x: 92, startPoint y: 100, endPoint x: 109, endPoint y: 109, distance: 19.2
click at [93, 100] on p "Operations" at bounding box center [79, 99] width 89 height 13
click at [90, 152] on p "Routes & Tasks" at bounding box center [67, 158] width 67 height 13
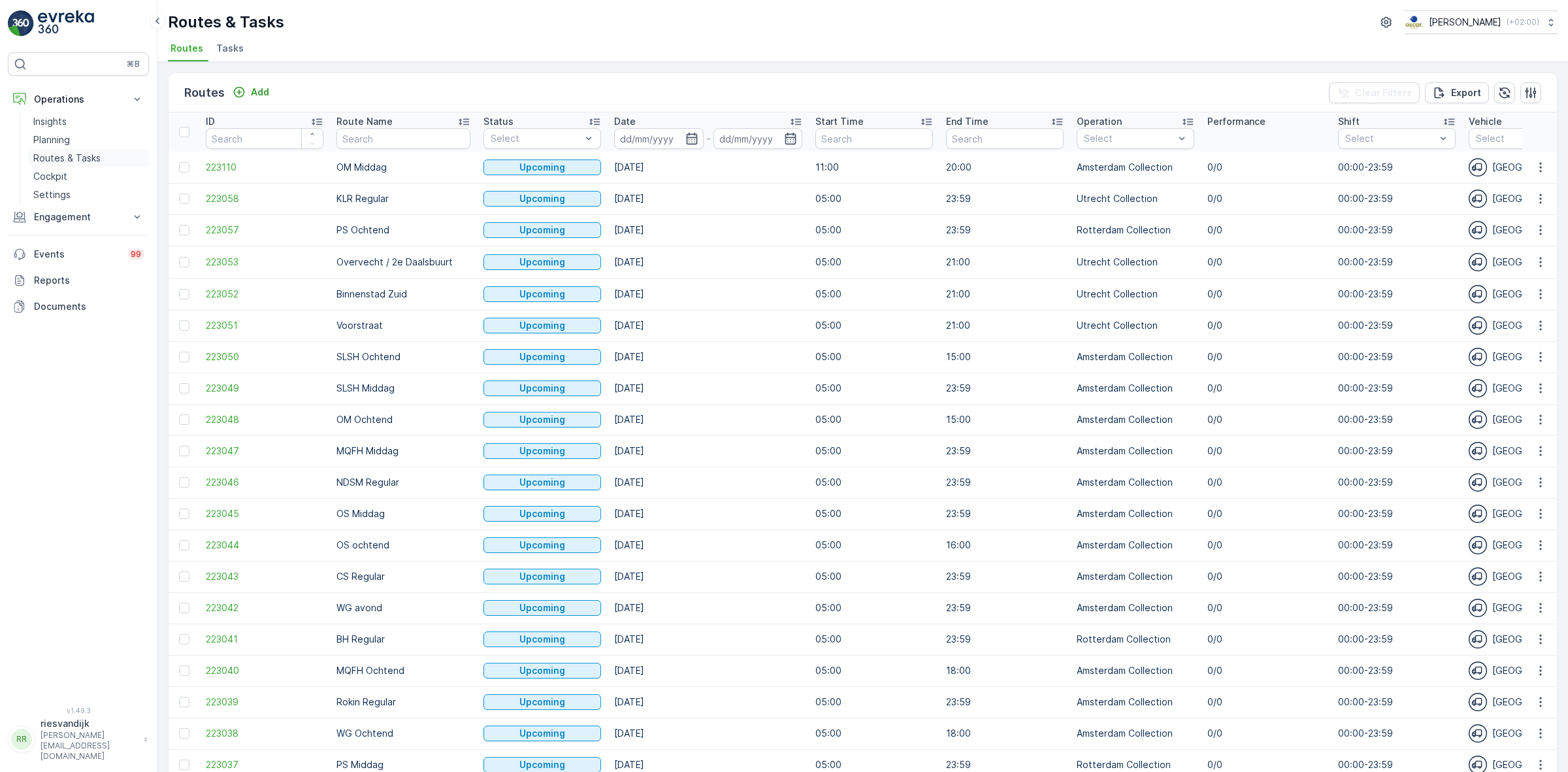
click at [82, 158] on p "Routes & Tasks" at bounding box center [67, 158] width 67 height 13
click at [647, 132] on input at bounding box center [658, 138] width 89 height 21
click at [742, 245] on div "8" at bounding box center [736, 245] width 21 height 21
type input "[DATE]"
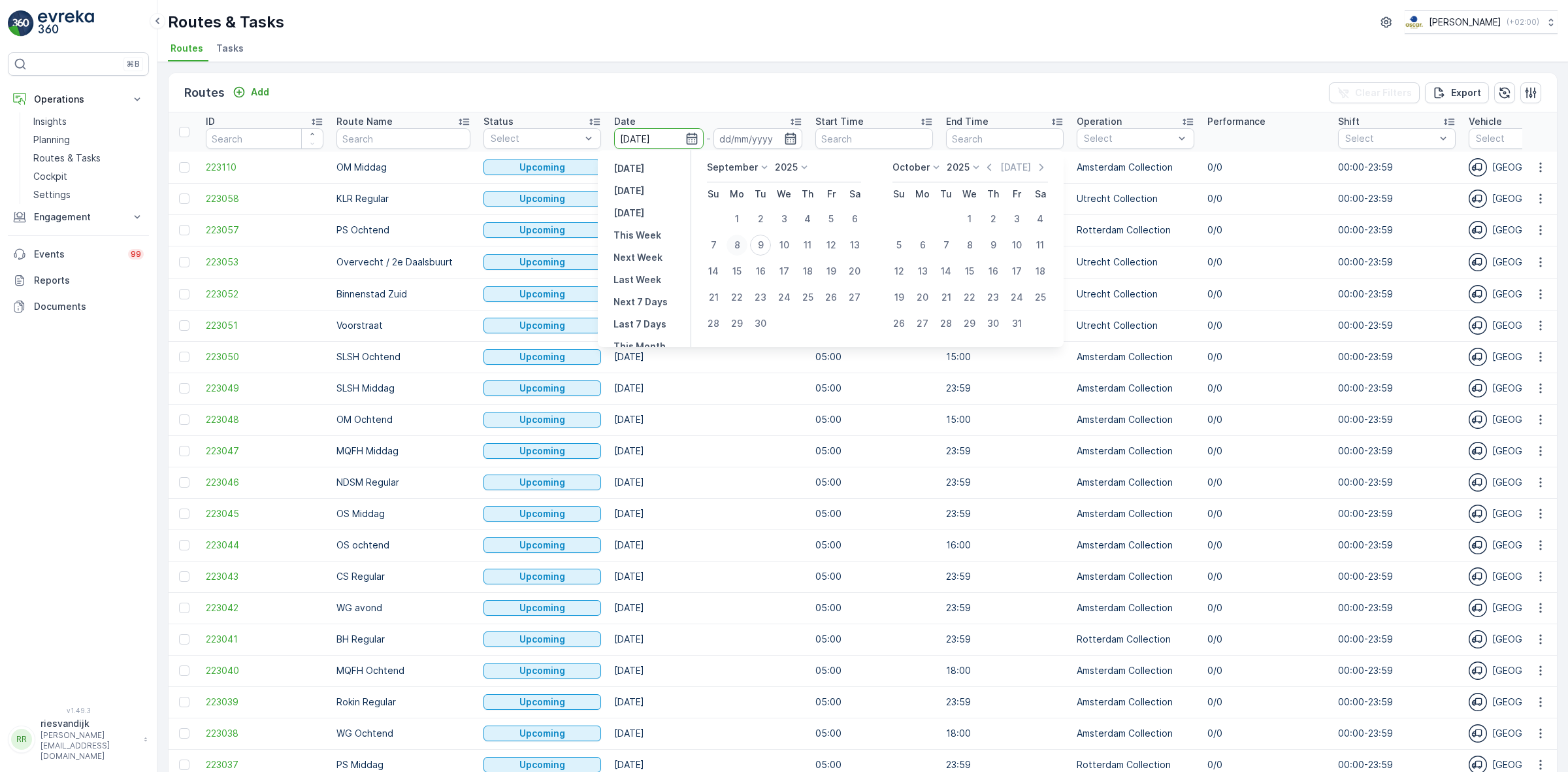
click at [742, 246] on div "8" at bounding box center [736, 245] width 21 height 21
type input "[DATE]"
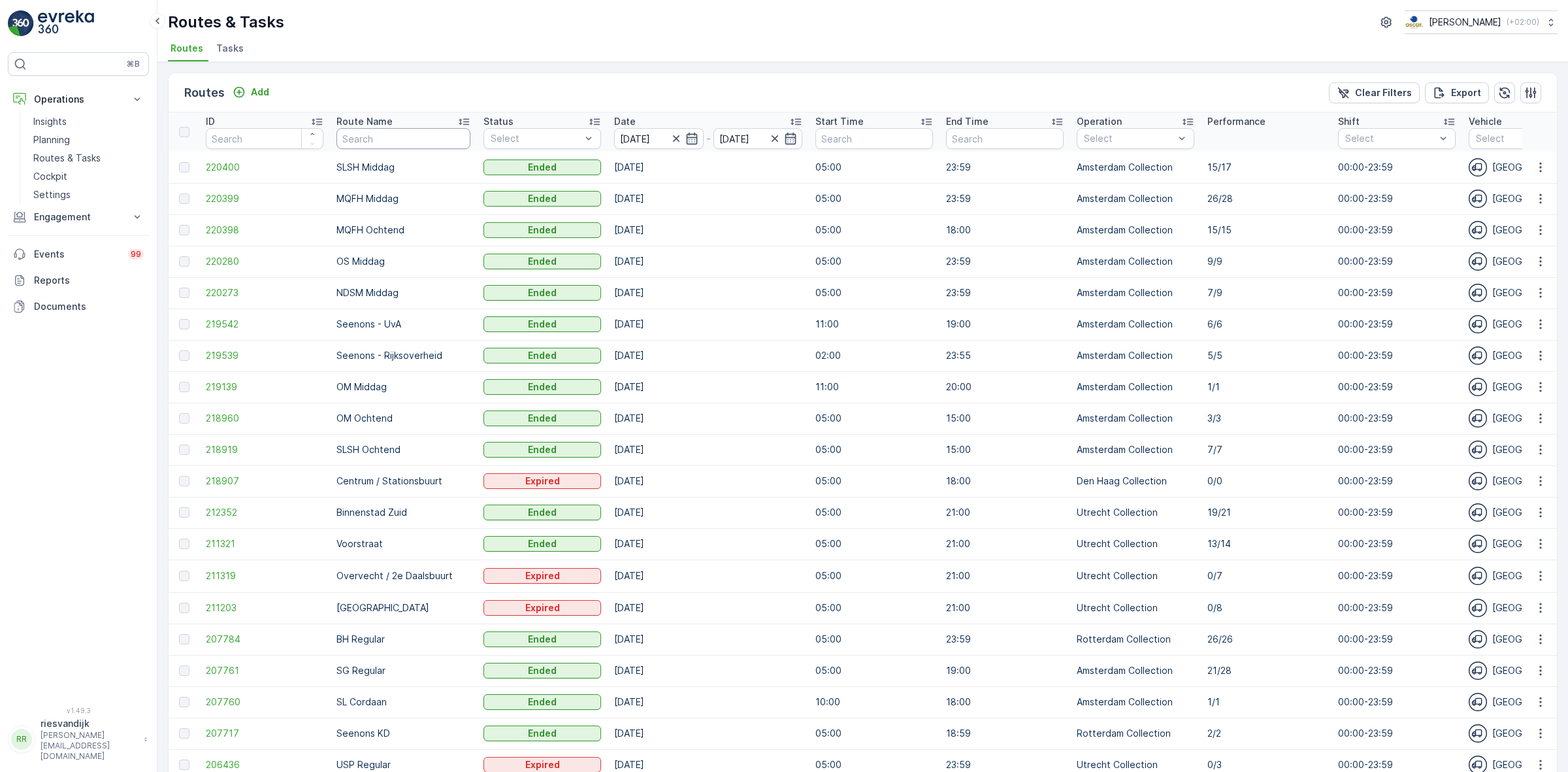
click at [371, 130] on input "text" at bounding box center [403, 138] width 134 height 21
type input "[GEOGRAPHIC_DATA]"
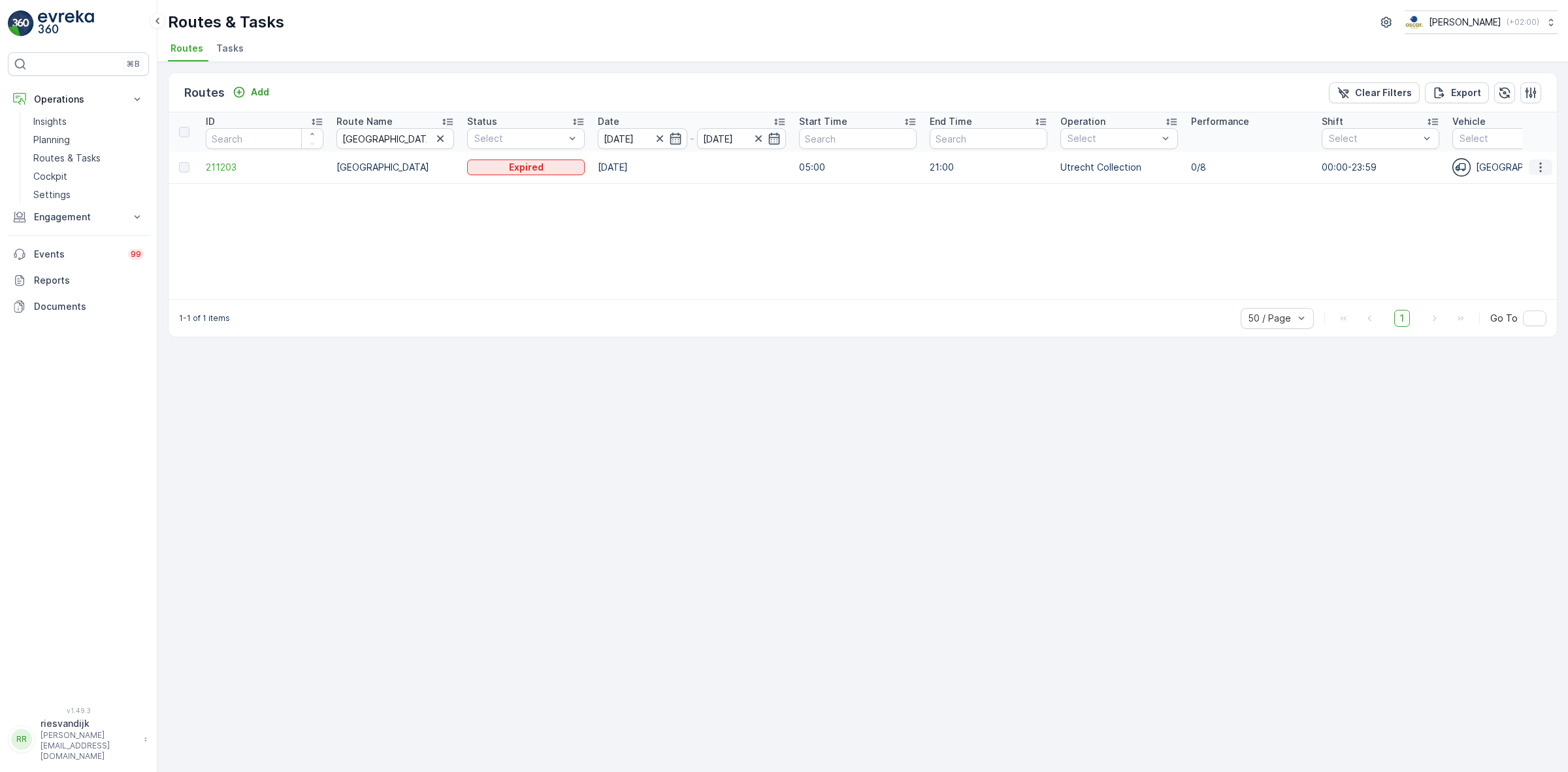
click at [1533, 169] on button "button" at bounding box center [1540, 167] width 23 height 15
click at [184, 164] on div at bounding box center [184, 167] width 10 height 10
click at [183, 169] on div at bounding box center [184, 167] width 10 height 10
click at [224, 166] on span "211203" at bounding box center [264, 166] width 117 height 13
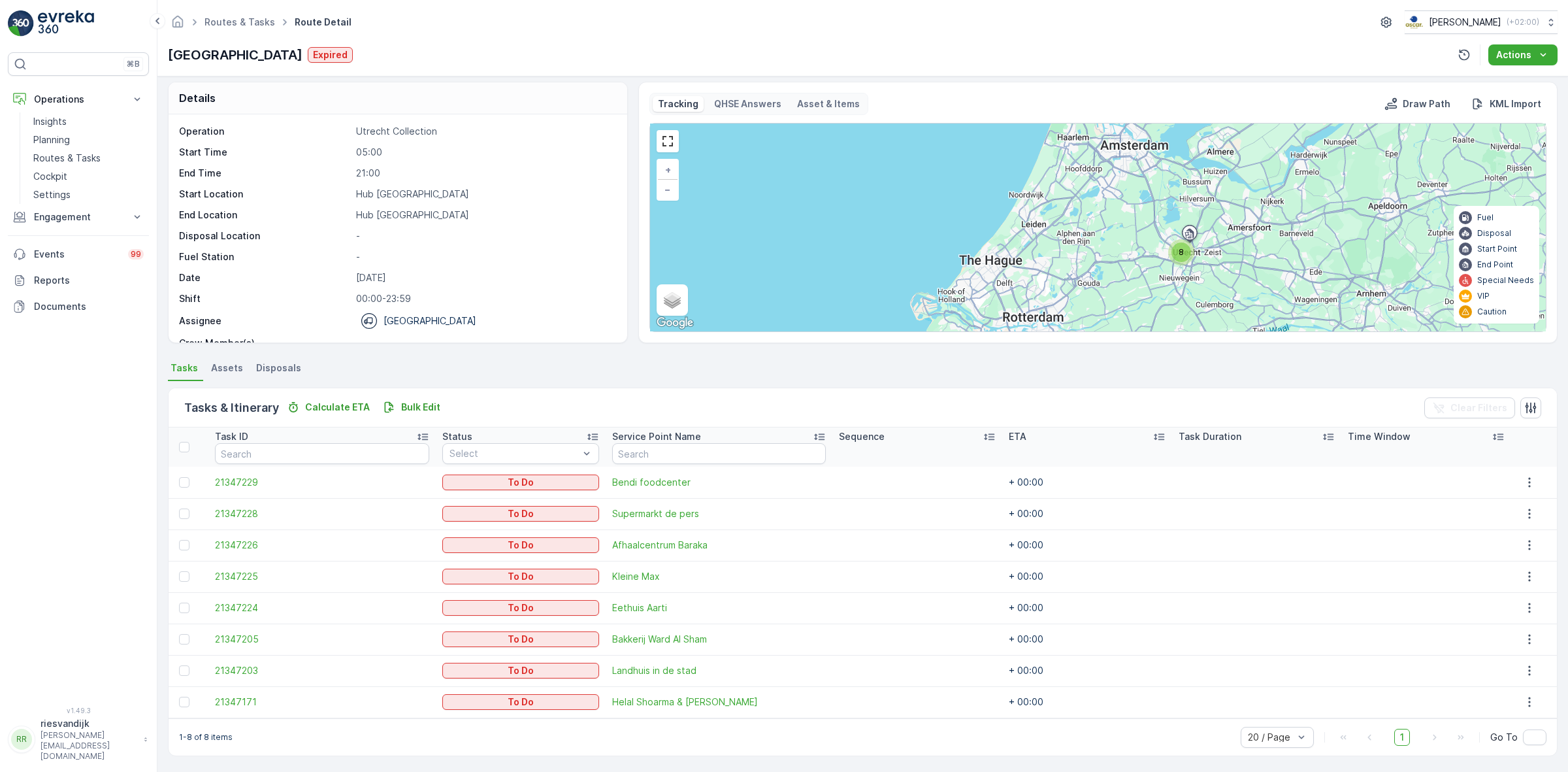
scroll to position [7, 0]
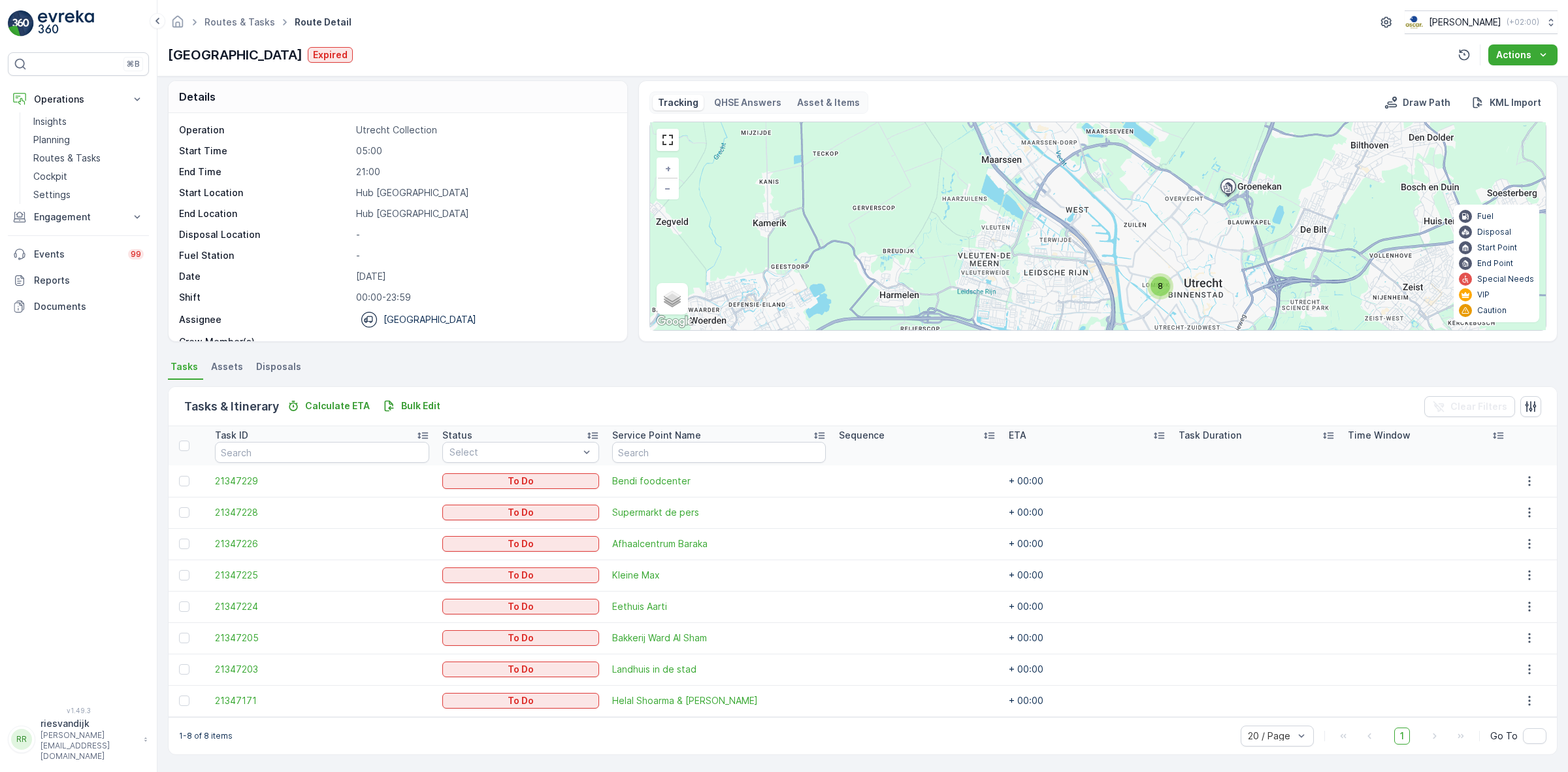
drag, startPoint x: 1190, startPoint y: 265, endPoint x: 1184, endPoint y: 211, distance: 54.3
click at [1185, 210] on div "8 + − Satellite Roadmap Terrain Hybrid Leaflet Keyboard shortcuts Map Data Map …" at bounding box center [1097, 226] width 896 height 208
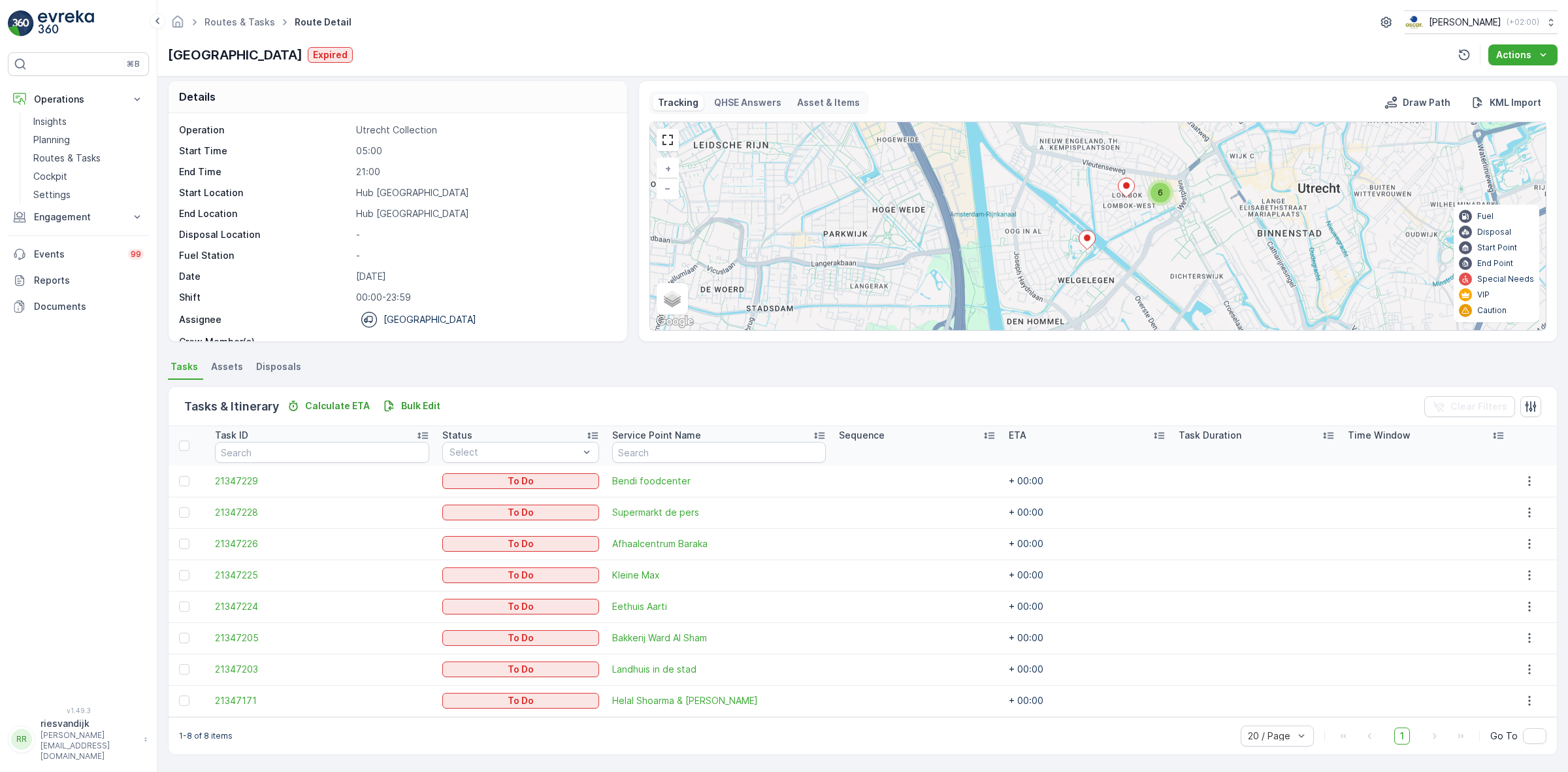
drag, startPoint x: 1217, startPoint y: 220, endPoint x: 1194, endPoint y: 249, distance: 37.0
click at [1204, 229] on div "6 + − Satellite Roadmap Terrain Hybrid Leaflet Keyboard shortcuts Map Data Map …" at bounding box center [1097, 226] width 896 height 208
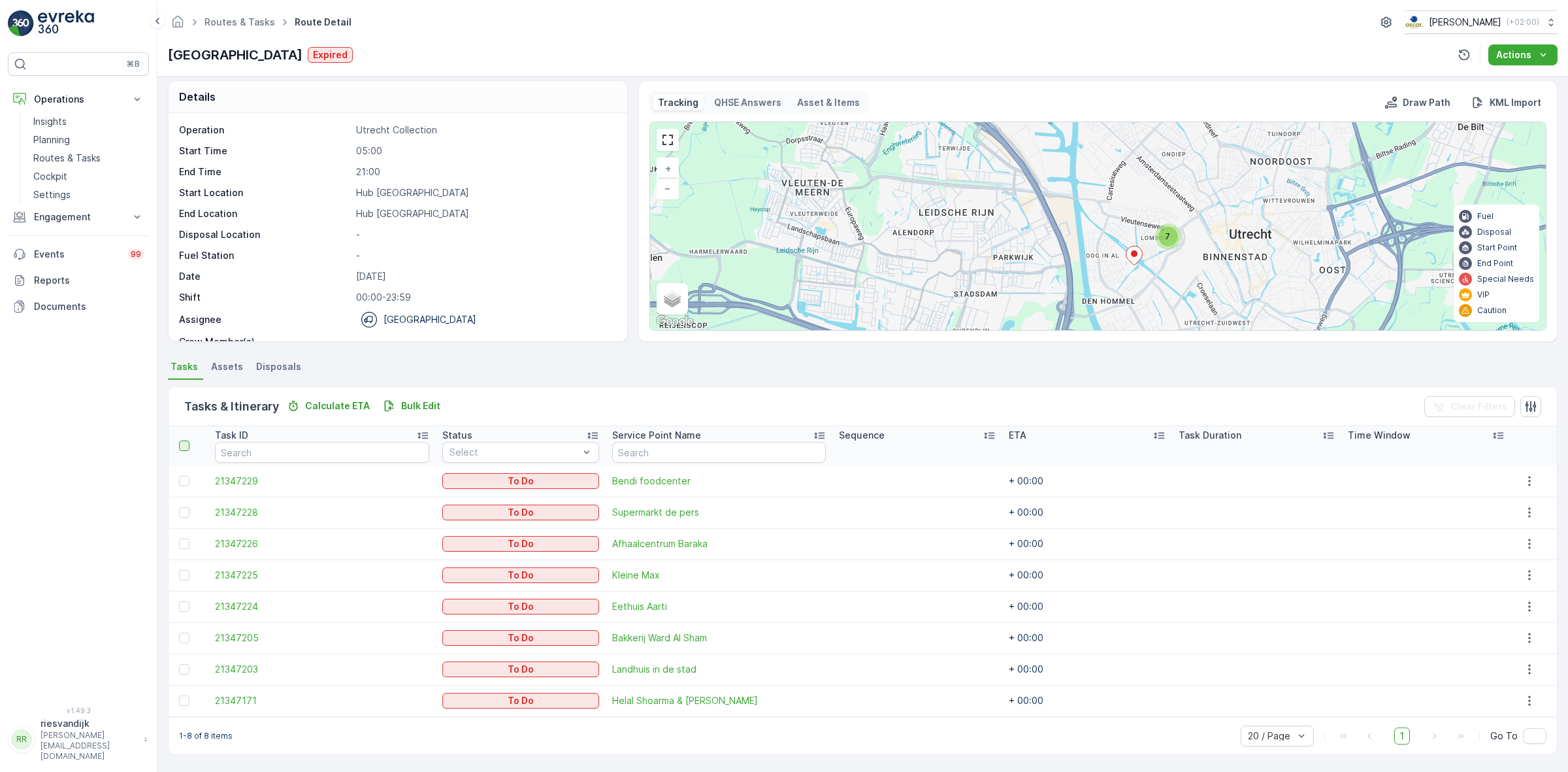
click at [183, 444] on div at bounding box center [184, 446] width 10 height 10
click at [186, 441] on input "checkbox" at bounding box center [186, 441] width 0 height 0
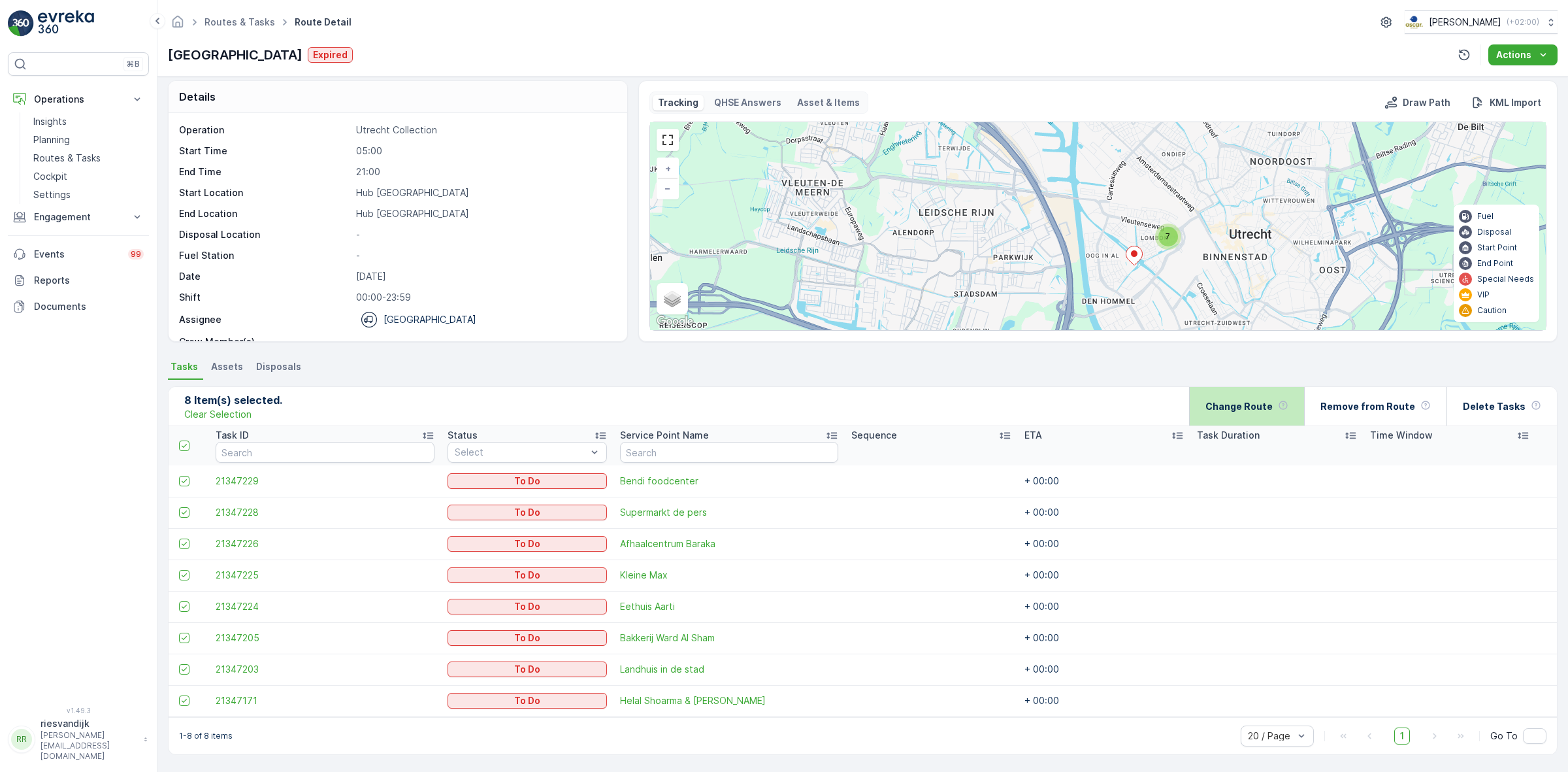
click at [1259, 401] on p "Change Route" at bounding box center [1239, 406] width 67 height 13
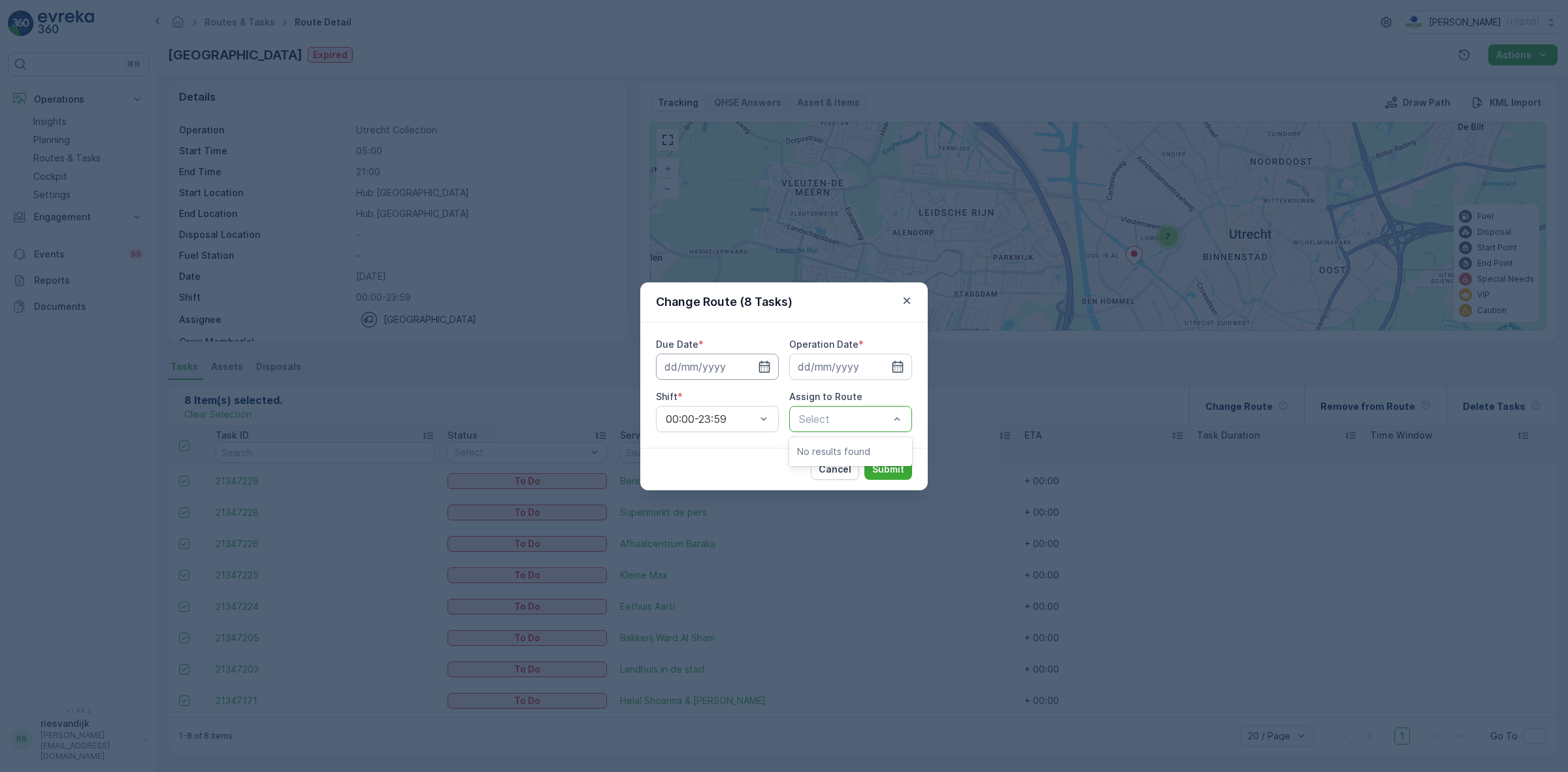
click at [725, 364] on input at bounding box center [717, 366] width 123 height 26
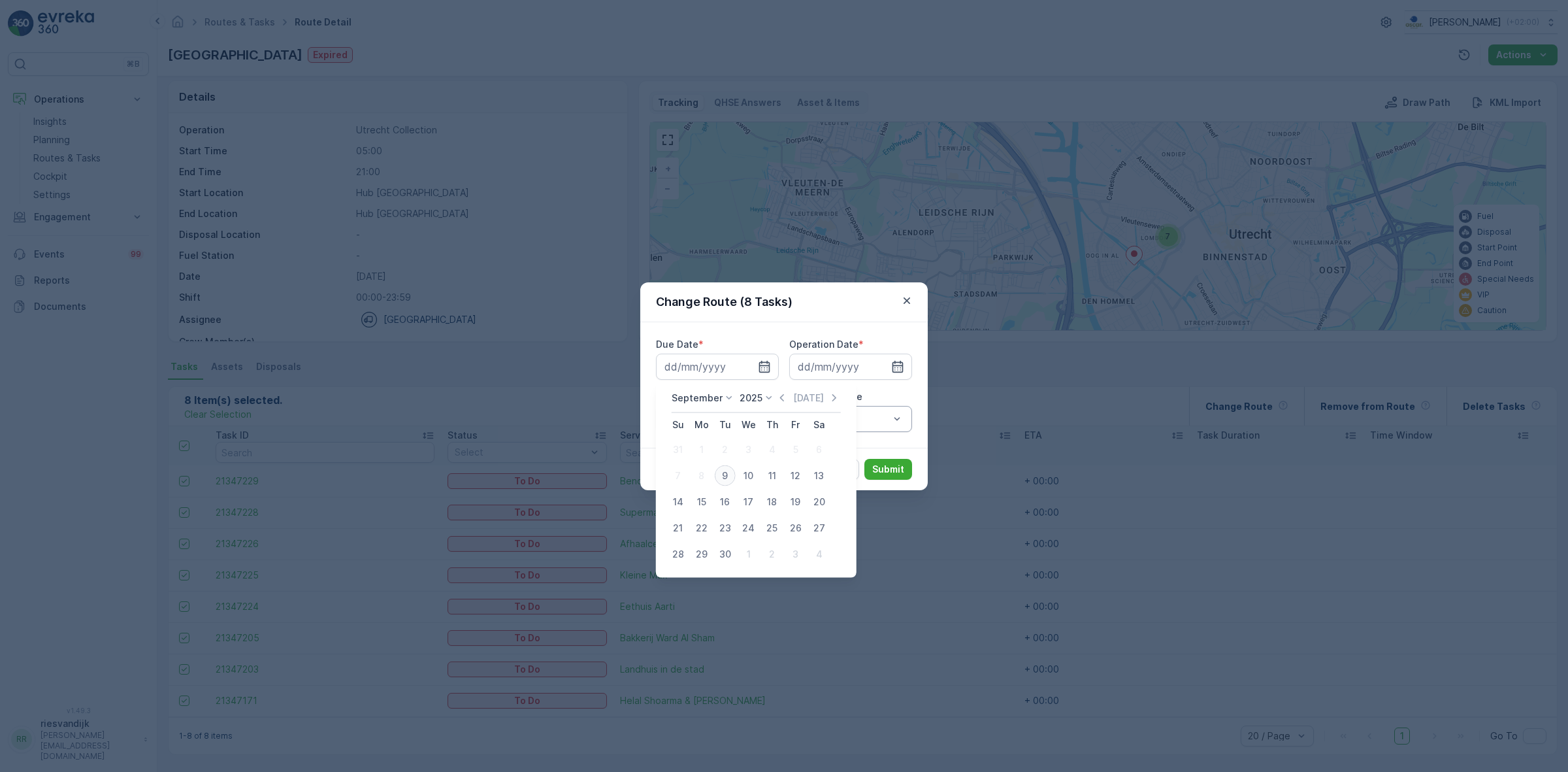
click at [726, 475] on div "9" at bounding box center [725, 476] width 21 height 21
type input "[DATE]"
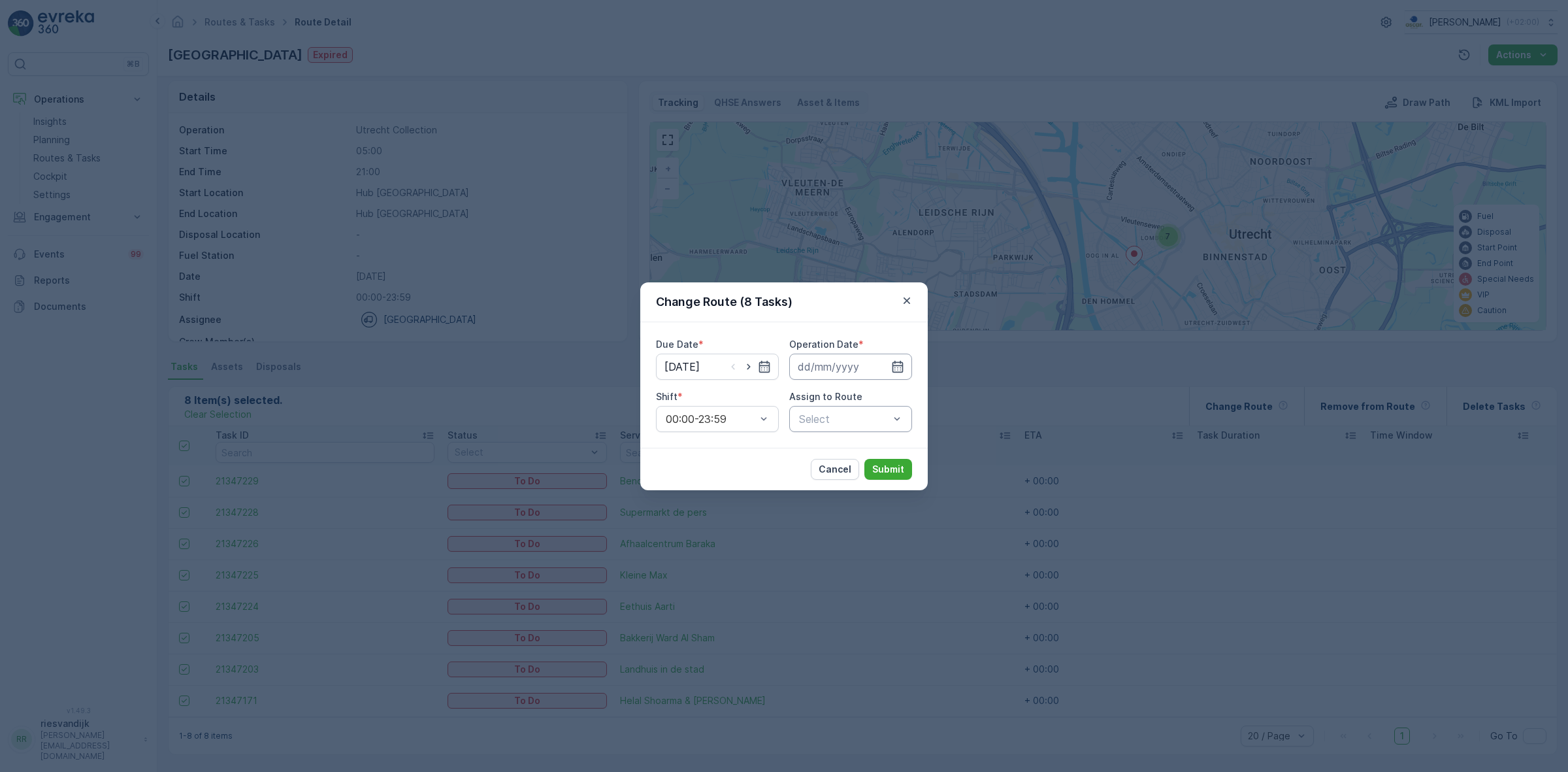
click at [826, 363] on input at bounding box center [850, 366] width 123 height 26
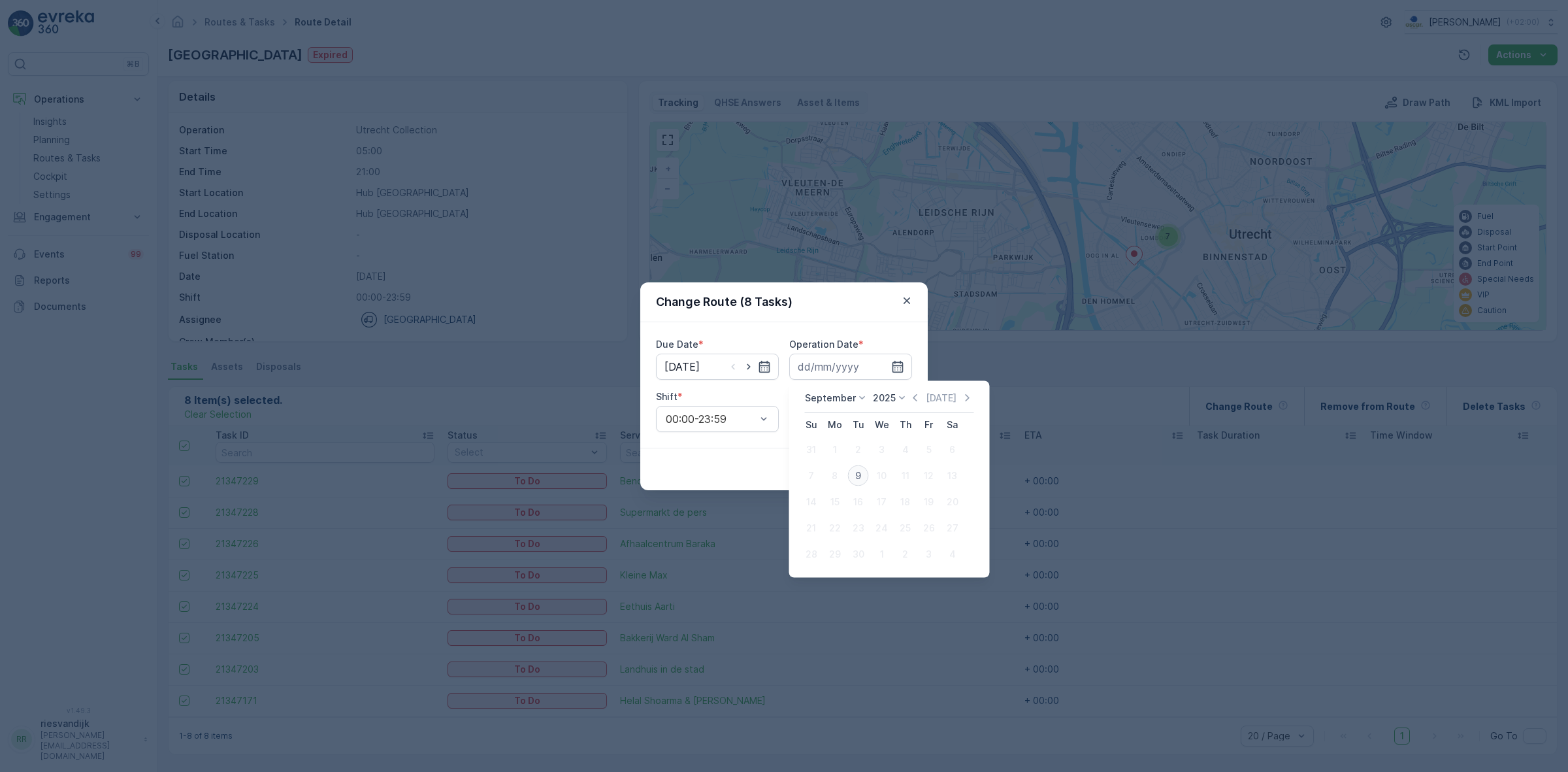
drag, startPoint x: 859, startPoint y: 473, endPoint x: 833, endPoint y: 452, distance: 33.4
click at [858, 472] on div "9" at bounding box center [858, 476] width 21 height 21
type input "[DATE]"
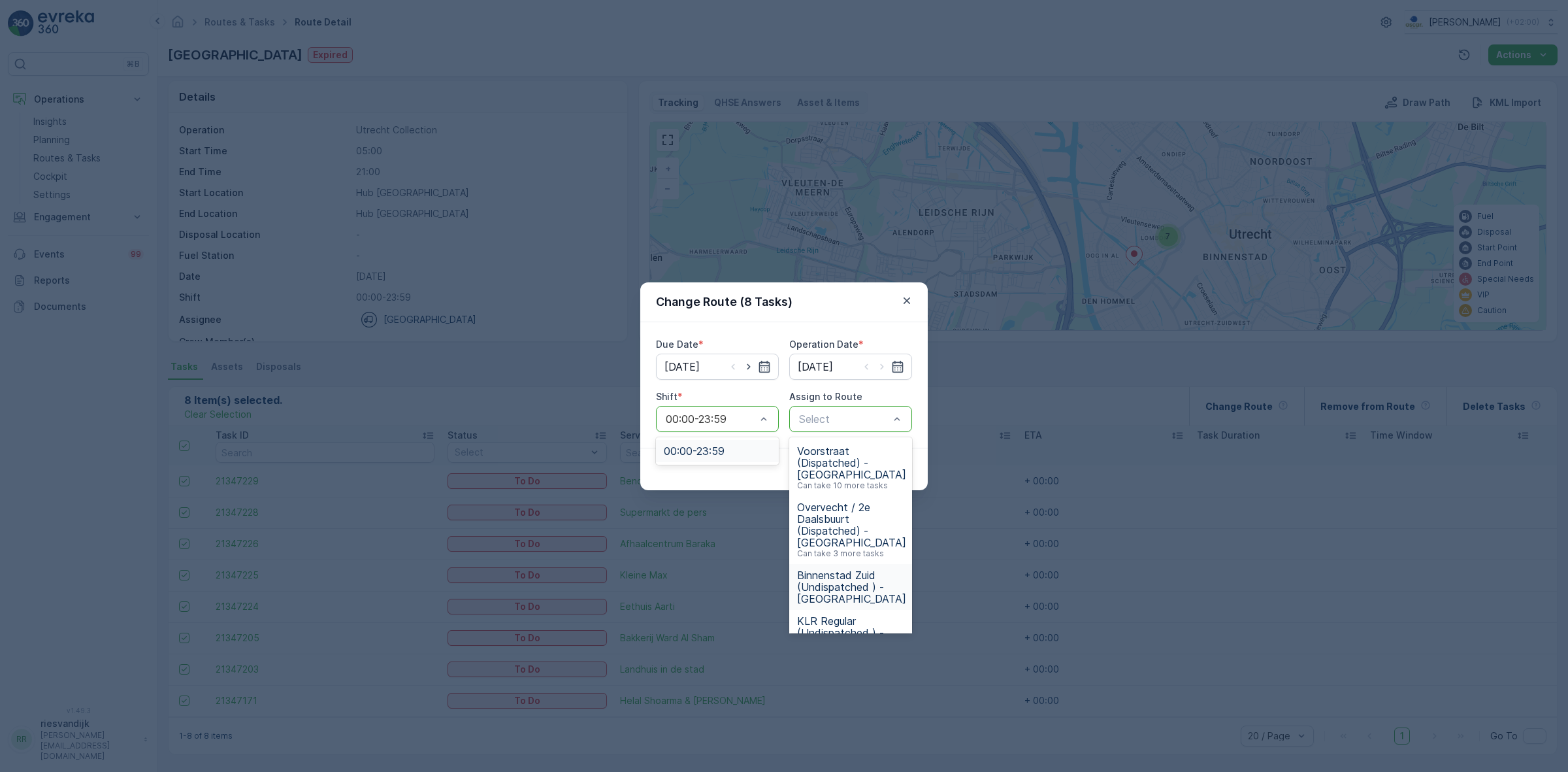
click at [867, 590] on span "Binnenstad Zuid (Undispatched ) - [GEOGRAPHIC_DATA]" at bounding box center [851, 587] width 109 height 35
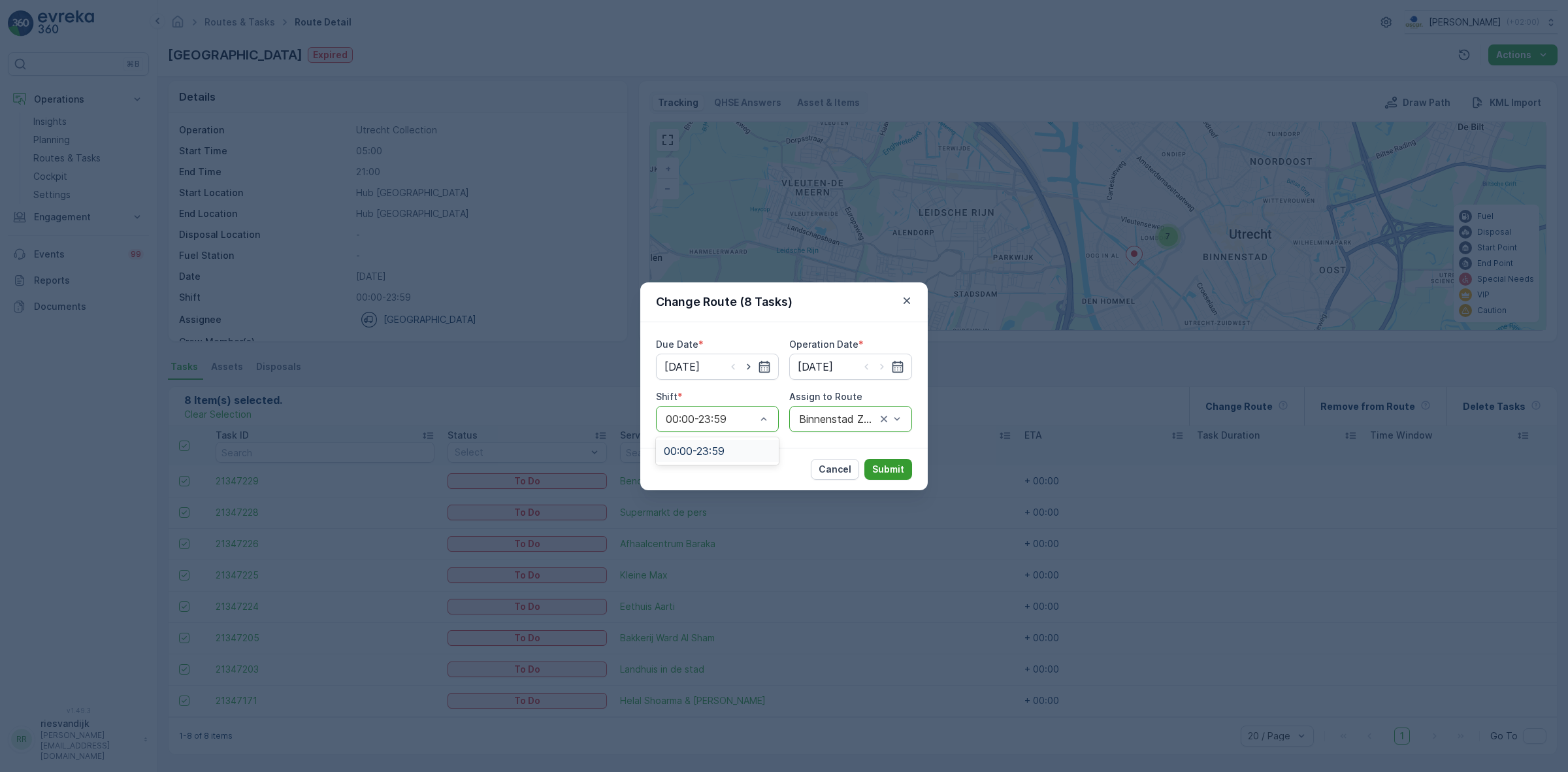
click at [880, 468] on p "Submit" at bounding box center [887, 469] width 32 height 13
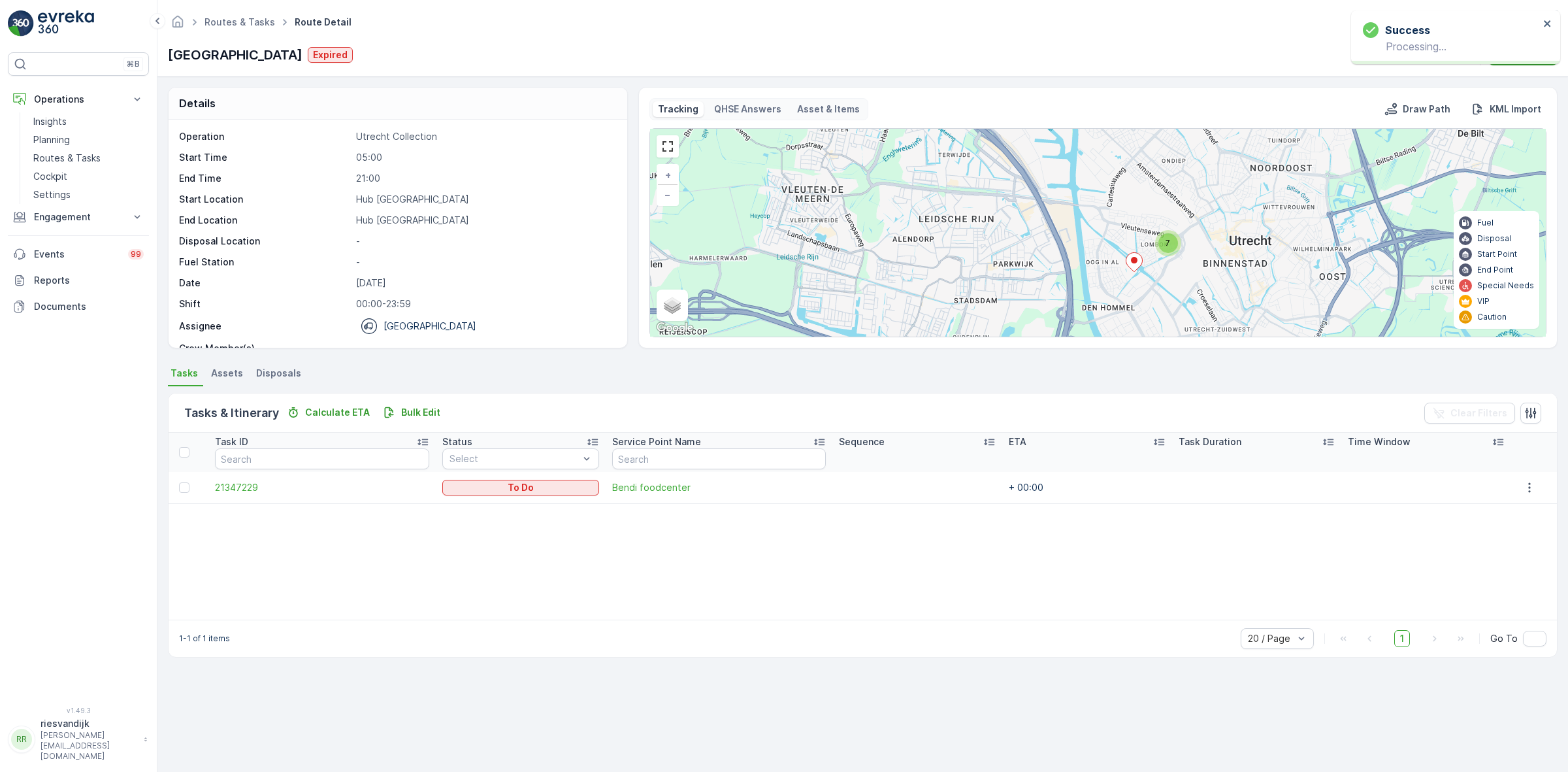
scroll to position [0, 0]
click at [183, 484] on div at bounding box center [184, 487] width 10 height 10
click at [179, 482] on input "checkbox" at bounding box center [179, 482] width 0 height 0
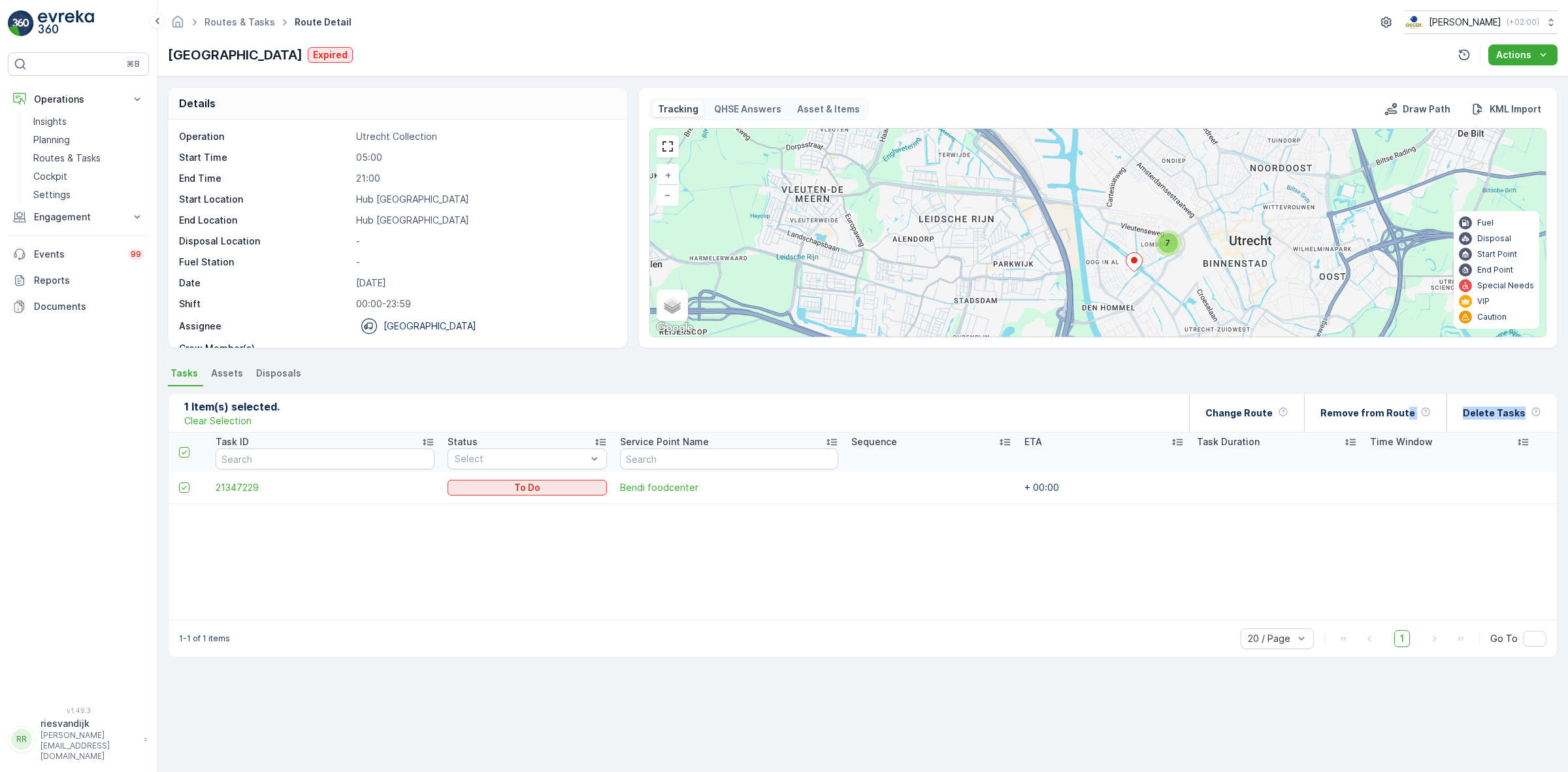
drag, startPoint x: 1413, startPoint y: 413, endPoint x: 1312, endPoint y: 551, distance: 171.0
click at [1313, 551] on div "1 Item(s) selected. Clear Selection Change Route Remove from Route Delete Tasks…" at bounding box center [862, 525] width 1390 height 265
click at [1249, 389] on div "1 Item(s) selected. Clear Selection Change Route Remove from Route Delete Tasks…" at bounding box center [862, 525] width 1390 height 278
click at [1259, 409] on p "Change Route" at bounding box center [1239, 413] width 67 height 13
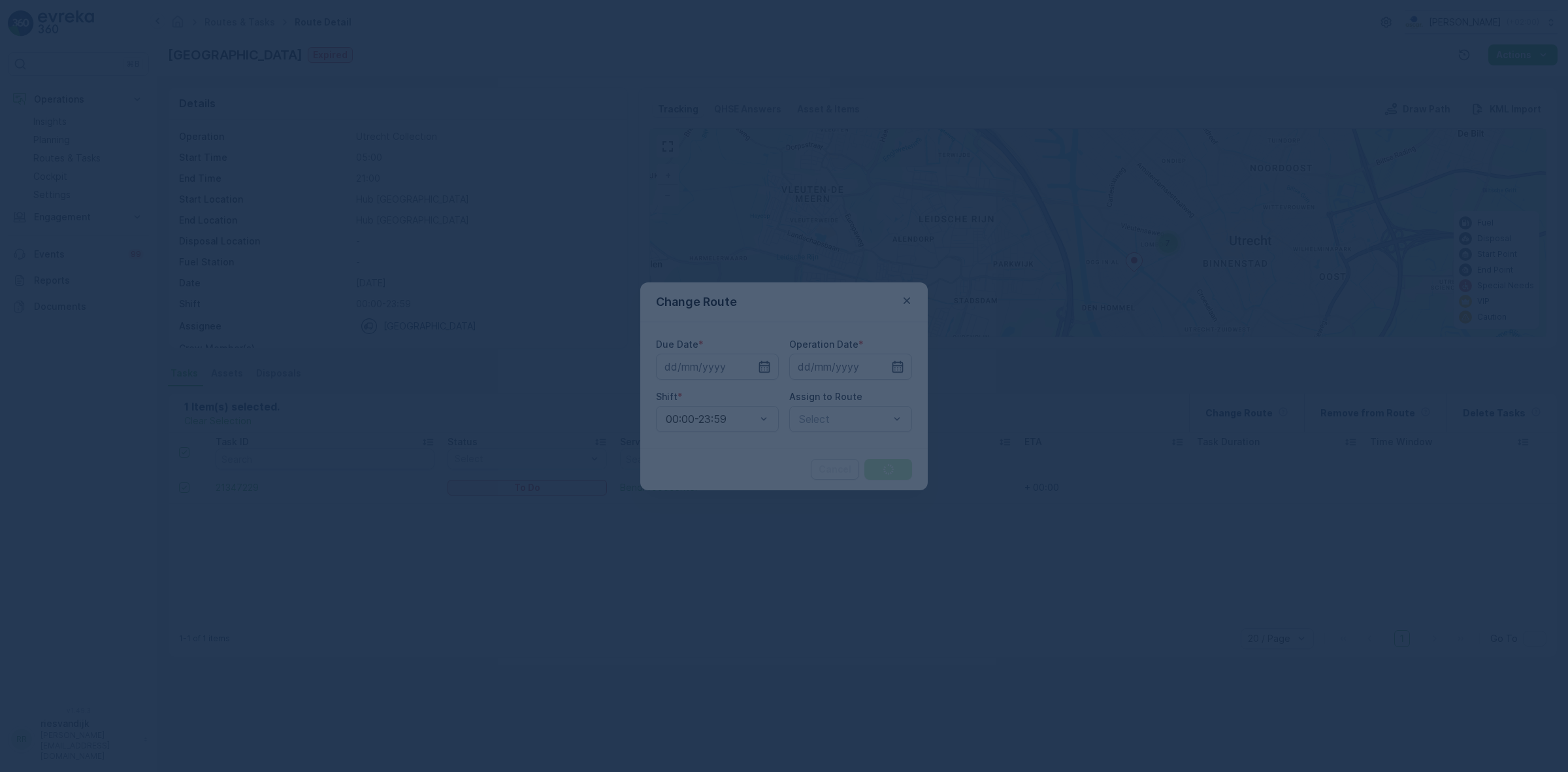
type input "[DATE]"
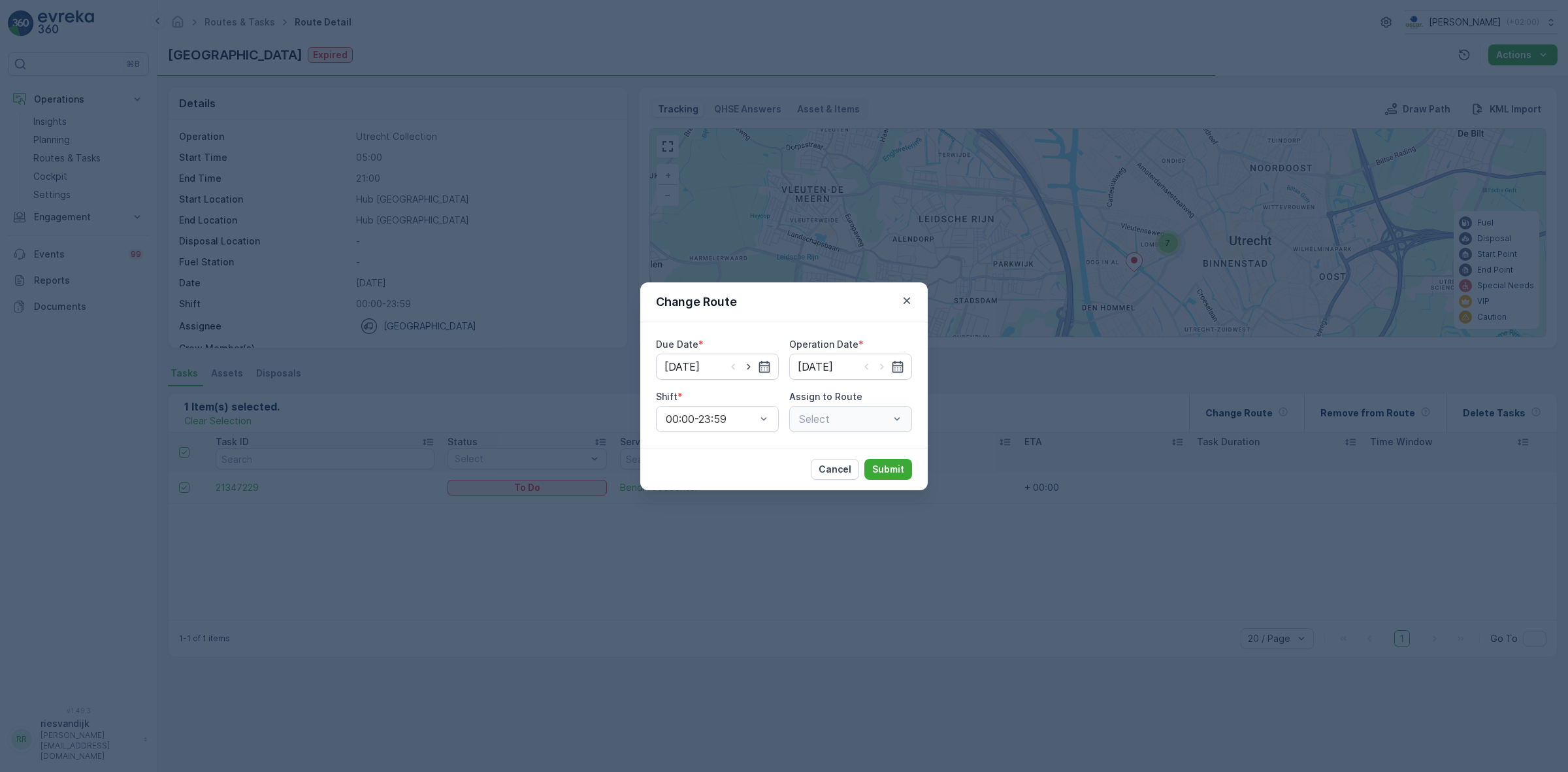
drag, startPoint x: 810, startPoint y: 419, endPoint x: 819, endPoint y: 420, distance: 9.1
click at [811, 419] on div "Select" at bounding box center [850, 419] width 123 height 26
click at [888, 473] on p "Submit" at bounding box center [887, 469] width 32 height 13
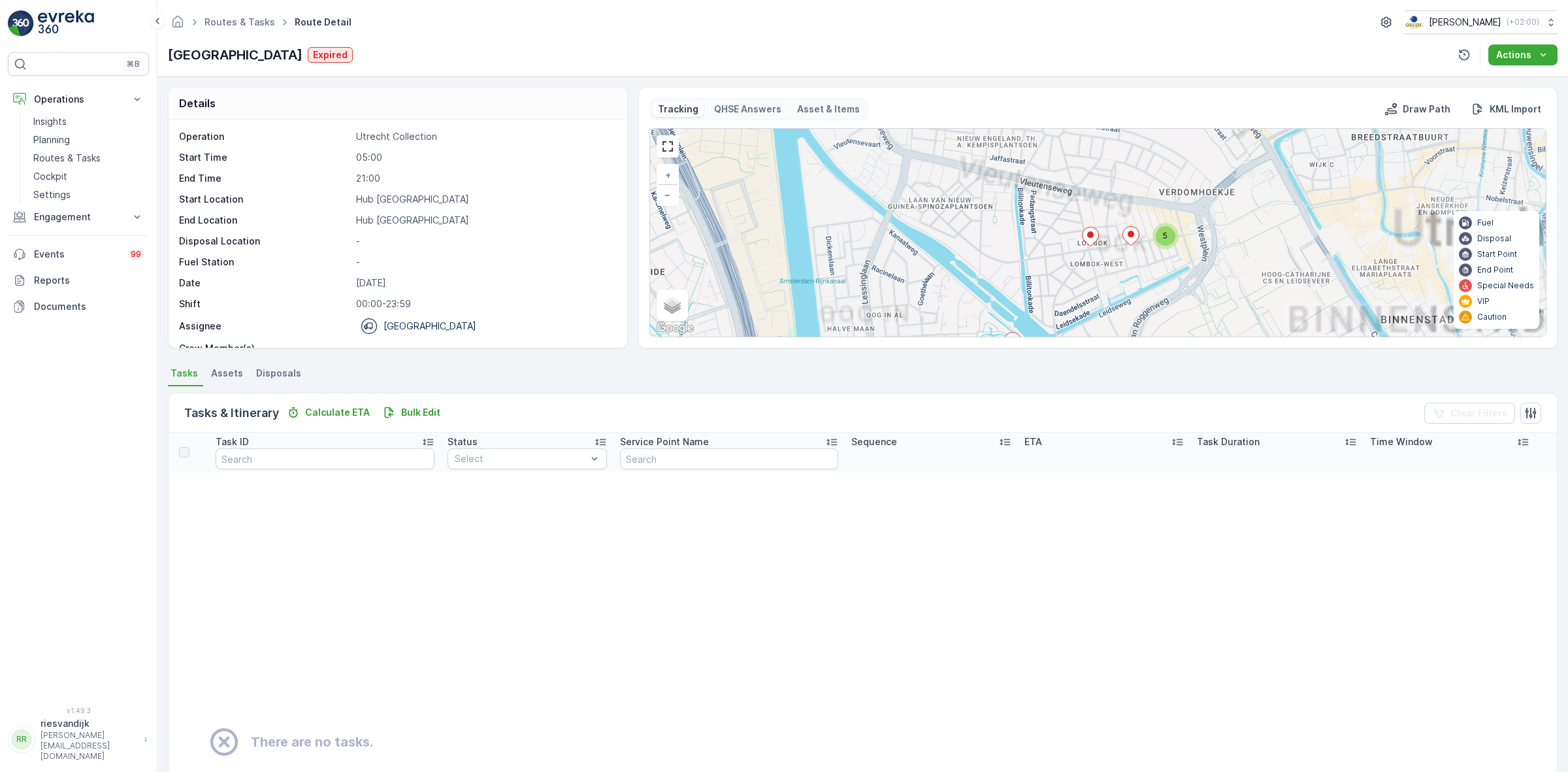
drag, startPoint x: 1181, startPoint y: 268, endPoint x: 1187, endPoint y: 209, distance: 59.3
click at [1187, 209] on div "5 + − Satellite Roadmap Terrain Hybrid Leaflet Keyboard shortcuts Map Data Map …" at bounding box center [1097, 232] width 896 height 208
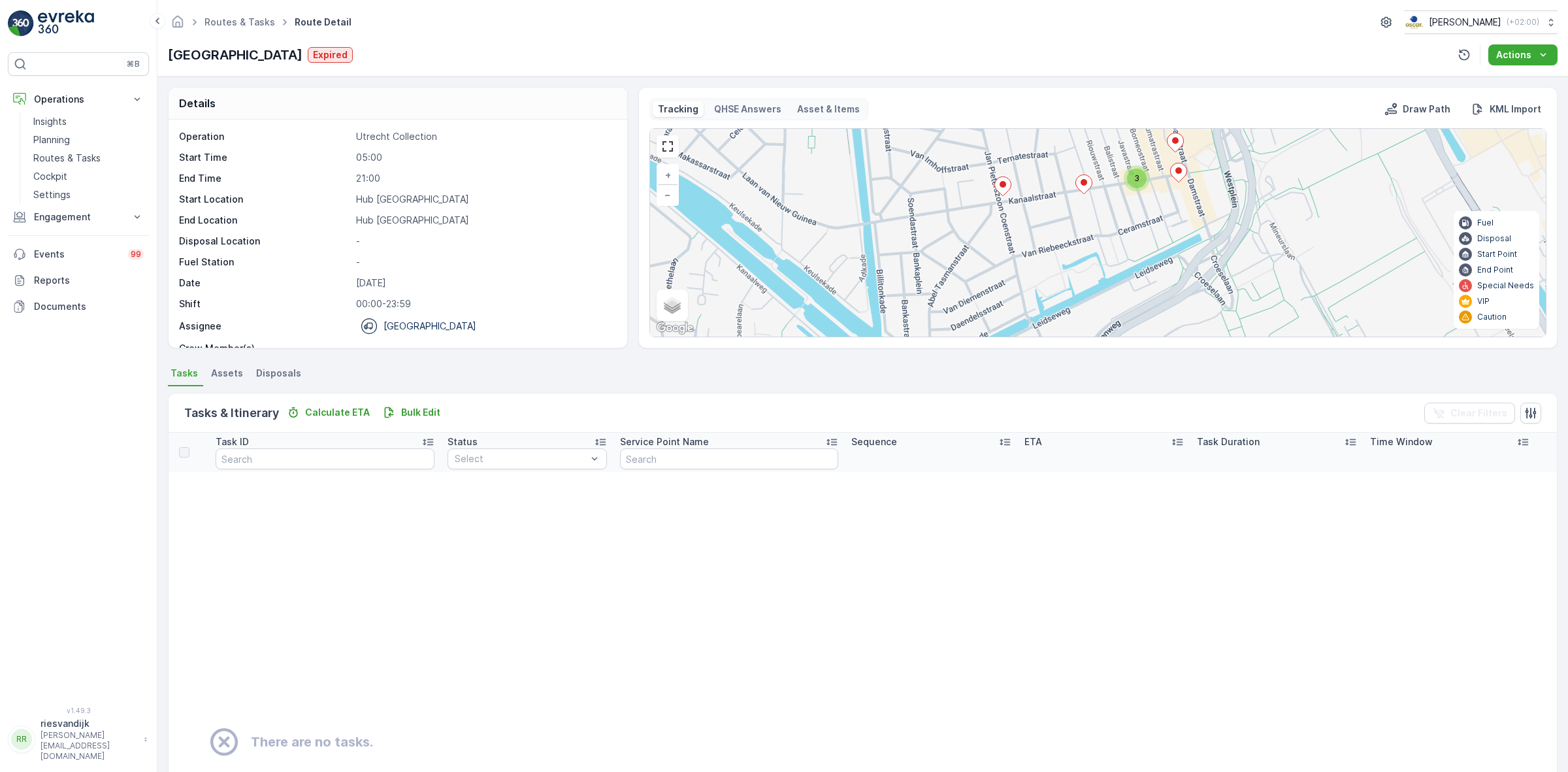
drag, startPoint x: 1154, startPoint y: 204, endPoint x: 1120, endPoint y: 249, distance: 56.4
click at [1111, 256] on div "3 + − Satellite Roadmap Terrain Hybrid Leaflet Keyboard shortcuts Map Data Map …" at bounding box center [1097, 232] width 896 height 208
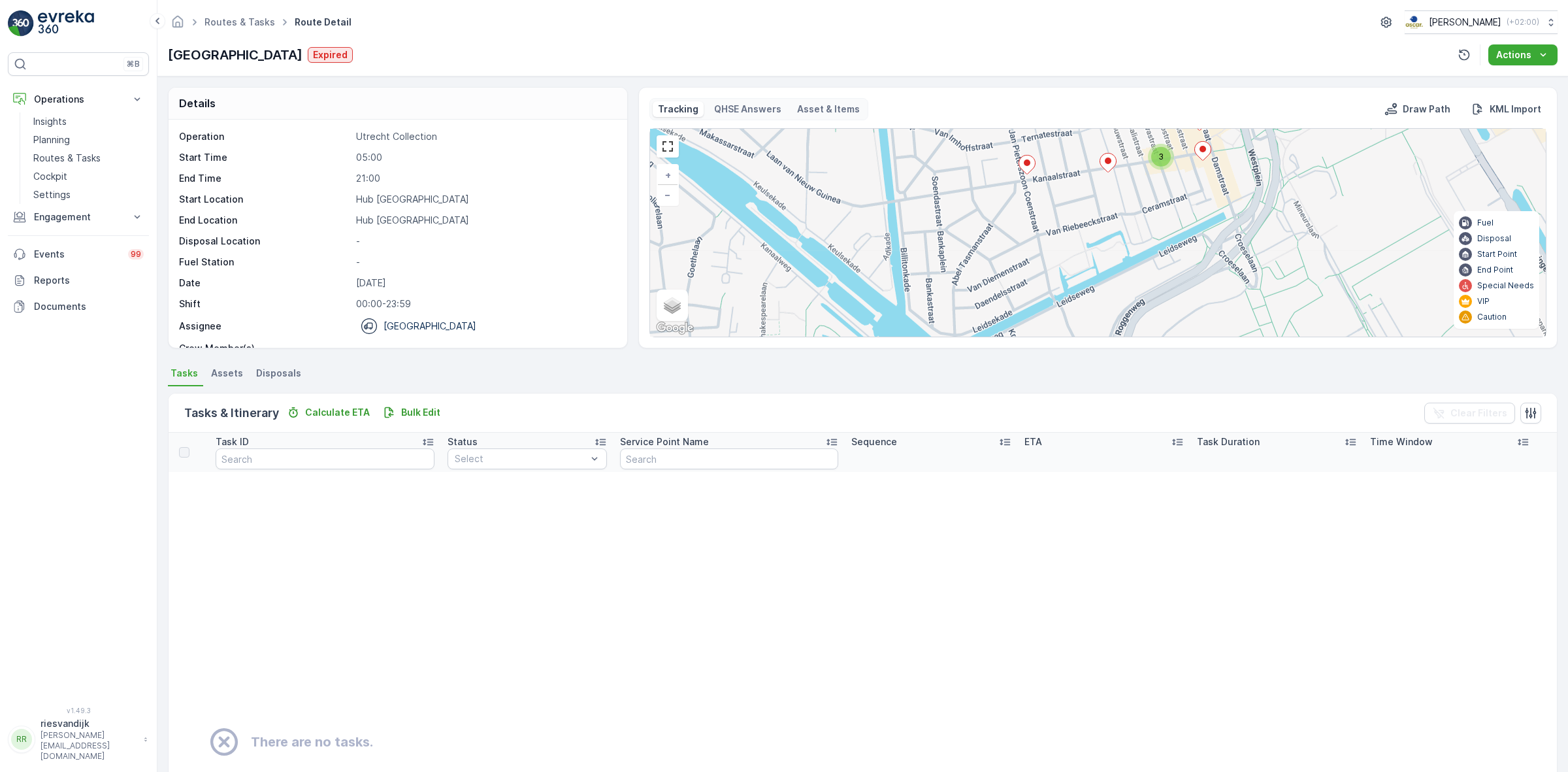
drag, startPoint x: 1181, startPoint y: 235, endPoint x: 1235, endPoint y: 162, distance: 90.8
click at [1223, 183] on div "3 + − Satellite Roadmap Terrain Hybrid Leaflet Keyboard shortcuts Map Data Map …" at bounding box center [1097, 232] width 896 height 208
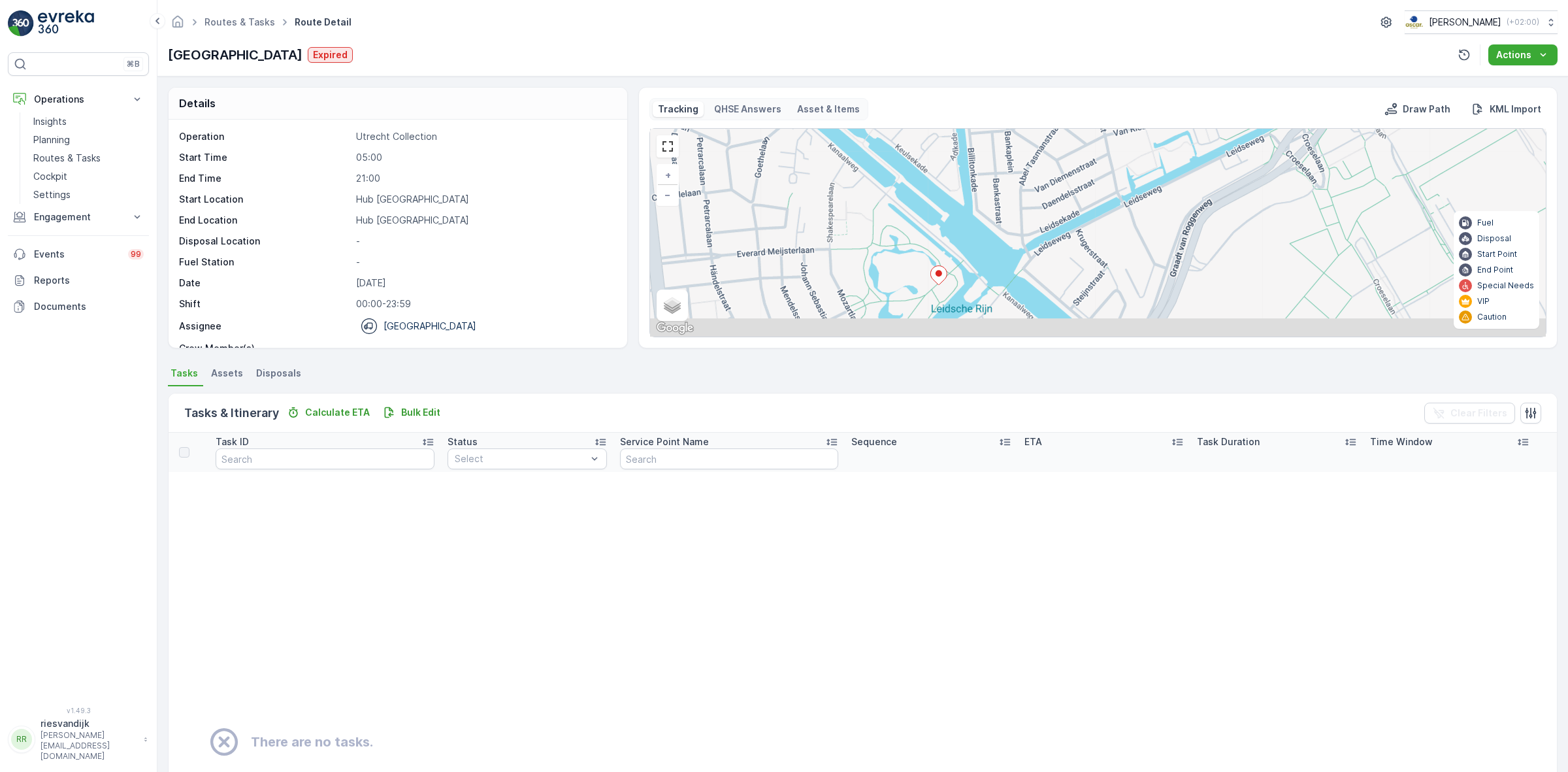
drag, startPoint x: 1194, startPoint y: 222, endPoint x: 1206, endPoint y: 206, distance: 20.0
click at [1209, 205] on div "3 + − Satellite Roadmap Terrain Hybrid Leaflet Keyboard shortcuts Map Data Map …" at bounding box center [1097, 232] width 896 height 208
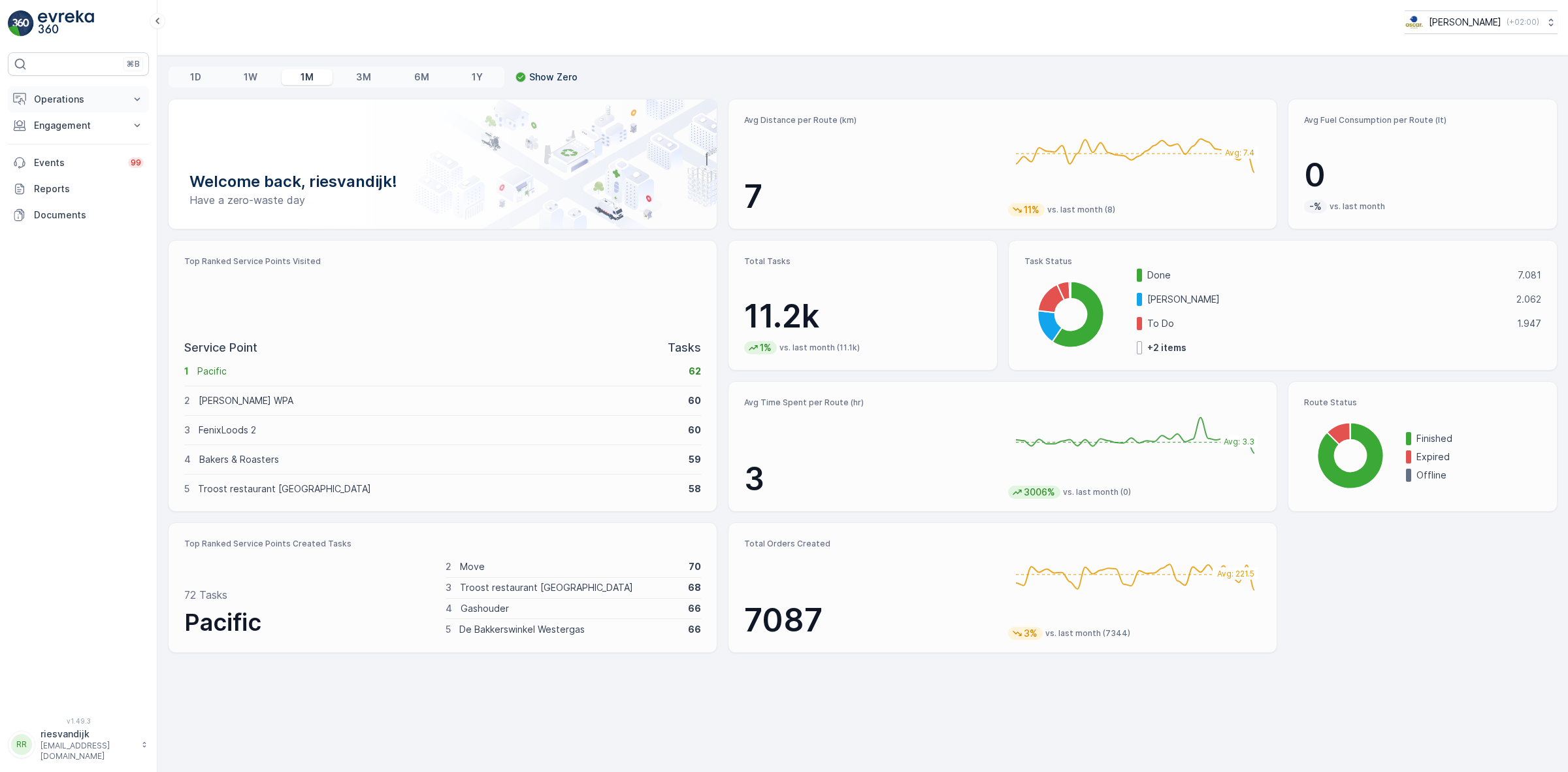
click at [82, 100] on p "Operations" at bounding box center [79, 99] width 89 height 13
click at [75, 150] on link "Routes & Tasks" at bounding box center [88, 158] width 121 height 18
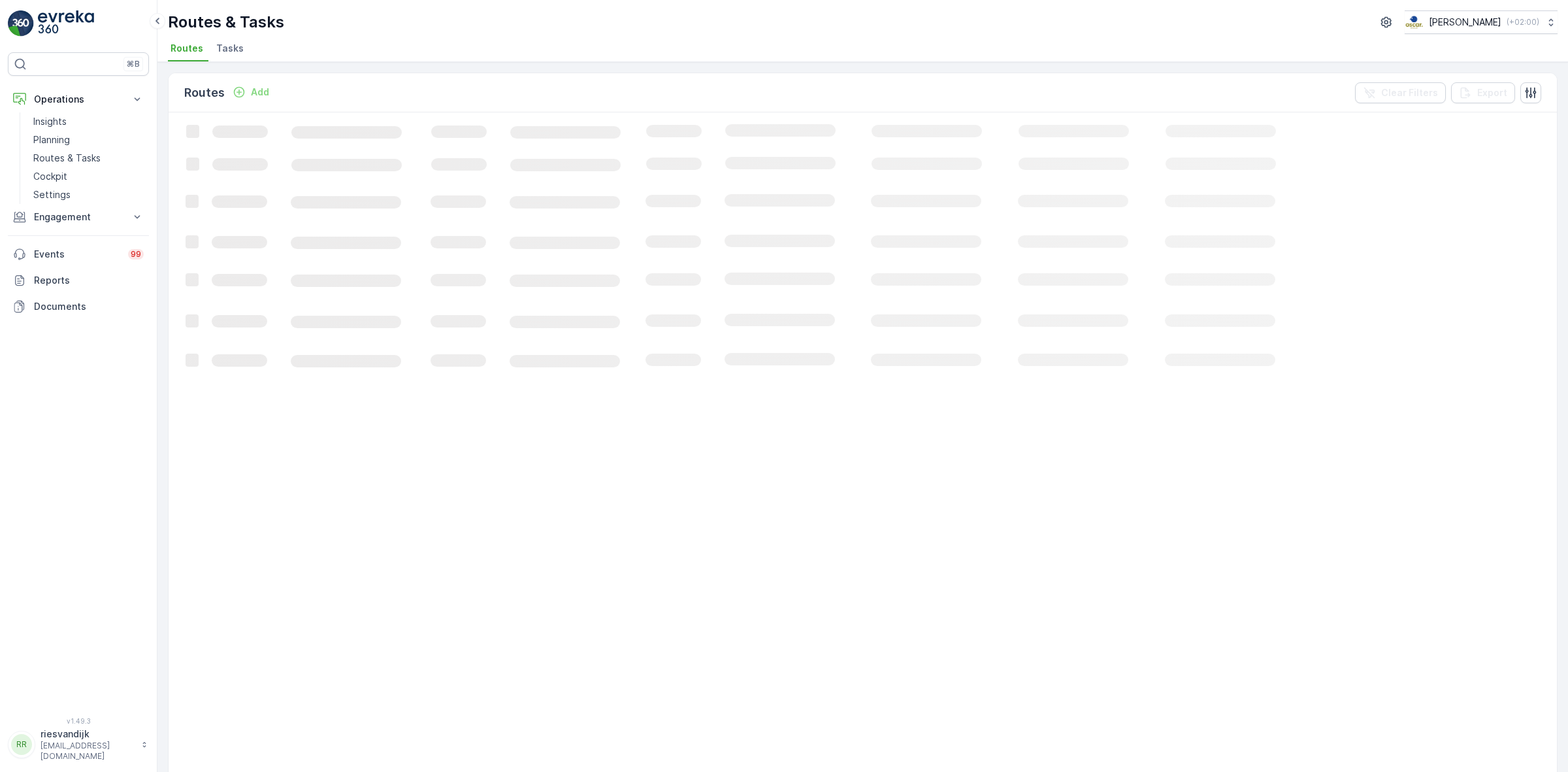
click at [224, 51] on span "Tasks" at bounding box center [230, 48] width 27 height 13
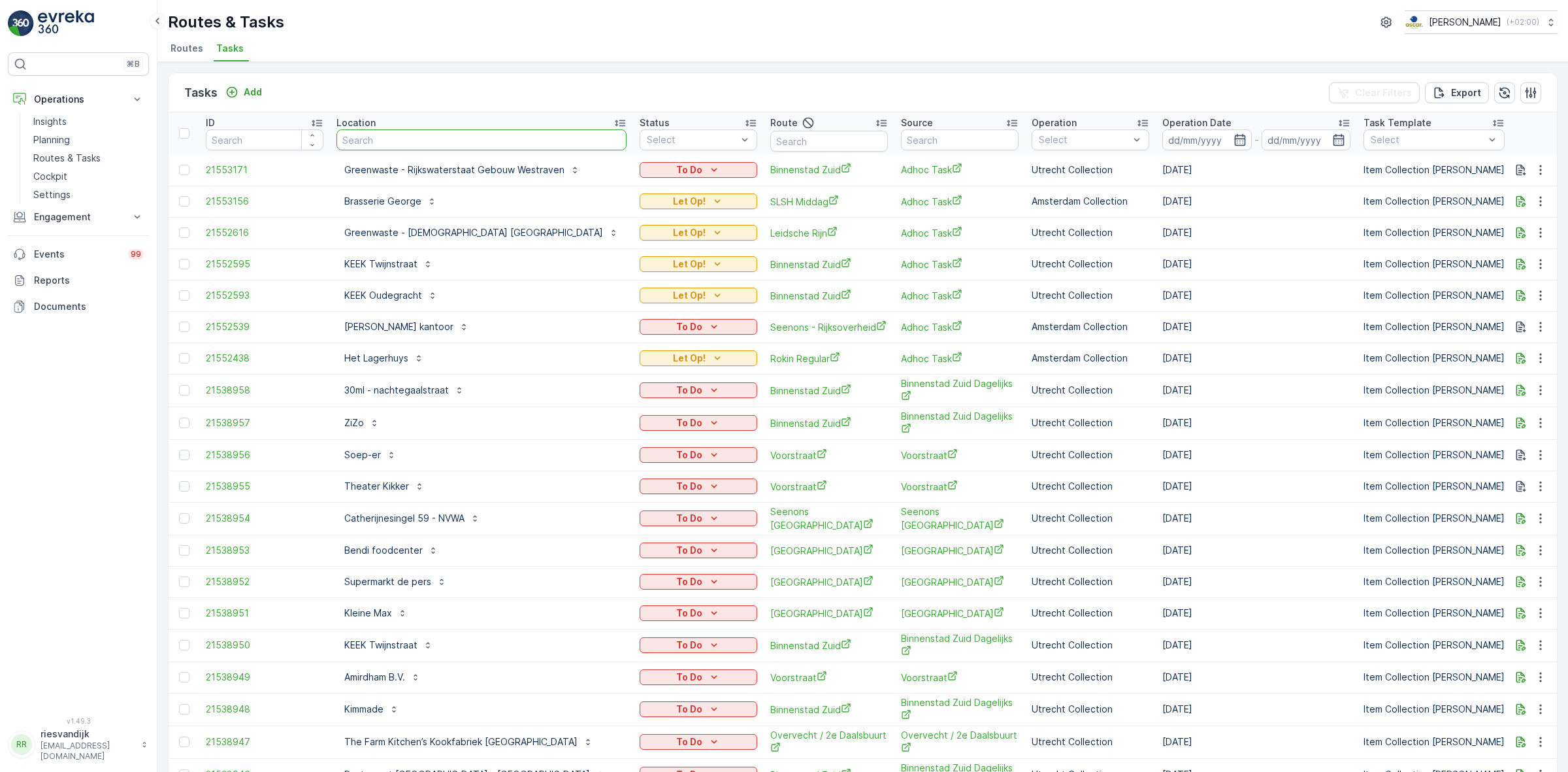
click at [400, 137] on input "text" at bounding box center [481, 140] width 290 height 21
type input "karakter"
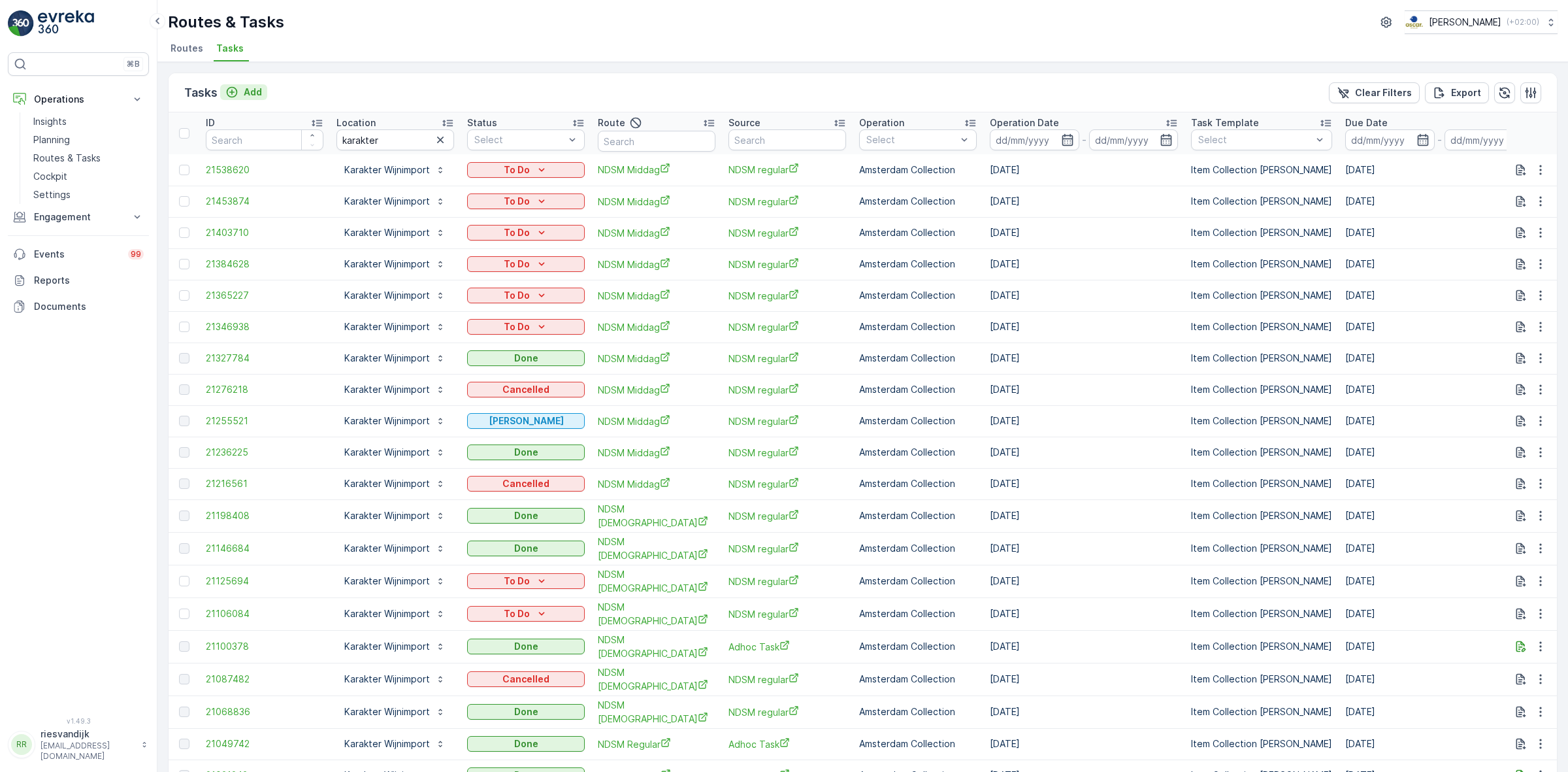
click at [251, 93] on p "Add" at bounding box center [252, 92] width 18 height 13
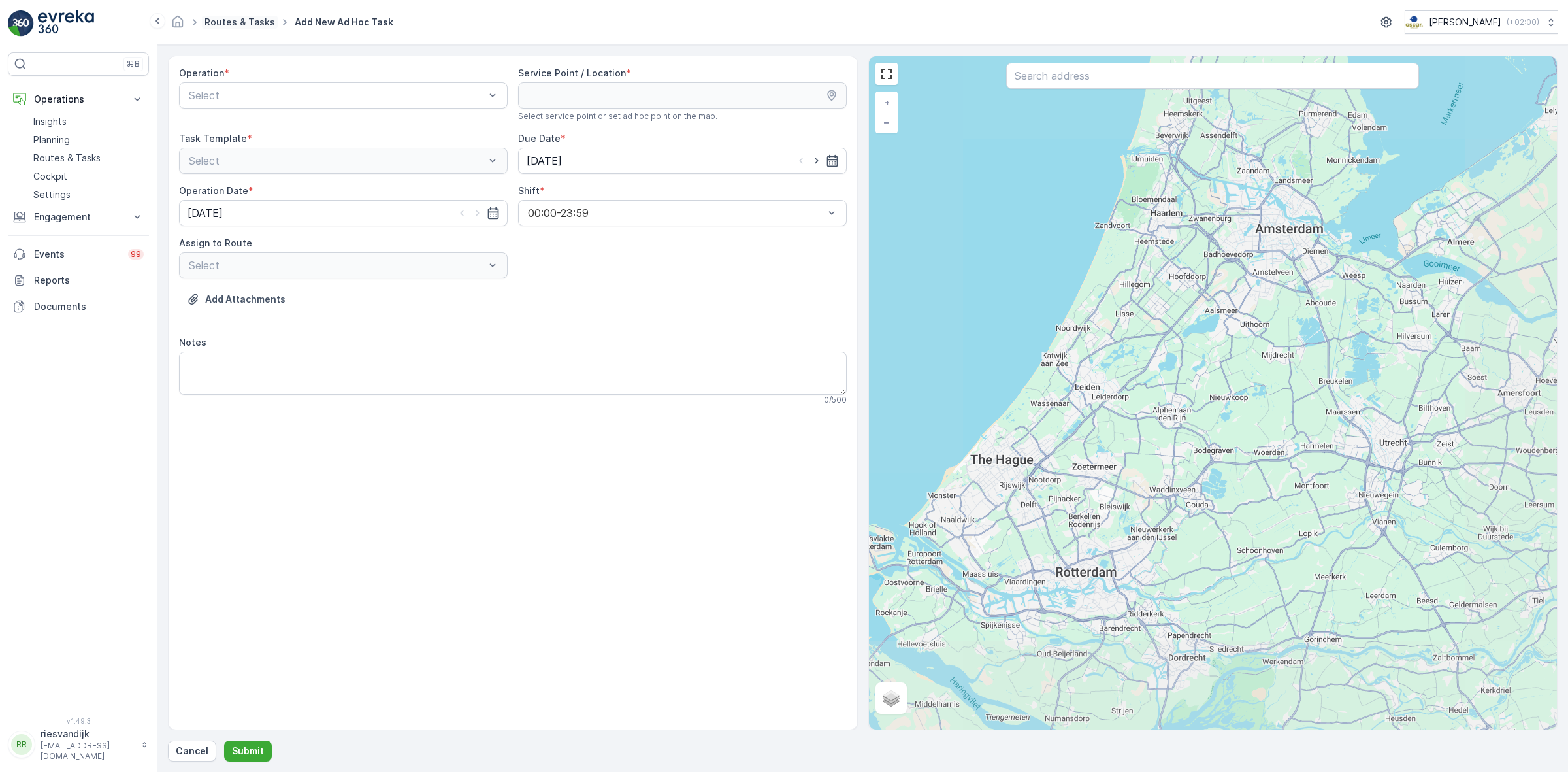
click at [239, 18] on link "Routes & Tasks" at bounding box center [240, 21] width 70 height 11
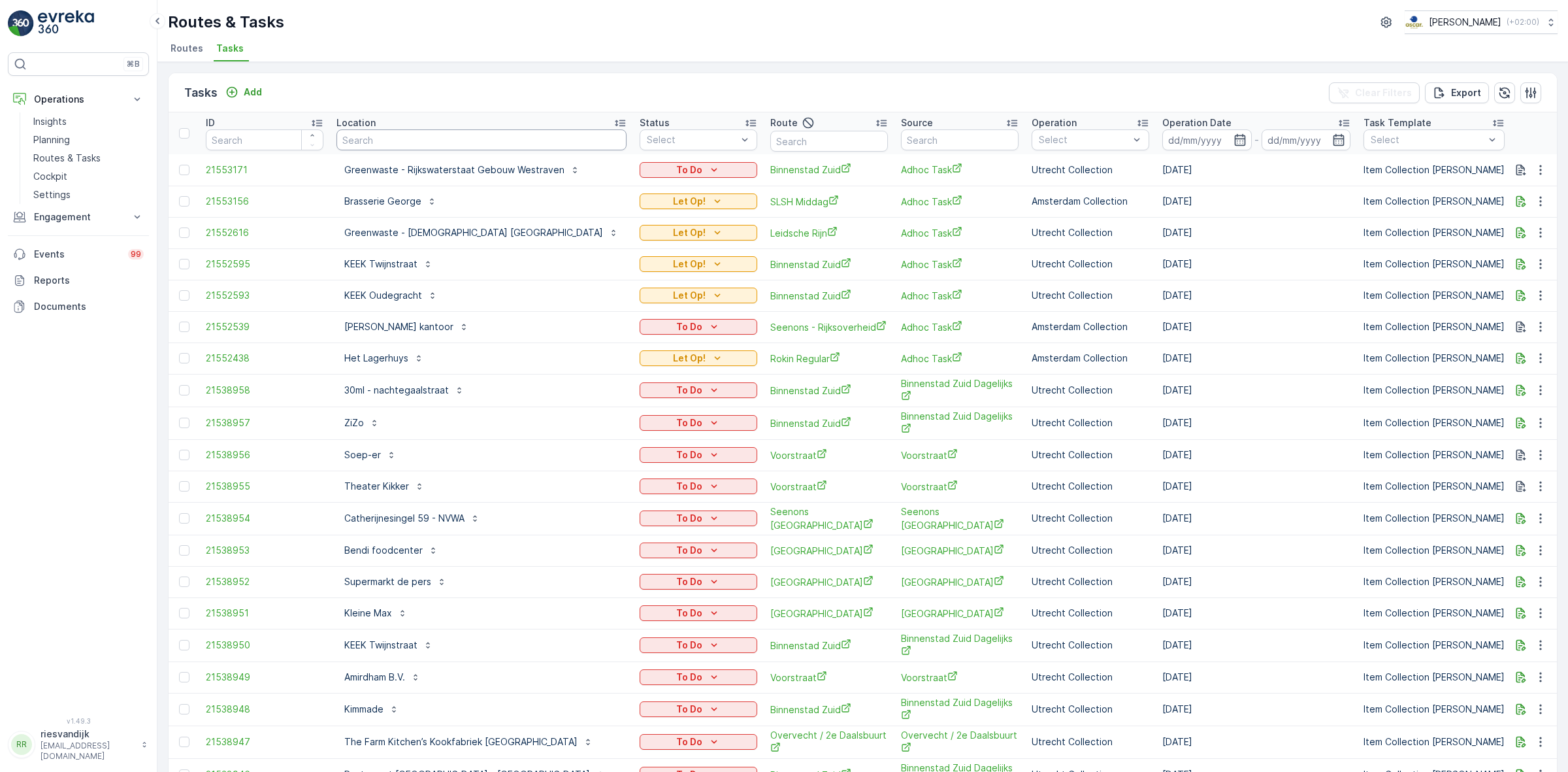
click at [384, 139] on input "text" at bounding box center [481, 140] width 290 height 21
type input "karakter"
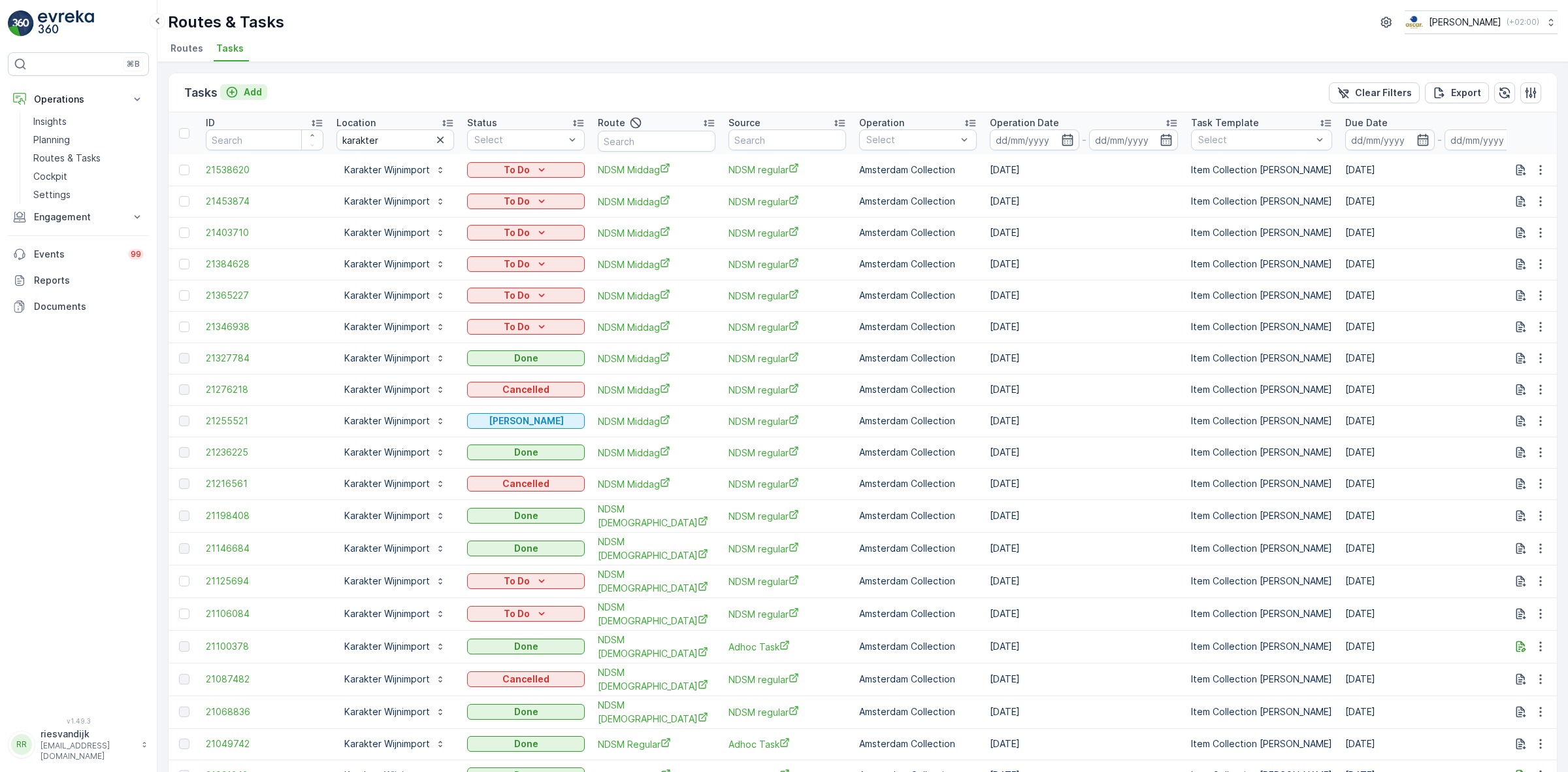
click at [245, 87] on p "Add" at bounding box center [252, 92] width 18 height 13
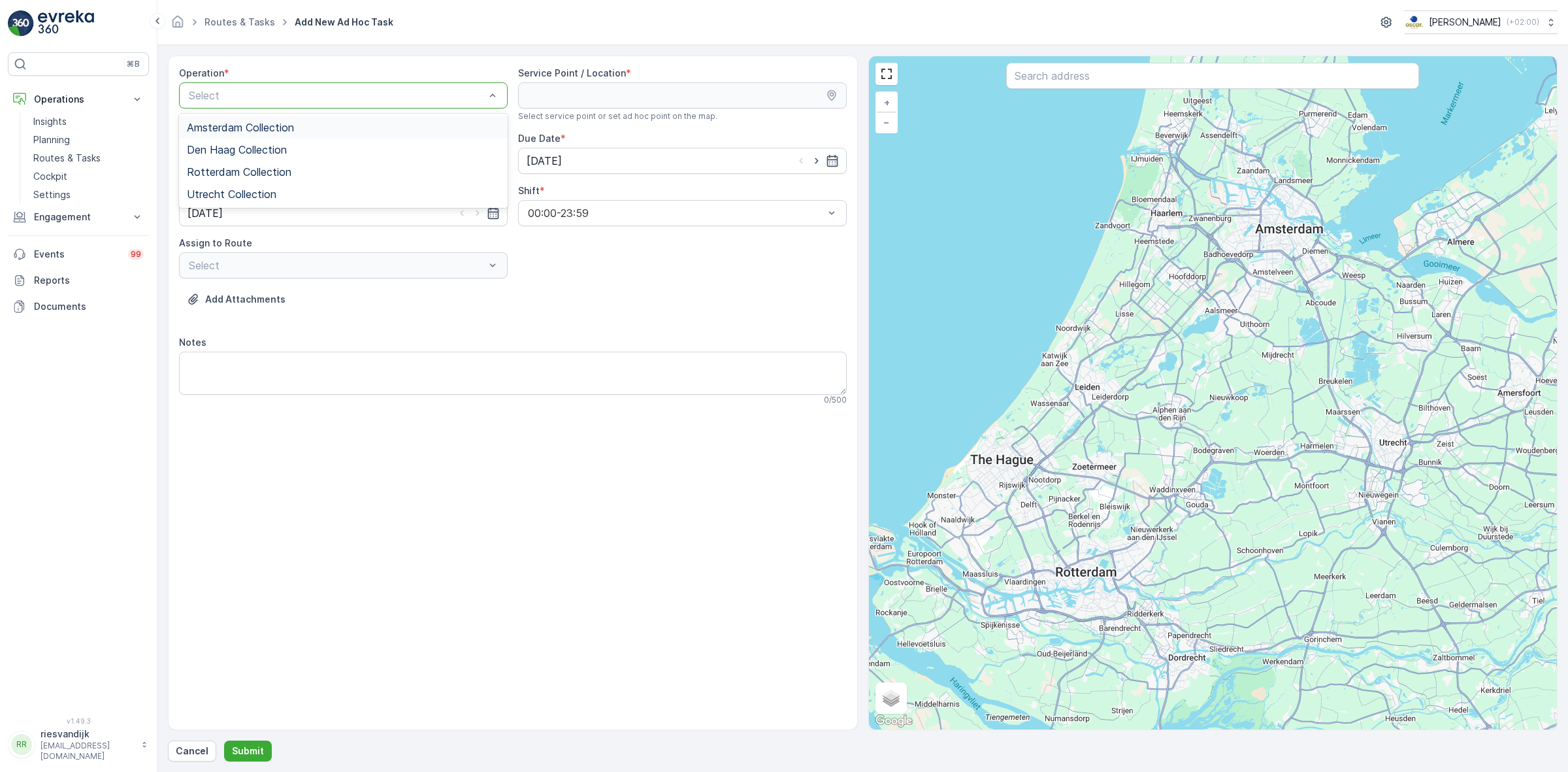
click at [283, 129] on span "Amsterdam Collection" at bounding box center [240, 128] width 107 height 12
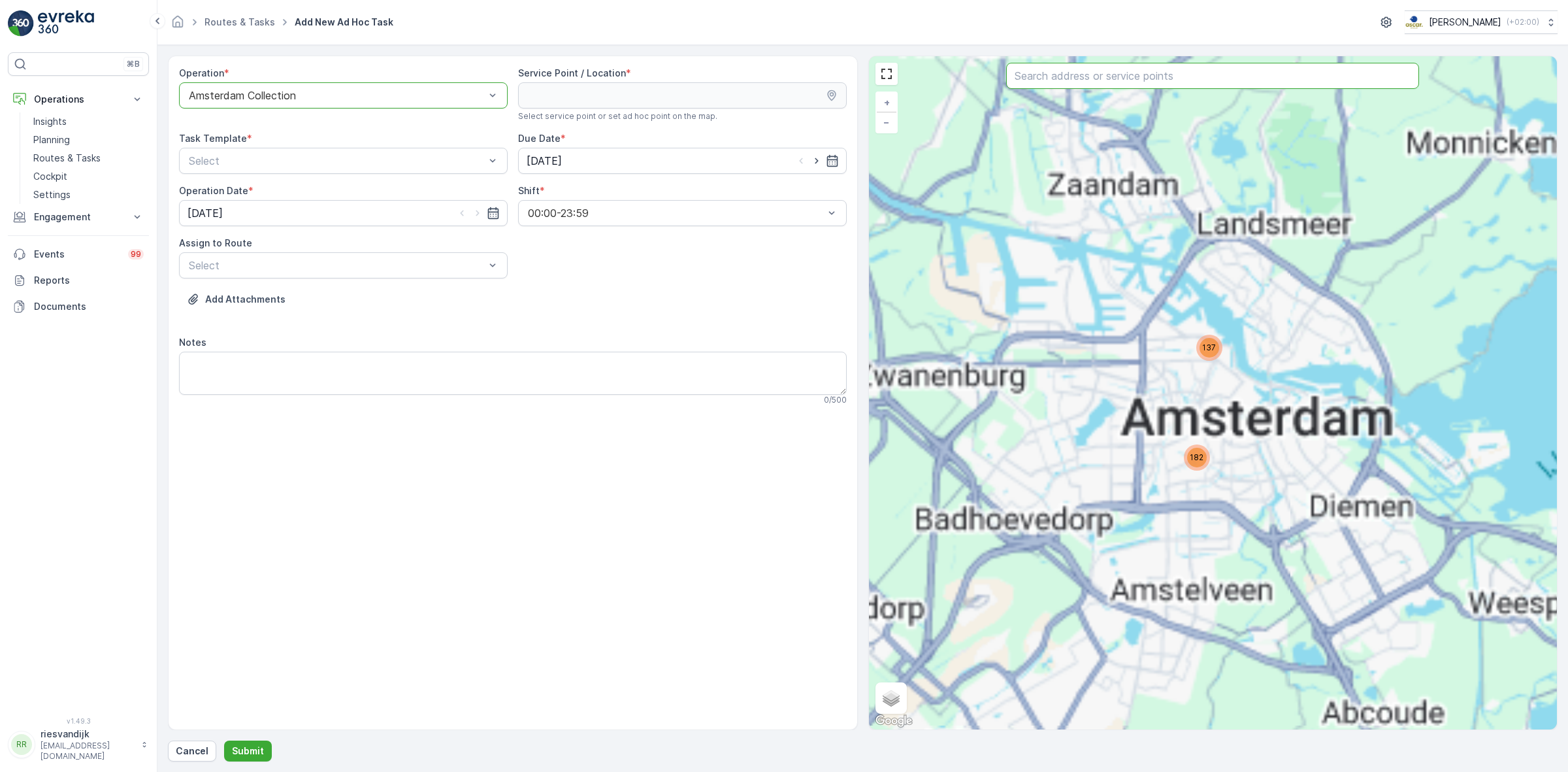
click at [1109, 74] on input "text" at bounding box center [1212, 75] width 413 height 26
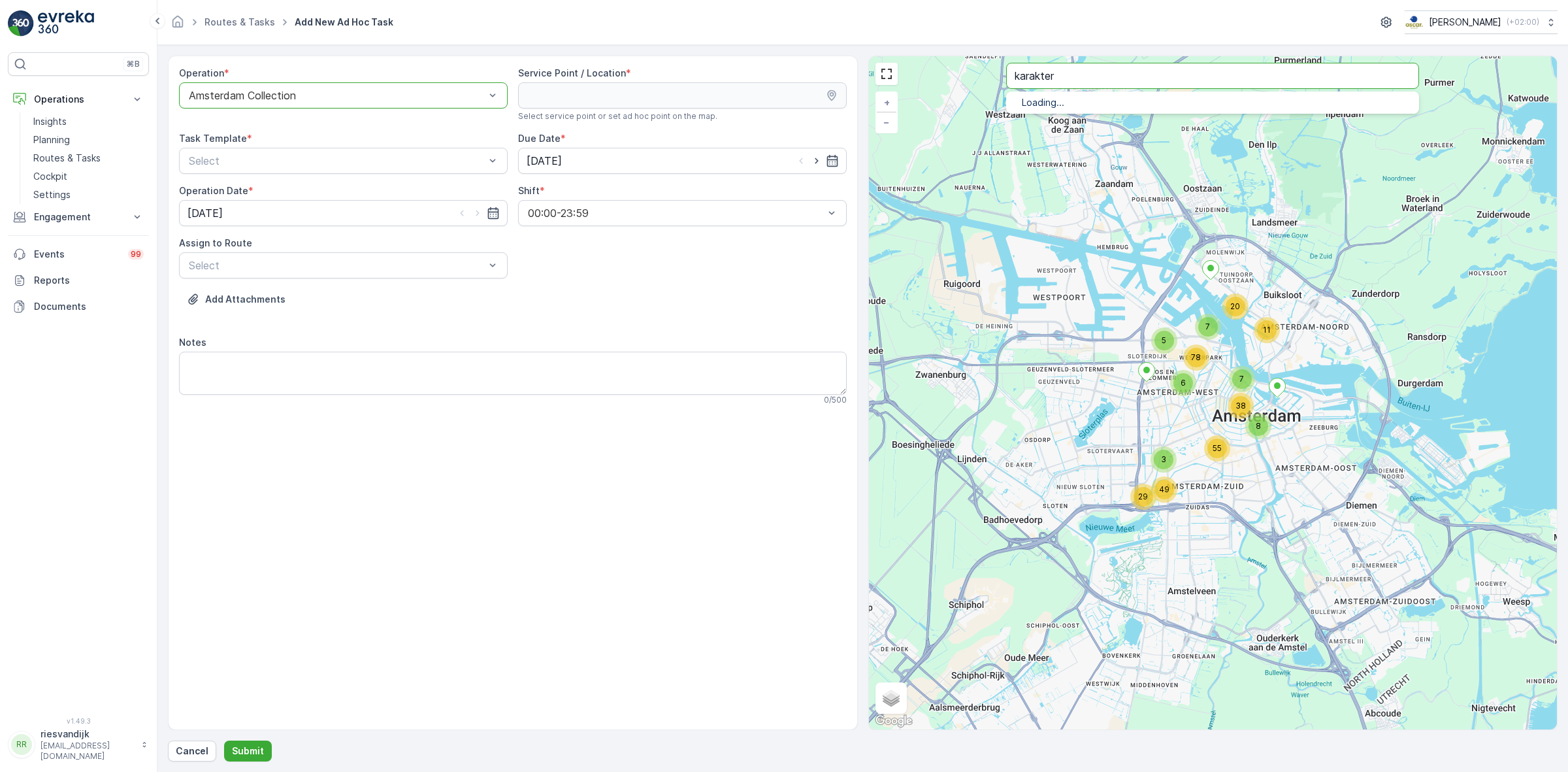
type input "karakter"
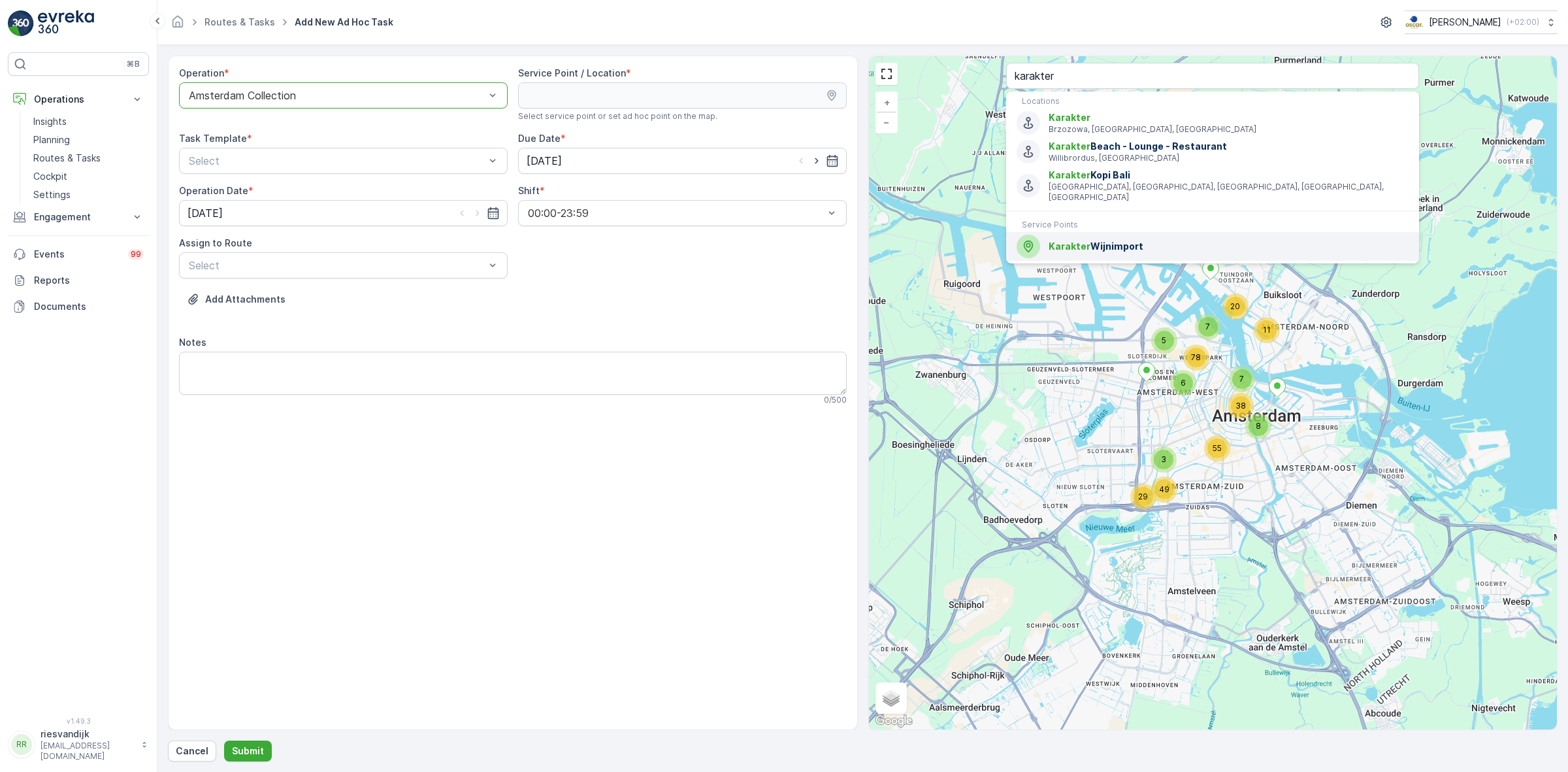
click at [1119, 240] on span "Karakter Wijnimport" at bounding box center [1229, 246] width 360 height 13
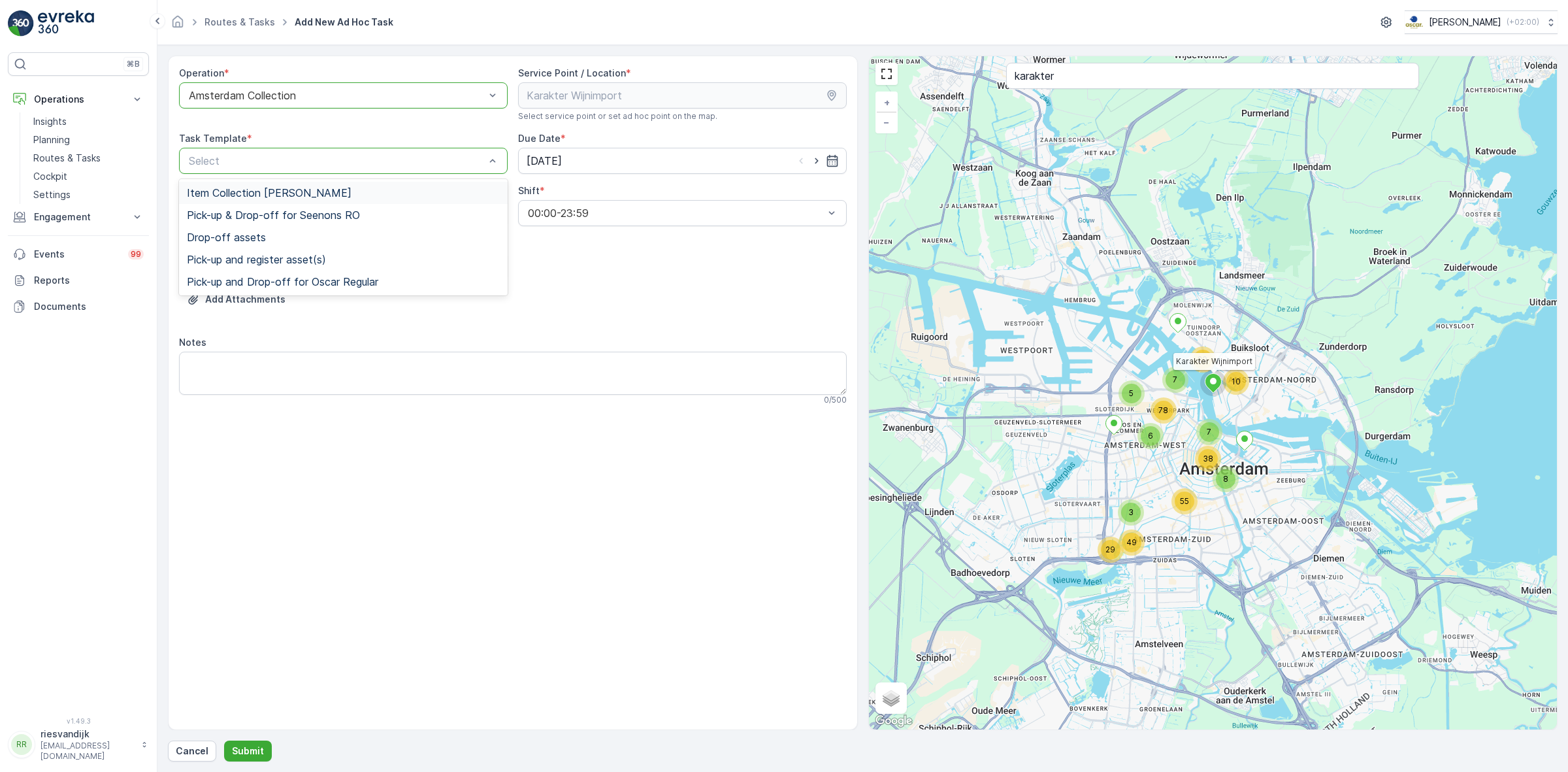
click at [325, 182] on div "Item Collection [PERSON_NAME]" at bounding box center [343, 193] width 328 height 22
click at [628, 144] on div "Due Date *" at bounding box center [682, 138] width 328 height 13
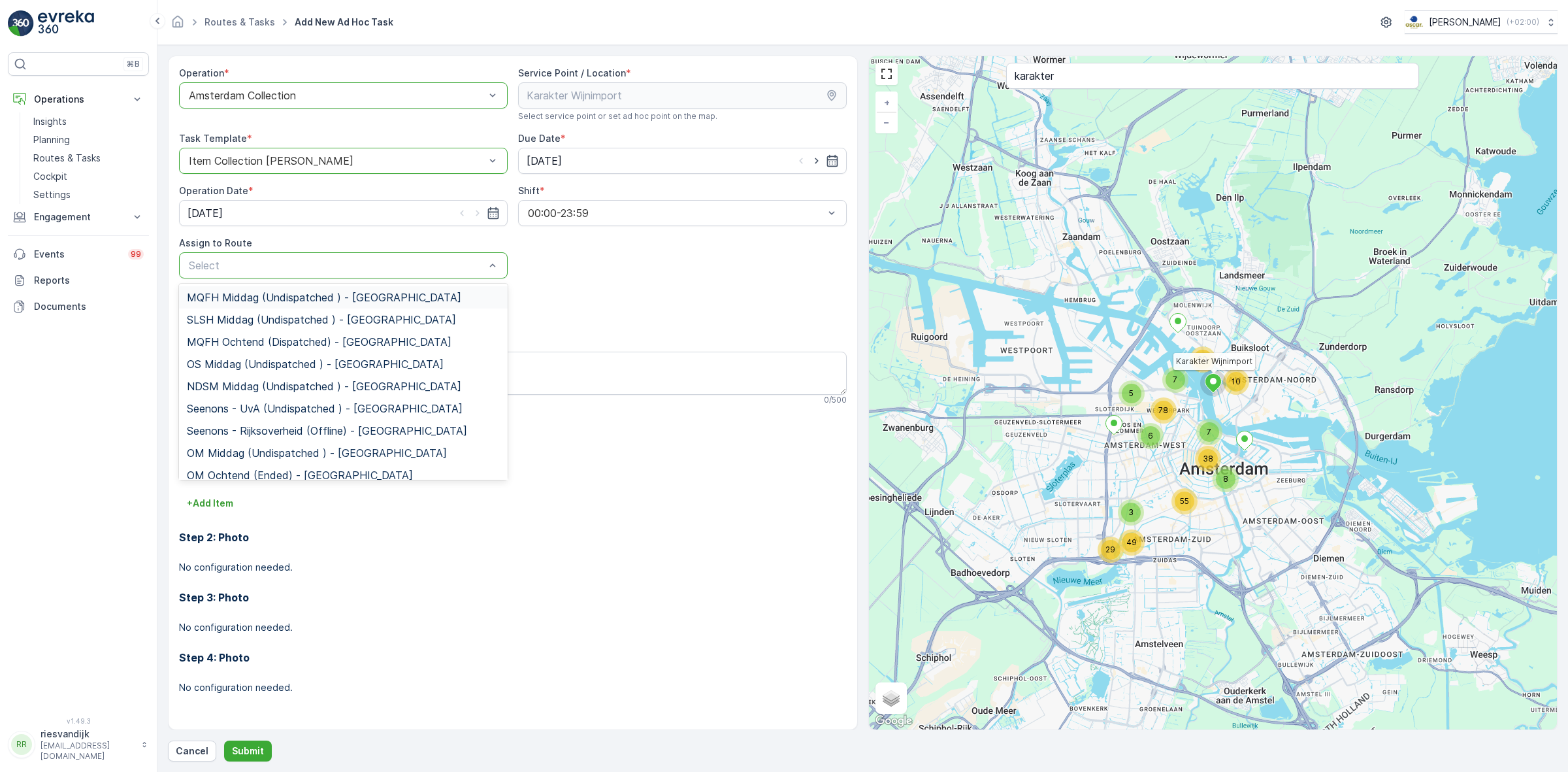
click at [306, 256] on div "Select" at bounding box center [343, 265] width 328 height 26
click at [324, 377] on div "NDSM Middag (Undispatched ) - [GEOGRAPHIC_DATA]" at bounding box center [343, 386] width 328 height 22
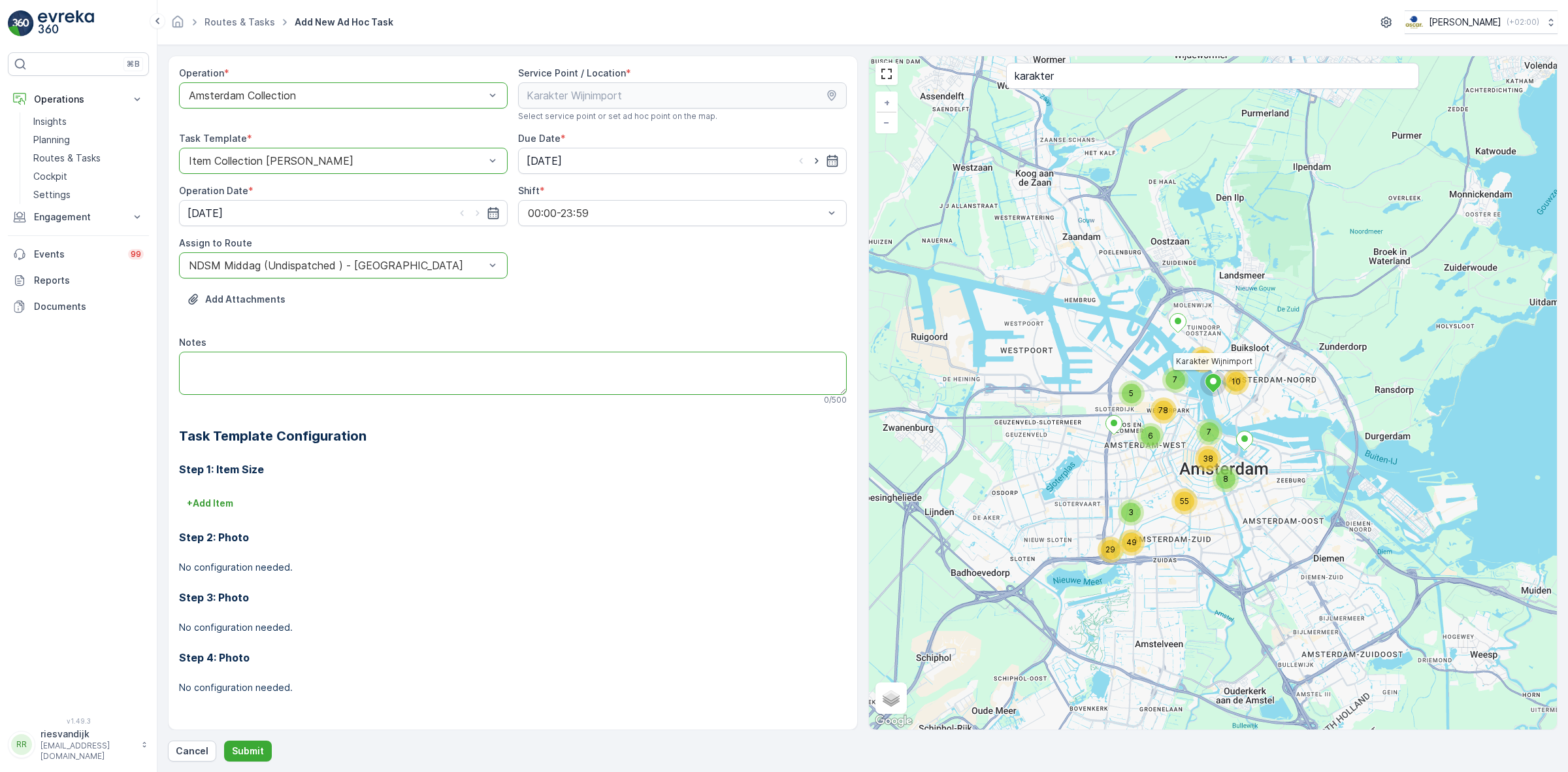
click at [323, 383] on textarea "Notes" at bounding box center [513, 373] width 668 height 43
paste textarea "kunnen ze vandaag de twee extra restbakken en de twee gele glasbakken die erbov…"
drag, startPoint x: 284, startPoint y: 364, endPoint x: 137, endPoint y: 371, distance: 147.2
click at [137, 370] on div "⌘B Operations Insights Planning Routes & Tasks Cockpit Settings Engagement Insi…" at bounding box center [784, 386] width 1568 height 772
click at [435, 361] on textarea "twee extra restbakken en de twee gele glasbakken die erbovenop staan meegenomen…" at bounding box center [513, 373] width 668 height 43
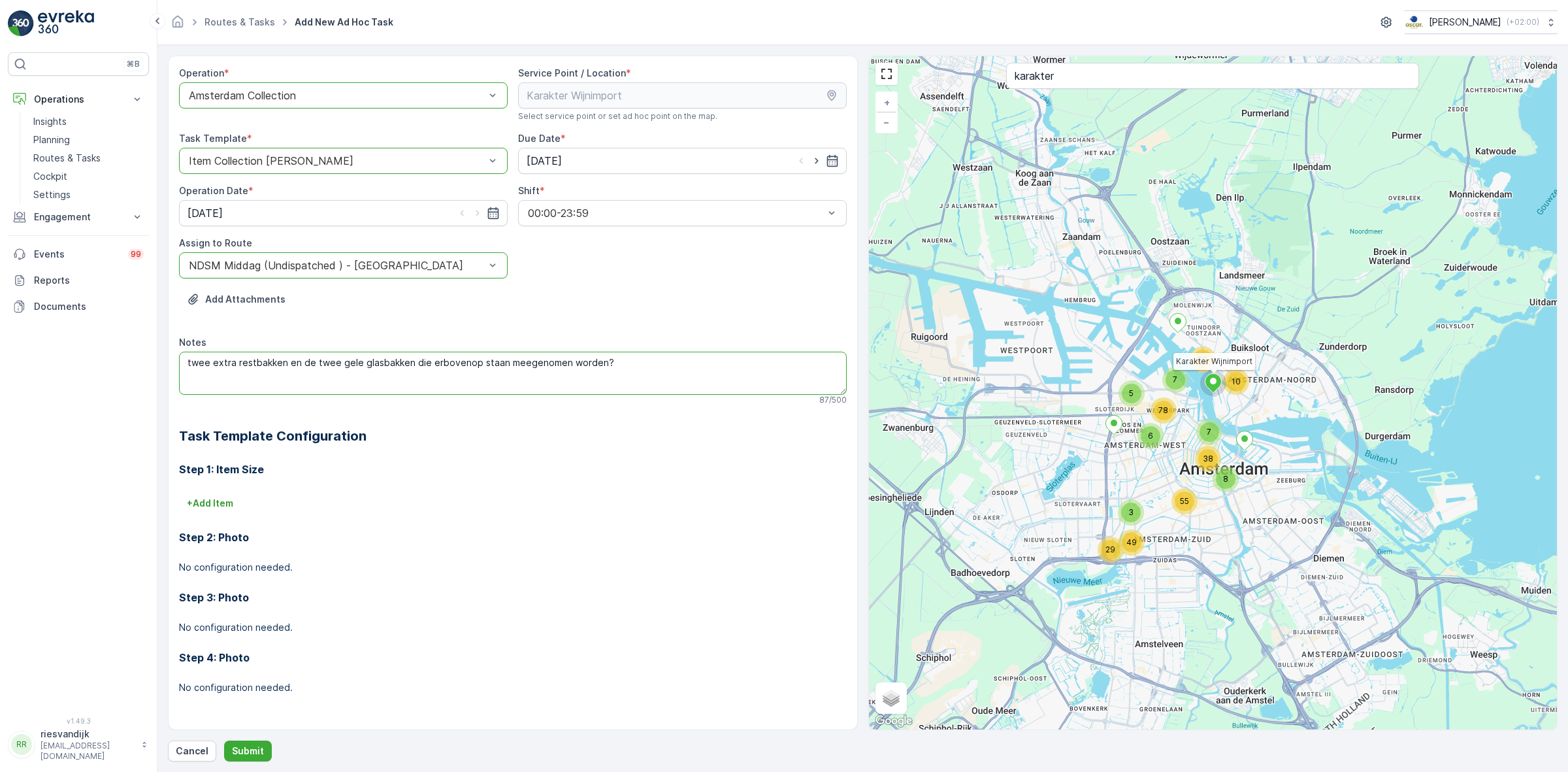
drag, startPoint x: 497, startPoint y: 363, endPoint x: 710, endPoint y: 364, distance: 213.0
click at [710, 364] on textarea "twee extra restbakken en de twee gele glasbakken die erbovenop staan meegenomen…" at bounding box center [513, 373] width 668 height 43
type textarea "twee extra restbakken en de twee gele glasbakken die erbovenop staan meenemen g…"
click at [240, 743] on p "Submit" at bounding box center [248, 751] width 32 height 13
